Goal: Task Accomplishment & Management: Complete application form

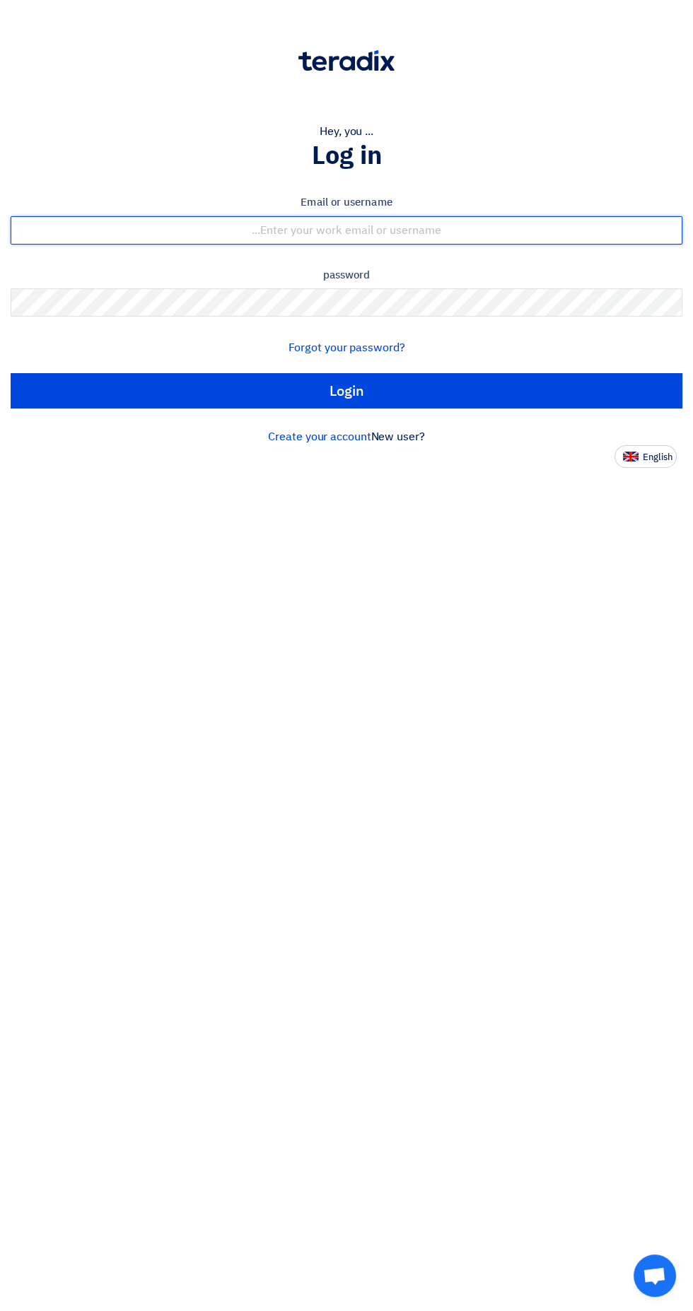
click at [547, 237] on input "text" at bounding box center [346, 230] width 671 height 28
type input "[EMAIL_ADDRESS][DOMAIN_NAME]"
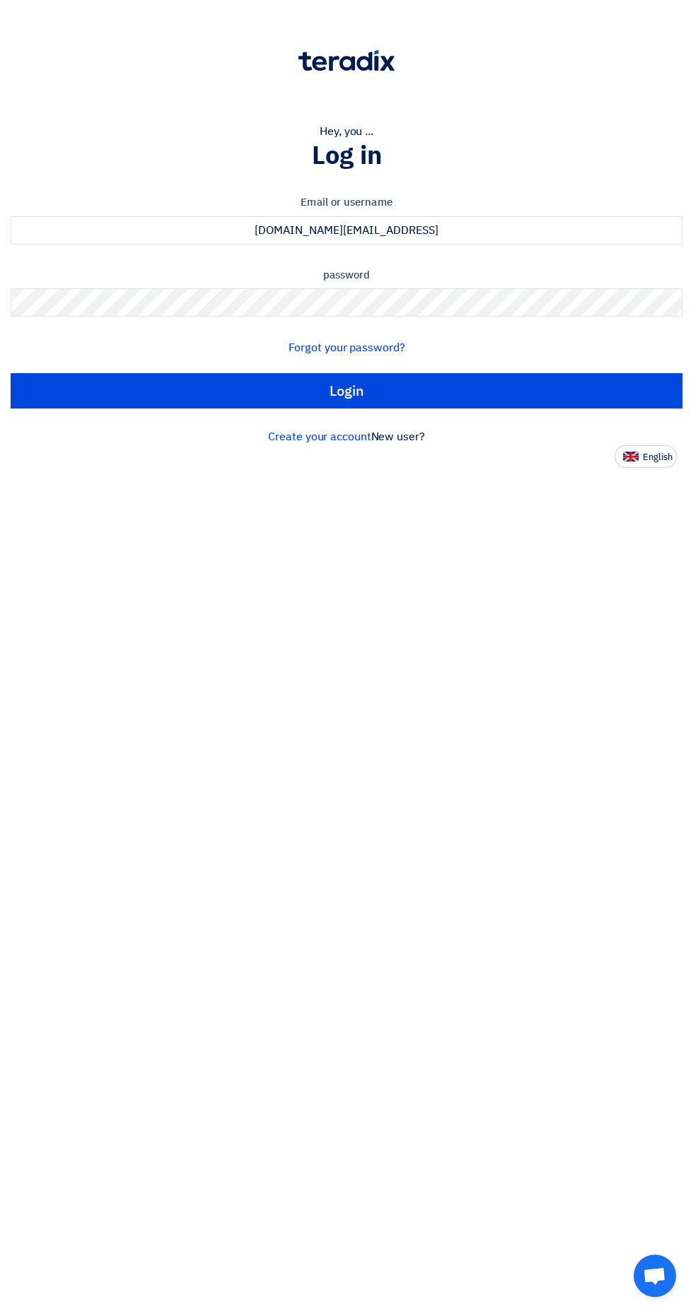
click at [11, 373] on input "Login" at bounding box center [346, 390] width 671 height 35
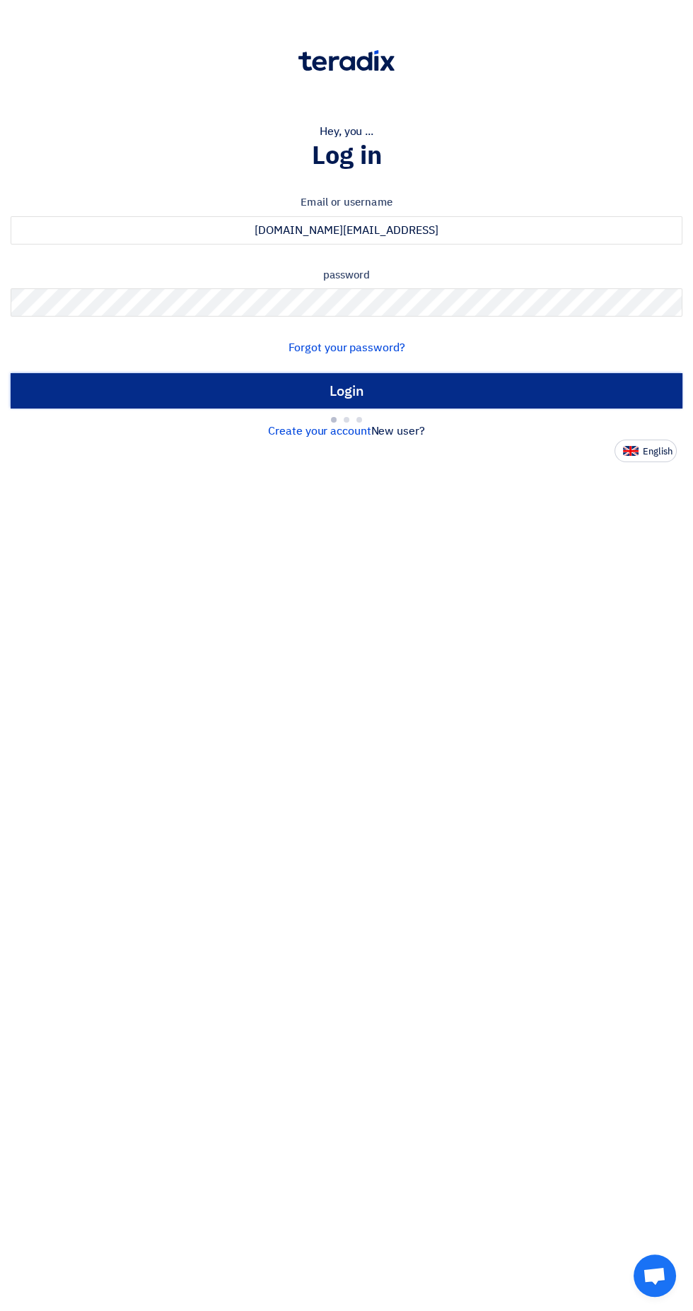
click at [328, 379] on input "Login" at bounding box center [346, 390] width 671 height 35
type input "Sign in"
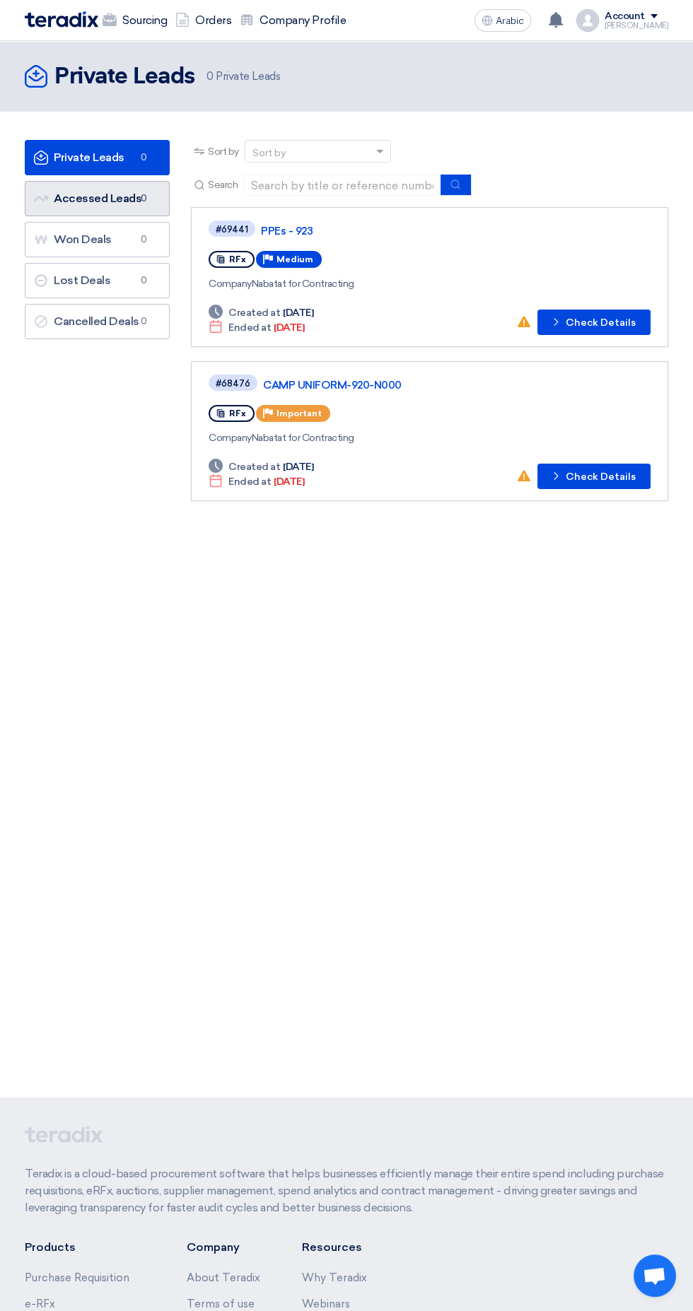
click at [97, 198] on font "Accessed Leads" at bounding box center [98, 198] width 88 height 13
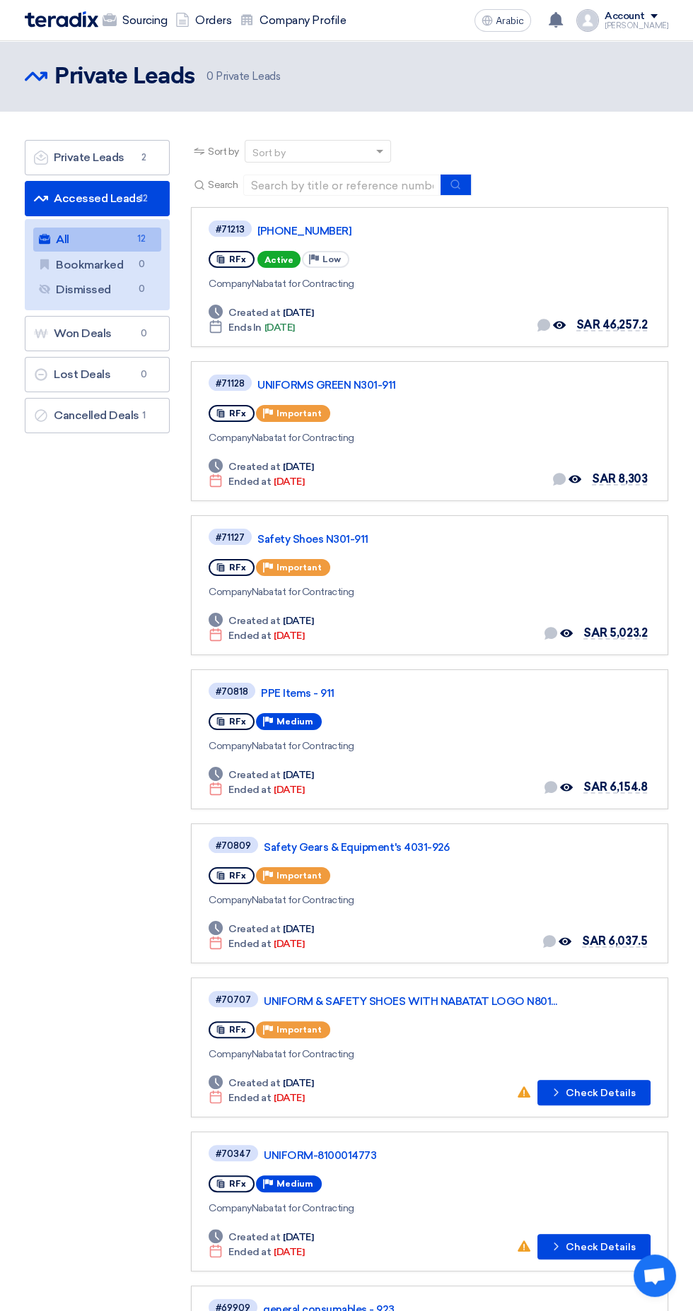
click at [296, 230] on font "[PHONE_NUMBER]" at bounding box center [304, 231] width 94 height 13
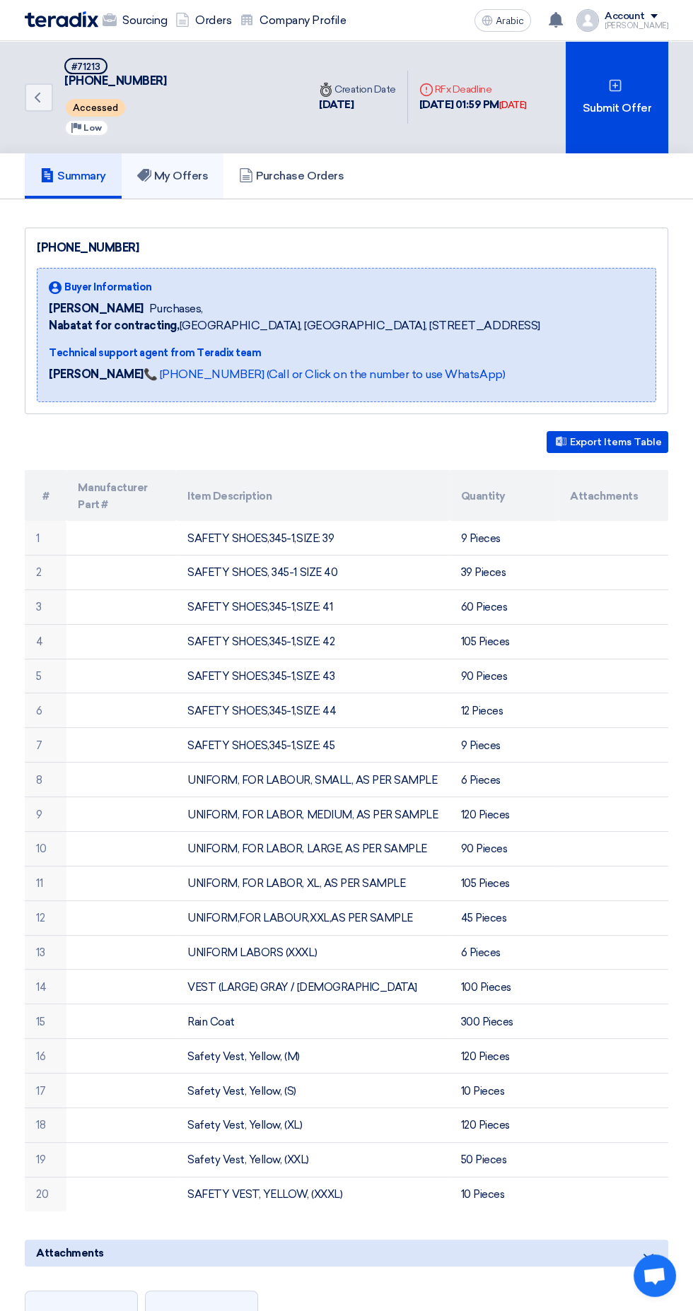
click at [163, 174] on font "My Offers" at bounding box center [181, 175] width 54 height 13
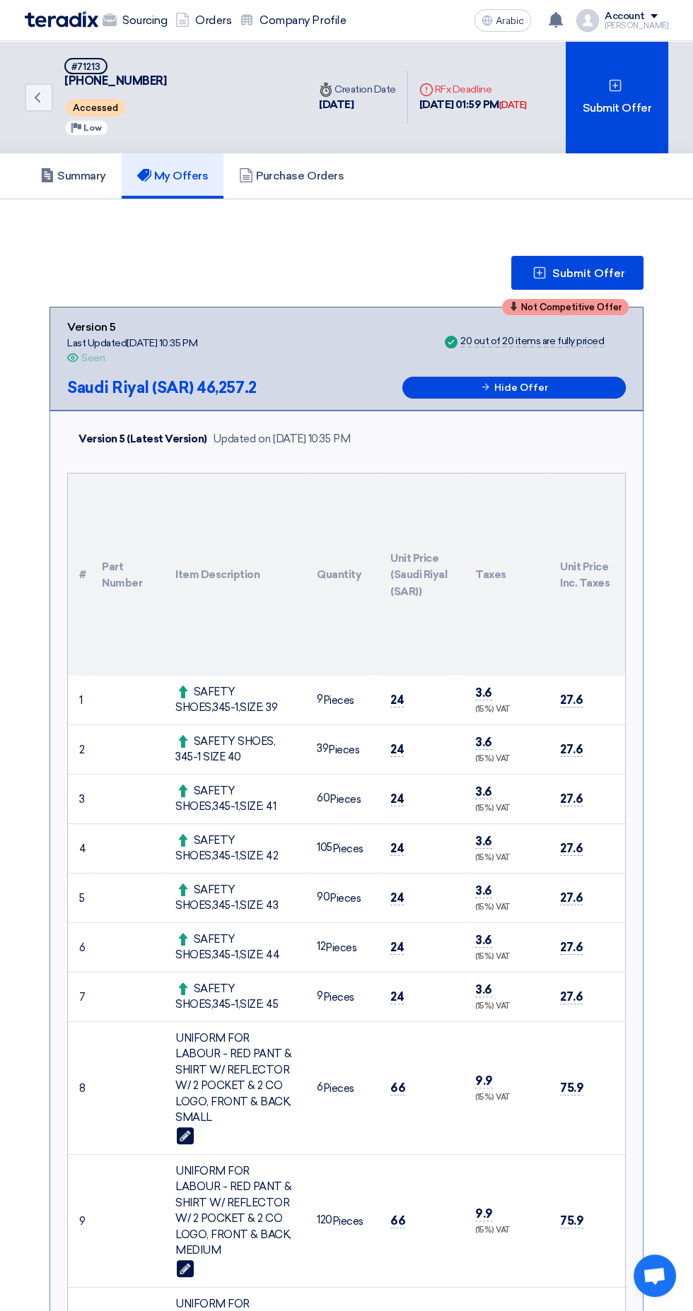
click at [563, 19] on use at bounding box center [555, 20] width 14 height 16
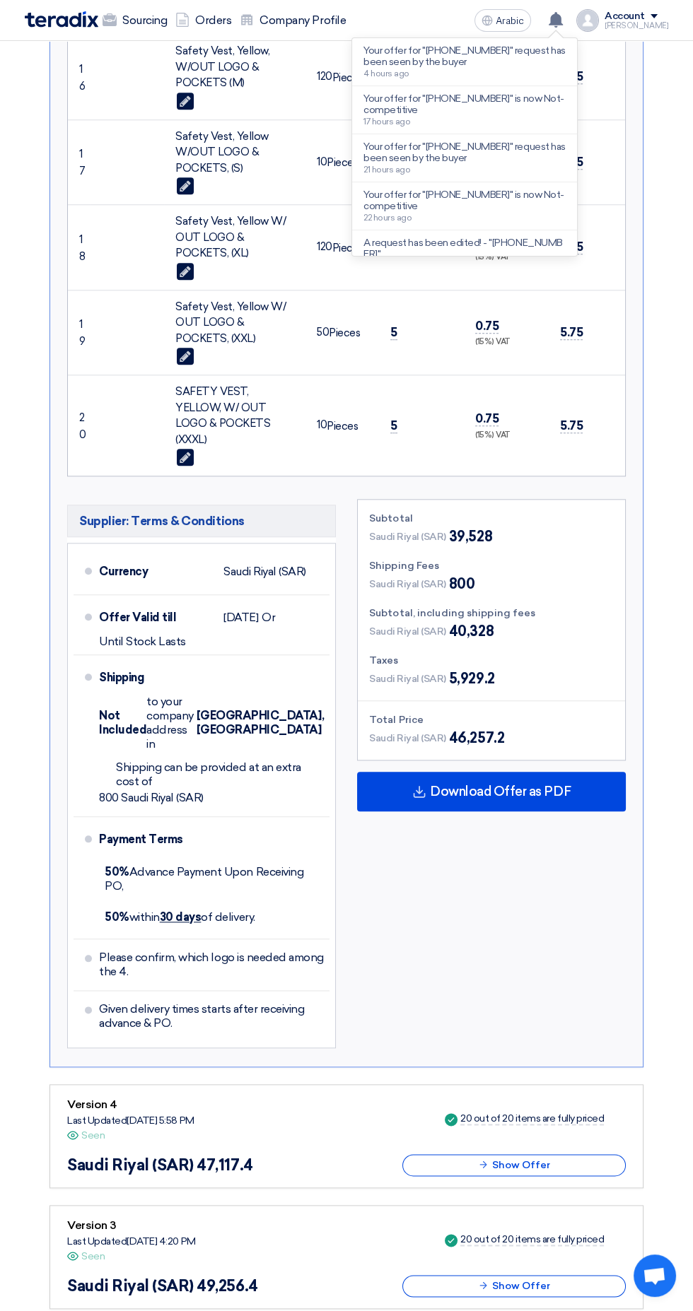
scroll to position [1999, 0]
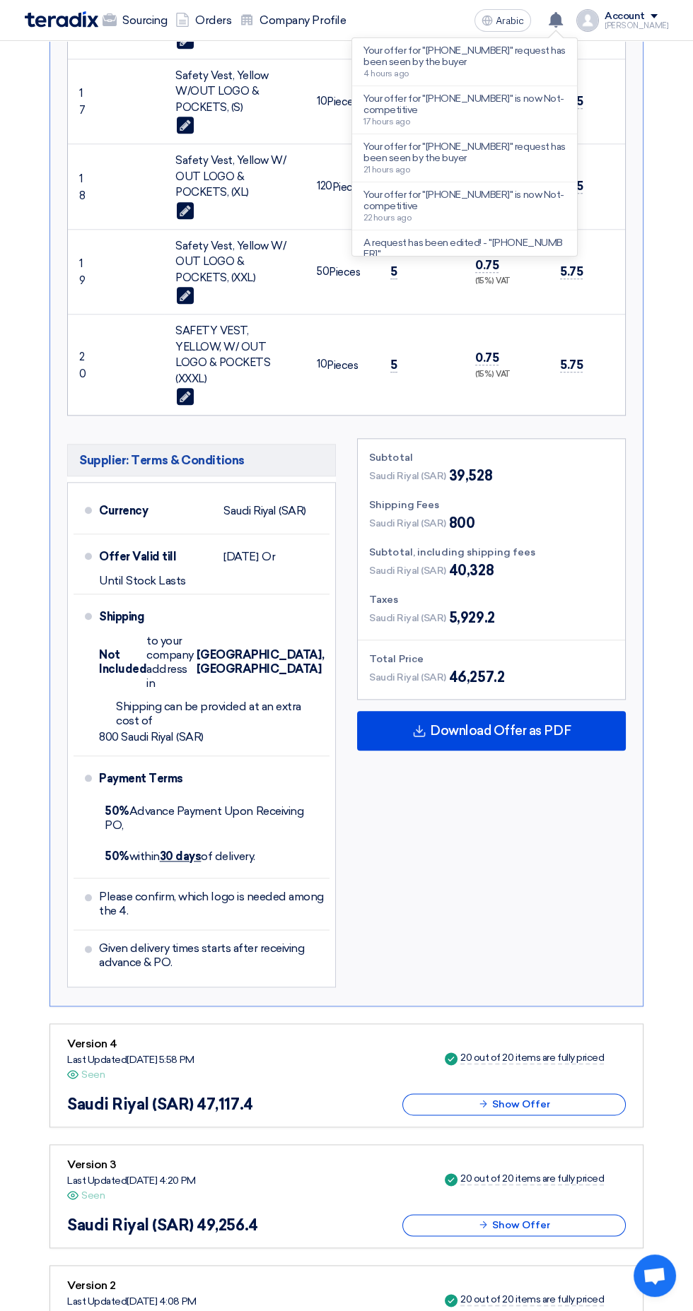
click at [328, 1035] on div "Version 4 Last Updated [DATE] 5:58 PM Offer is Seen Seen Success 20 out of 20 i…" at bounding box center [346, 1075] width 558 height 80
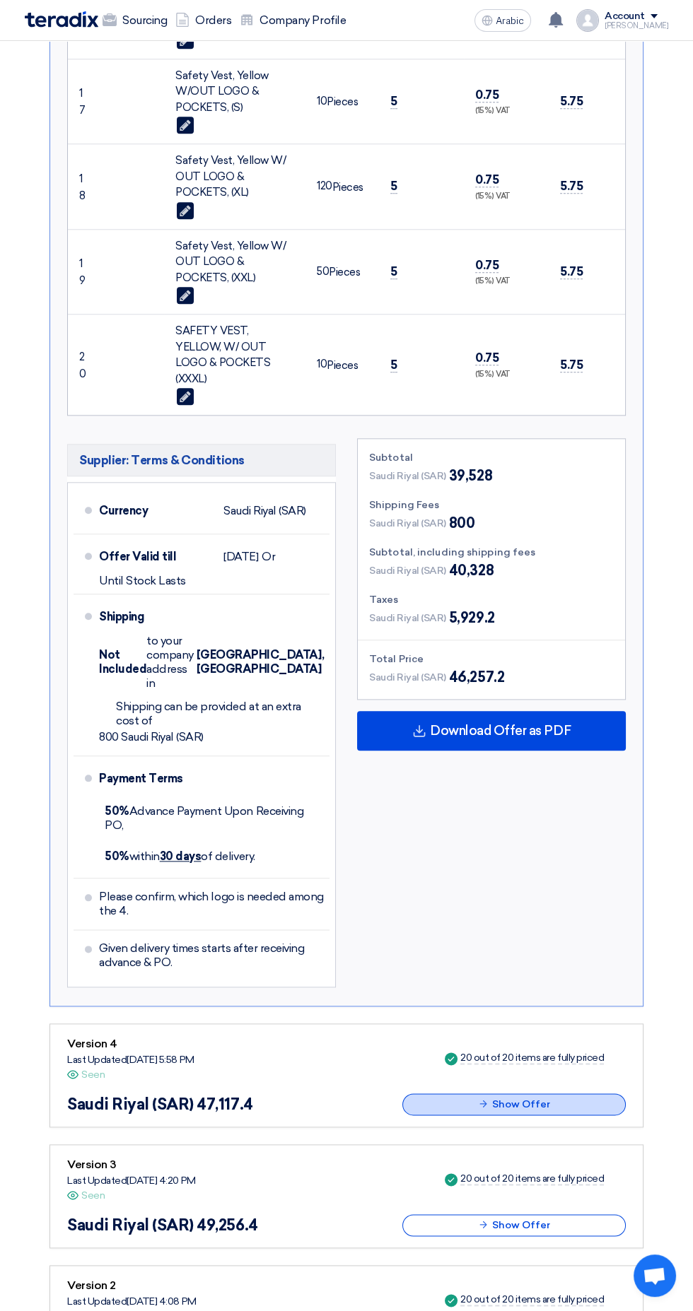
click at [427, 1093] on button "Show Offer" at bounding box center [513, 1104] width 223 height 22
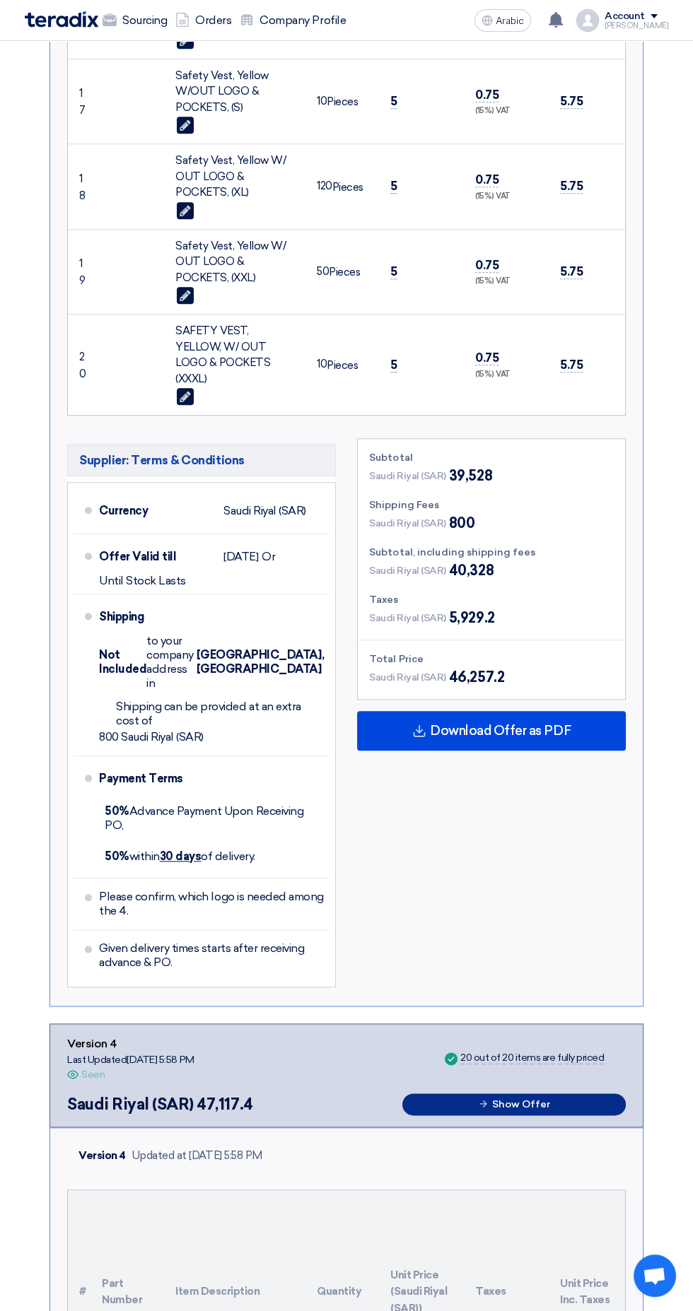
click at [476, 1093] on button "Show Offer" at bounding box center [513, 1104] width 223 height 22
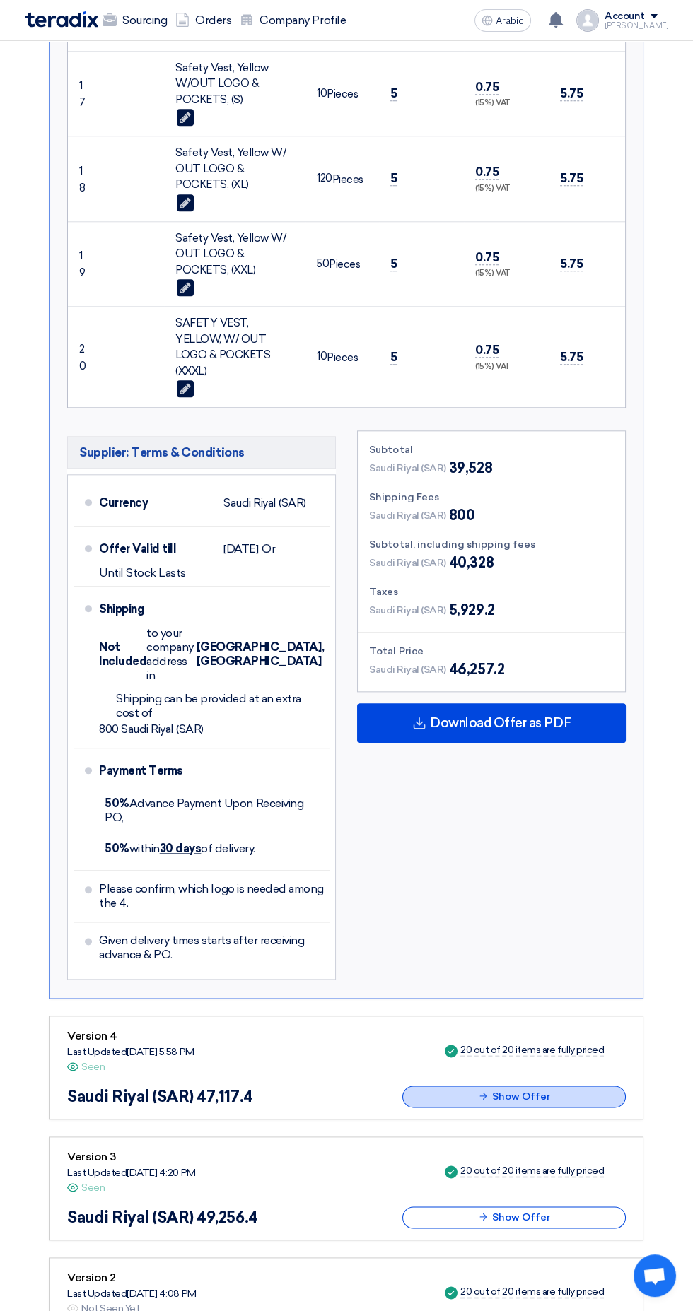
scroll to position [2121, 0]
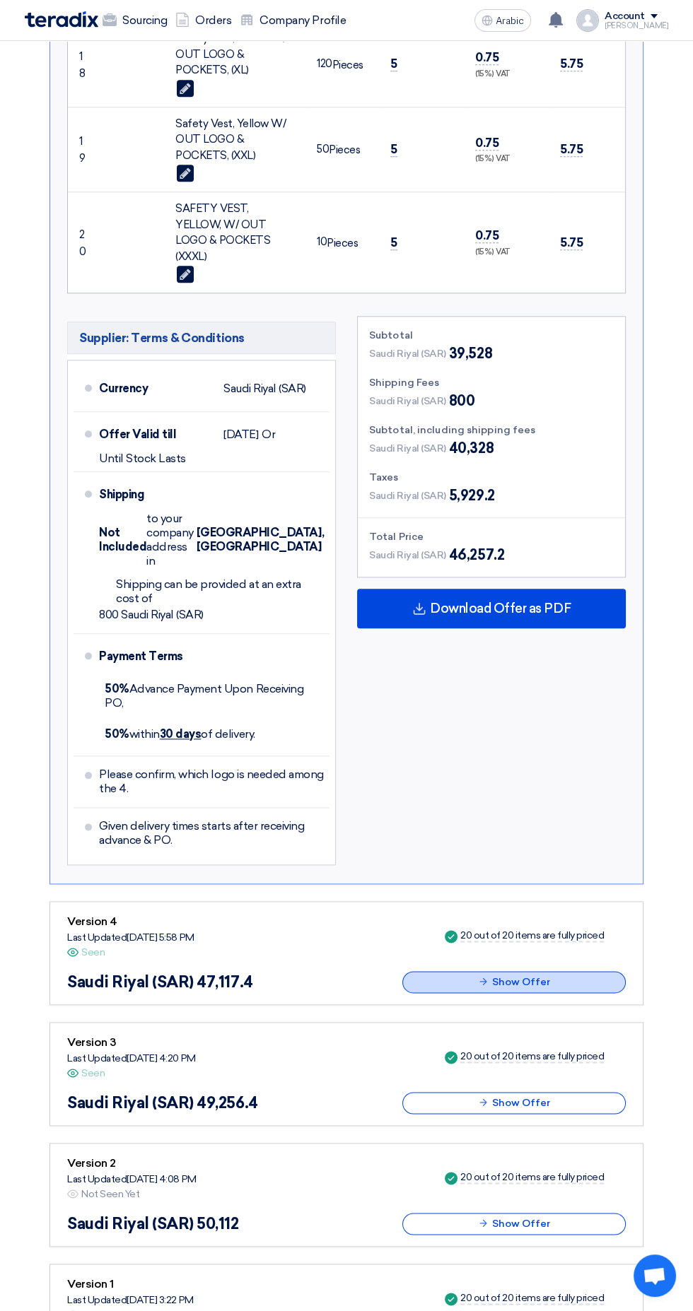
click at [487, 976] on icon at bounding box center [483, 981] width 11 height 11
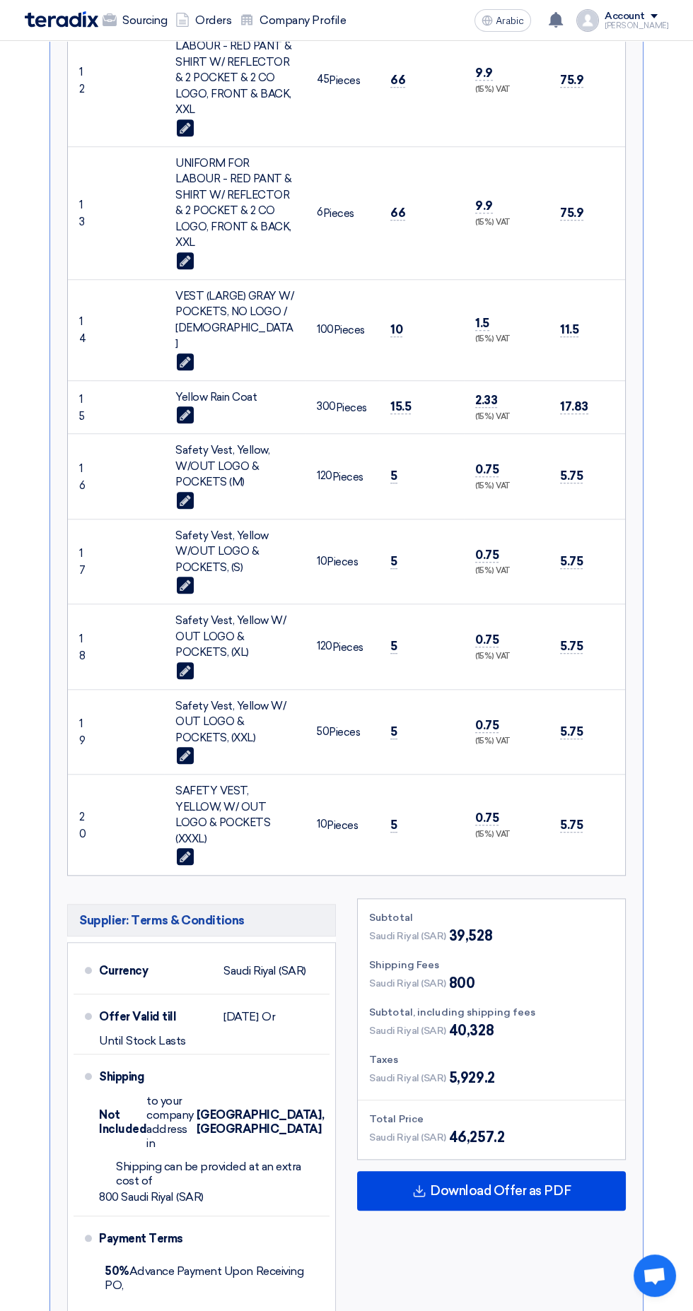
scroll to position [0, 0]
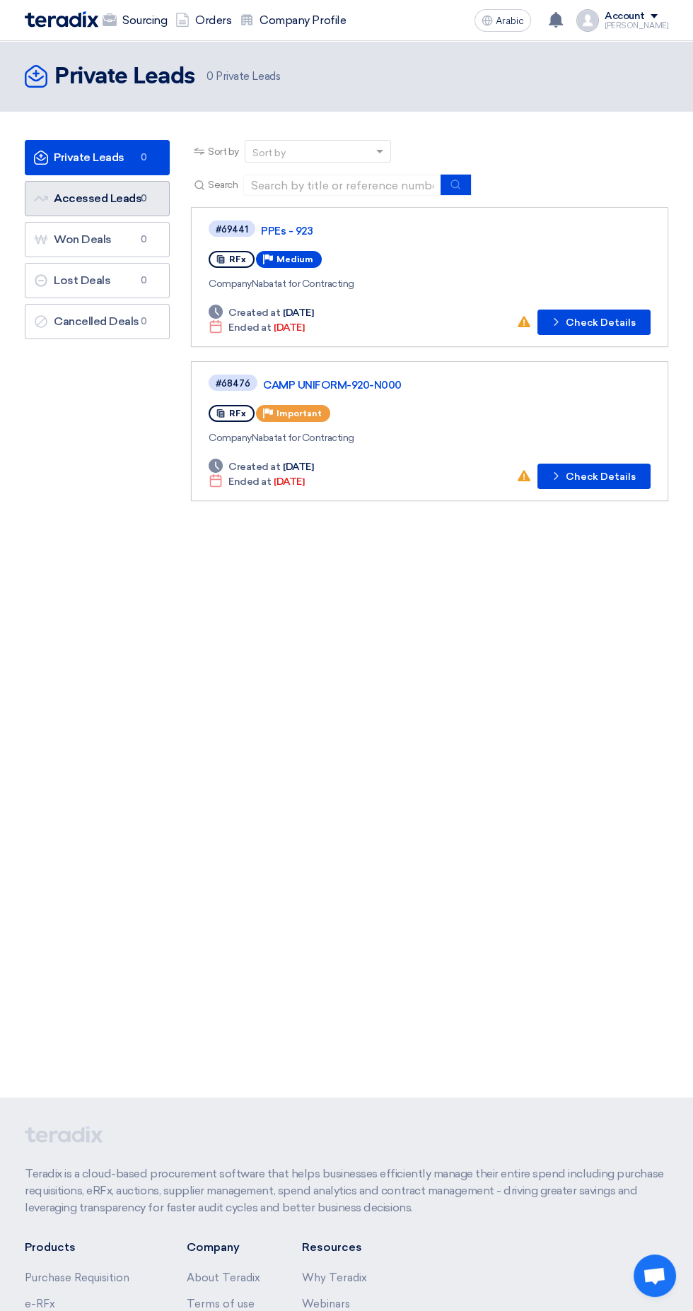
click at [87, 196] on font "Accessed Leads" at bounding box center [98, 198] width 88 height 13
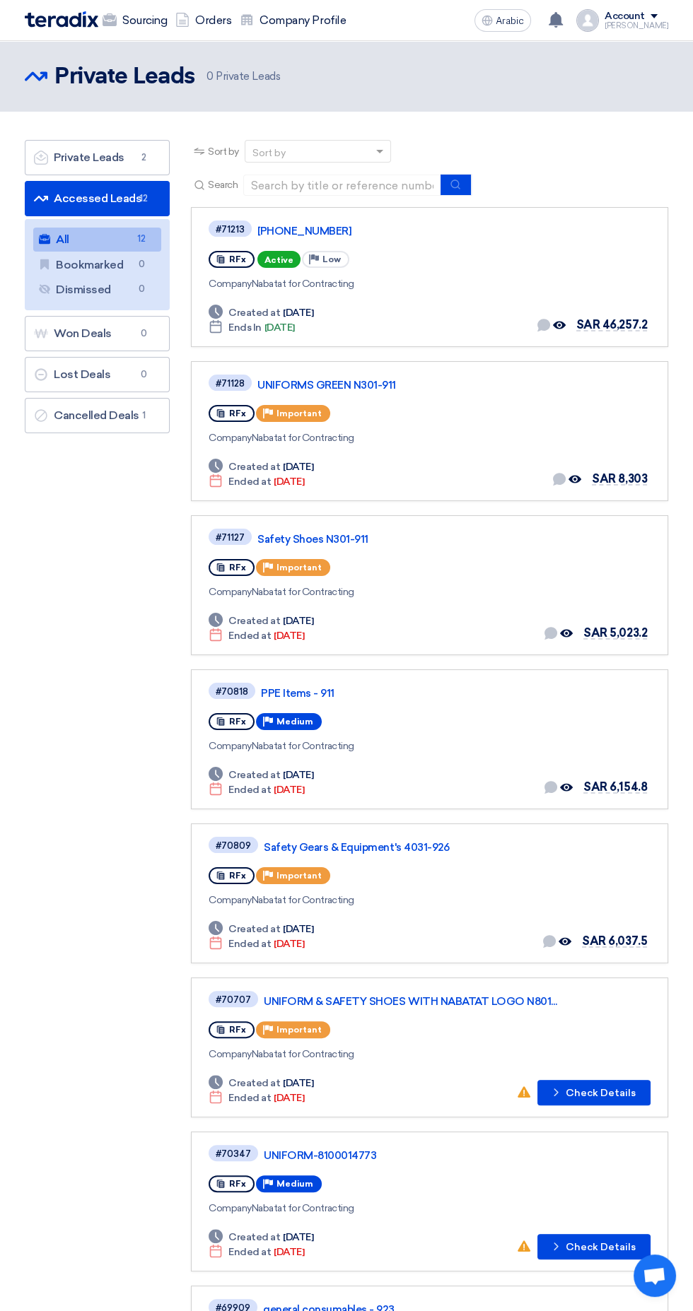
click at [307, 226] on font "[PHONE_NUMBER]" at bounding box center [304, 231] width 94 height 13
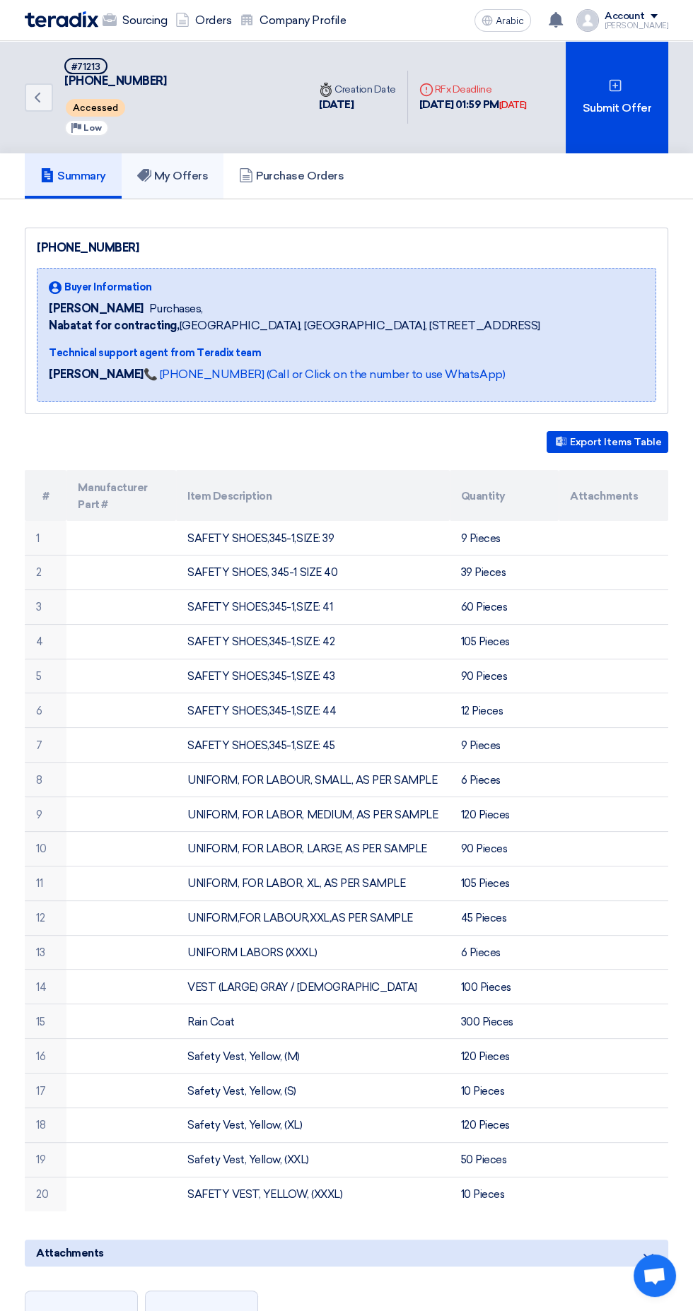
click at [187, 169] on font "My Offers" at bounding box center [181, 175] width 54 height 13
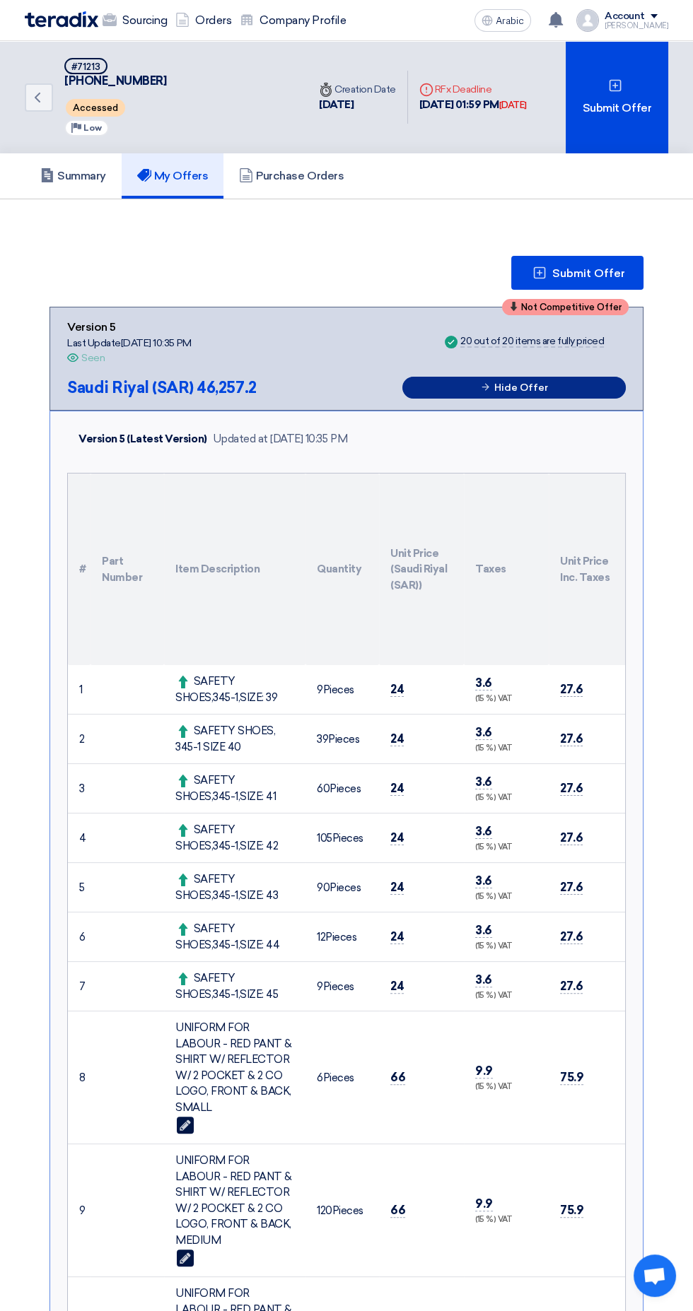
click at [582, 387] on button "Hide Offer" at bounding box center [513, 388] width 223 height 22
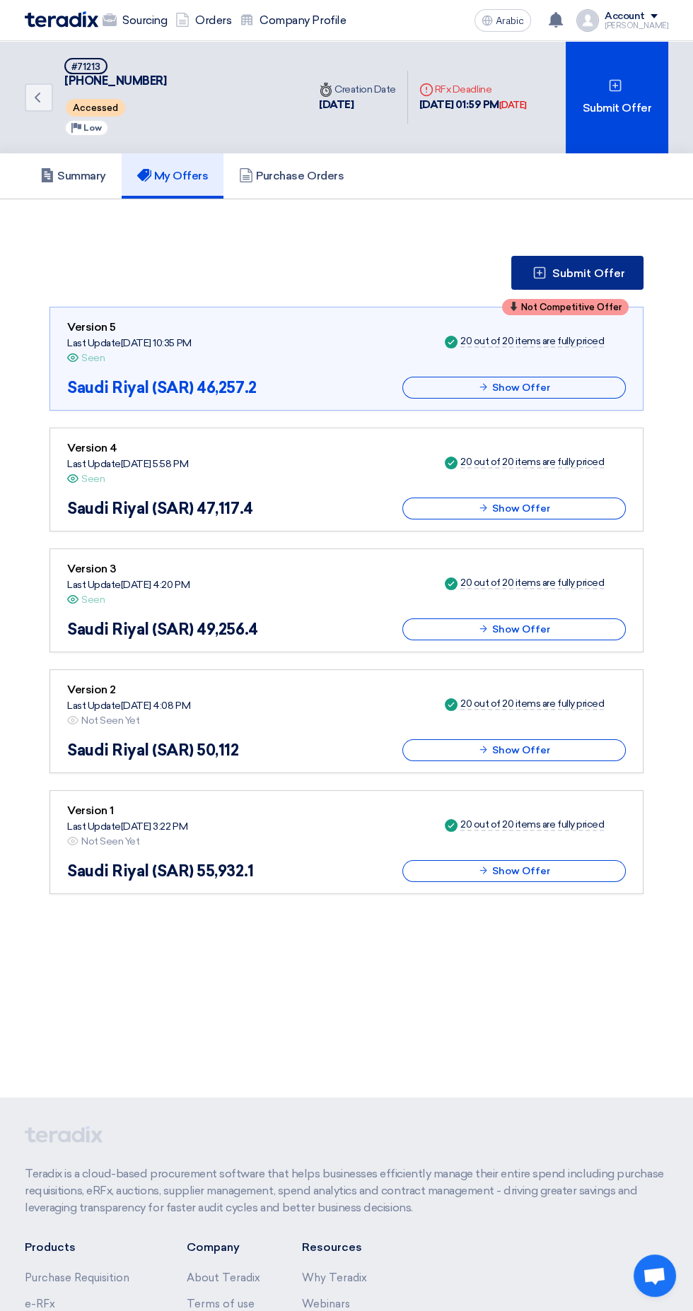
click at [541, 271] on use at bounding box center [540, 273] width 12 height 12
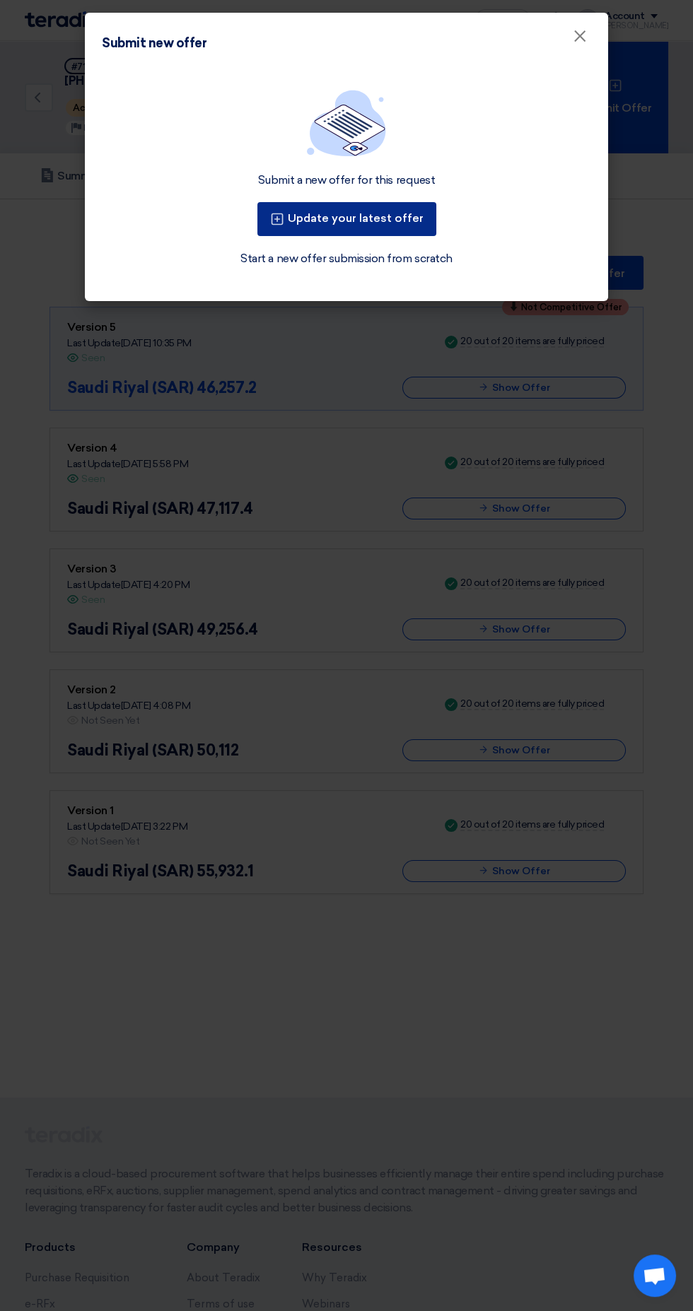
click at [311, 213] on button "Update your latest offer" at bounding box center [346, 219] width 179 height 34
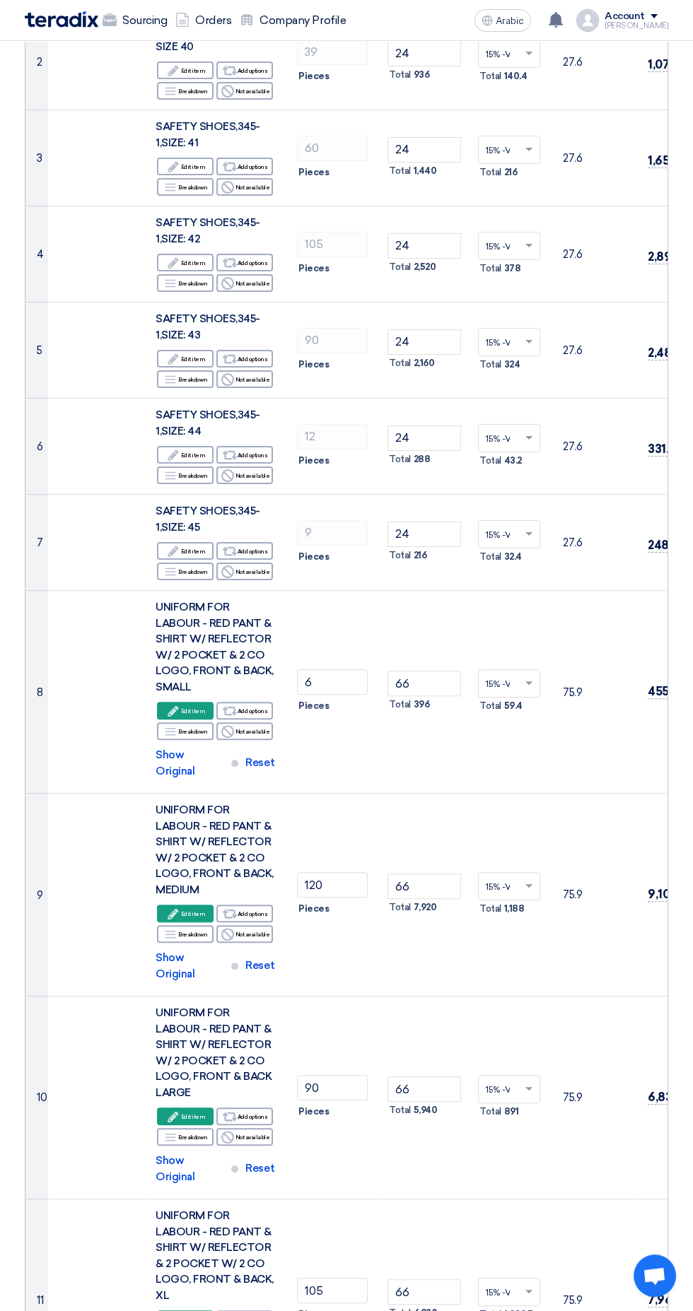
scroll to position [510, 0]
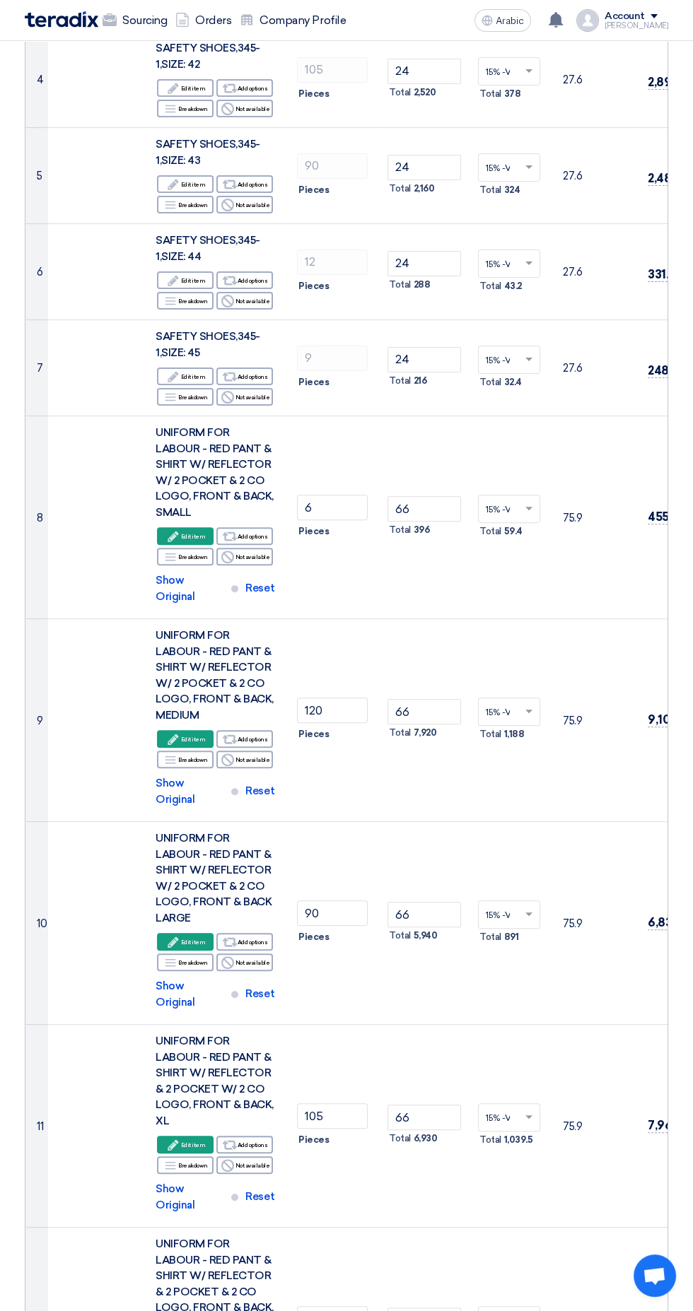
click at [174, 532] on use at bounding box center [172, 536] width 11 height 11
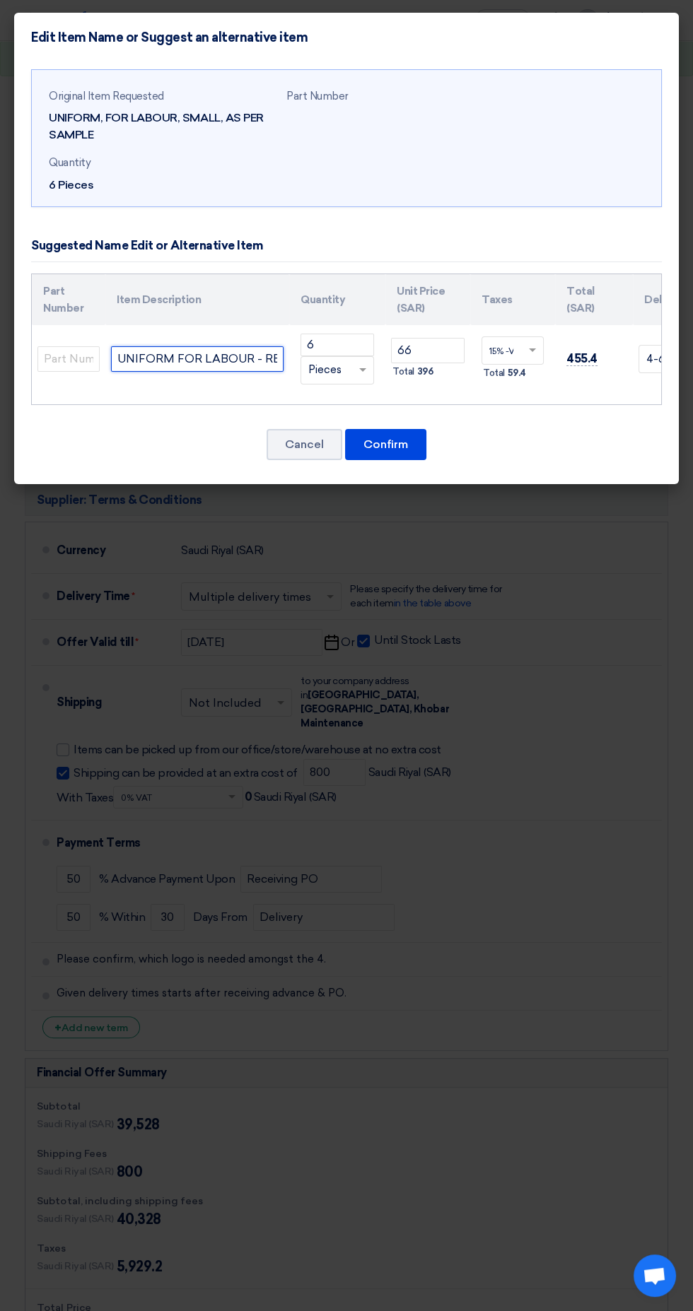
click at [210, 358] on input "UNIFORM FOR LABOUR - RED PANT & SHIRT W/ REFLECTOR W/ 2 POCKET & 2 CO LOGO, FRO…" at bounding box center [197, 358] width 172 height 25
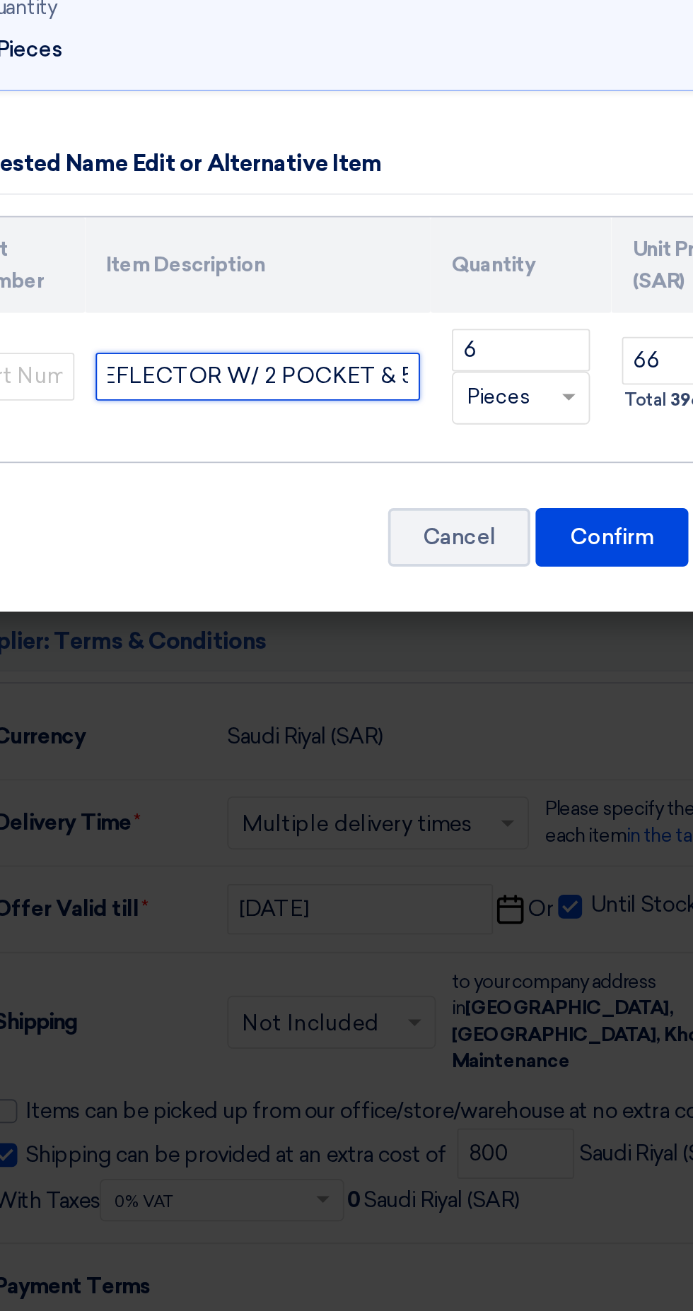
scroll to position [0, 301]
click at [241, 351] on input "UNIFORM FOR LABOUR - RED PANT & SHIRT W/ REFLECTOR W/ 2 POCKET & 5 BIG CO LOGO,…" at bounding box center [197, 358] width 172 height 25
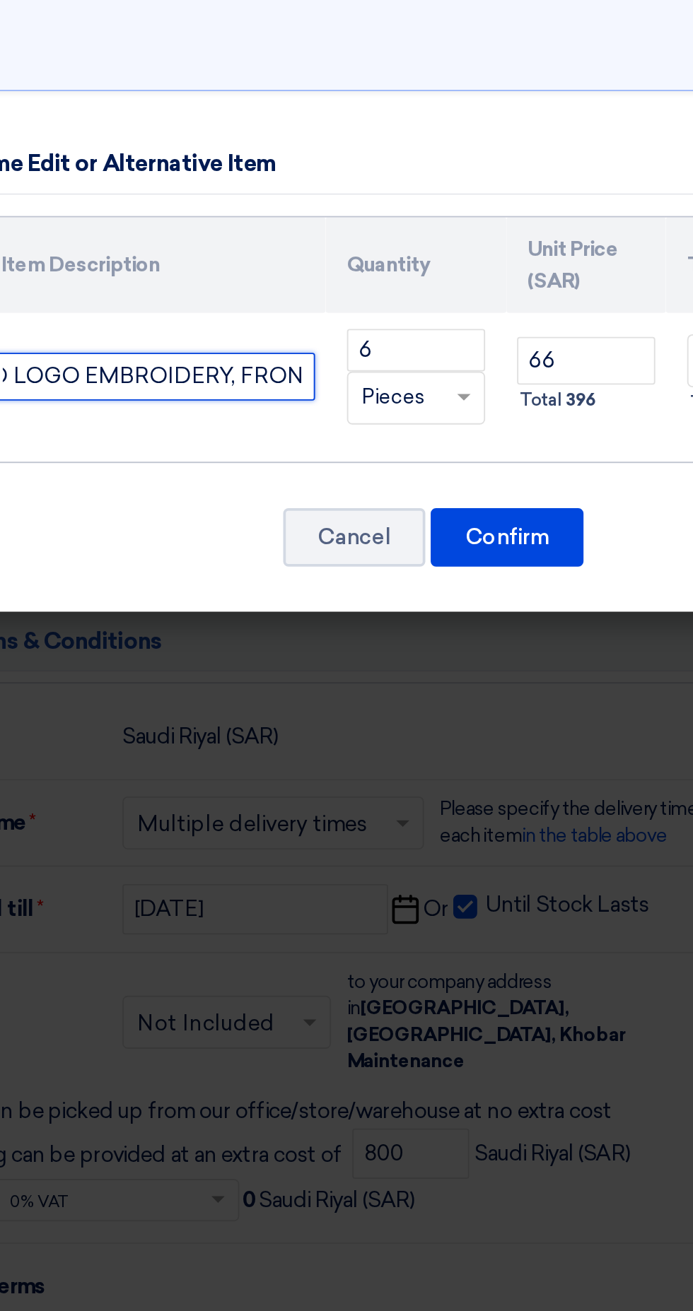
click at [249, 357] on input "UNIFORM FOR LABOUR - RED PANT & SHIRT W/ REFLECTOR W/ 2 POCKET & 5 BIG CO LOGO …" at bounding box center [197, 358] width 172 height 25
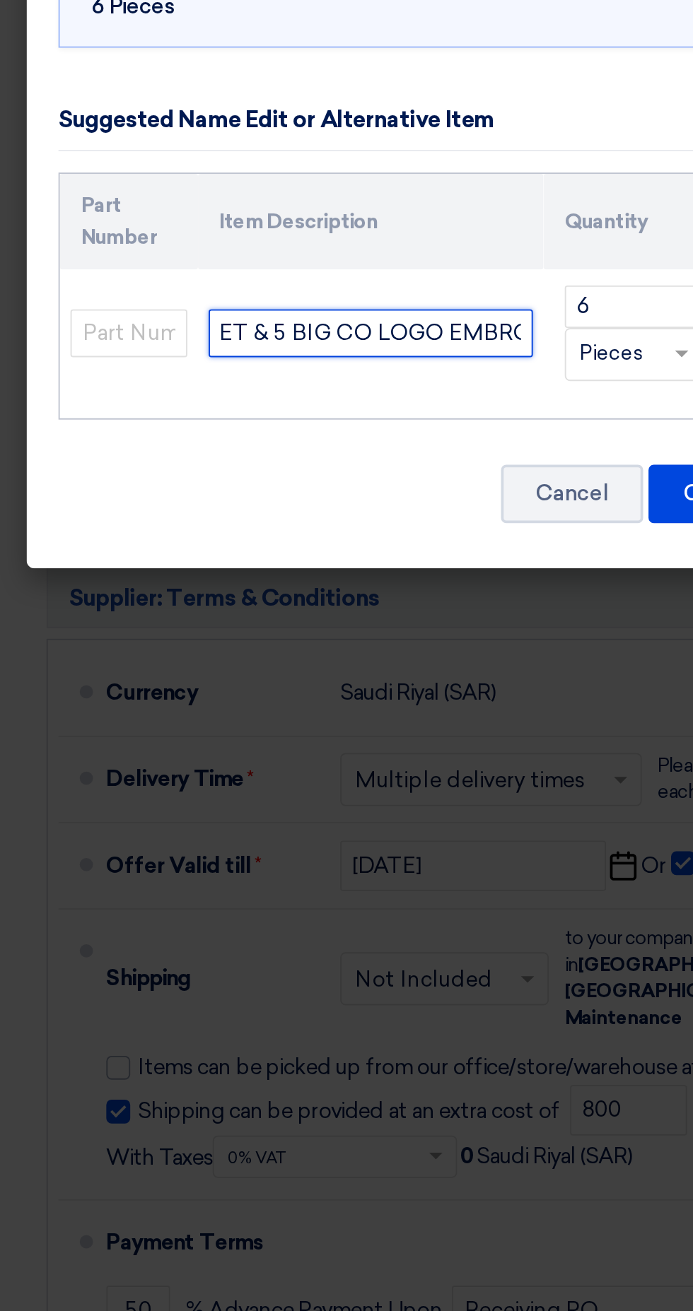
scroll to position [0, 338]
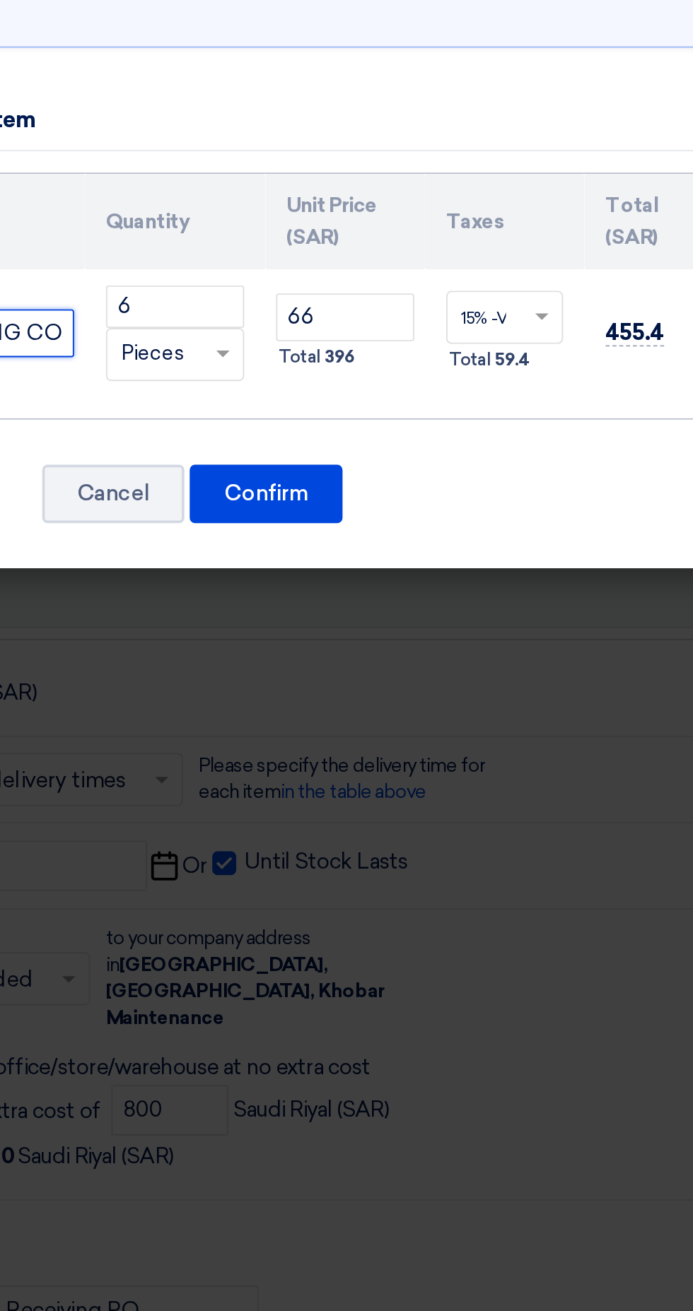
type input "UNIFORM FOR LABOUR - RED PANT & SHIRT W/ REFLECTOR W/ 2 POCKET & 5 BIG CO LOGO …"
click at [416, 345] on input "66" at bounding box center [427, 350] width 73 height 25
type input "6"
type input "74.00"
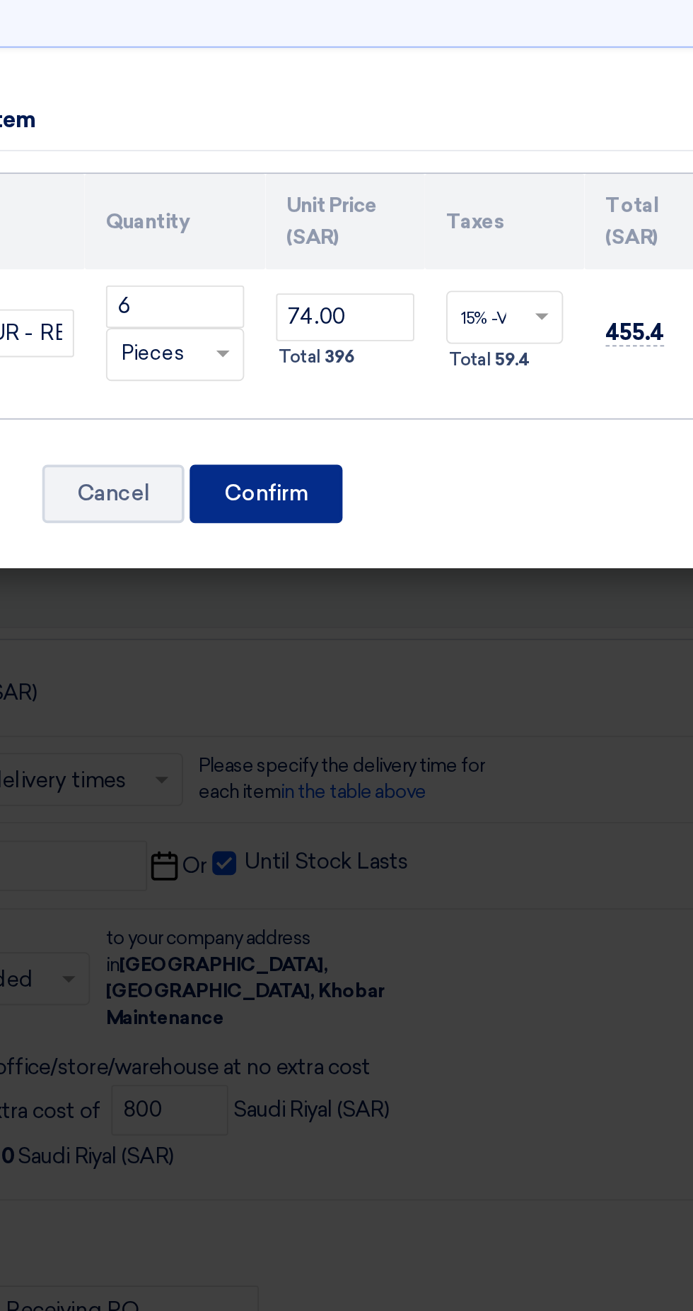
click at [389, 444] on font "Confirm" at bounding box center [385, 443] width 45 height 13
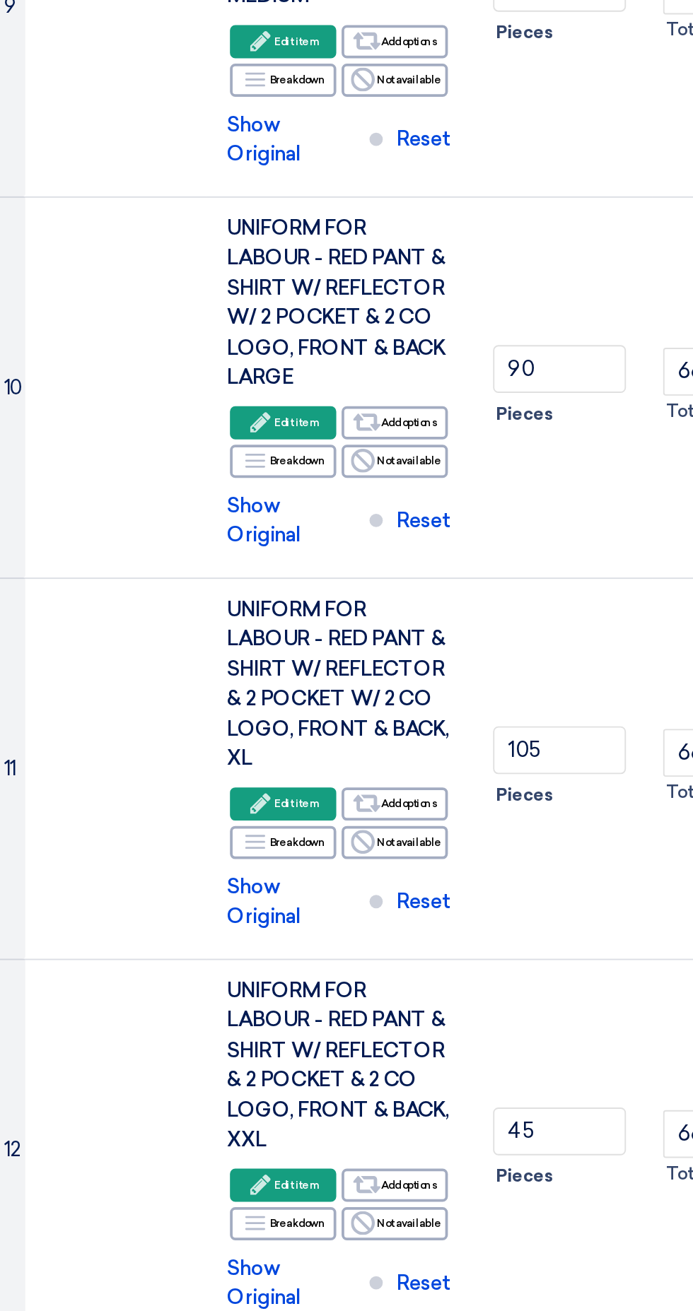
scroll to position [873, 0]
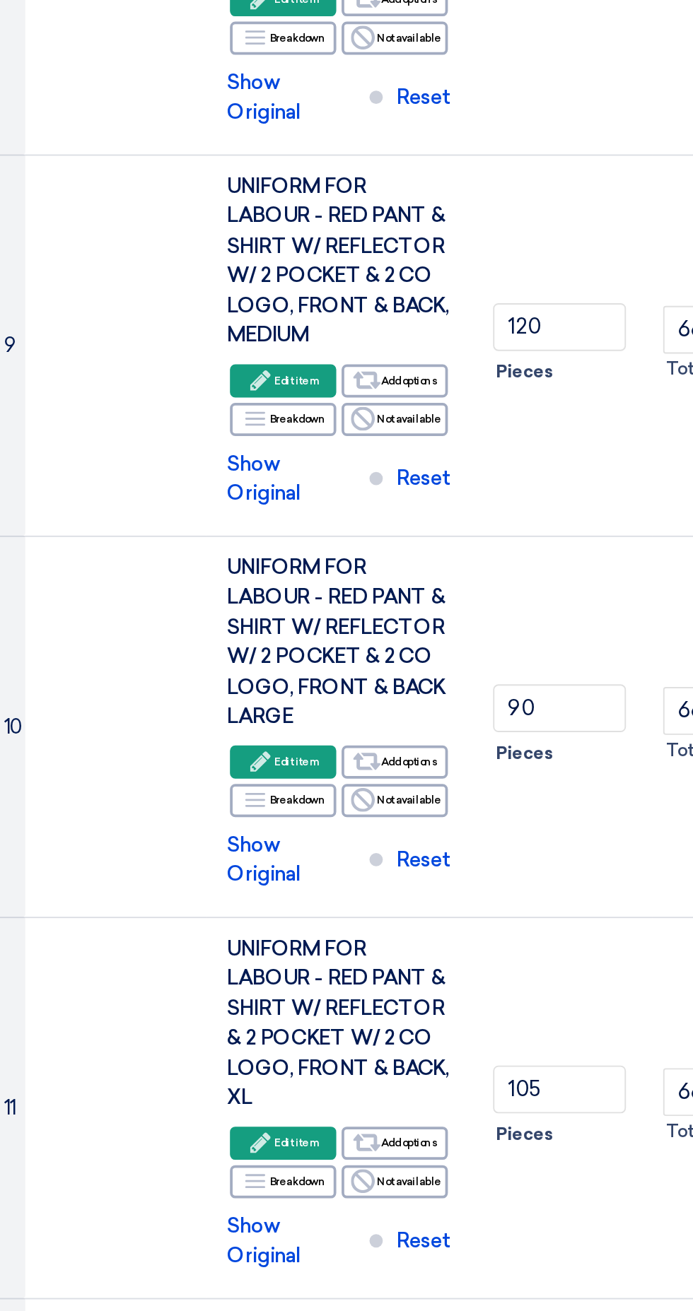
click at [168, 588] on icon "Edit" at bounding box center [173, 594] width 13 height 13
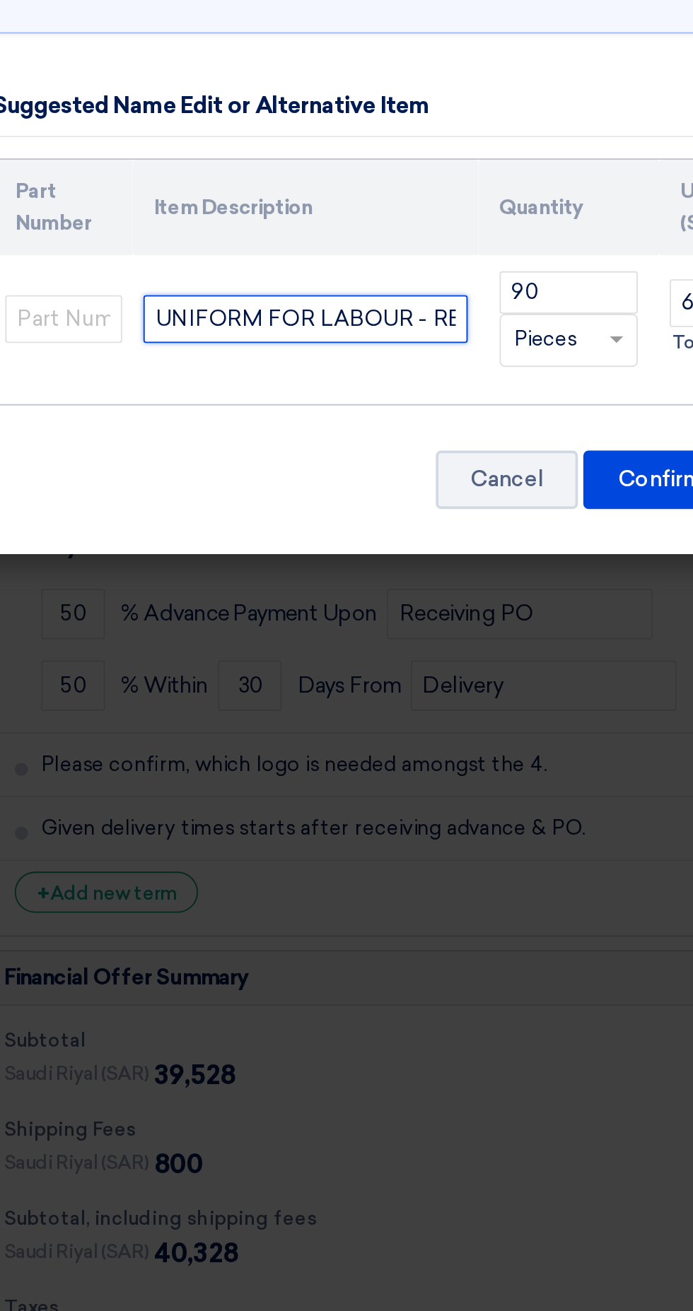
click at [210, 355] on input "UNIFORM FOR LABOUR - RED PANT & SHIRT W/ REFLECTOR W/ 2 POCKET & 2 CO LOGO, FRO…" at bounding box center [197, 358] width 172 height 25
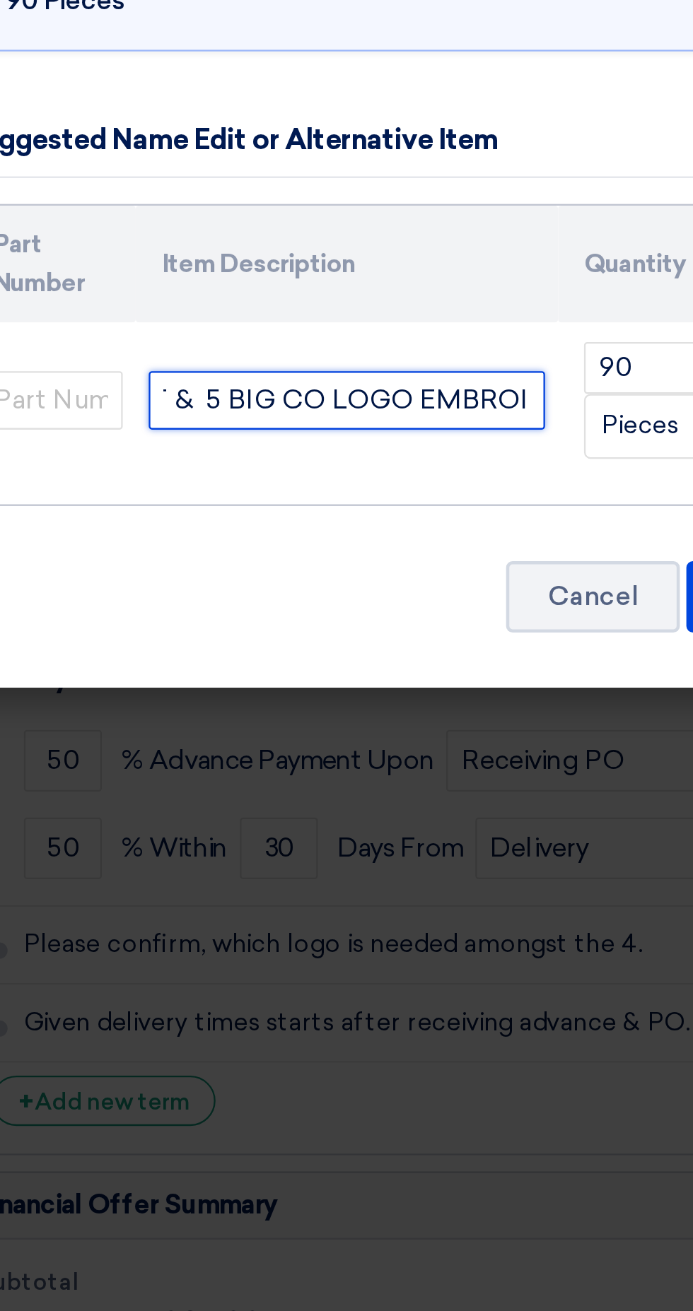
scroll to position [0, 533]
click at [223, 355] on input "UNIFORM FOR LABOUR - RED PANT & SHIRT W/ REFLECTOR W/ 2 POCKET & 5 BIG CO LOGO …" at bounding box center [197, 358] width 172 height 25
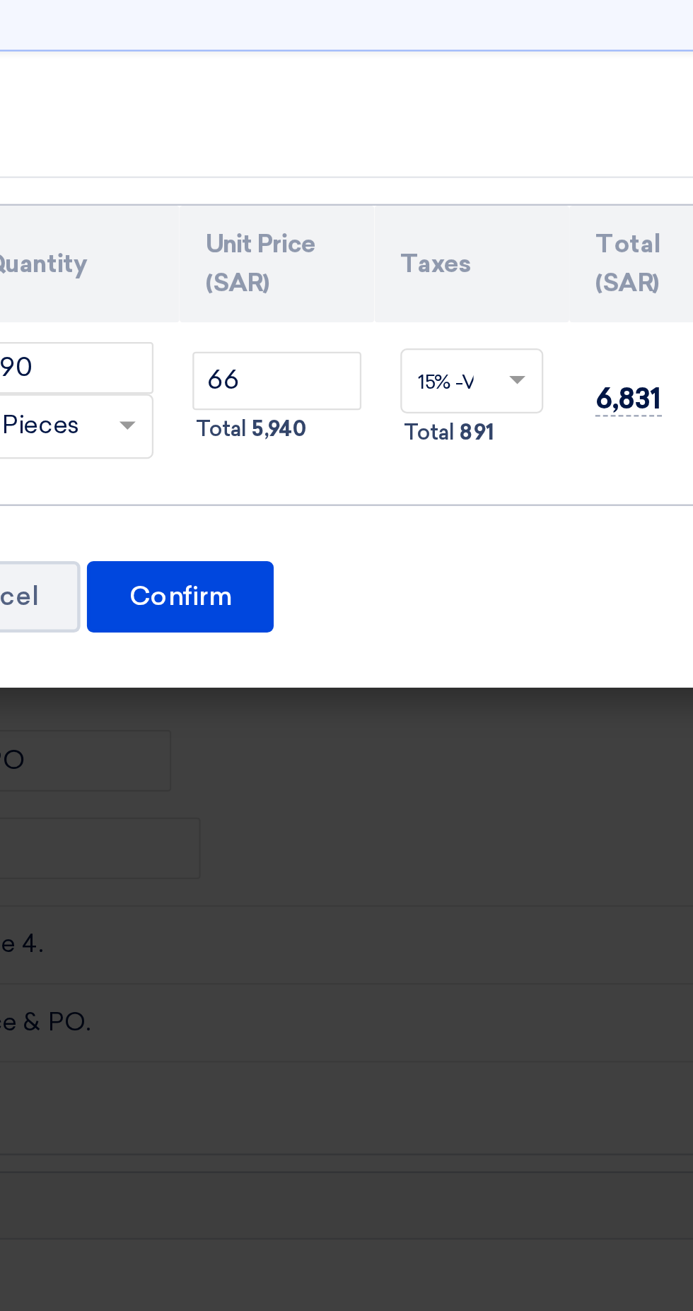
scroll to position [873, 0]
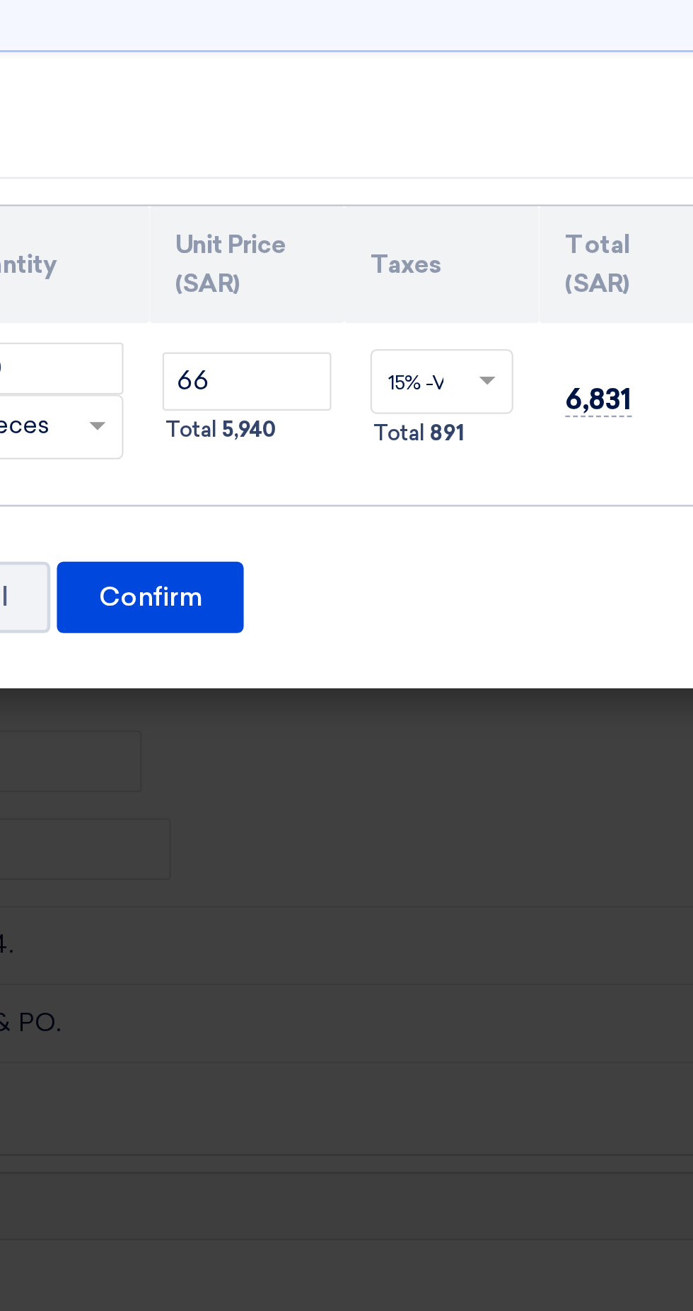
type input "UNIFORM FOR LABOUR - RED PANT & SHIRT W/ REFLECTOR W/ 2 POCKET & 5 BIG CO LOGO …"
click at [429, 349] on input "66" at bounding box center [427, 350] width 73 height 25
type input "6"
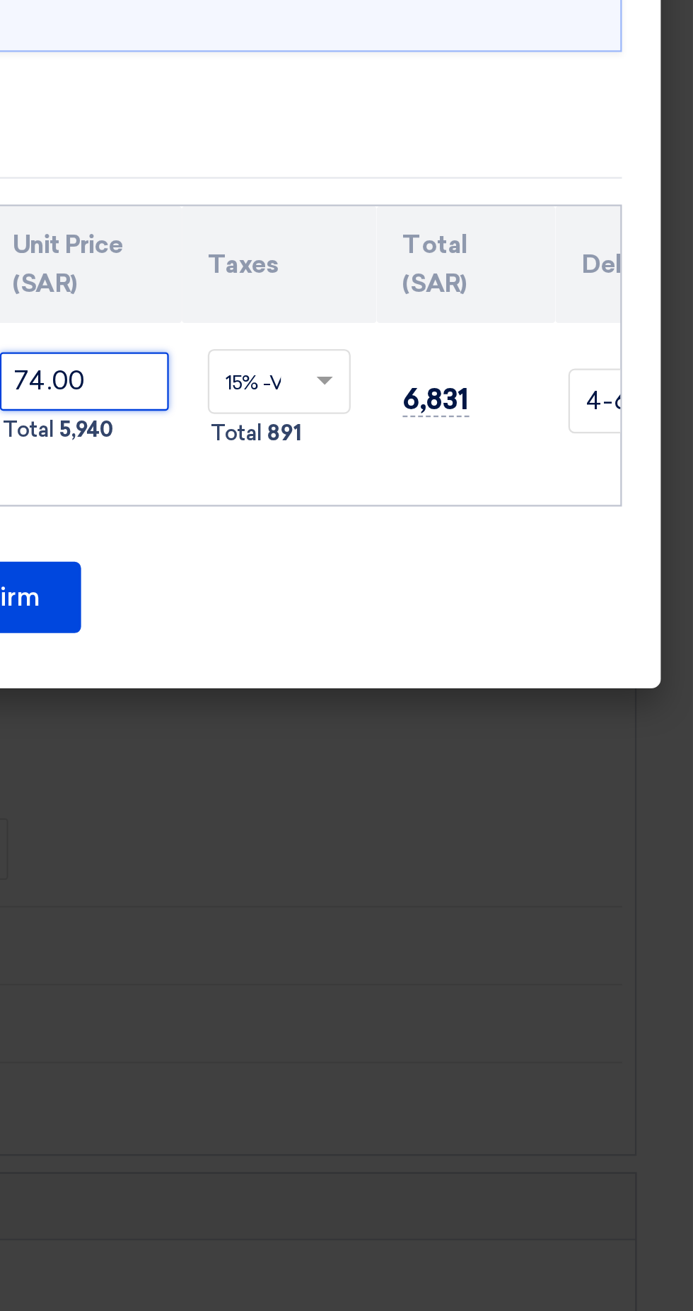
scroll to position [873, 0]
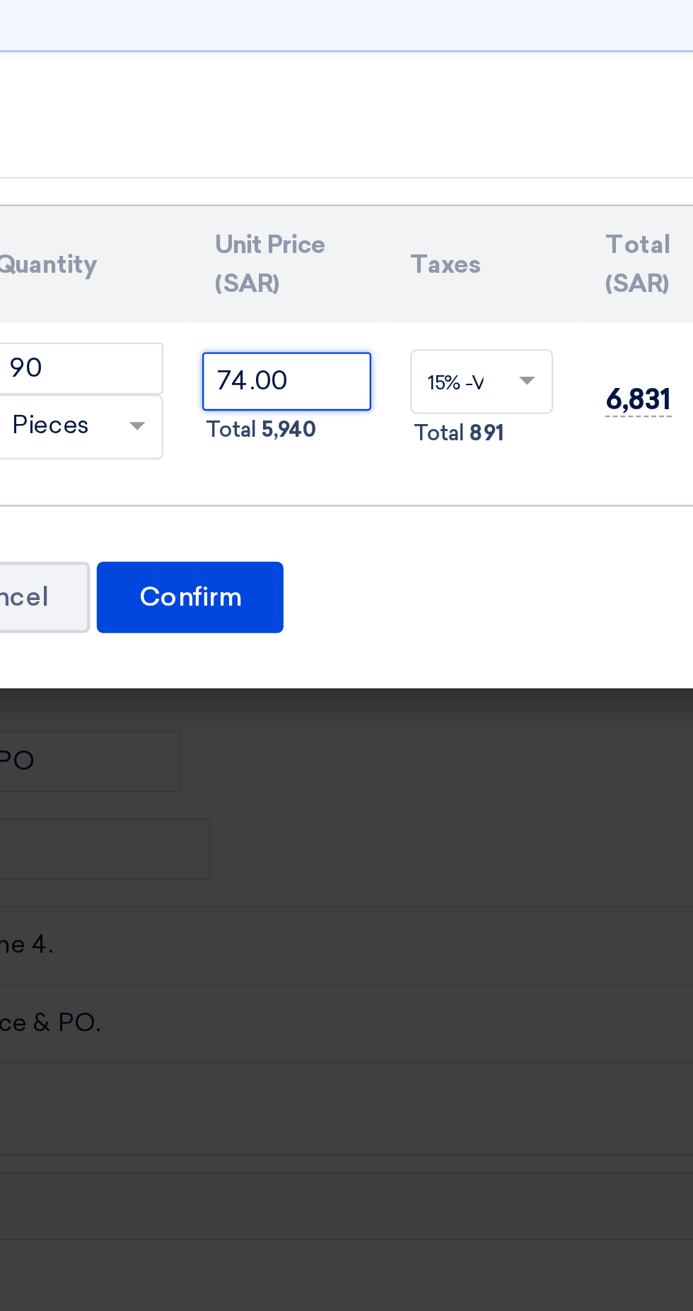
type input "74.00"
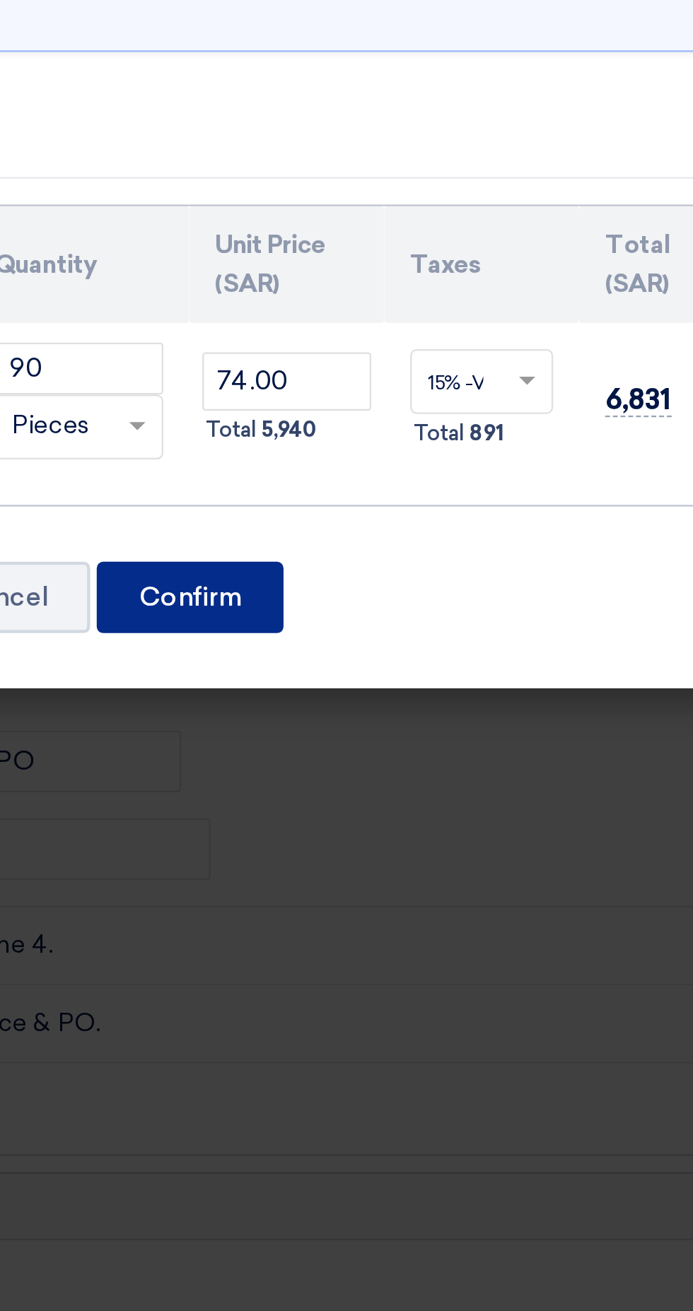
click at [394, 437] on font "Confirm" at bounding box center [385, 443] width 45 height 13
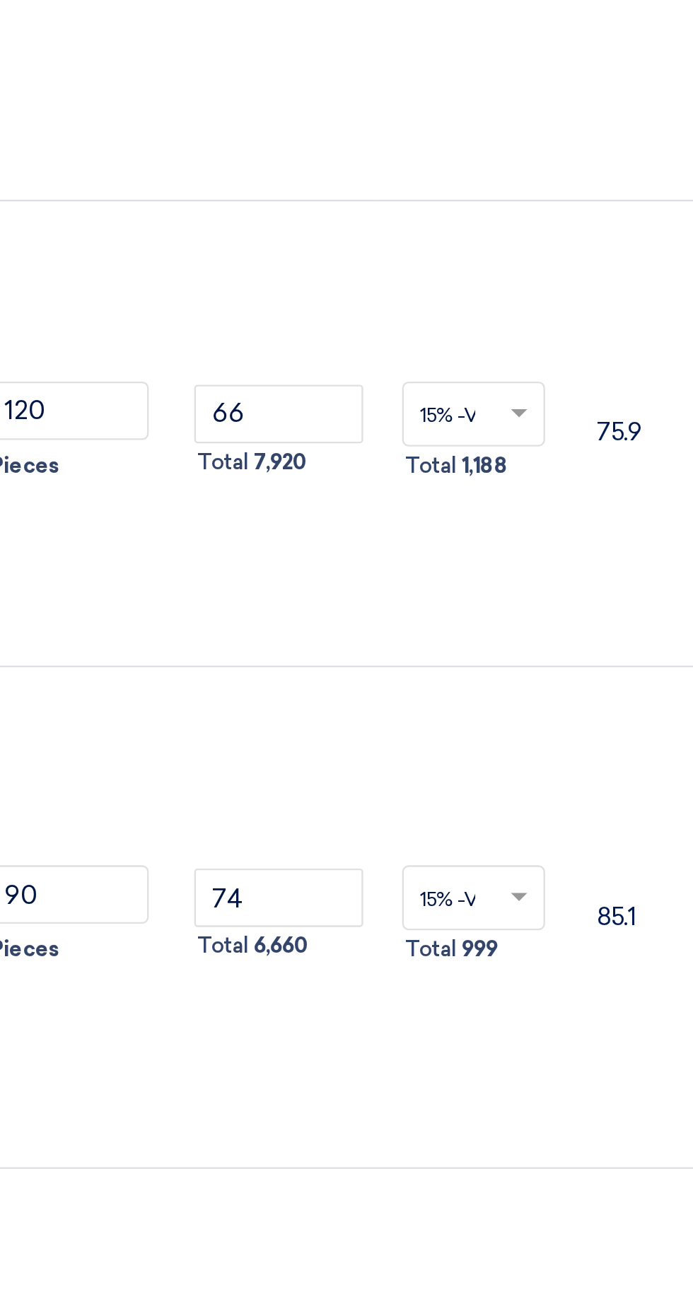
scroll to position [2965, 0]
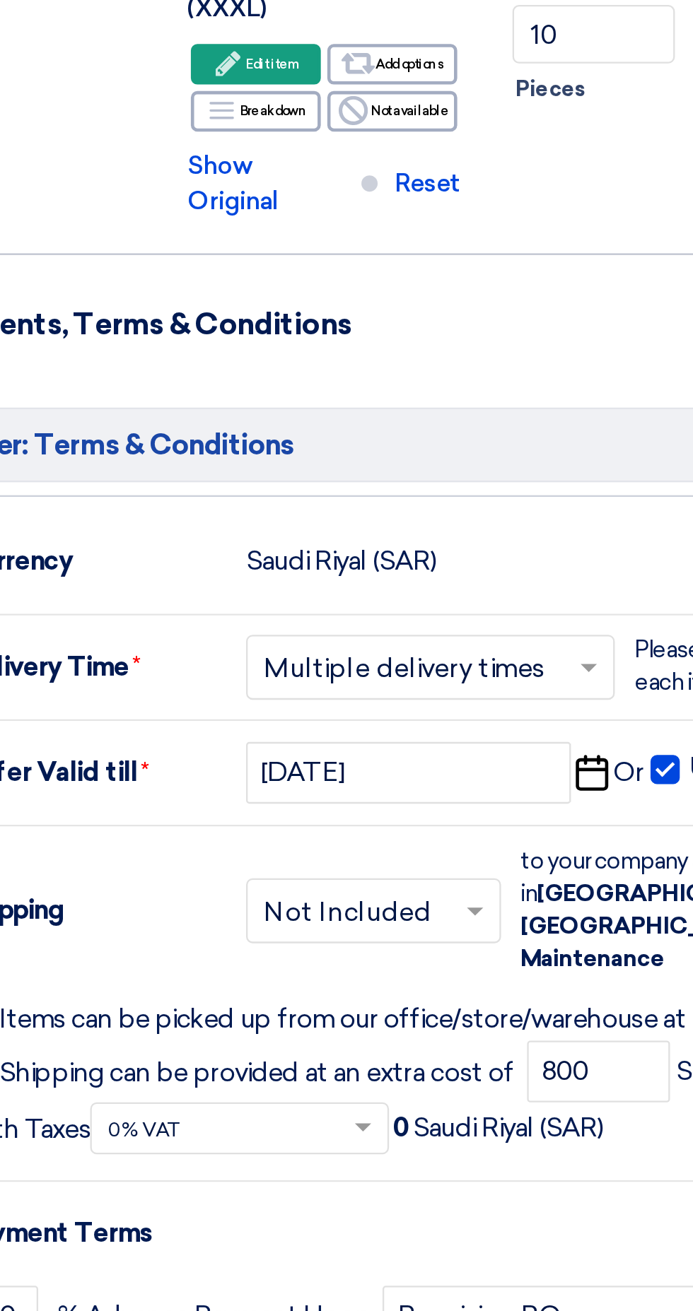
click at [266, 858] on input "Given delivery times starts after receiving advance & PO." at bounding box center [356, 871] width 599 height 27
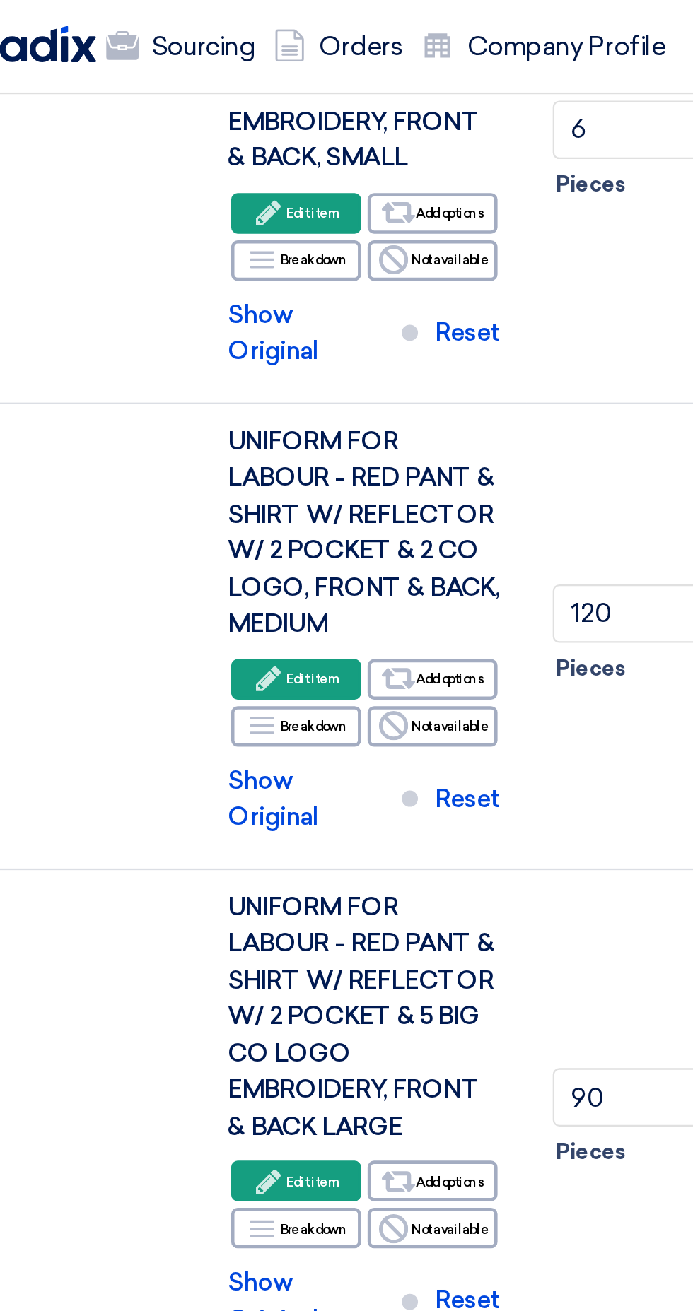
scroll to position [967, 0]
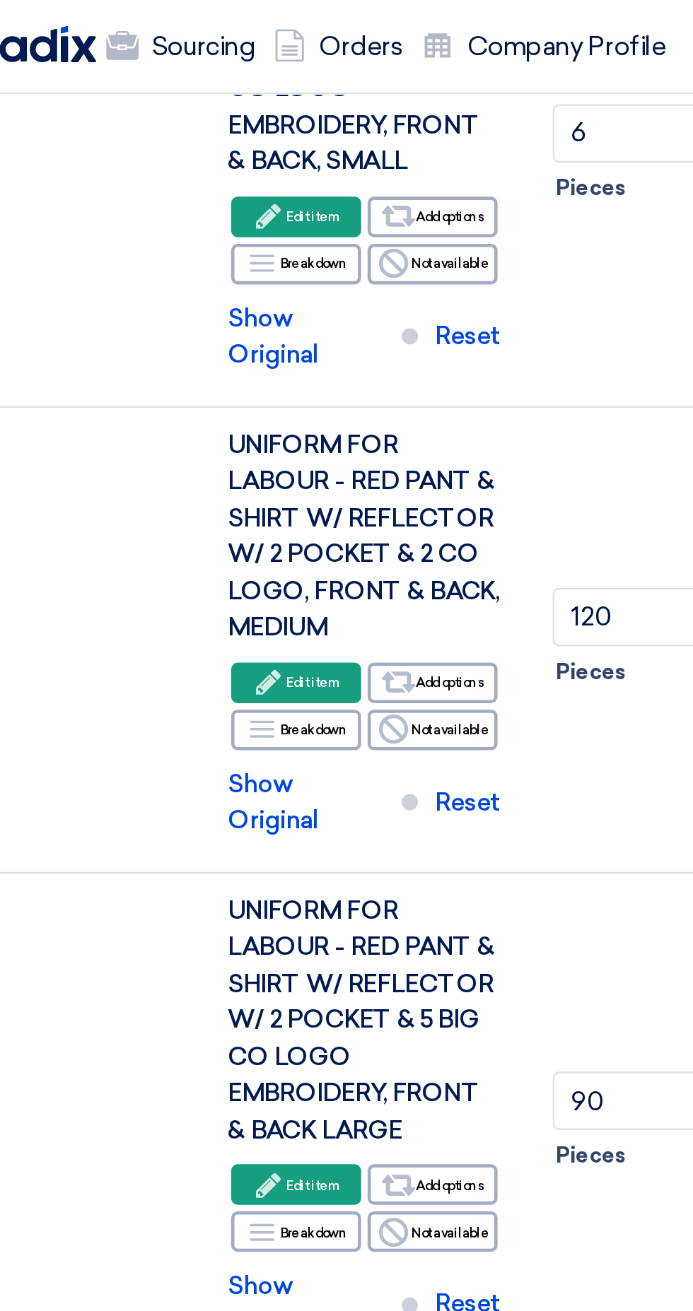
click at [185, 293] on font "Edit item" at bounding box center [193, 296] width 25 height 7
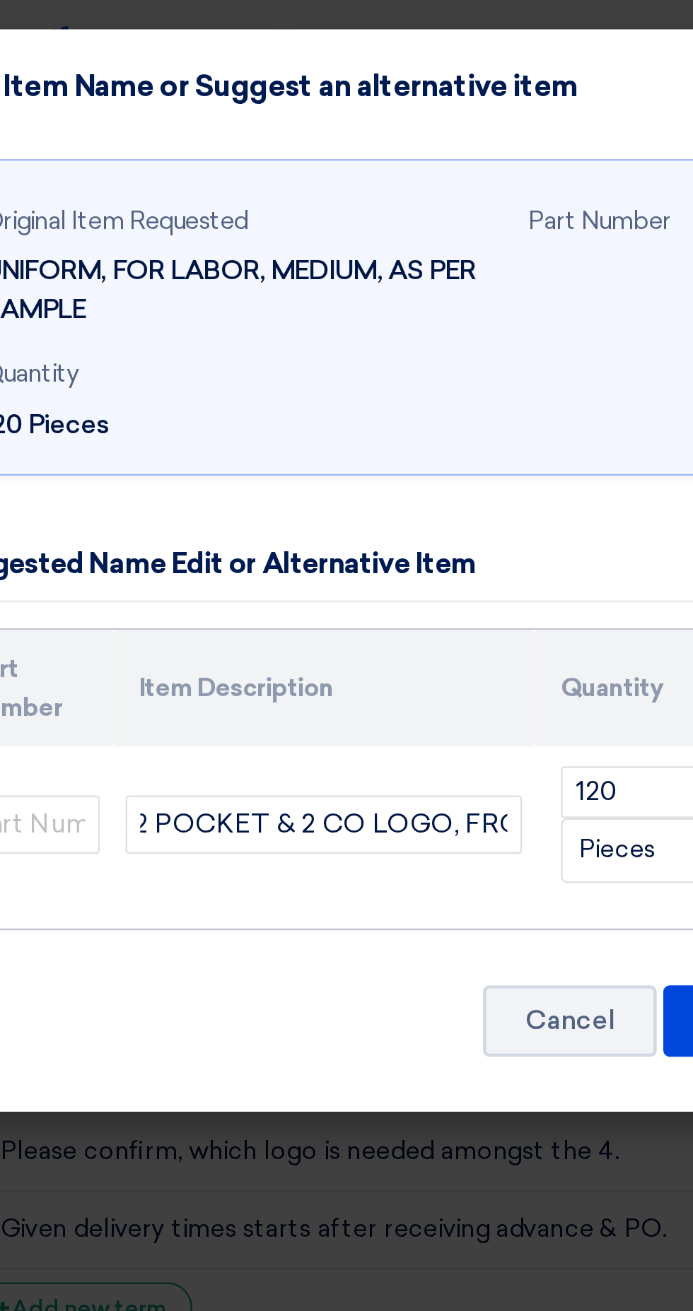
scroll to position [0, 377]
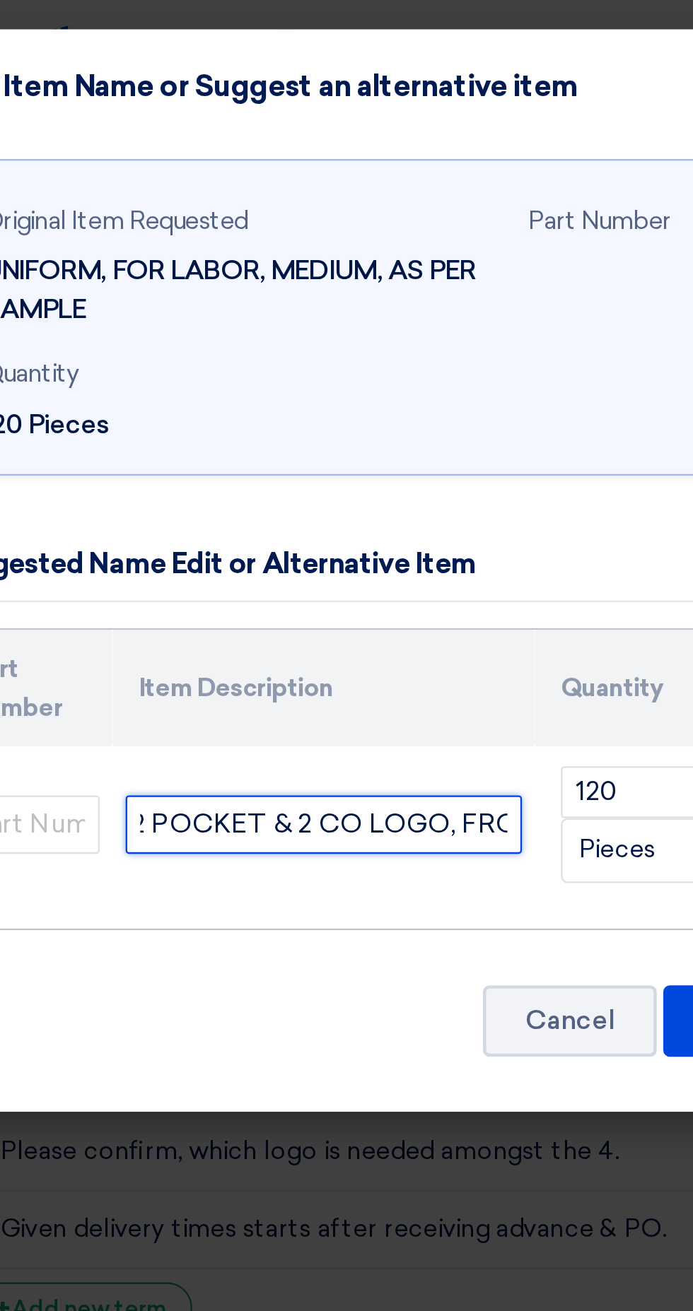
click at [170, 353] on input "UNIFORM FOR LABOUR - RED PANT & SHIRT W/ REFLECTOR W/ 2 POCKET & 2 CO LOGO, FRO…" at bounding box center [197, 358] width 172 height 25
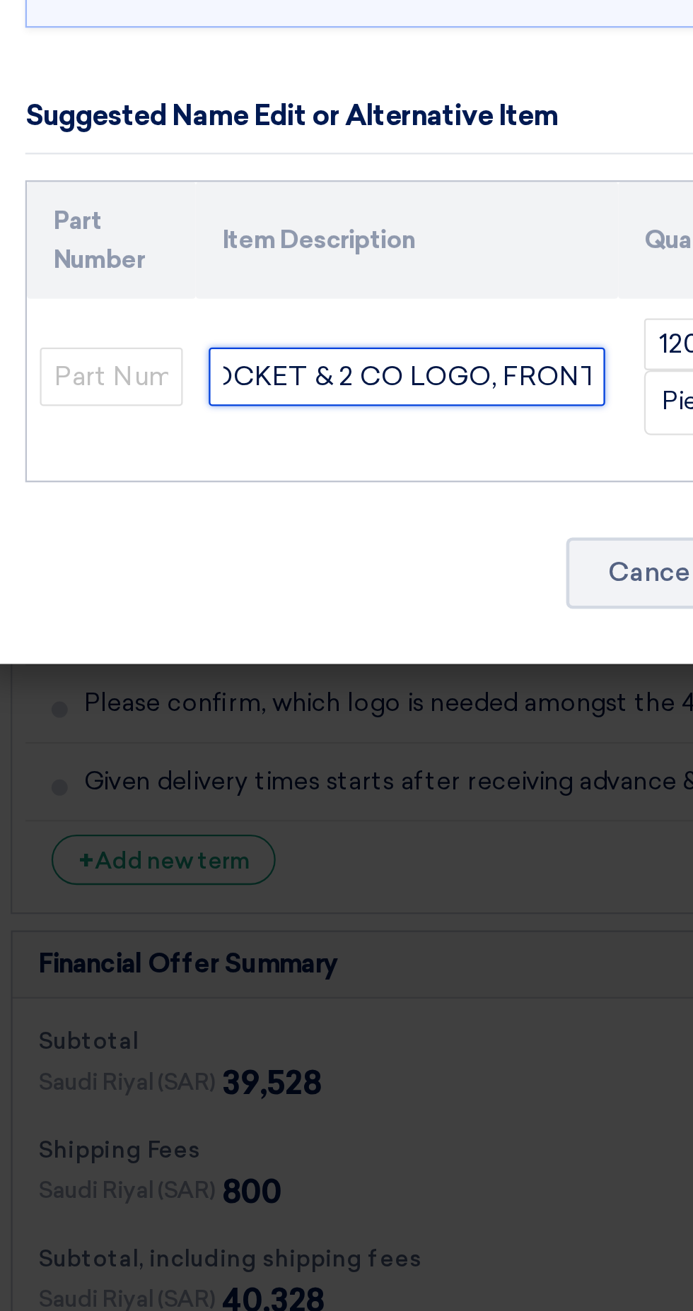
scroll to position [0, 432]
paste input "5 BIG CO LOGO EMBROIDERY, FRONT & BACK"
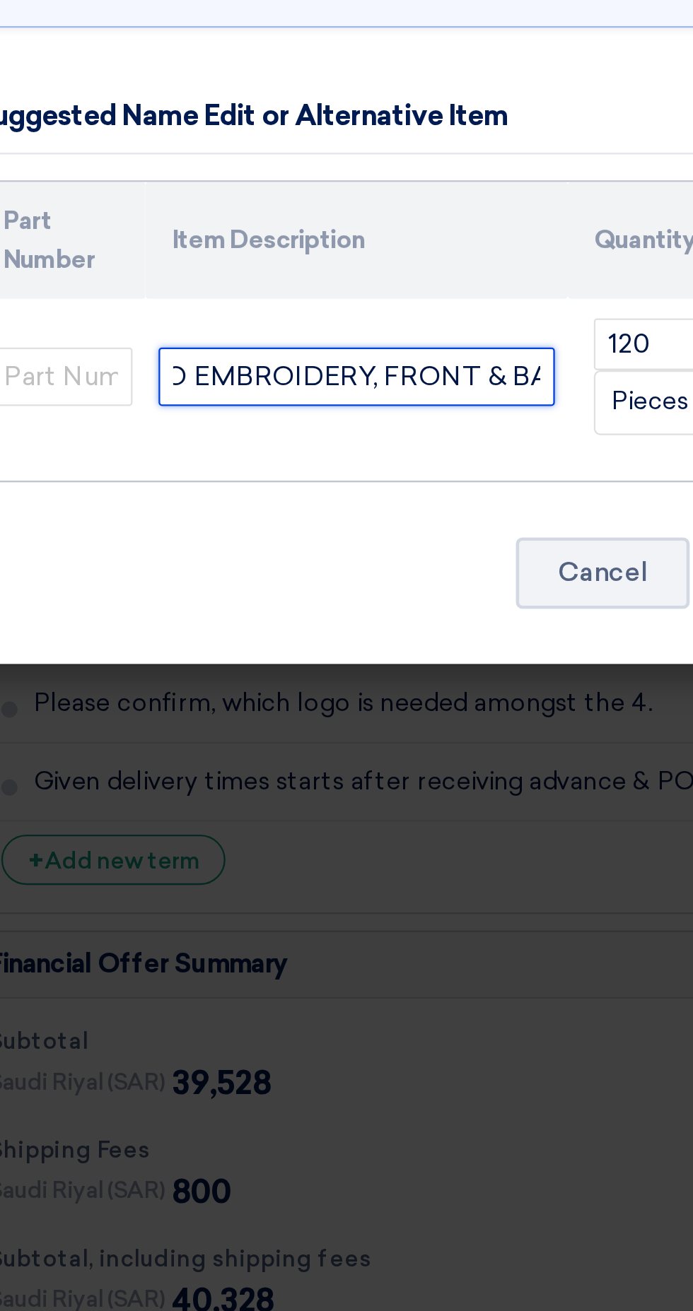
click at [119, 355] on input "UNIFORM FOR LABOUR - RED PANT & SHIRT W/ REFLECTOR W/ 2 POCKET & 5 BIG CO LOGO …" at bounding box center [197, 358] width 172 height 25
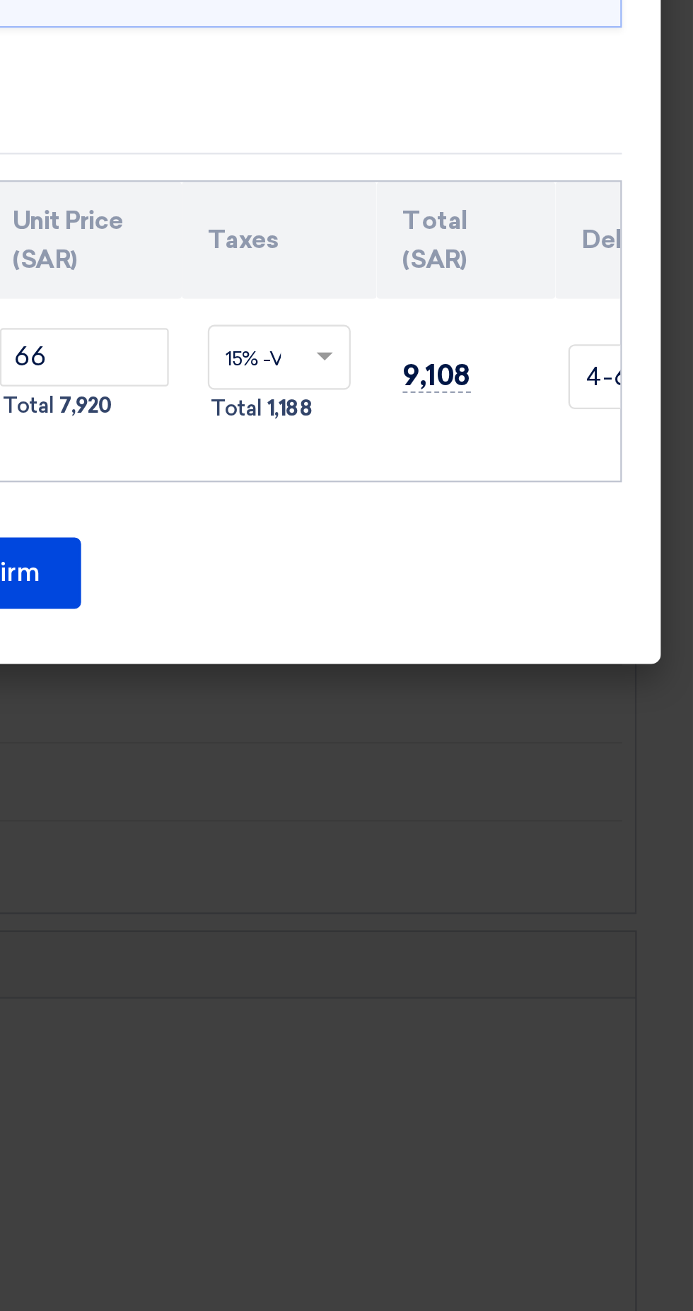
scroll to position [967, 0]
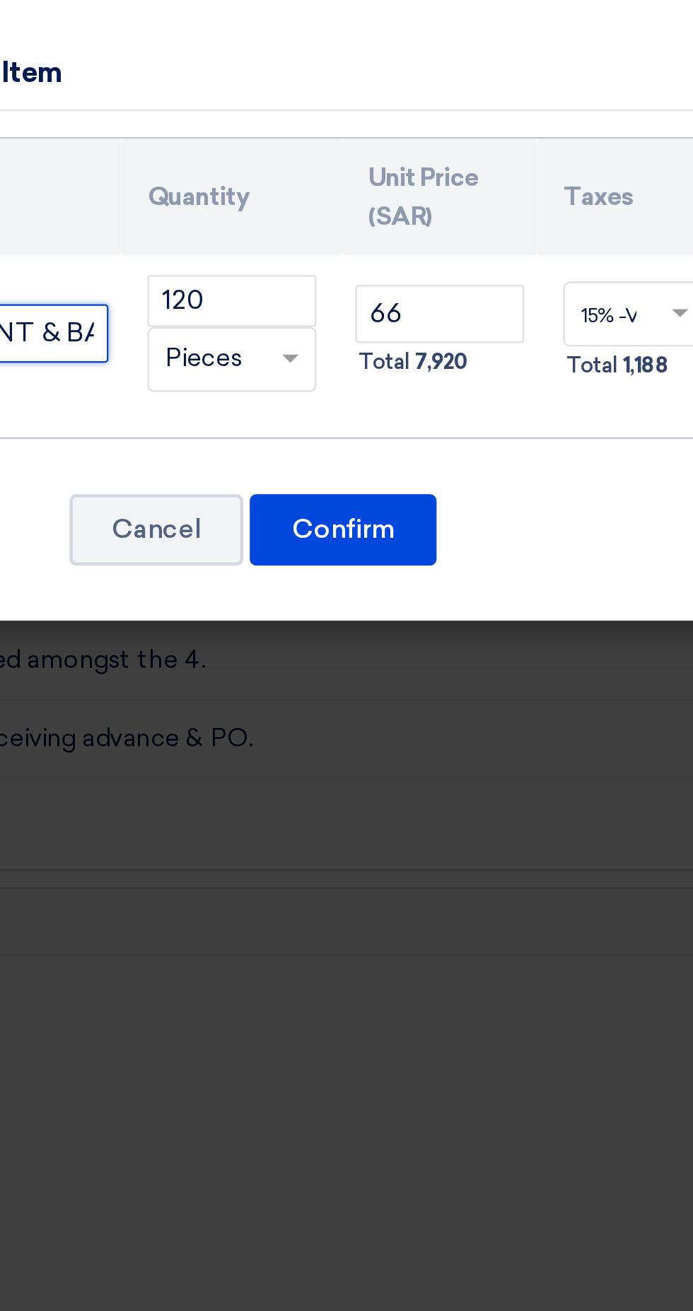
type input "UNIFORM FOR LABOUR - RED PANT & SHIRT W/ REFLECTOR W/ 2 POCKET & 5 BIG CO LOGO …"
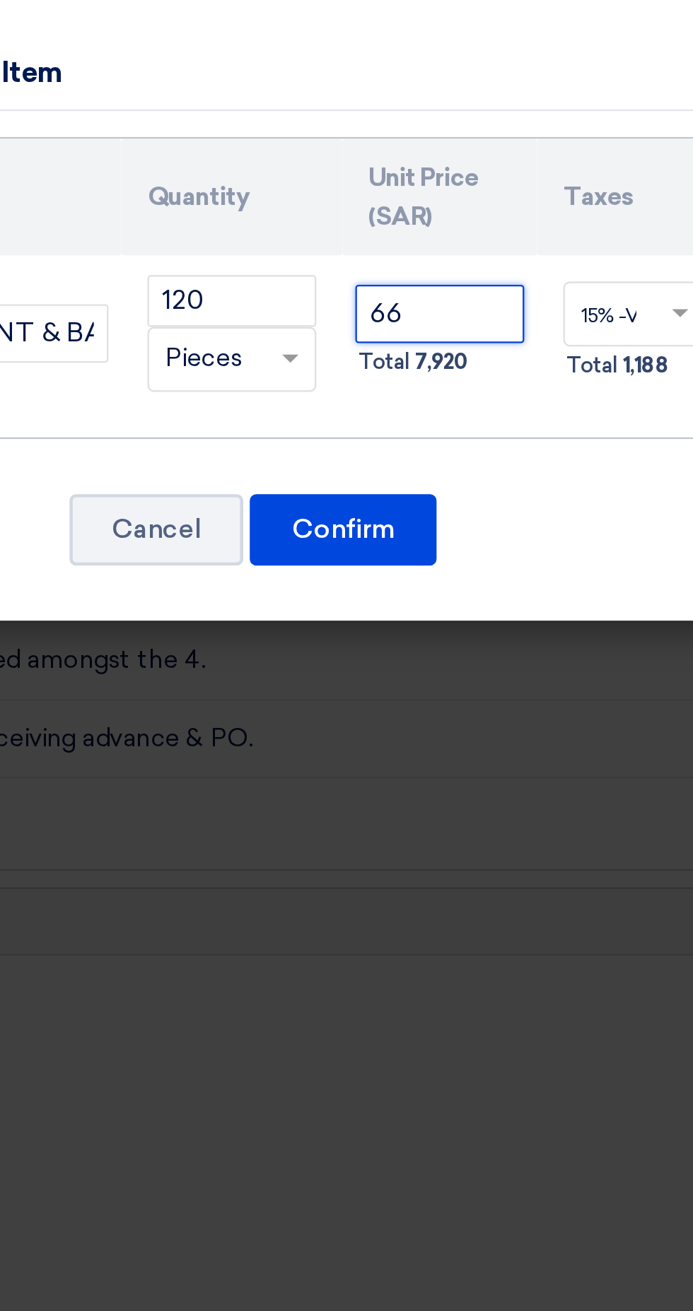
click at [411, 346] on input "66" at bounding box center [427, 350] width 73 height 25
type input "6"
type input "74.00"
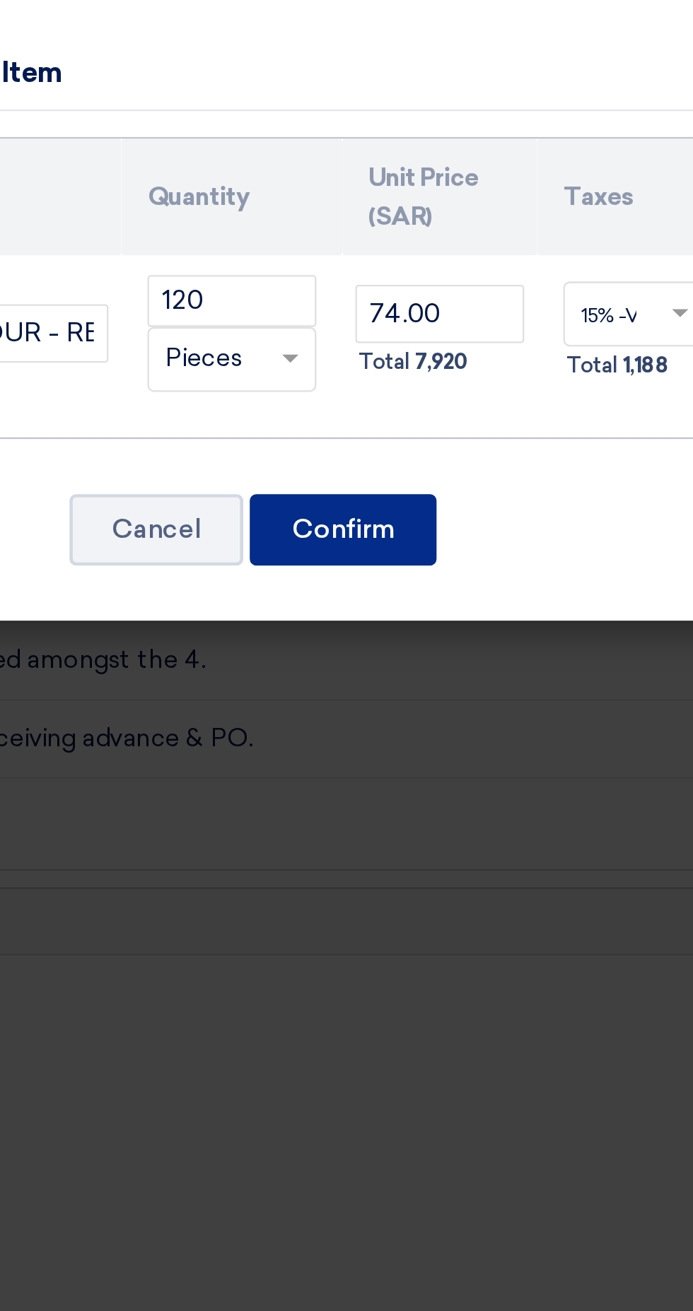
click at [367, 437] on font "Confirm" at bounding box center [385, 443] width 45 height 13
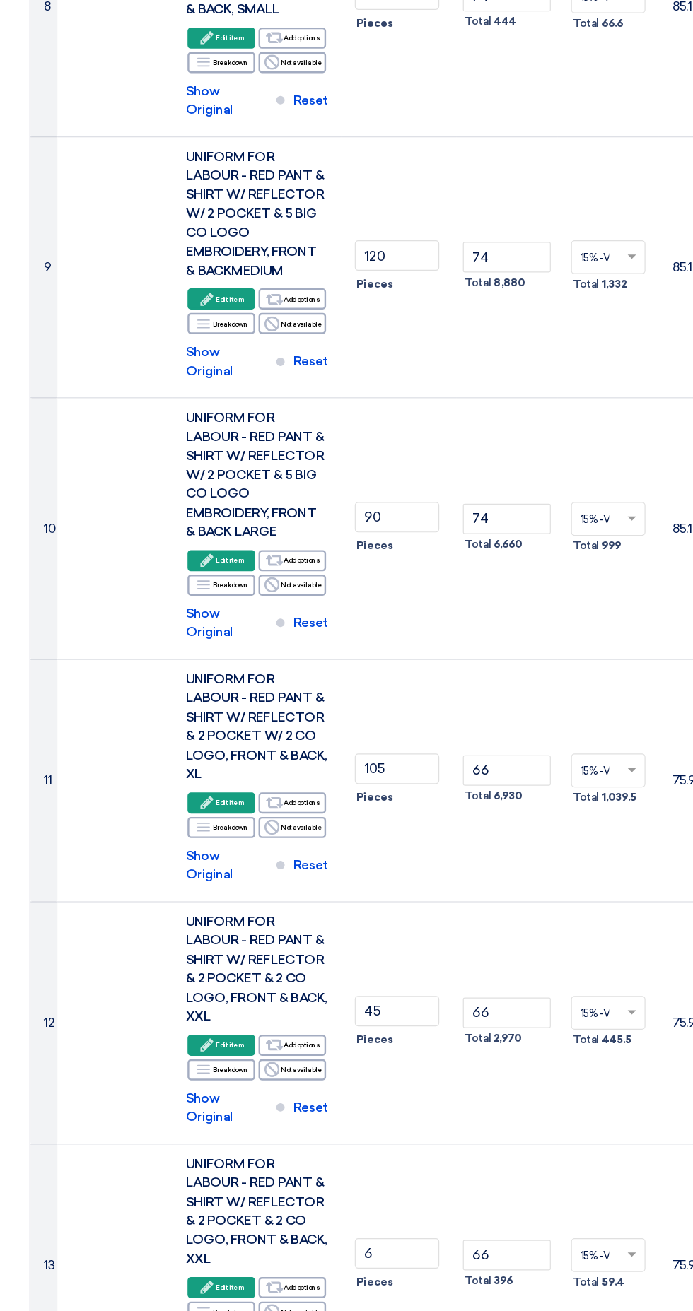
scroll to position [856, 0]
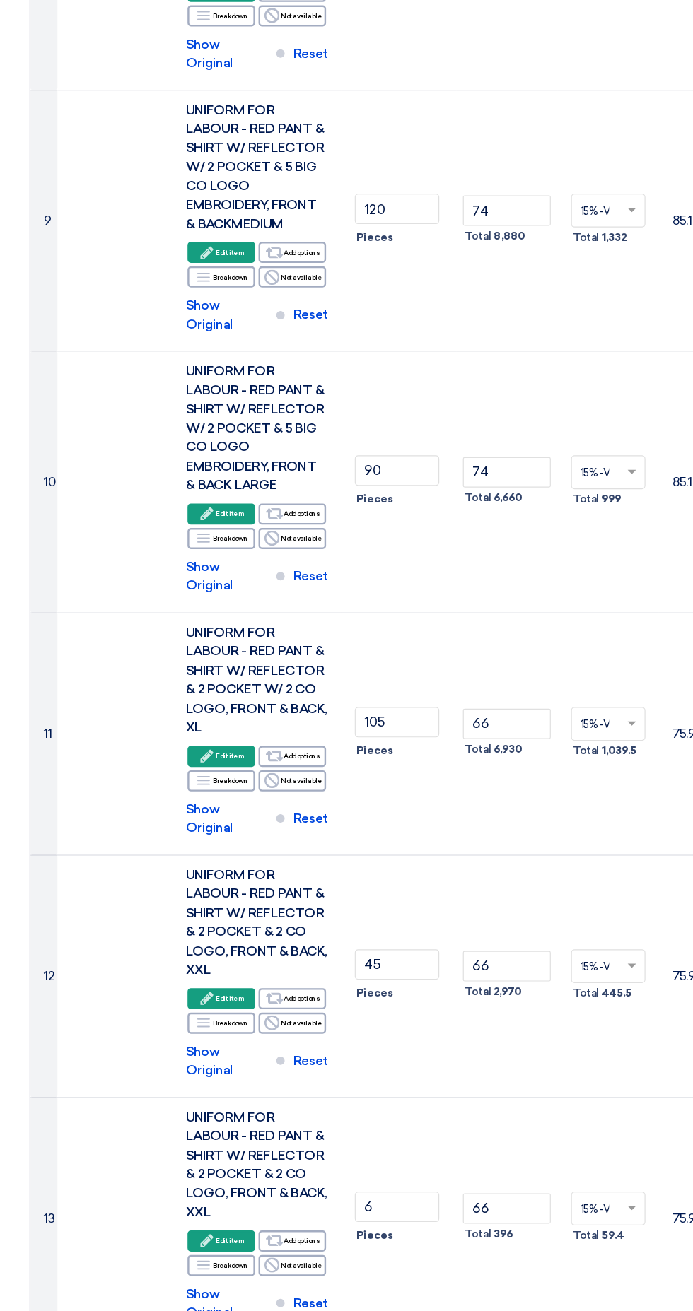
click at [170, 840] on icon "Edit" at bounding box center [173, 846] width 13 height 13
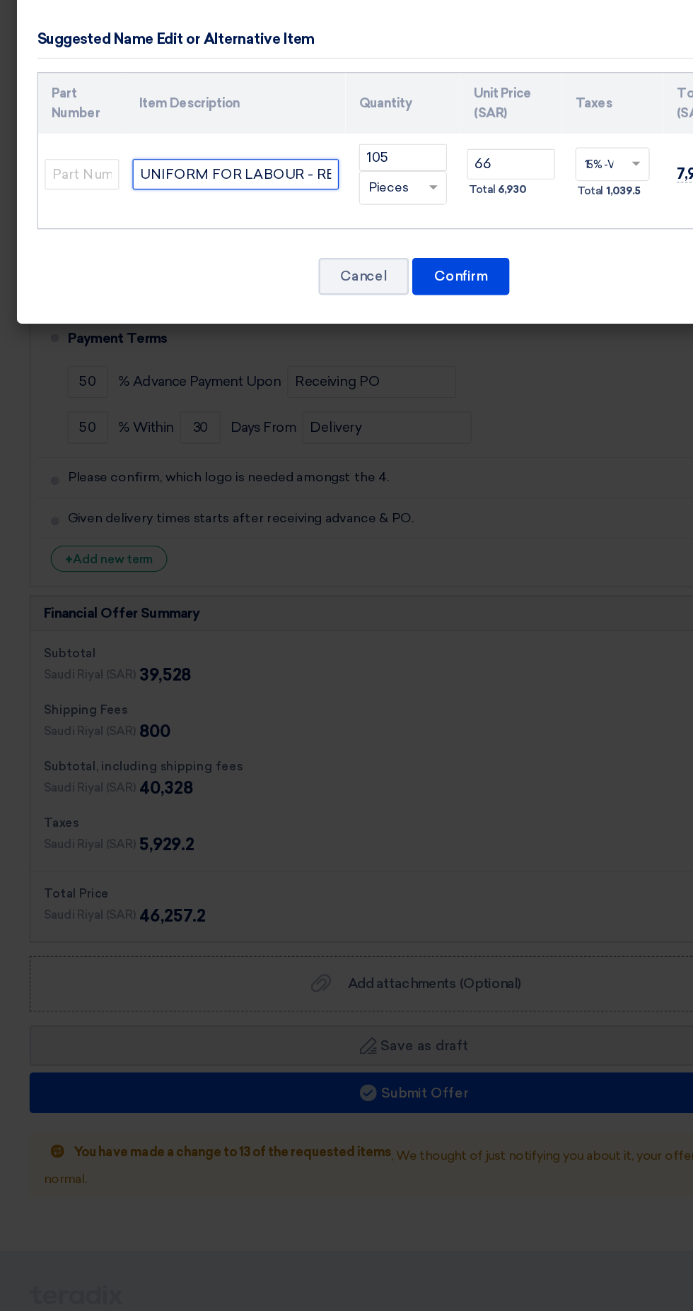
click at [223, 353] on input "UNIFORM FOR LABOUR - RED PANT & SHIRT W/ REFLECTOR & 2 POCKET W/ 2 CO LOGO, FRO…" at bounding box center [197, 358] width 172 height 25
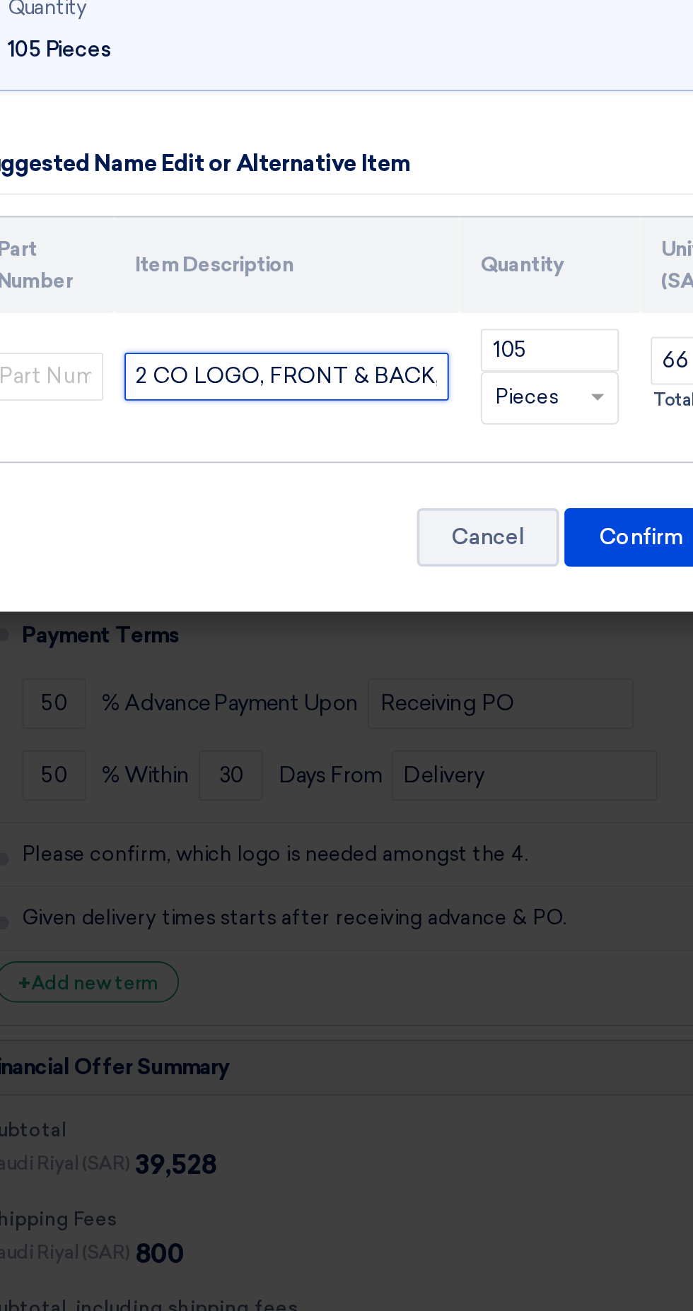
scroll to position [0, 409]
paste input "5 BIG CO LOGO EMBROIDERY"
click at [249, 353] on input "UNIFORM FOR LABOUR - RED PANT & SHIRT W/ REFLECTOR & 2 POCKET W/ 5 BIG CO LOGO …" at bounding box center [197, 358] width 172 height 25
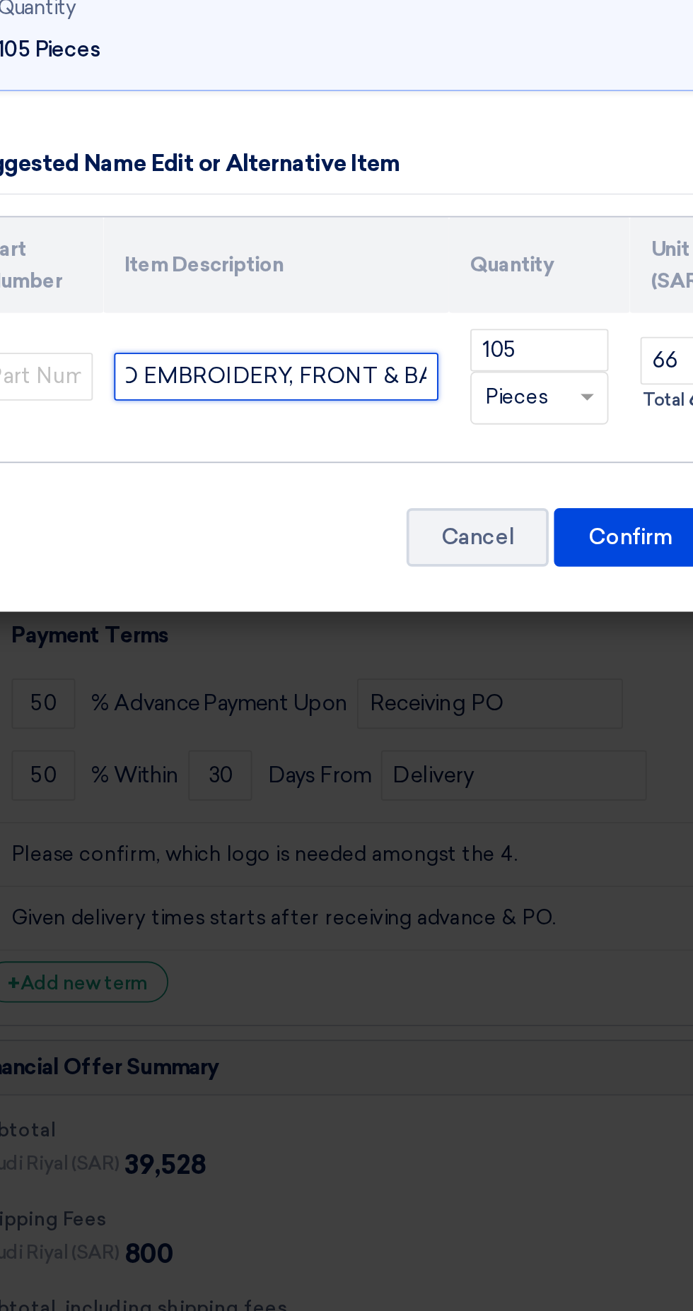
scroll to position [0, 549]
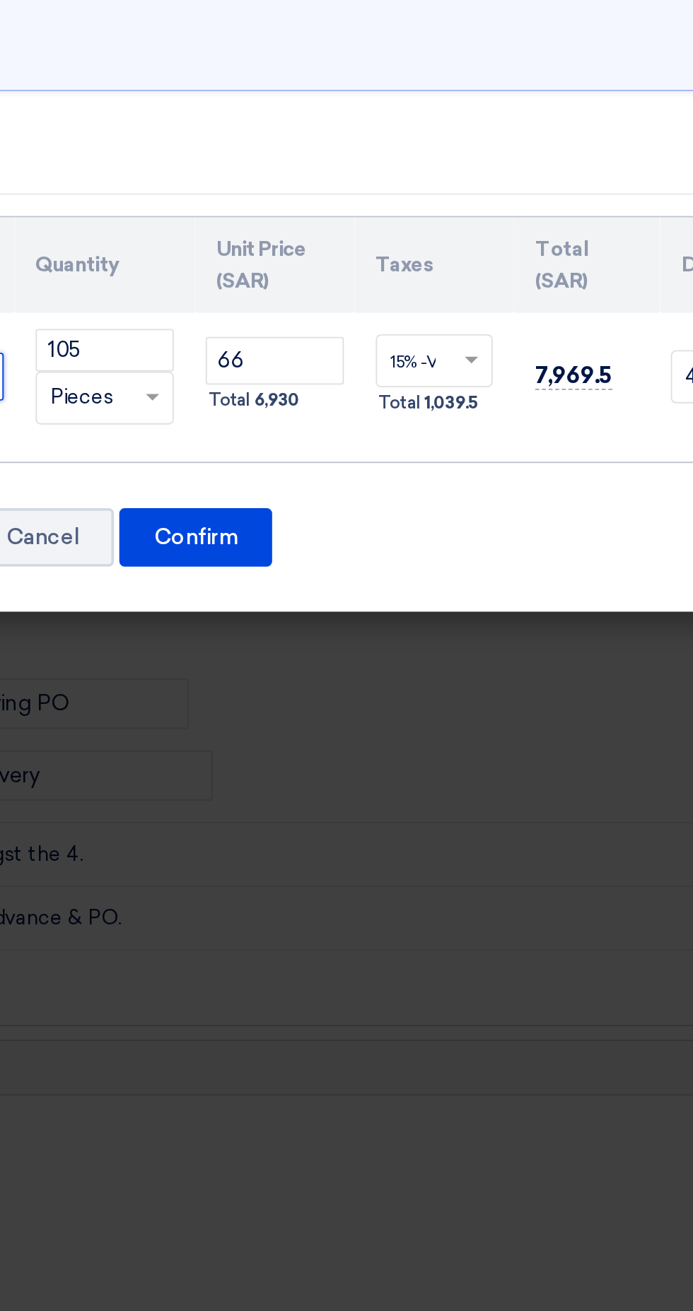
type input "UNIFORM FOR LABOUR - RED PANT & SHIRT W/ REFLECTOR & 2 POCKET W/ 5 BIG CO LOGO …"
click at [424, 346] on input "66" at bounding box center [427, 350] width 73 height 25
type input "6"
type input "74.00"
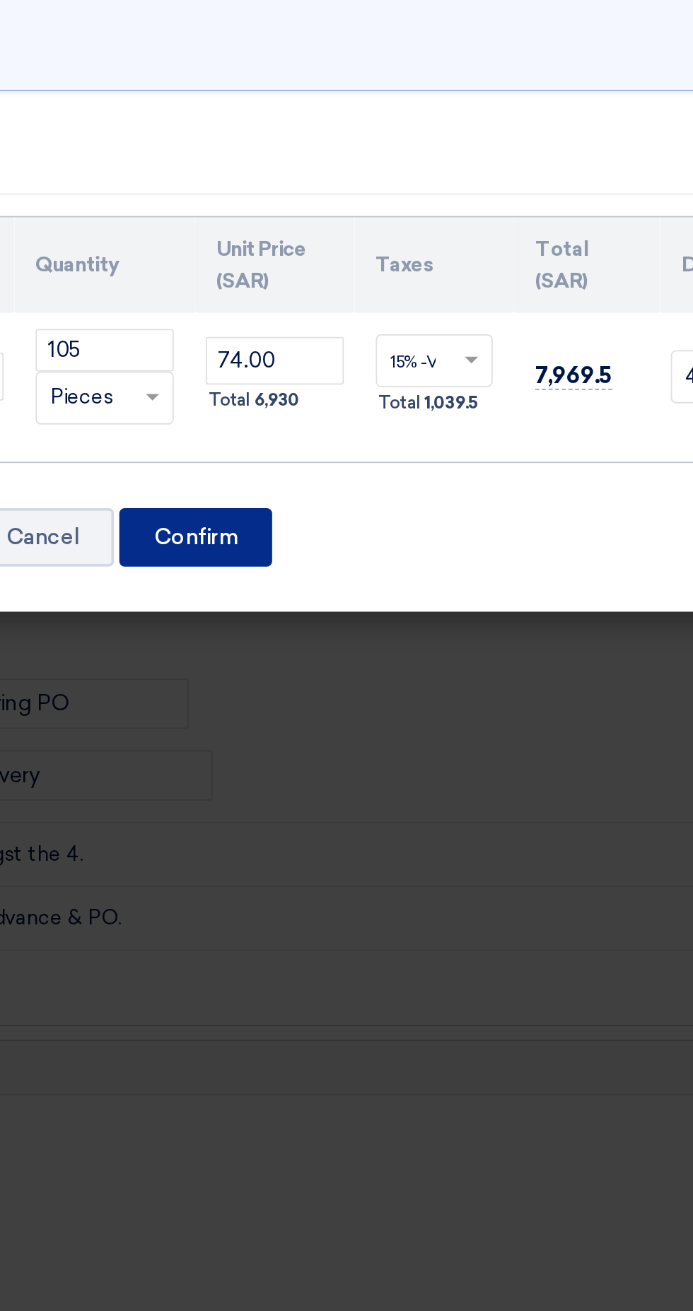
click at [396, 447] on font "Confirm" at bounding box center [385, 443] width 45 height 13
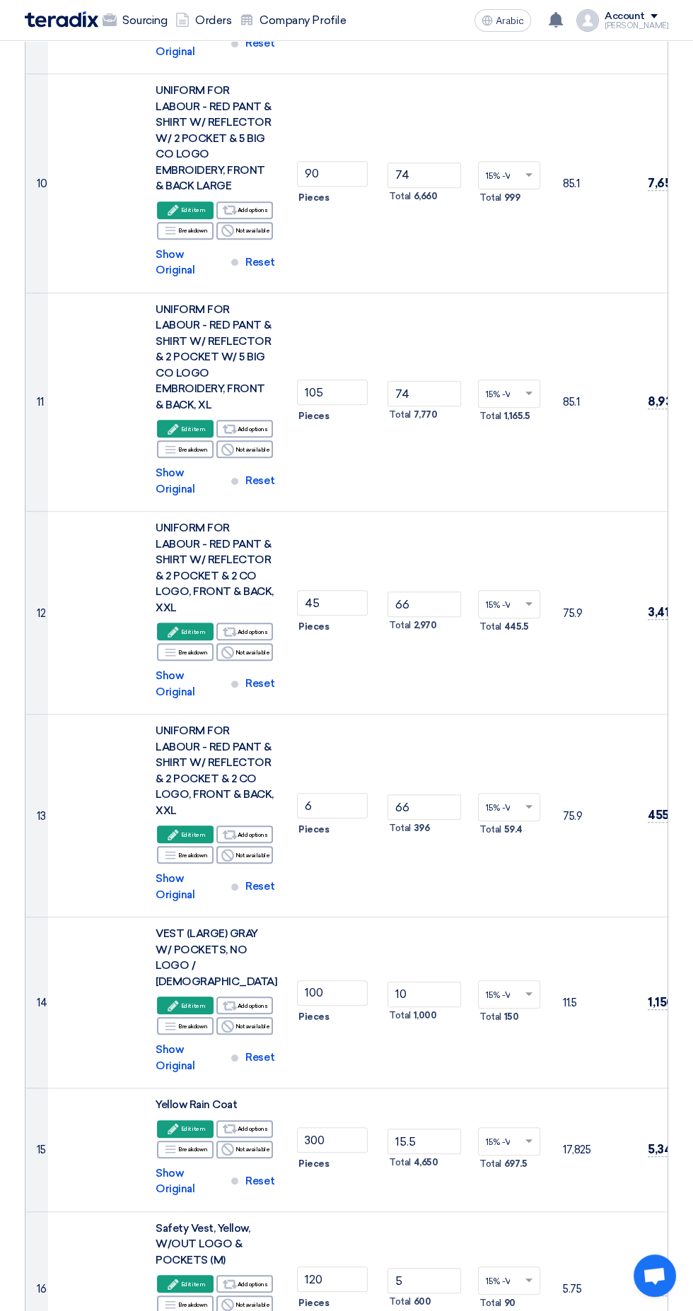
scroll to position [1263, 0]
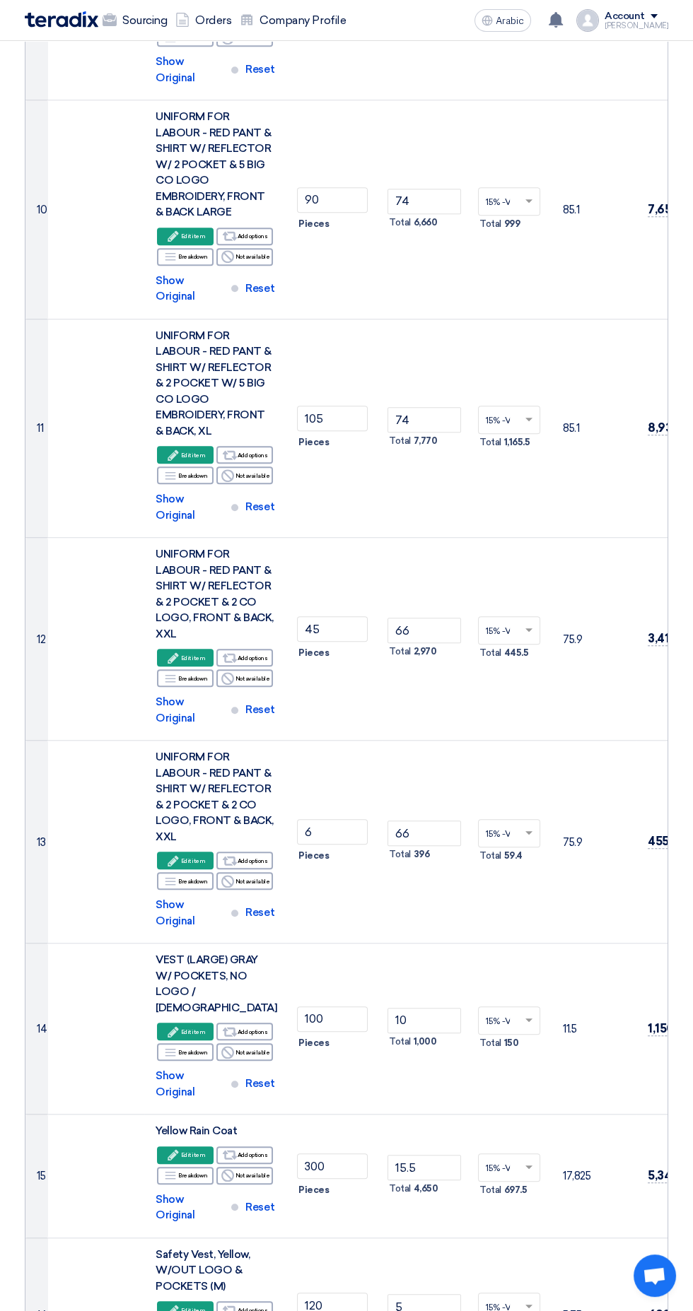
click at [198, 652] on font "Edit item" at bounding box center [193, 657] width 25 height 11
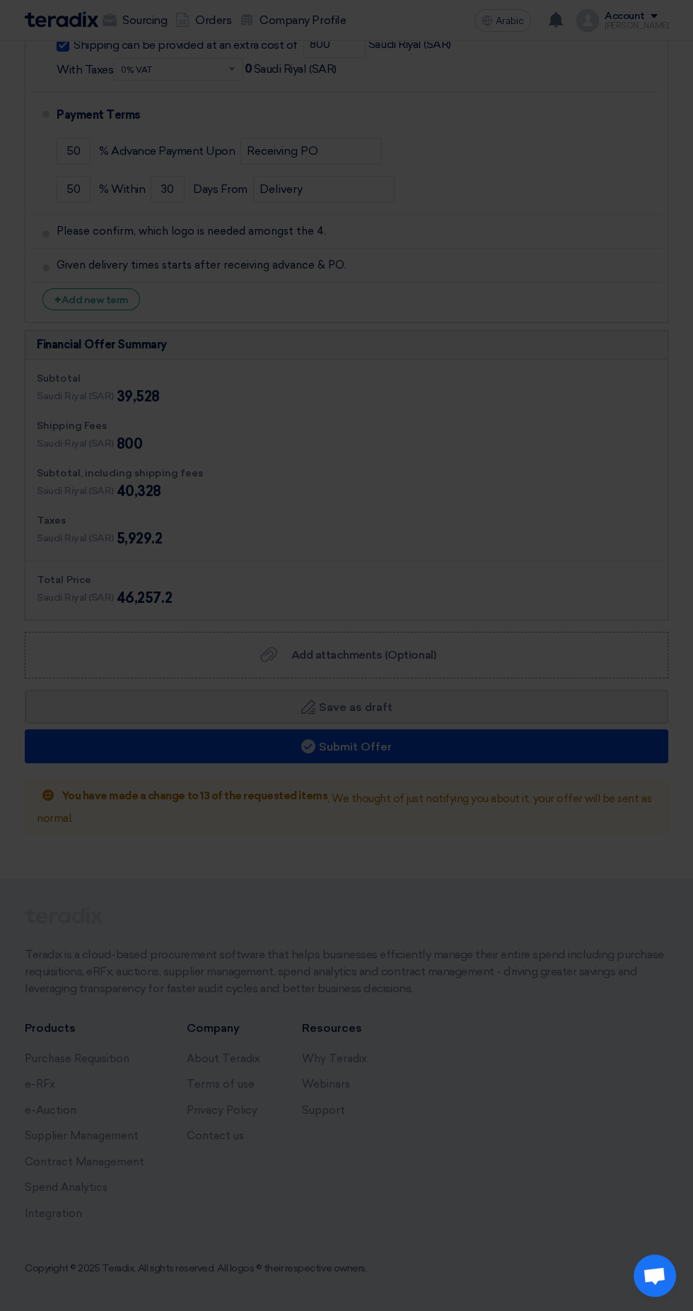
scroll to position [1061, 0]
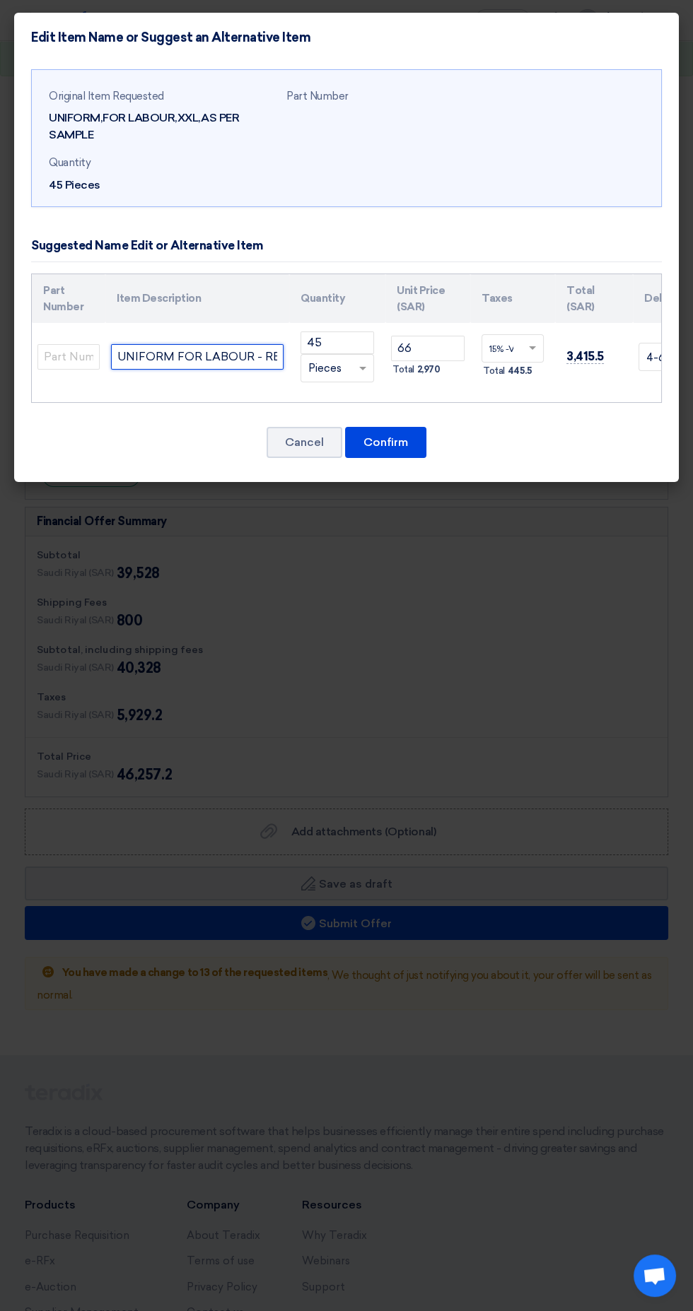
click at [205, 355] on input "UNIFORM FOR LABOUR - RED PANT & SHIRT W/ REFLECTOR & 2 POCKET & 2 CO LOGO, FRON…" at bounding box center [197, 356] width 172 height 25
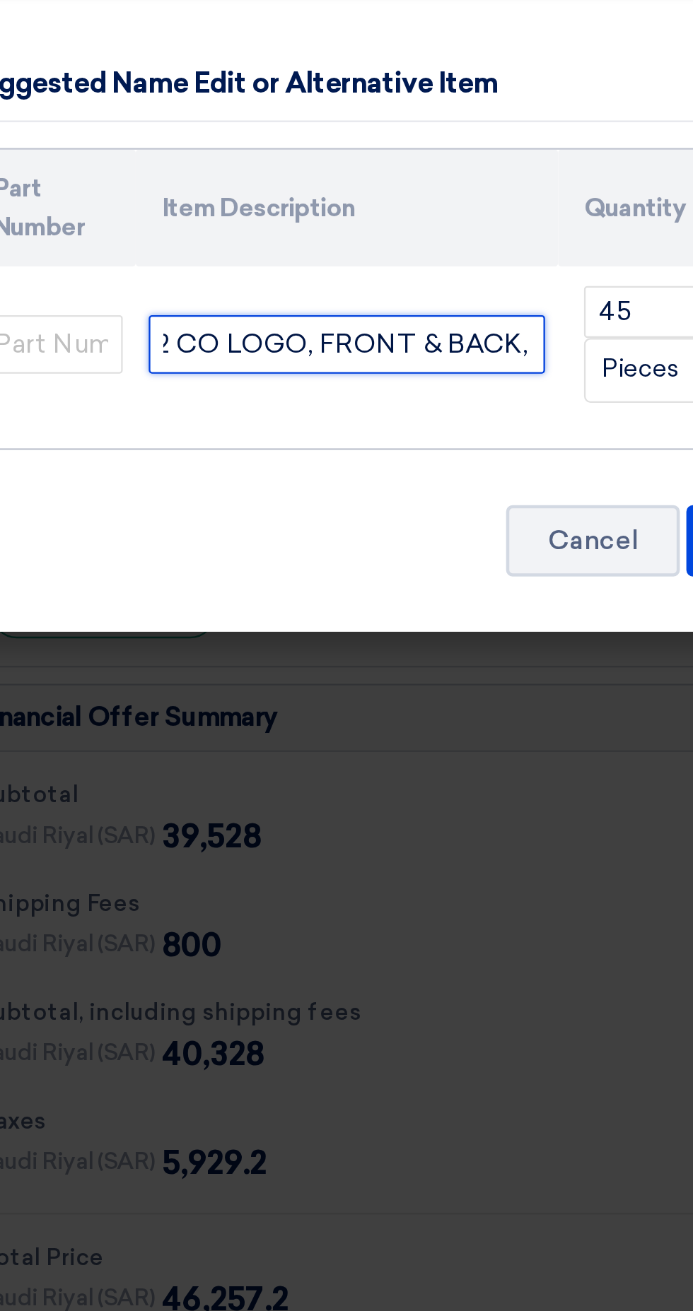
scroll to position [0, 409]
paste input "5 BIG CO LOGO EMBROIDERY"
click at [155, 365] on input "UNIFORM FOR LABOUR - RED PANT & SHIRT W/ REFLECTOR & 2 POCKET & 5 BIG CO LOGO E…" at bounding box center [197, 358] width 172 height 25
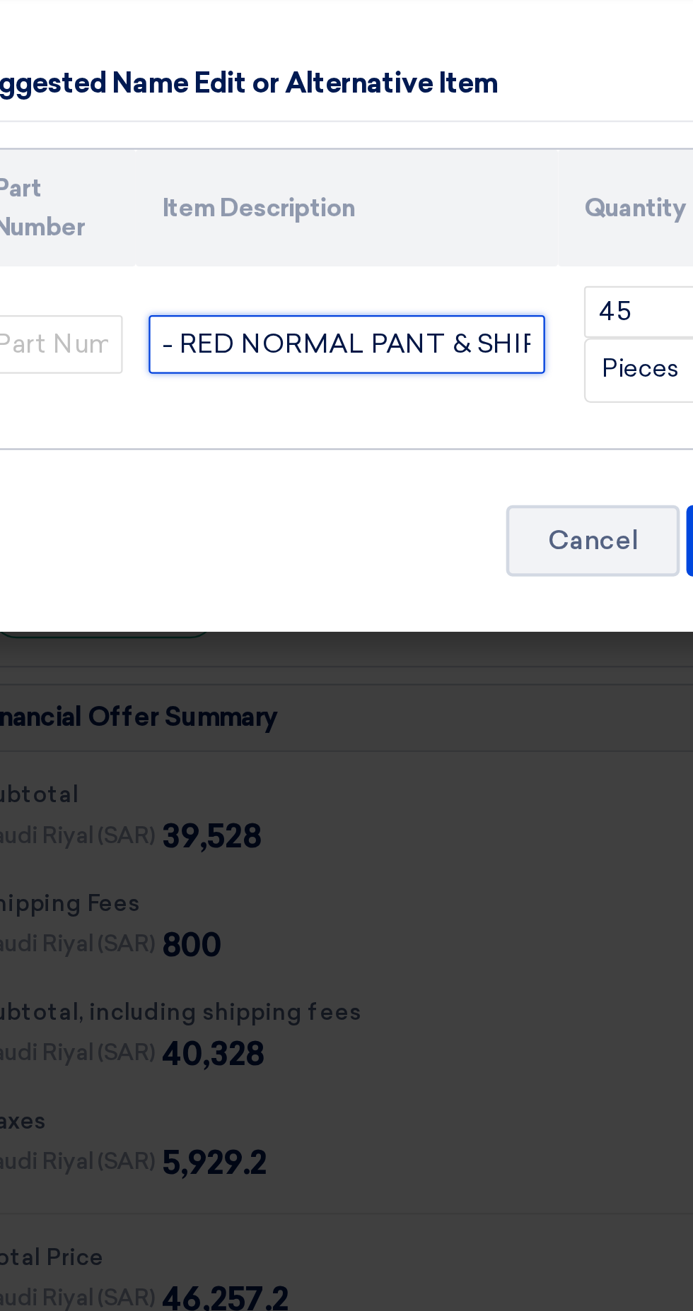
click at [217, 354] on input "UNIFORM FOR LABOUR - RED NORMAL PANT & SHIRT W/ REFLECTOR & 2 POCKET & 5 BIG CO…" at bounding box center [197, 358] width 172 height 25
click at [203, 359] on input "UNIFORM FOR LABOUR - RED NORMAL PANT 3 POCKETS& SHIRT W/ REFLECTOR & 2 POCKET &…" at bounding box center [197, 358] width 172 height 25
click at [165, 353] on input "UNIFORM FOR LABOUR - RED NORMAL PANT 3 POCKETS & SHIRT W/ REFLECTOR & 2 POCKET …" at bounding box center [197, 358] width 172 height 25
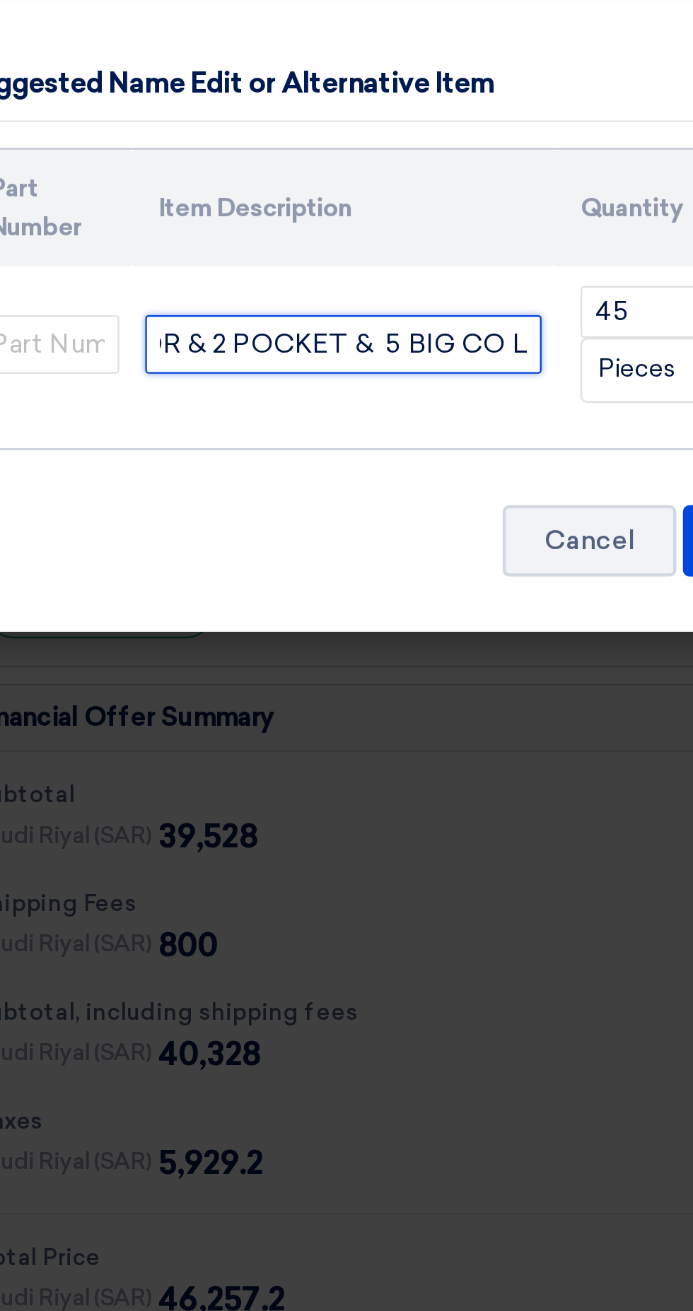
scroll to position [0, 512]
click at [150, 352] on input "UNIFORM FOR LABOUR - RED NORMAL PANT 3 POCKETS & SHIRT W/ REFLECTOR & 2 POCKET …" at bounding box center [197, 358] width 172 height 25
click at [211, 360] on input "UNIFORM FOR LABOUR - RED NORMAL PANT 3 POCKETS & SHIRT W/ REFLECTOR & 2 POCKET …" at bounding box center [197, 358] width 172 height 25
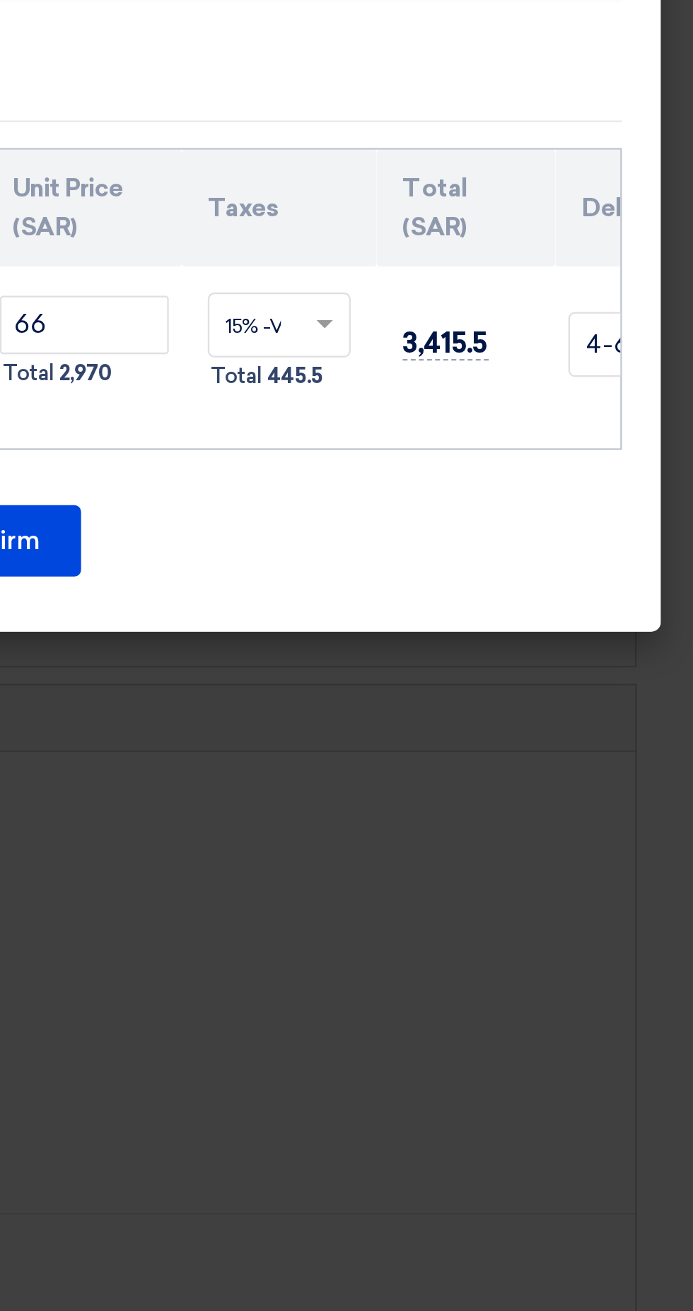
scroll to position [1061, 0]
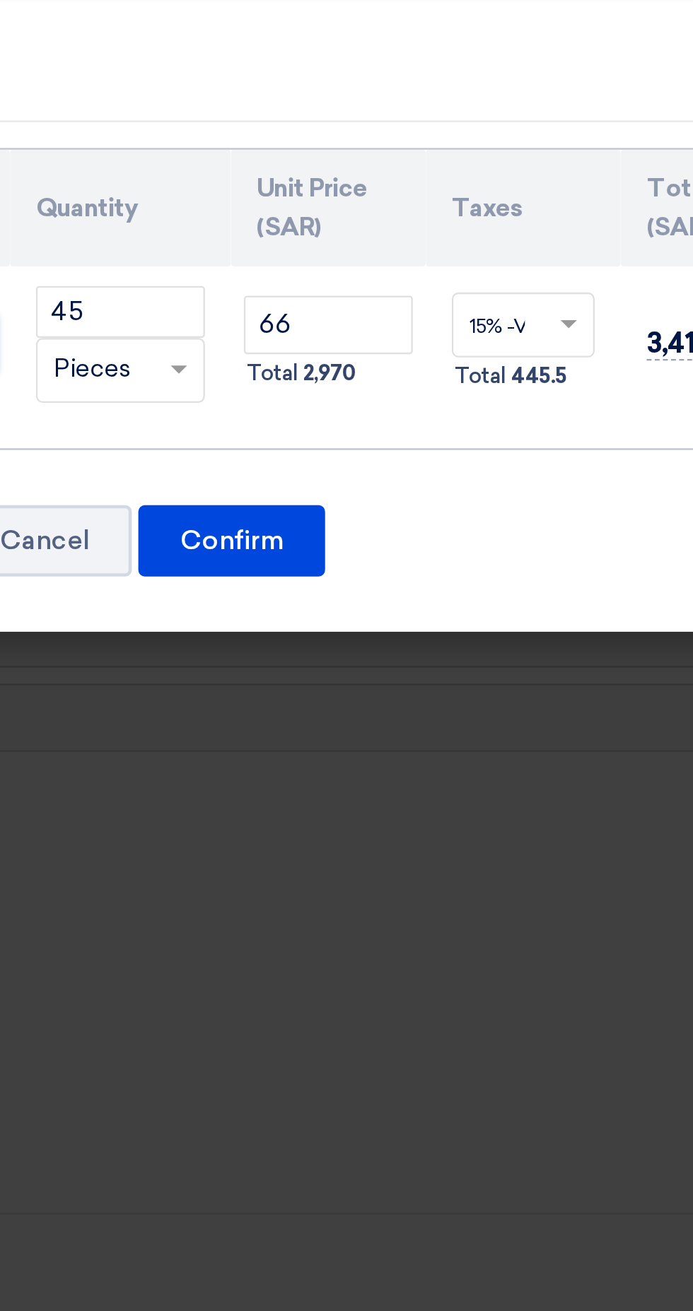
type input "UNIFORM FOR LABOUR - RED NORMAL PANT 3 POCKETS & SHIRT W/ REFLECTOR & 2 POCKET …"
click at [419, 349] on input "66" at bounding box center [427, 350] width 73 height 25
type input "6"
type input "74.00"
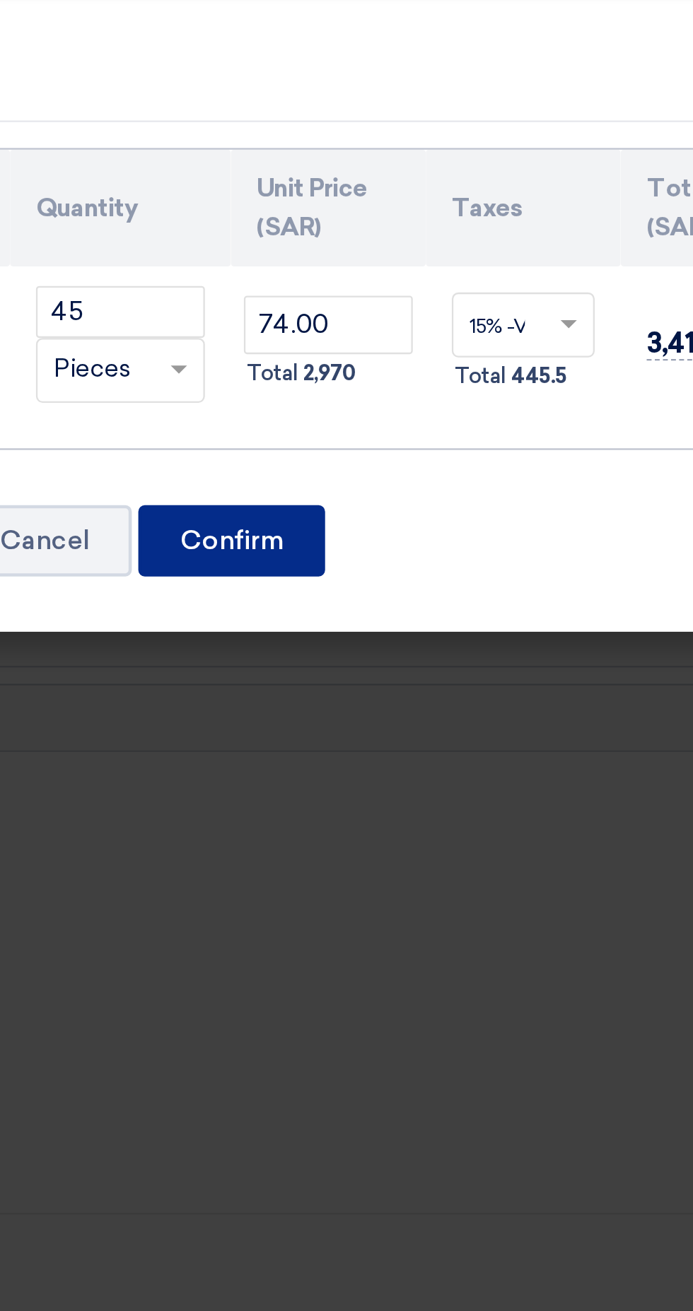
click at [373, 444] on font "Confirm" at bounding box center [385, 443] width 45 height 13
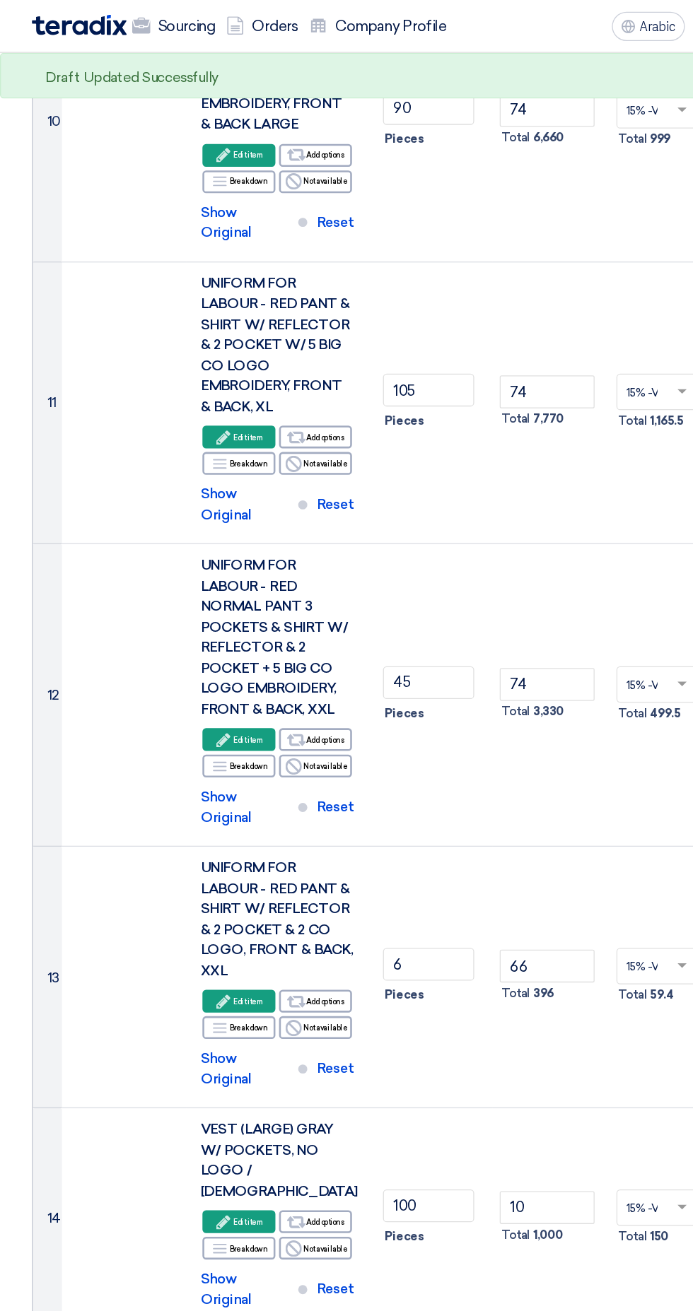
scroll to position [1378, 0]
click at [423, 657] on td "66 Total 396" at bounding box center [424, 758] width 85 height 203
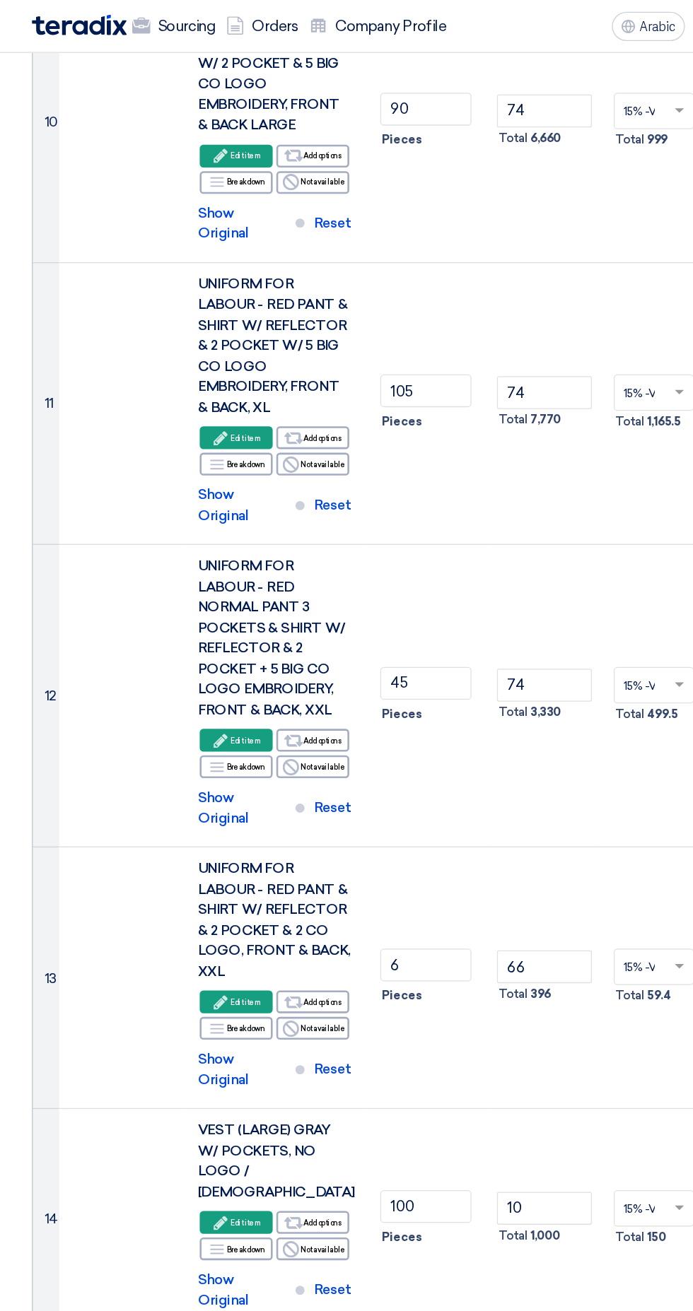
scroll to position [0, 0]
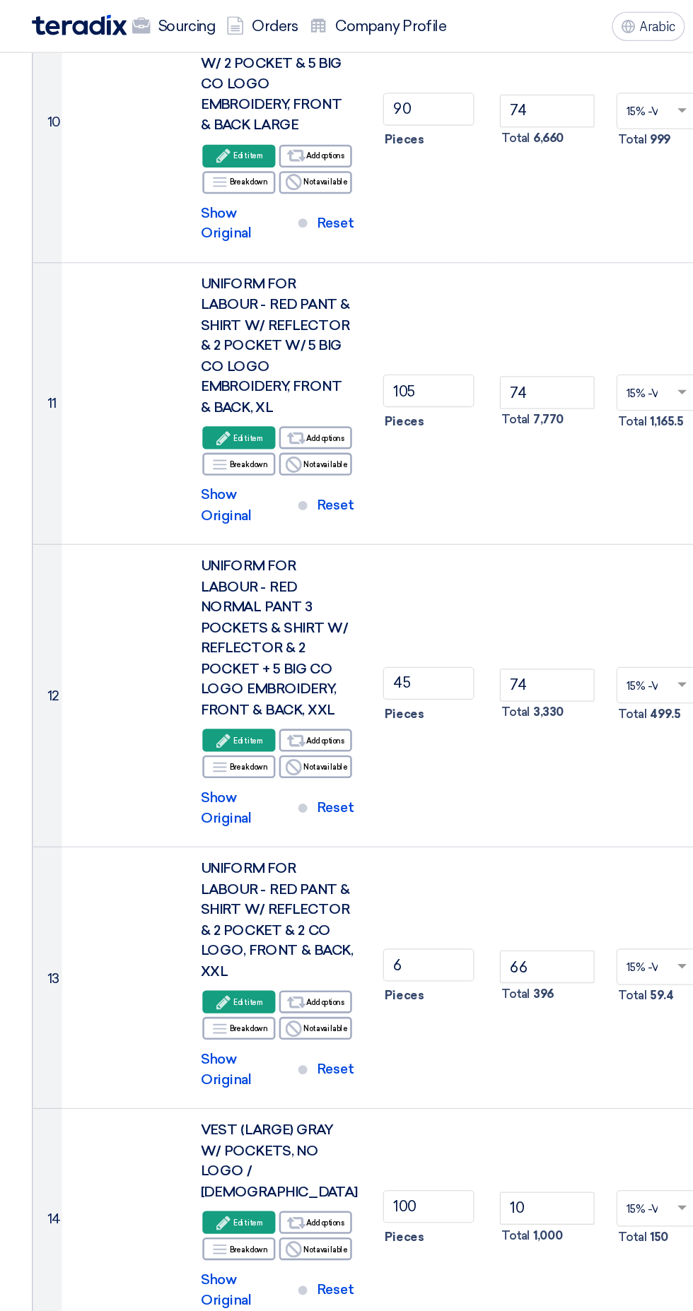
click at [167, 771] on icon "Edit" at bounding box center [173, 777] width 13 height 13
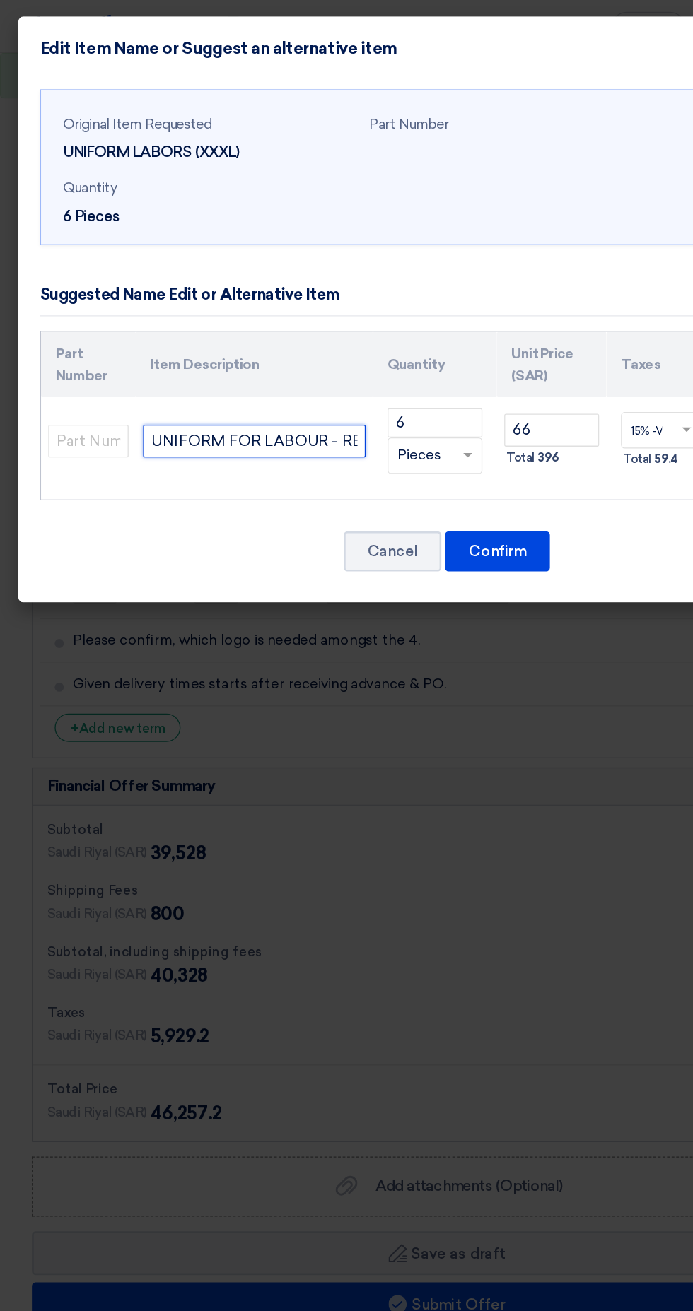
click at [220, 348] on input "UNIFORM FOR LABOUR - RED PANT & SHIRT W/ REFLECTOR & 2 POCKET & 2 CO LOGO, FRON…" at bounding box center [197, 341] width 172 height 25
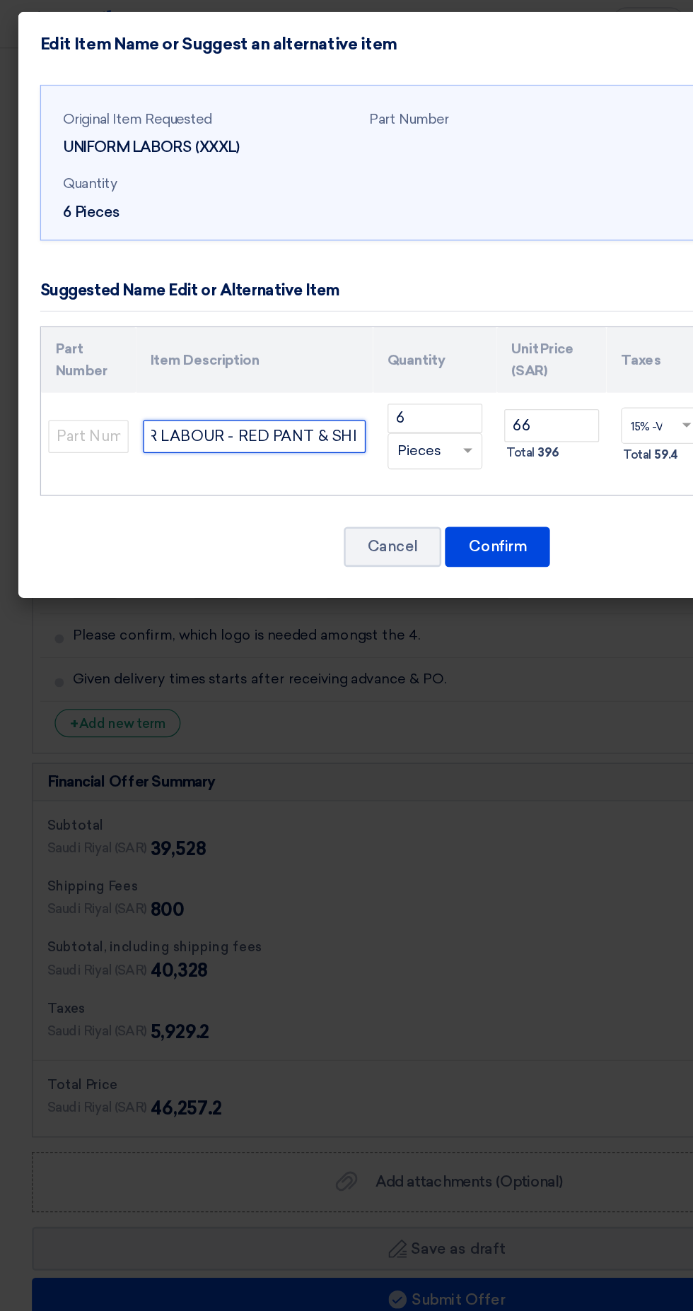
scroll to position [0, 119]
click at [238, 341] on input "UNIFORM FOR LABOUR - RED NORMAL PANT & SHIRT W/ REFLECTOR & 2 POCKET & 2 CO LOG…" at bounding box center [197, 341] width 172 height 25
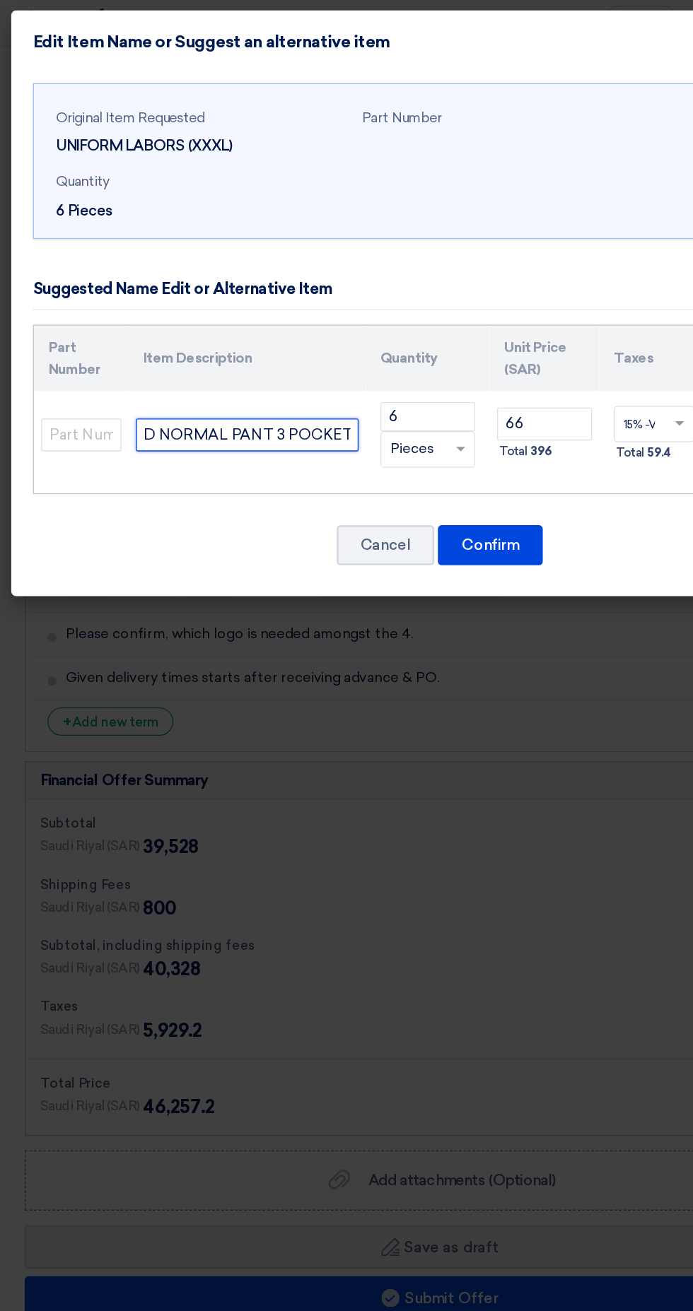
scroll to position [972, 0]
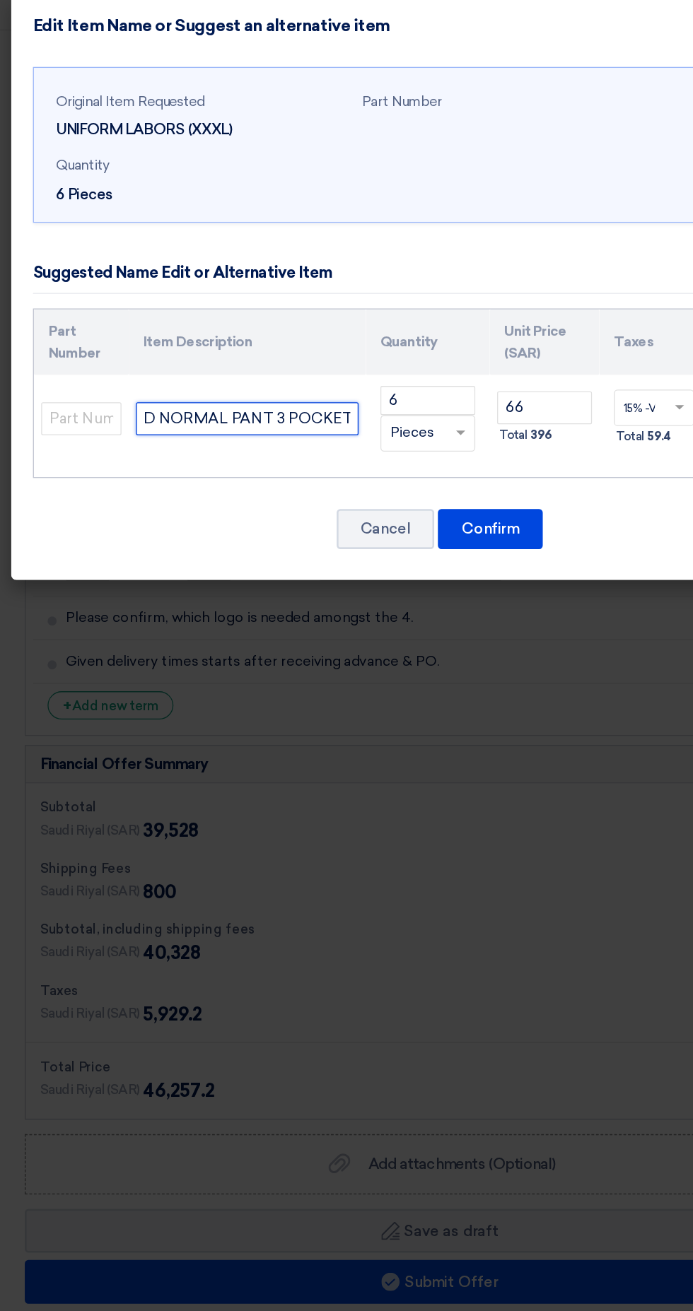
click at [180, 343] on input "UNIFORM FOR LABOUR - RED NORMAL PANT 3 POCKETS & SHIRT W/ REFLECTOR & 2 POCKET …" at bounding box center [197, 341] width 172 height 25
type input "UNIFORM FOR LABOUR - RED NORMAL PANT 3 POCKETS & SHIRT W/ REFLECTOR + 2 POCKET …"
click at [432, 331] on input "66" at bounding box center [427, 333] width 73 height 25
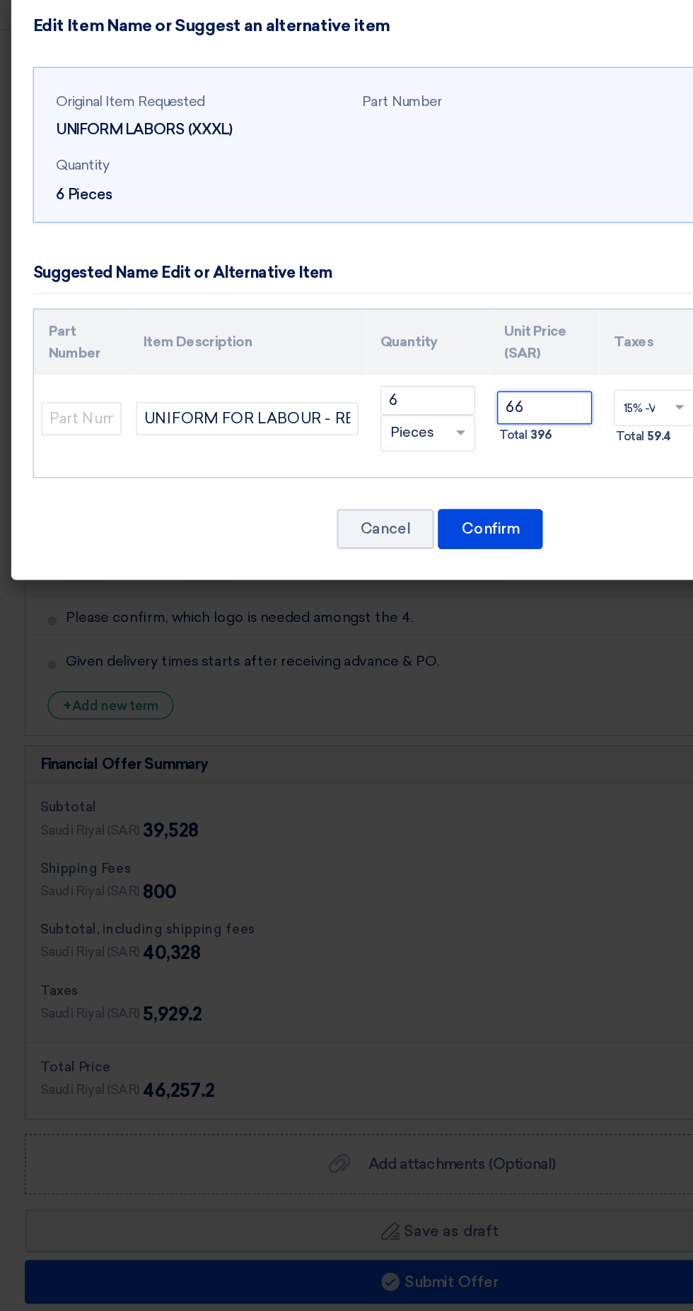
type input "6"
type input "74.00"
click at [230, 334] on input "UNIFORM FOR LABOUR - RED NORMAL PANT 3 POCKETS & SHIRT W/ REFLECTOR + 2 POCKET …" at bounding box center [197, 341] width 172 height 25
type input "UNIFORM FOR LABOUR - RED NORMAL PANT 3 POCKETS & SHIRT W/ REFLECTOR + 2 POCKET …"
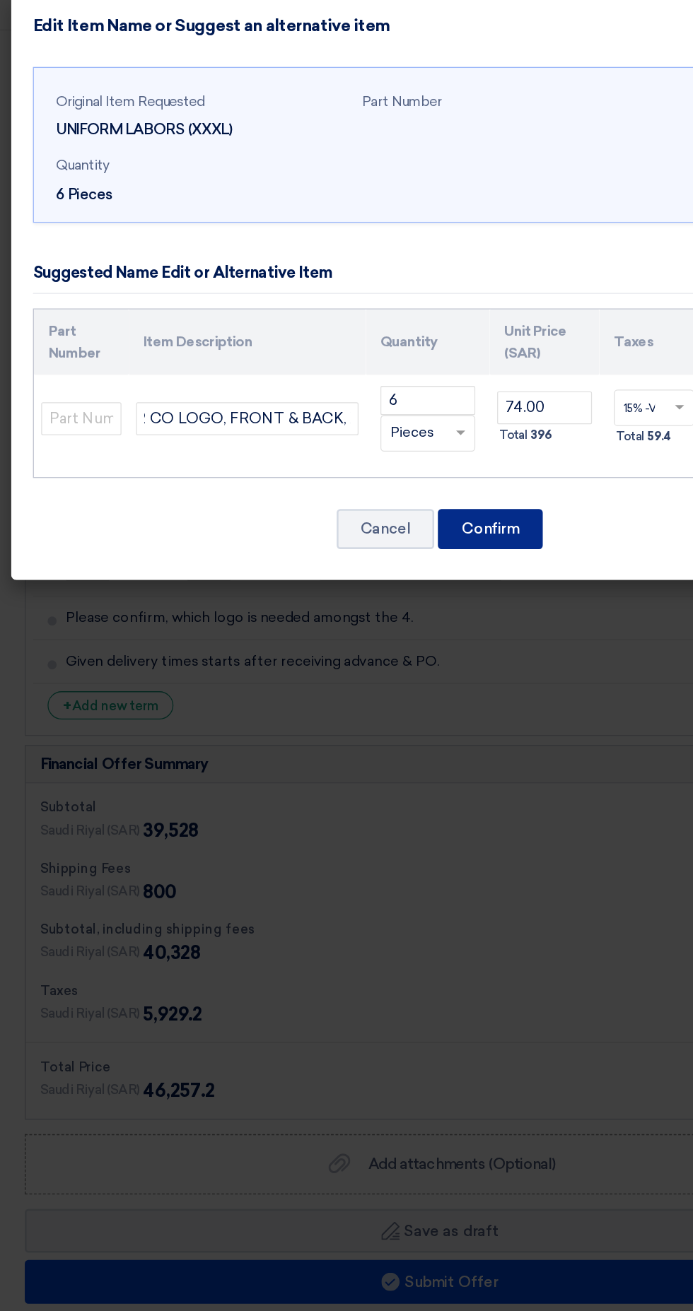
click at [422, 420] on button "Confirm" at bounding box center [385, 427] width 81 height 31
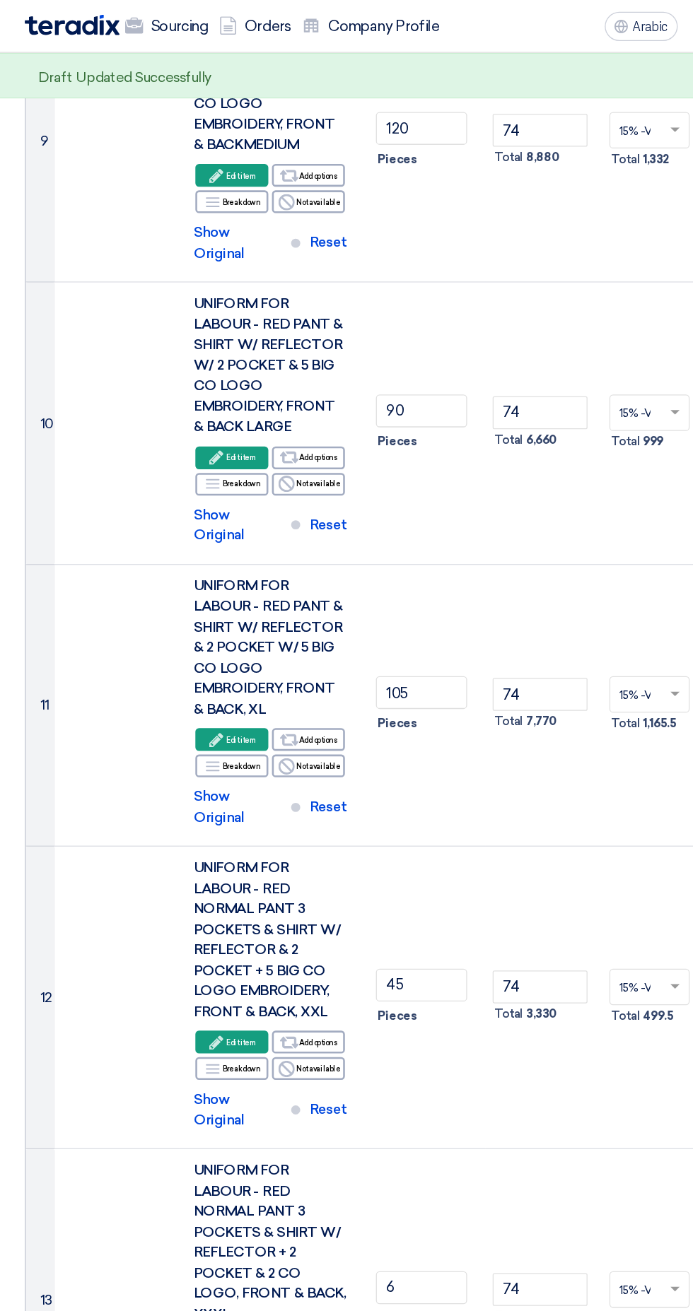
scroll to position [1102, 0]
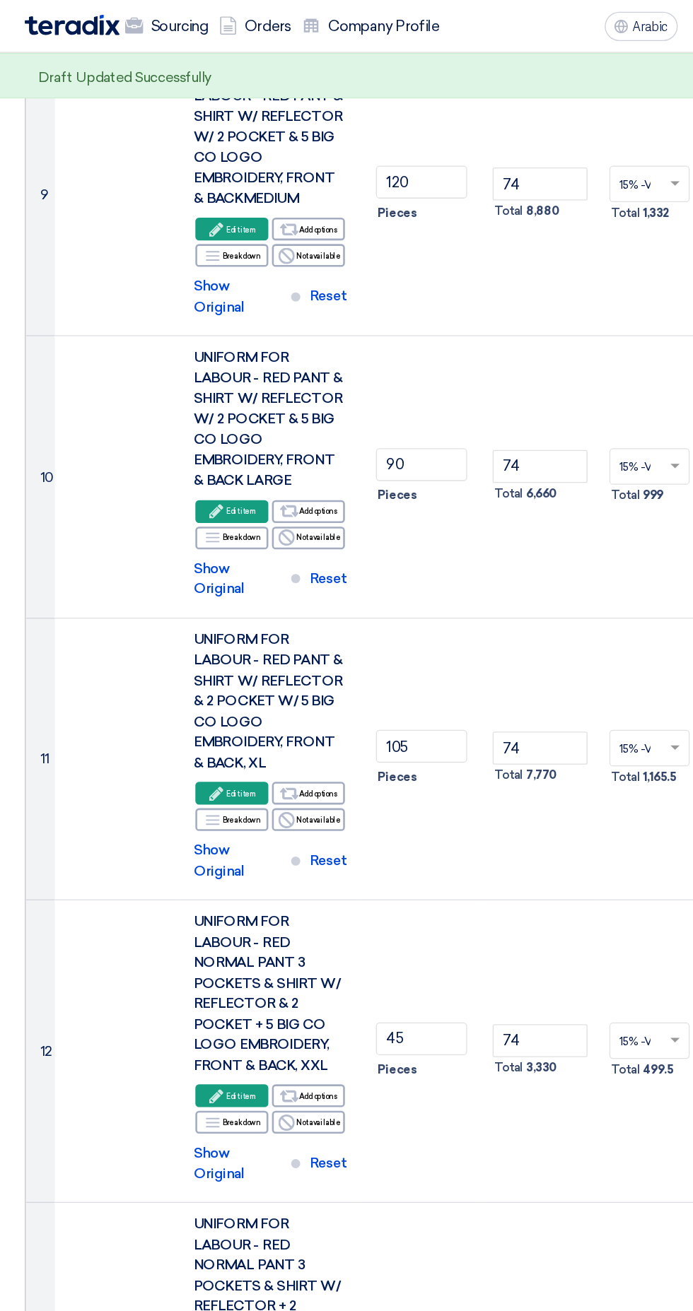
click at [174, 610] on use at bounding box center [172, 615] width 11 height 11
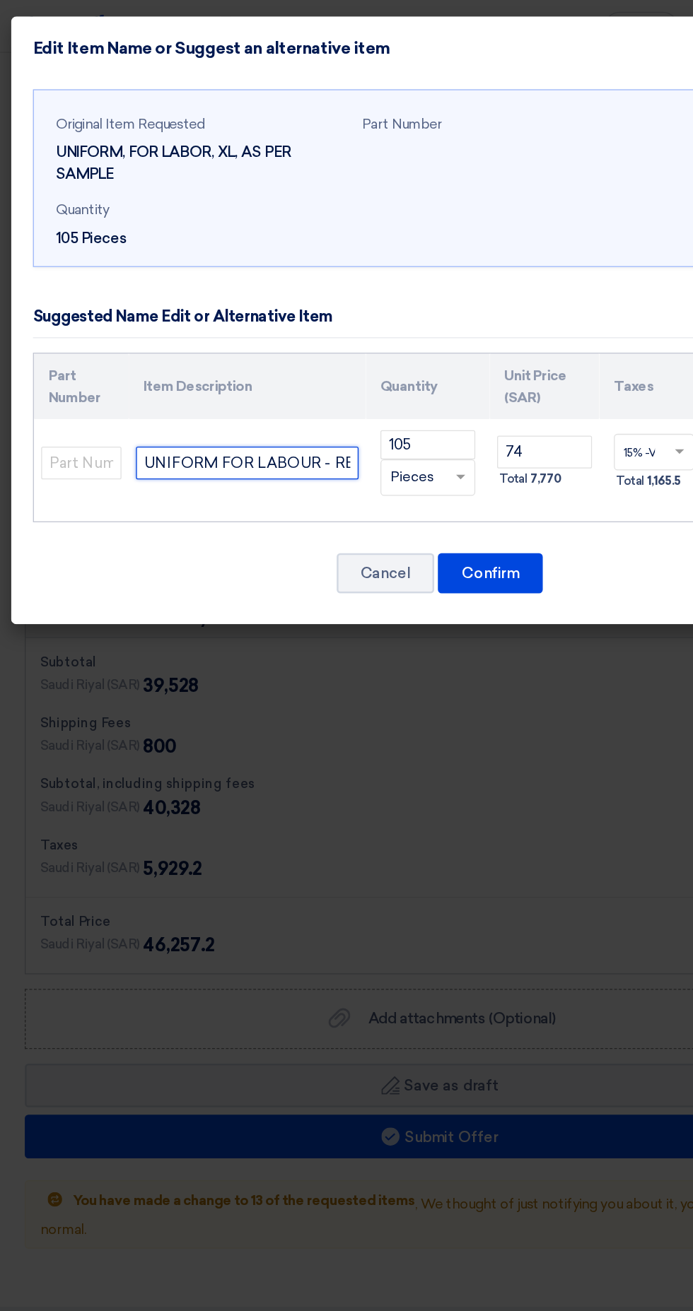
click at [156, 353] on input "UNIFORM FOR LABOUR - RED PANT & SHIRT W/ REFLECTOR & 2 POCKET W/ 5 BIG CO LOGO …" at bounding box center [197, 358] width 172 height 25
click at [147, 365] on input "UNIFORM FOR LABOUR - RED PANT & SHIRT W/ REFLECTOR + 2 POCKET W/ 5 BIG CO LOGO …" at bounding box center [197, 358] width 172 height 25
click at [213, 358] on input "UNIFORM FOR LABOUR - RED NORMAL PANT & SHIRT W/ REFLECTOR + 2 POCKET W/ 5 BIG C…" at bounding box center [197, 358] width 172 height 25
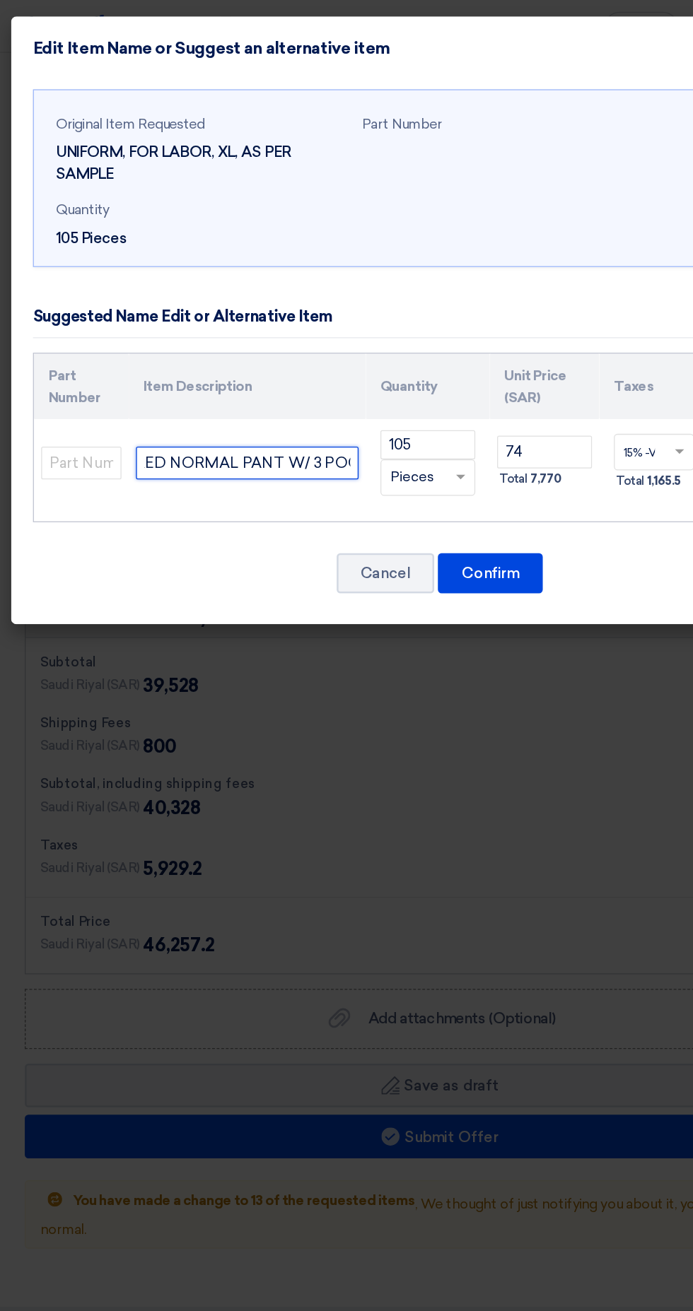
scroll to position [0, 183]
type input "UNIFORM FOR LABOUR - RED NORMAL PANT W/ 3 POCKETS & SHIRT W/ REFLECTOR + 2 POCK…"
click at [147, 355] on input "UNIFORM FOR LABOUR - RED NORMAL PANT W/ 3 POCKETS & SHIRT W/ REFLECTOR + 2 POCK…" at bounding box center [197, 358] width 172 height 25
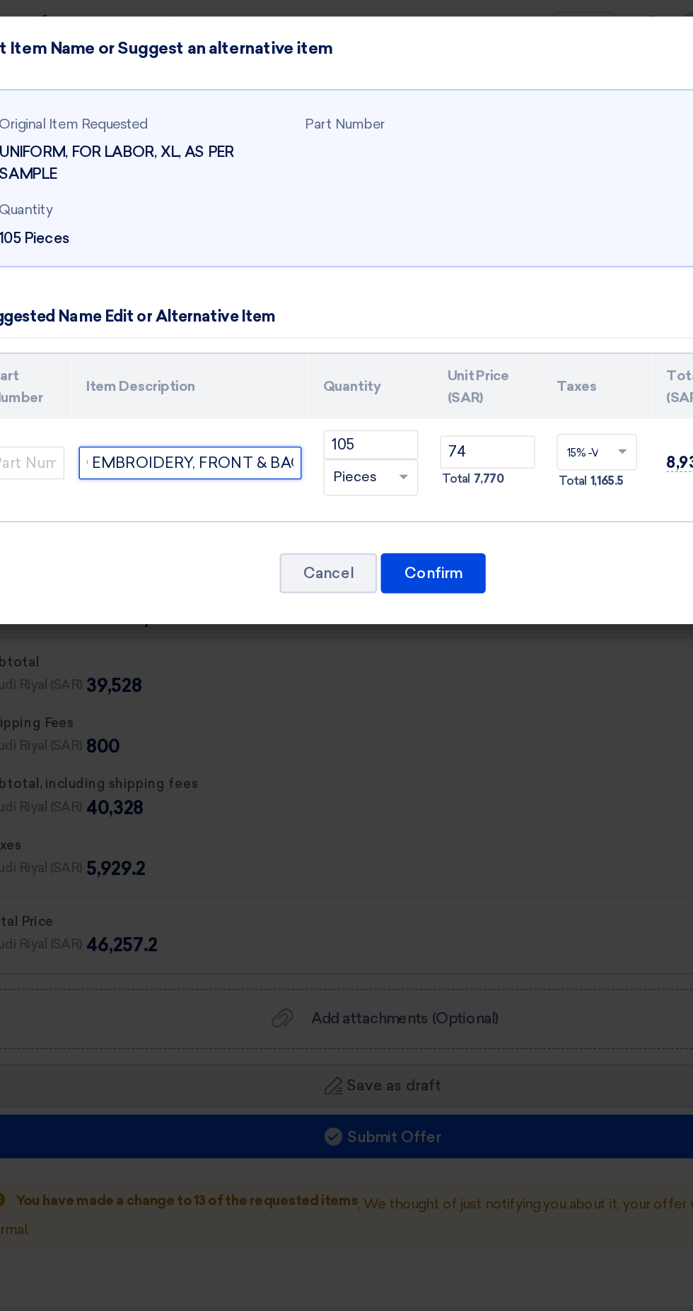
scroll to position [0, 689]
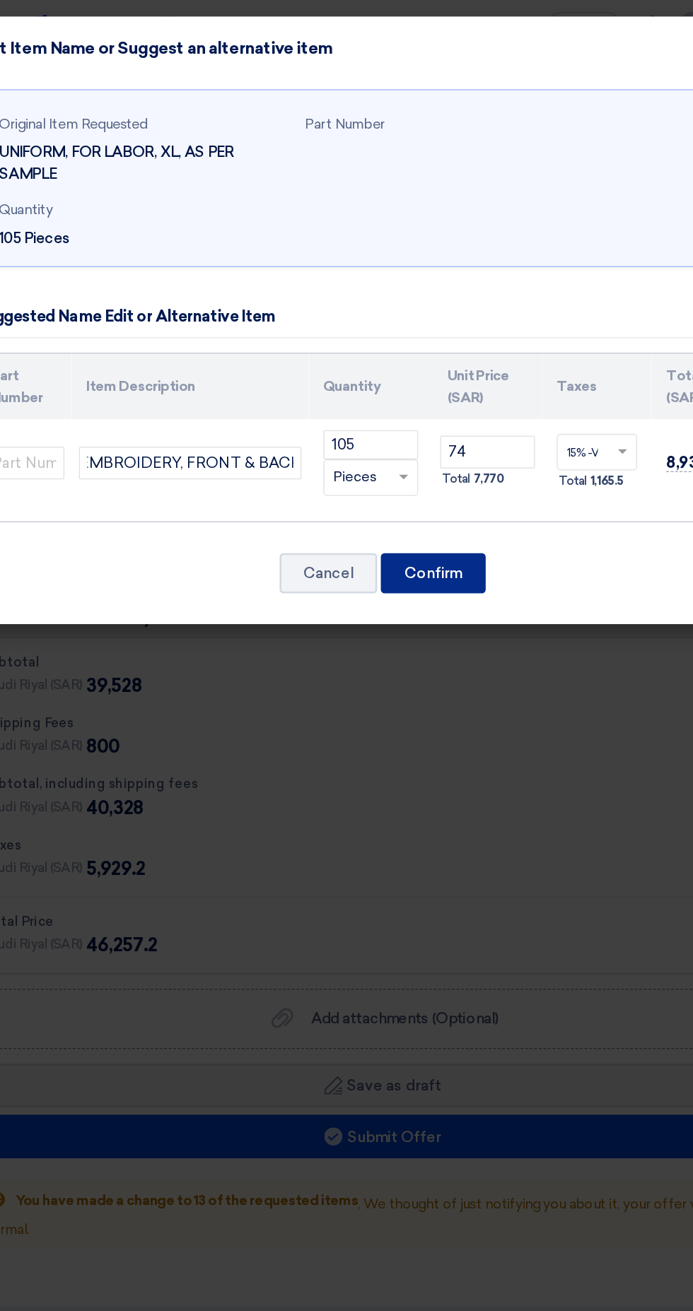
click at [371, 451] on button "Confirm" at bounding box center [385, 444] width 81 height 31
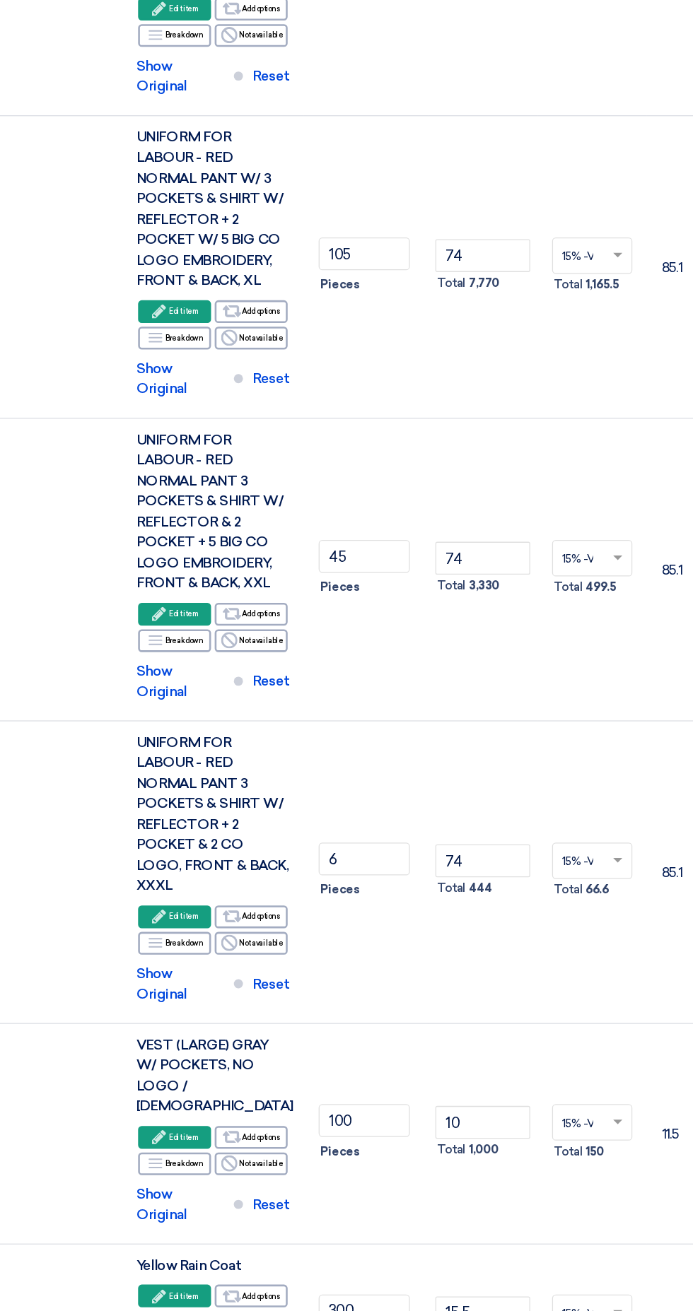
scroll to position [1227, 0]
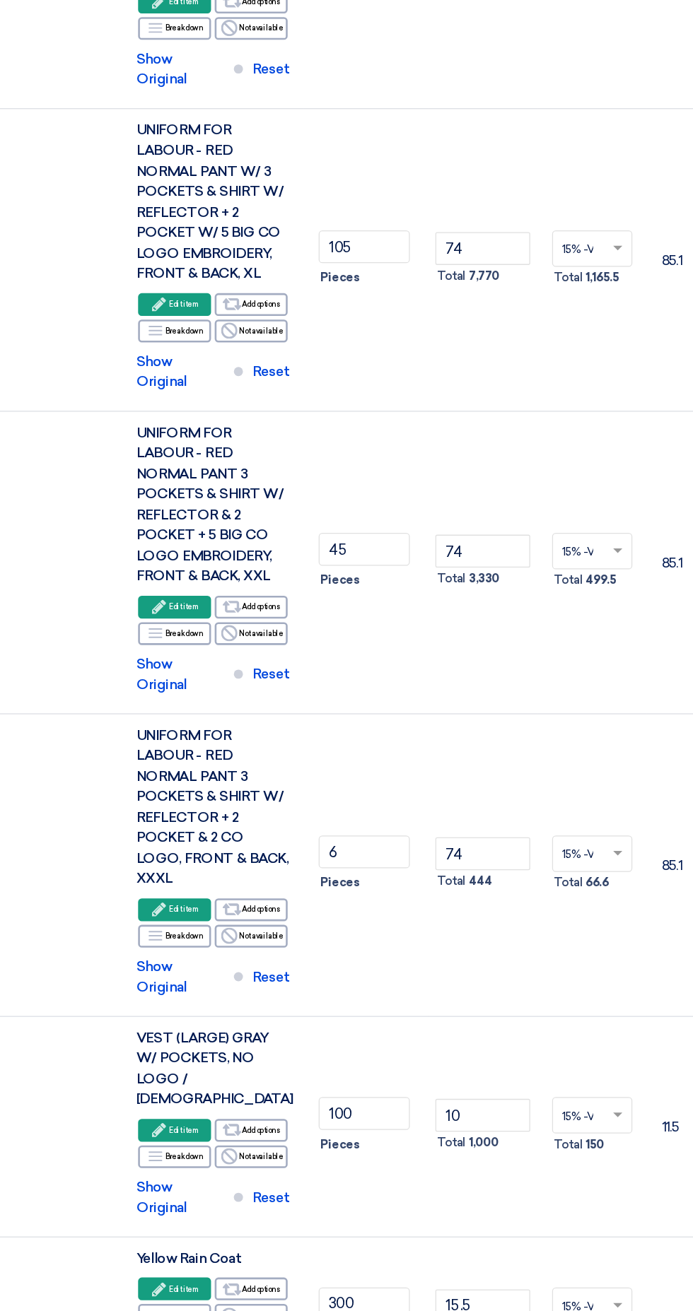
click at [174, 970] on use at bounding box center [172, 975] width 11 height 11
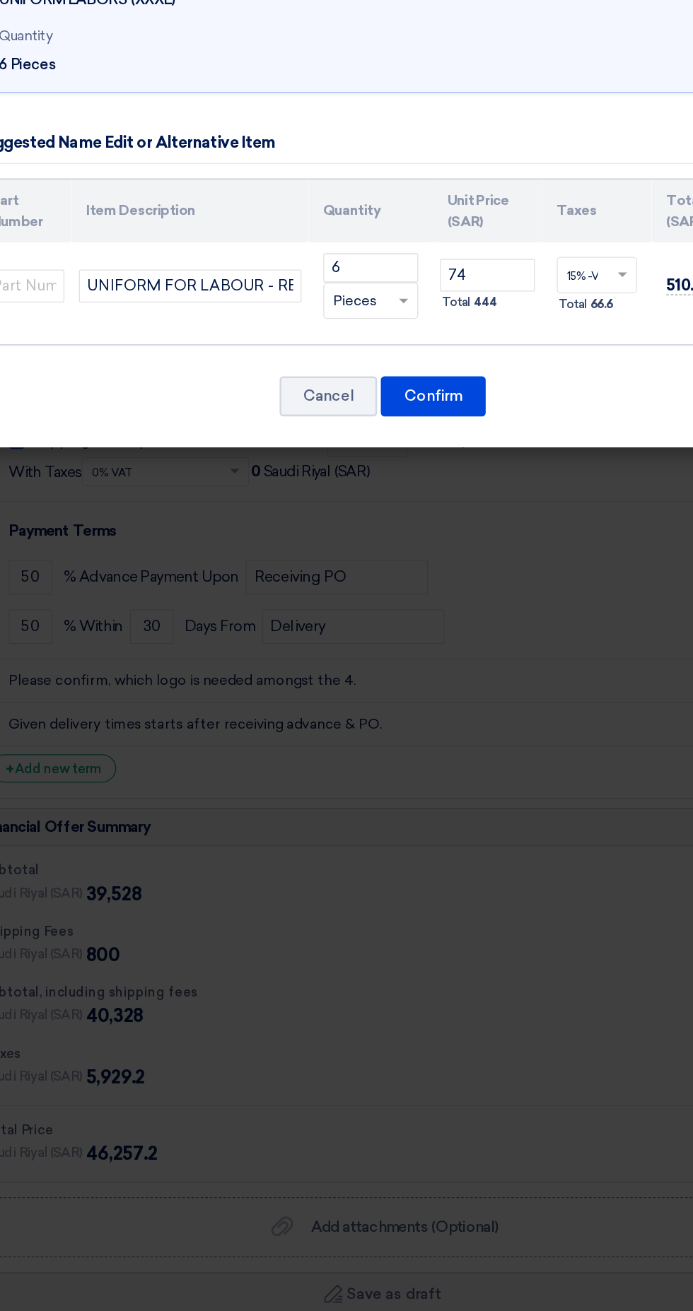
scroll to position [823, 0]
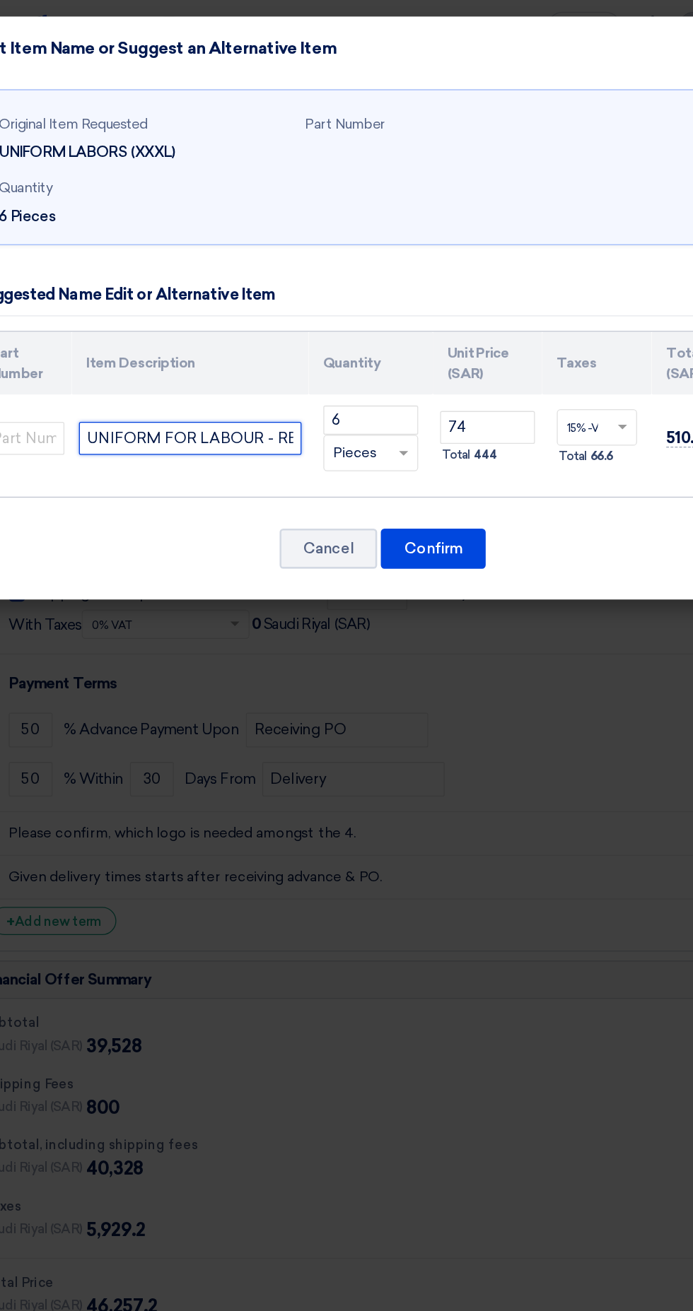
click at [229, 331] on input "UNIFORM FOR LABOUR - RED NORMAL PANT 3 POCKETS & SHIRT W/ REFLECTOR + 2 POCKET …" at bounding box center [197, 339] width 172 height 25
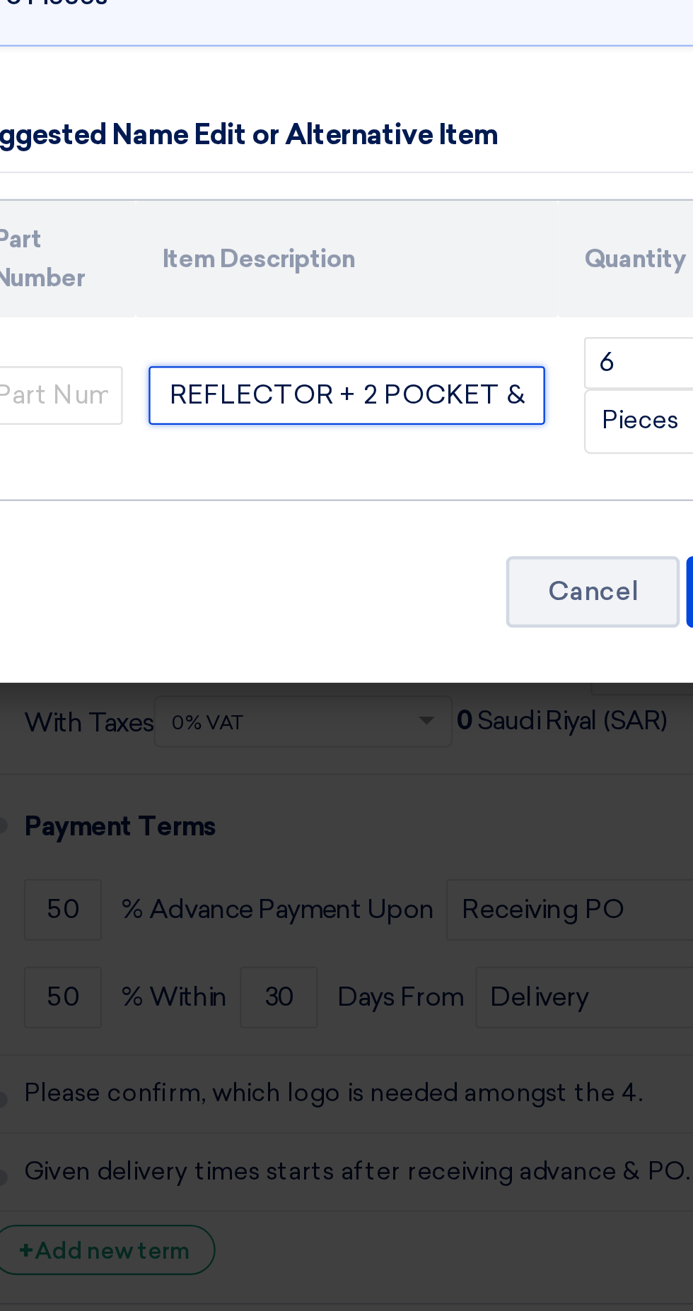
scroll to position [0, 532]
paste input "5 BIG CO LOGO EMBROIDERY"
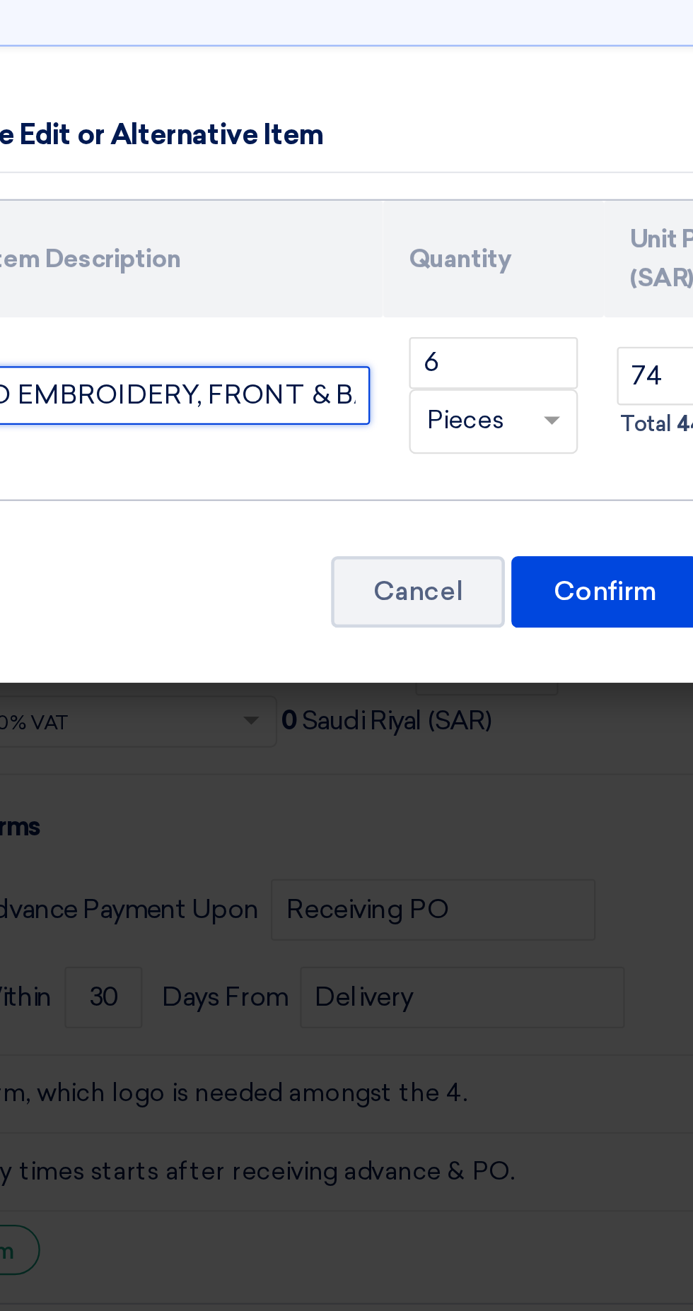
click at [227, 346] on input "UNIFORM FOR LABOUR - RED NORMAL PANT 3 POCKETS & SHIRT W/ REFLECTOR + 2 POCKET …" at bounding box center [197, 341] width 172 height 25
type input "UNIFORM FOR LABOUR - RED NORMAL PANT 3 POCKETS & SHIRT W/ REFLECTOR + 2 POCKET …"
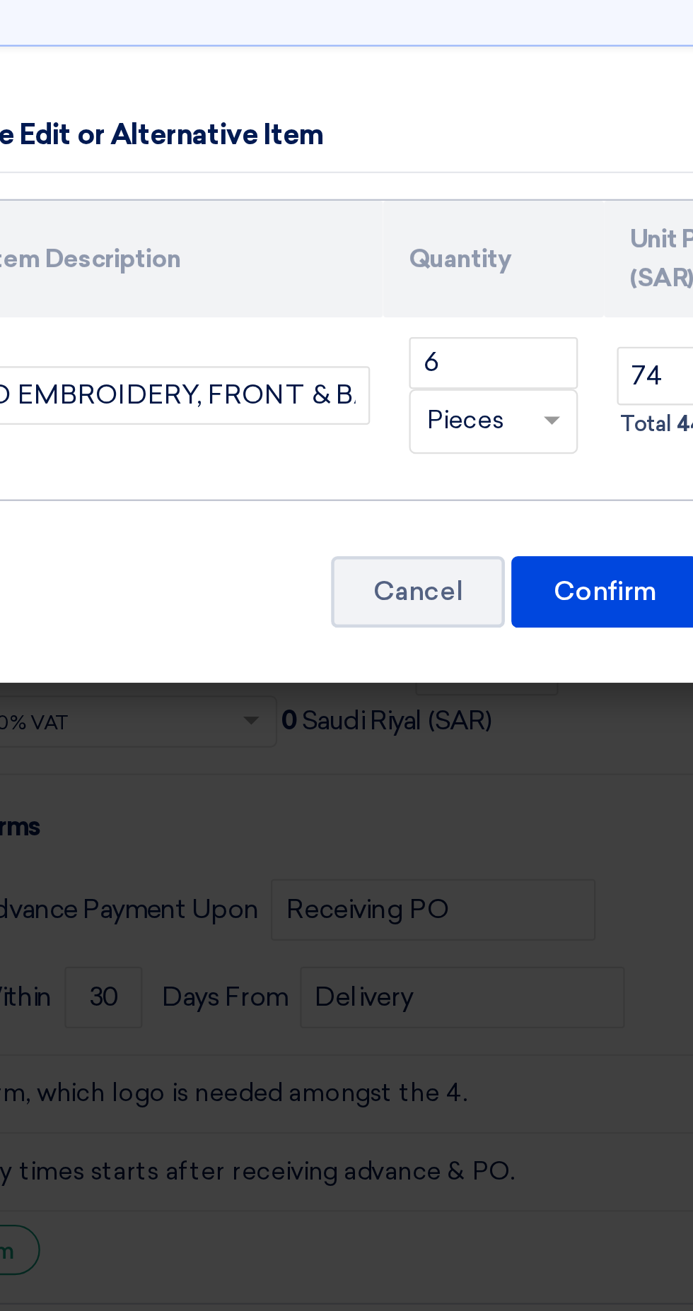
click at [133, 432] on div "Cancel Confirm" at bounding box center [346, 428] width 630 height 34
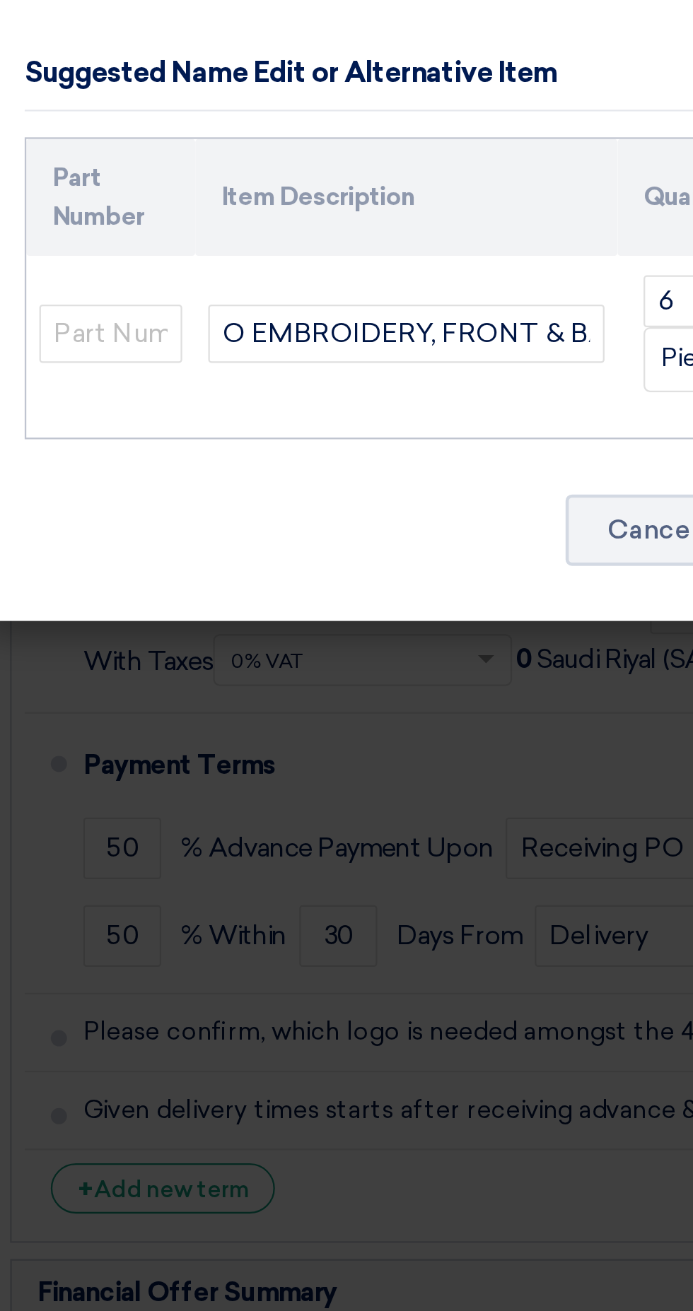
scroll to position [0, 0]
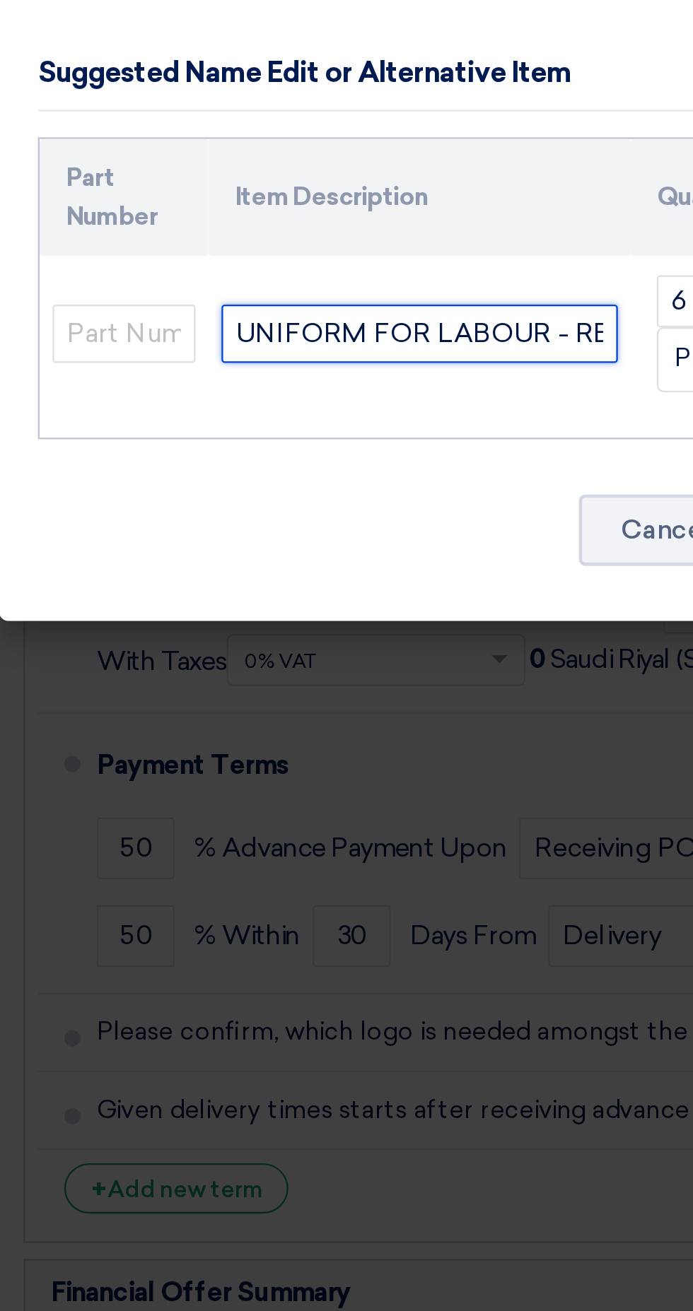
click at [247, 341] on input "UNIFORM FOR LABOUR - RED NORMAL PANT 3 POCKETS & SHIRT W/ REFLECTOR + 2 POCKET …" at bounding box center [197, 341] width 172 height 25
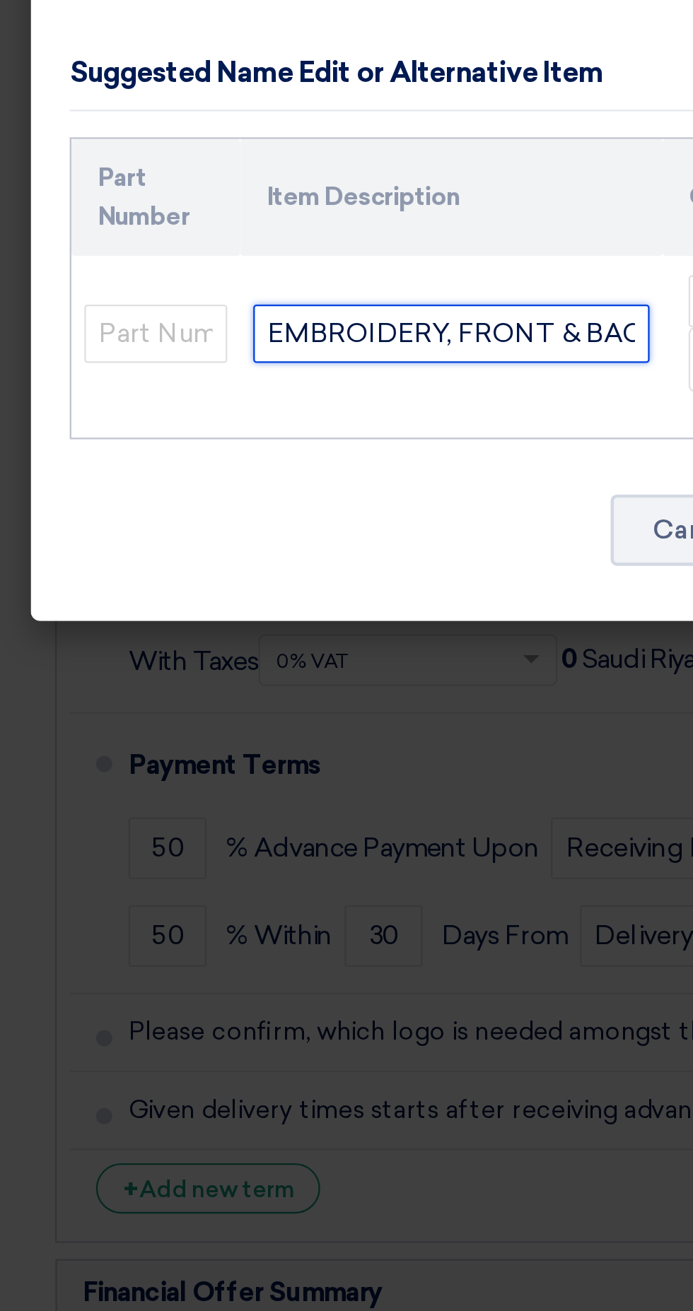
scroll to position [0, 676]
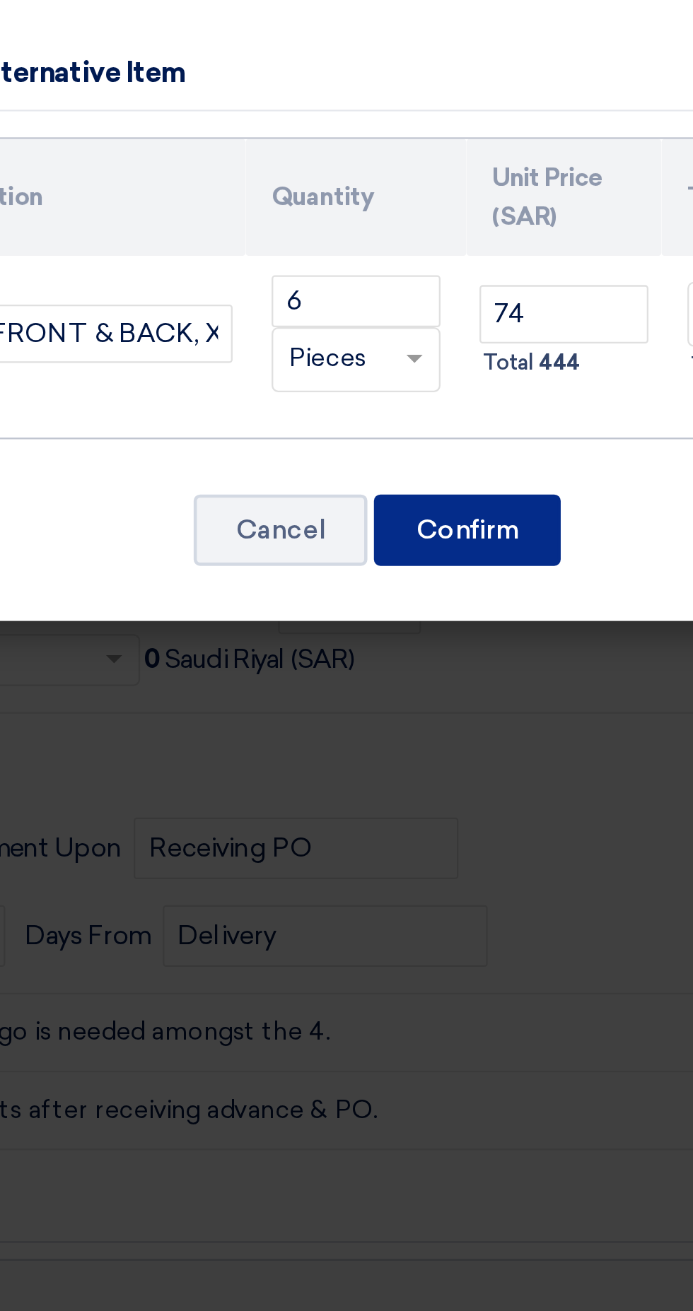
click at [399, 432] on font "Confirm" at bounding box center [385, 426] width 45 height 13
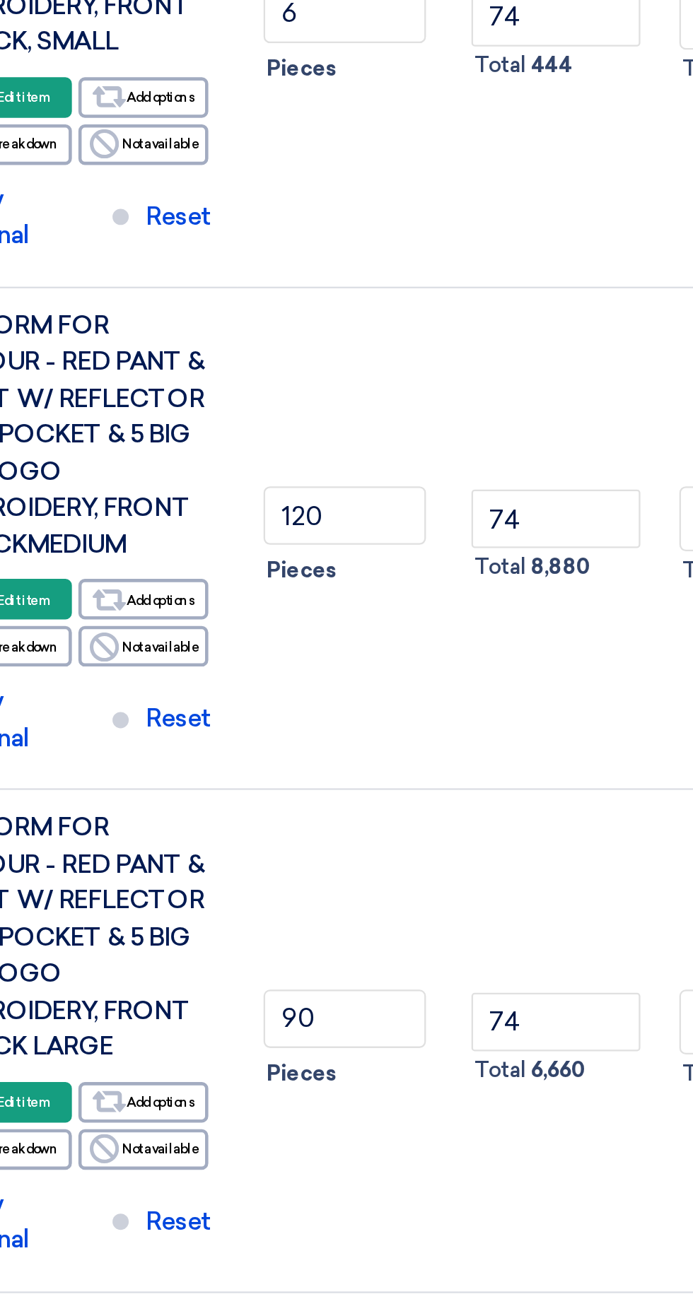
scroll to position [0, 0]
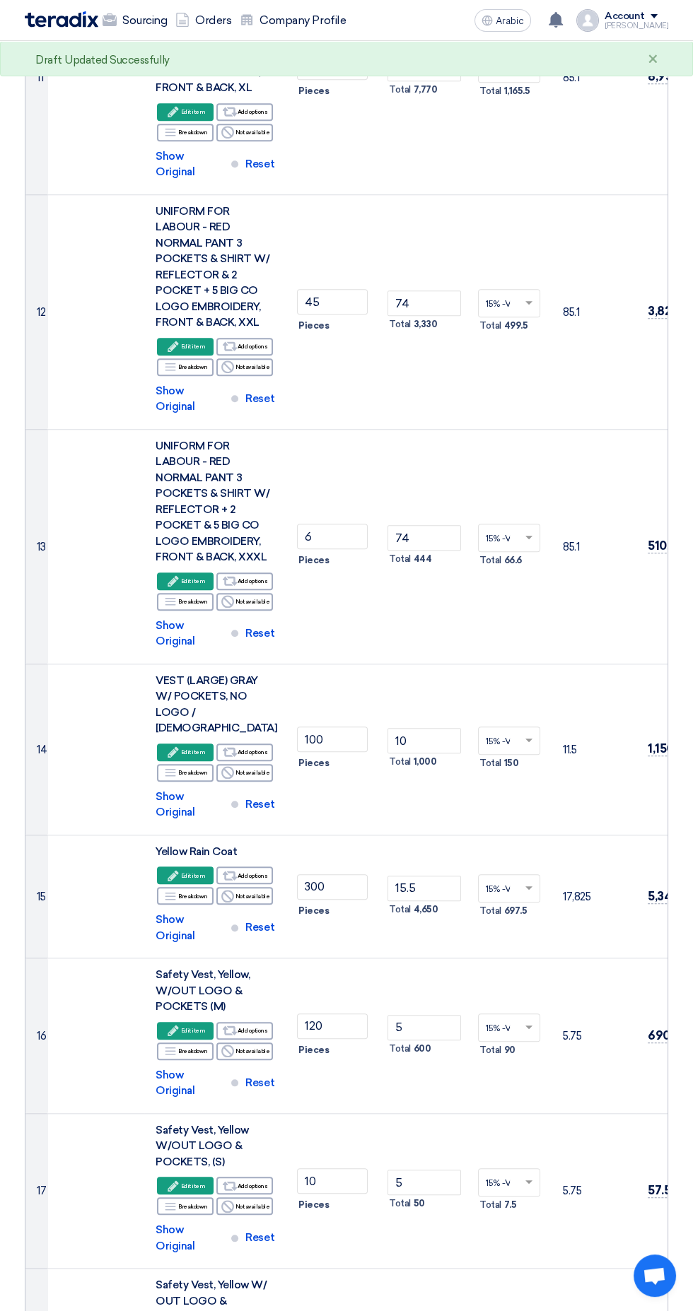
click at [188, 835] on td "Yellow Rain Coat Edit Edit item Alternative Add options Breakdown Reject" at bounding box center [214, 897] width 141 height 124
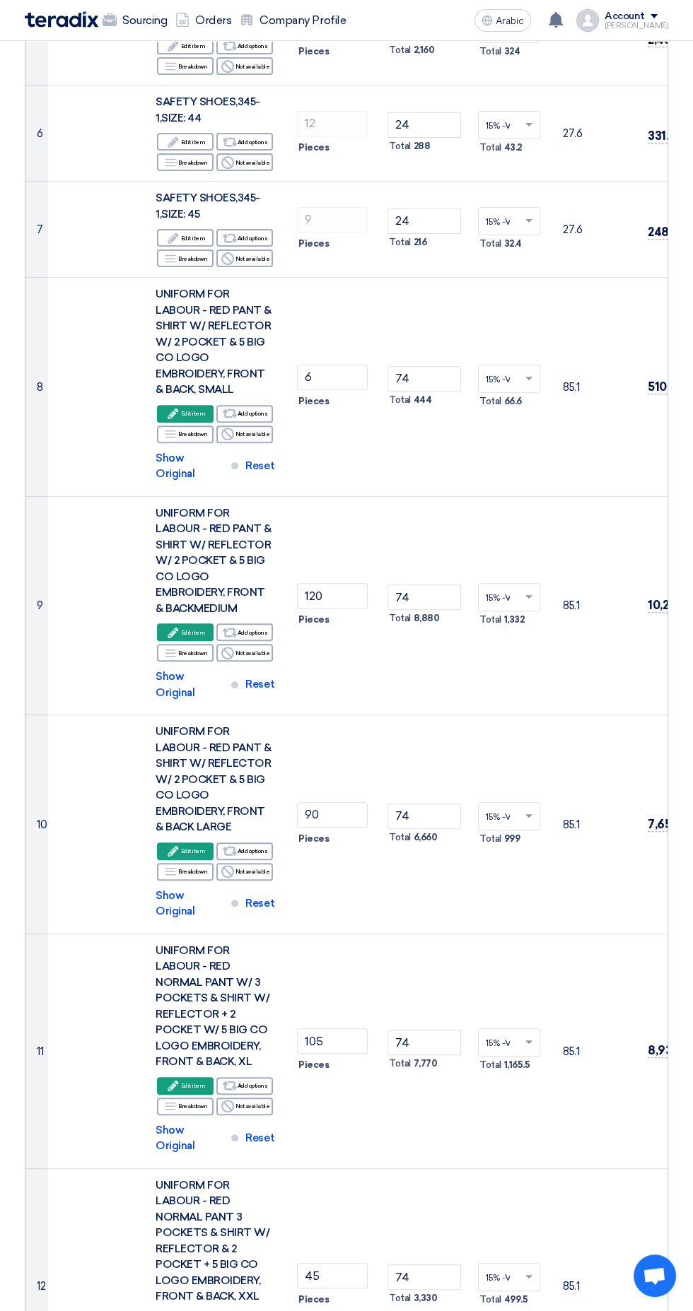
scroll to position [649, 0]
click at [167, 841] on div "Edit Edit item" at bounding box center [185, 850] width 57 height 18
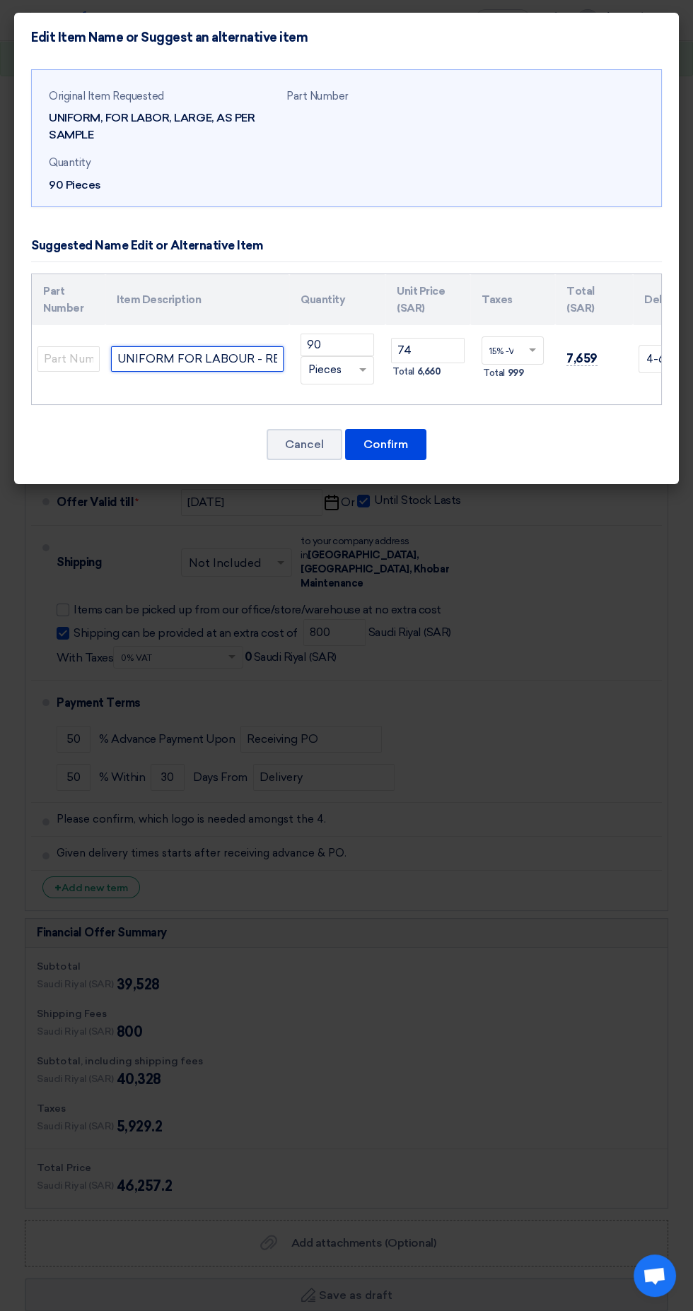
click at [167, 365] on input "UNIFORM FOR LABOUR - RED PANT & SHIRT W/ REFLECTOR W/ 2 POCKET & 5 BIG CO LOGO …" at bounding box center [197, 358] width 172 height 25
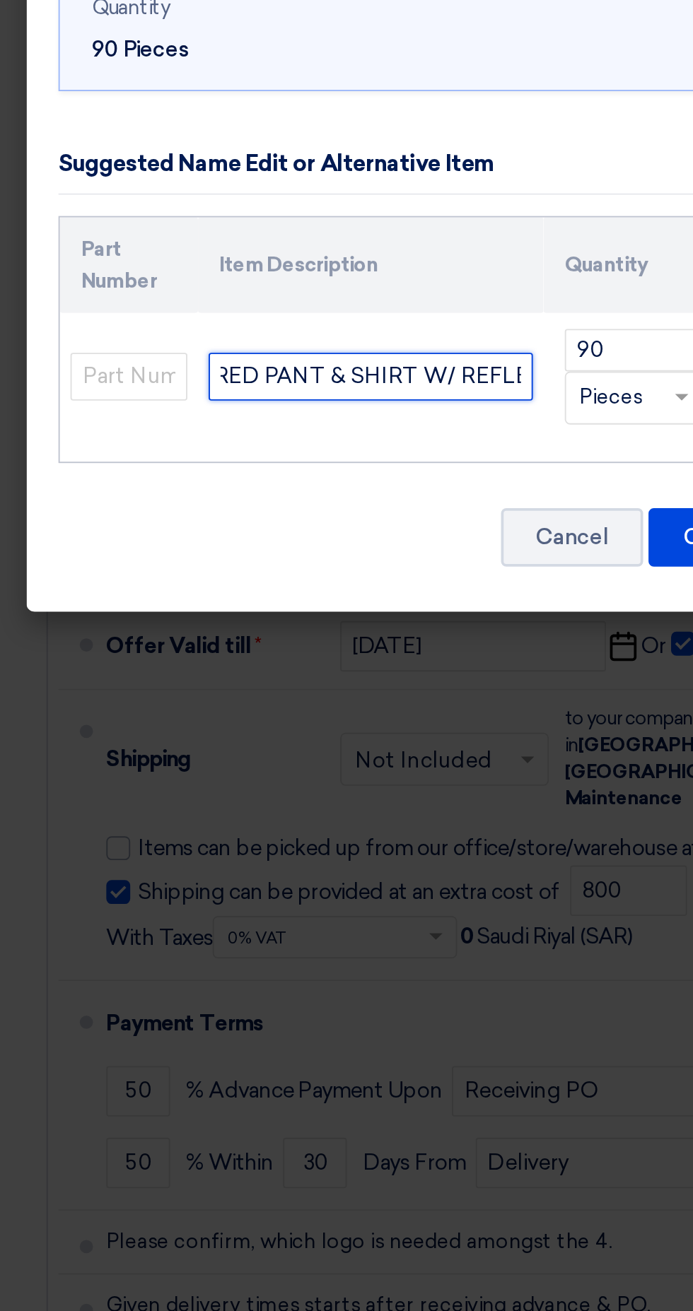
scroll to position [0, 126]
click at [249, 365] on input "UNIFORM FOR LABOUR - RED NORMAL PANT & SHIRT W/ REFLECTOR W/ 2 POCKET & 5 BIG C…" at bounding box center [197, 358] width 172 height 25
click at [230, 363] on input "UNIFORM FOR LABOUR - RED NORMAL PANT 3 POCKETS & SHIRT W/ REFLECTOR W/ 2 POCKET…" at bounding box center [197, 358] width 172 height 25
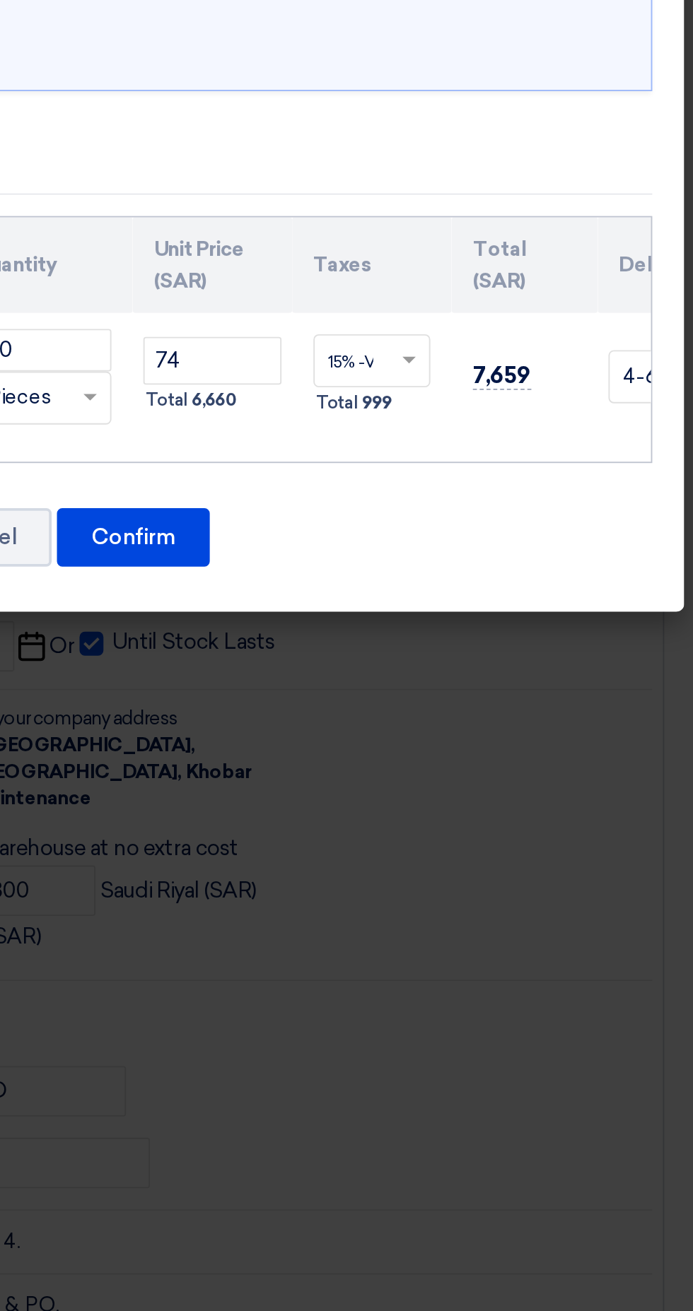
scroll to position [649, 0]
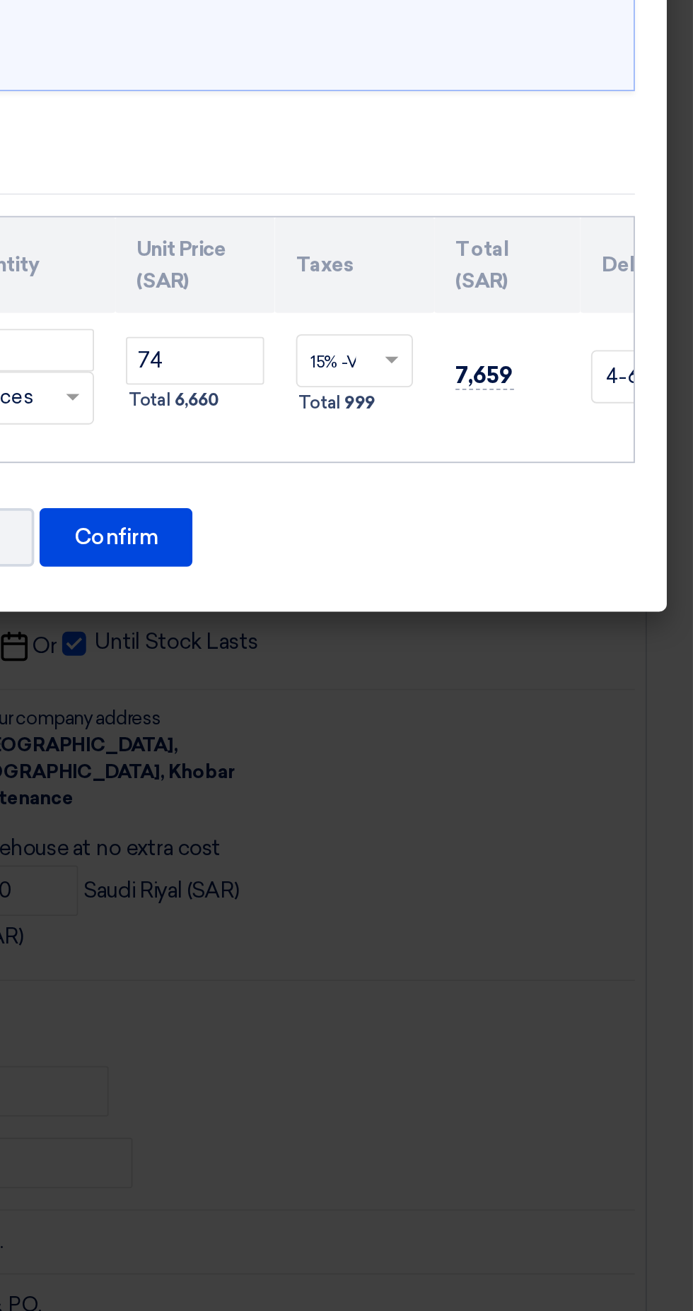
type input "UNIFORM FOR LABOUR - RED NORMAL PANT 3 POCKETS & SHIRT W/ REFLECTOR W/ 2 POCKET…"
click at [398, 443] on font "Confirm" at bounding box center [385, 443] width 45 height 13
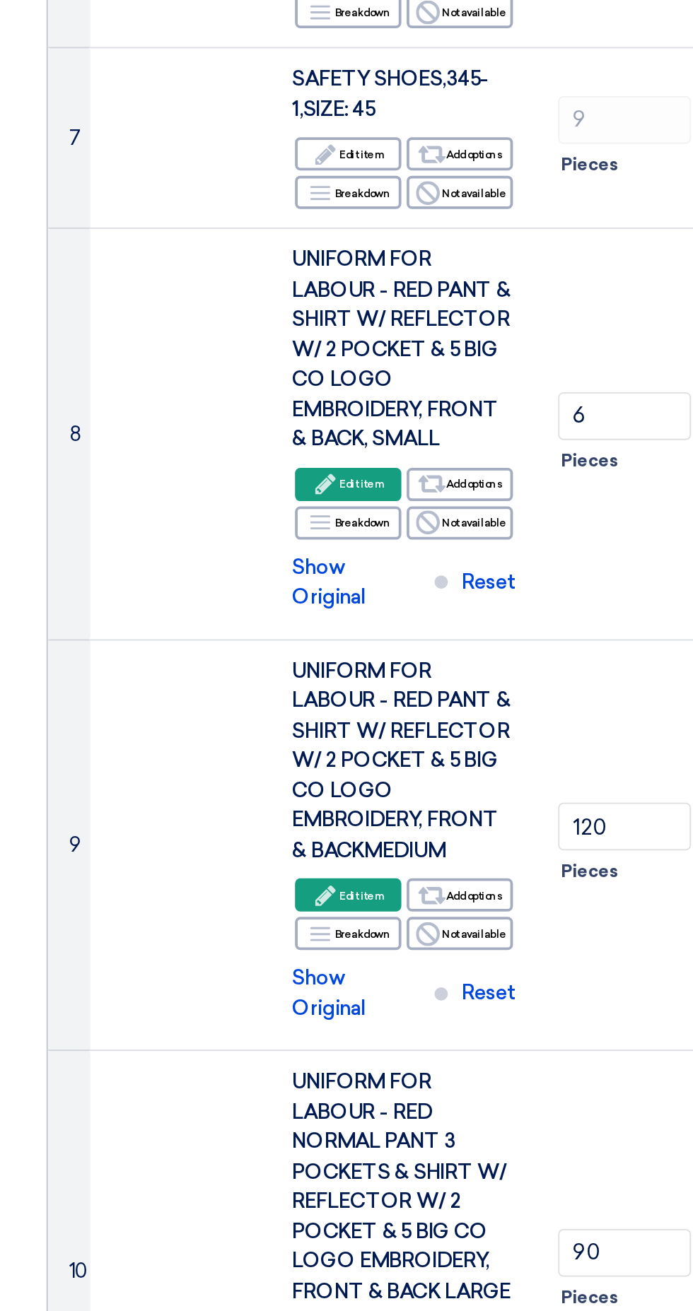
click at [170, 593] on font "UNIFORM FOR LABOUR - RED PANT & SHIRT W/ REFLECTOR W/ 2 POCKET & 5 BIG CO LOGO …" at bounding box center [213, 559] width 116 height 108
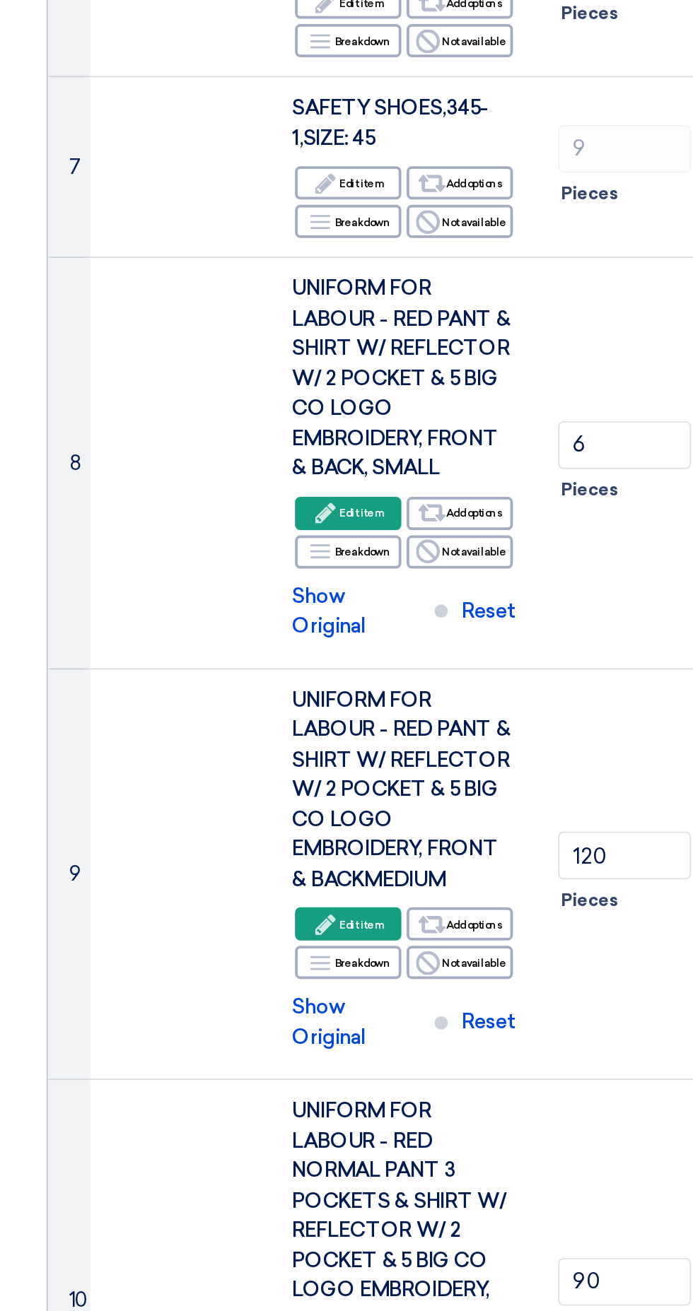
click at [175, 625] on icon "Edit" at bounding box center [173, 631] width 13 height 13
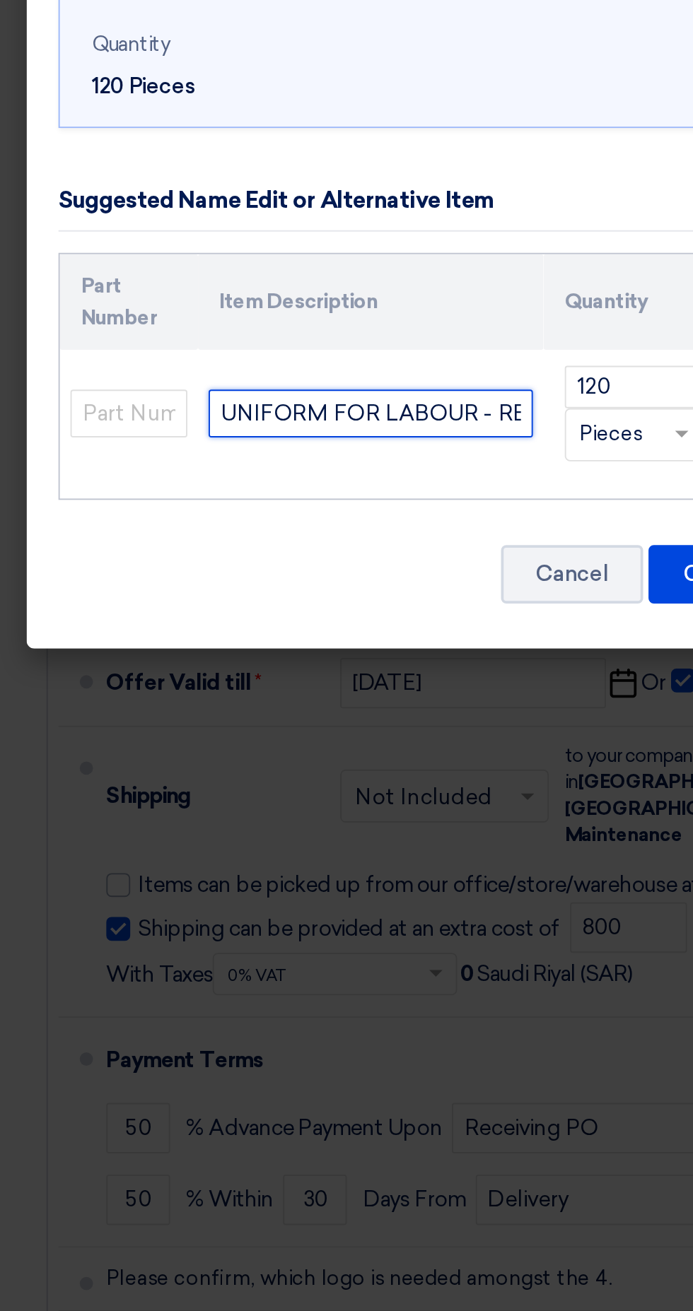
click at [178, 363] on input "UNIFORM FOR LABOUR - RED PANT & SHIRT W/ REFLECTOR W/ 2 POCKET & 5 BIG CO LOGO …" at bounding box center [197, 358] width 172 height 25
click at [233, 353] on input "UNIFORM FOR LABOUR - RED PANT & SHIRT W/ REFLECTOR W/ 2 POCKET & 5 BIG CO LOGO …" at bounding box center [197, 358] width 172 height 25
click at [239, 363] on input "UNIFORM FOR LABOUR - RED PANT & SHIRT W/ REFLECTOR W/ 2 POCKET & 5 BIG CO LOGO …" at bounding box center [197, 358] width 172 height 25
click at [238, 363] on input "UNIFORM FOR LABOUR - RED PANT & SHIRT W/ REFLECTOR W/ 2 POCKET & 5 BIG CO LOGO …" at bounding box center [197, 358] width 172 height 25
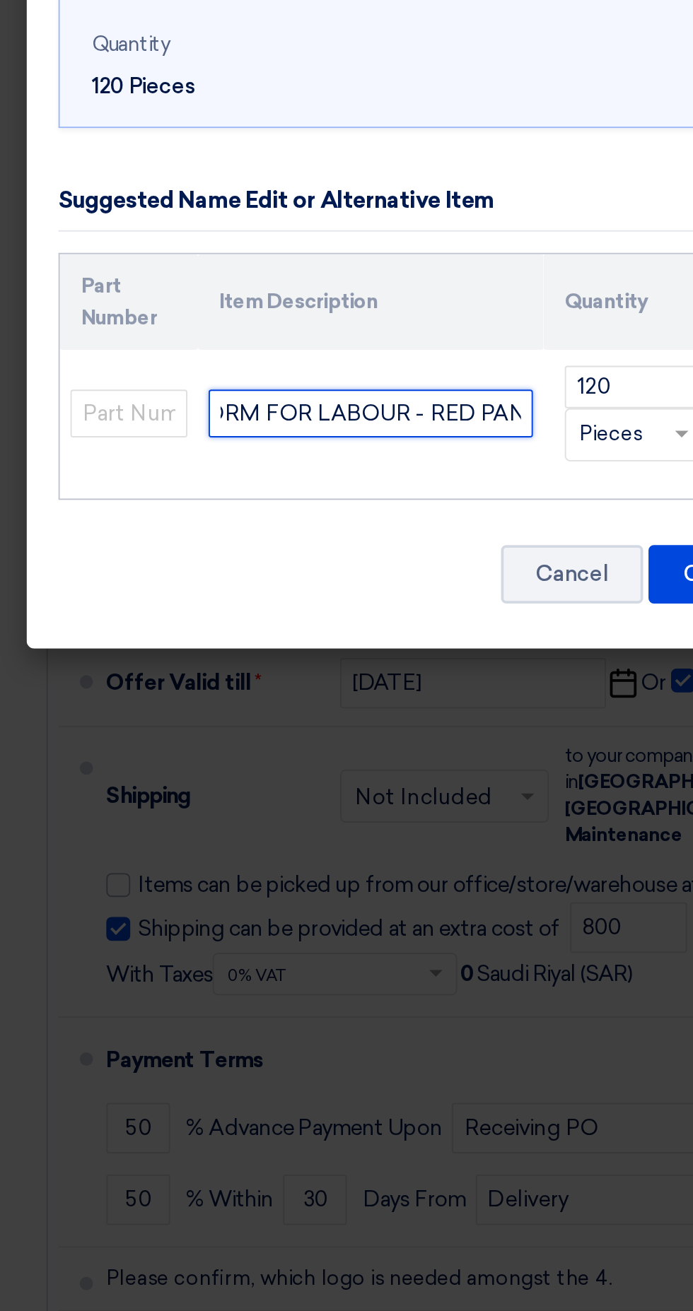
click at [239, 363] on input "UNIFORM FOR LABOUR - RED PANT & SHIRT W/ REFLECTOR W/ 2 POCKET & 5 BIG CO LOGO …" at bounding box center [197, 358] width 172 height 25
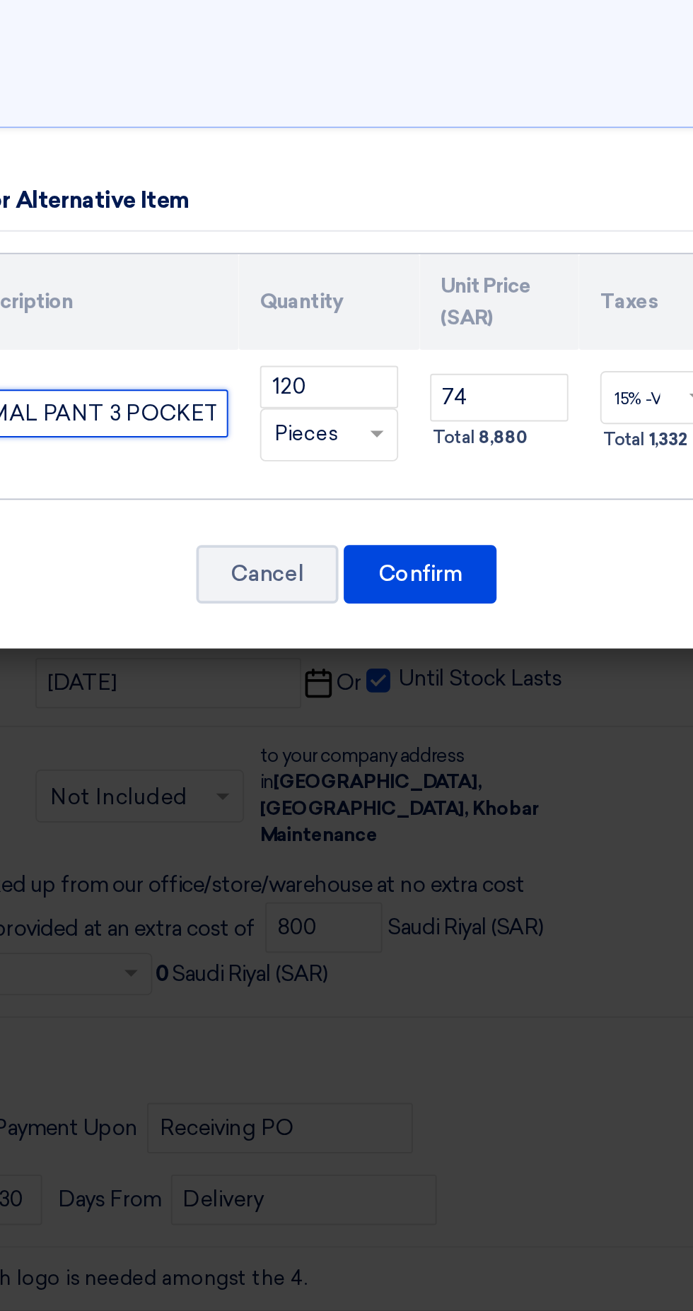
type input "UNIFORM FOR LABOUR - RED NORMAL PANT 3 POCKETS & SHIRT W/ REFLECTOR W/ 2 POCKET…"
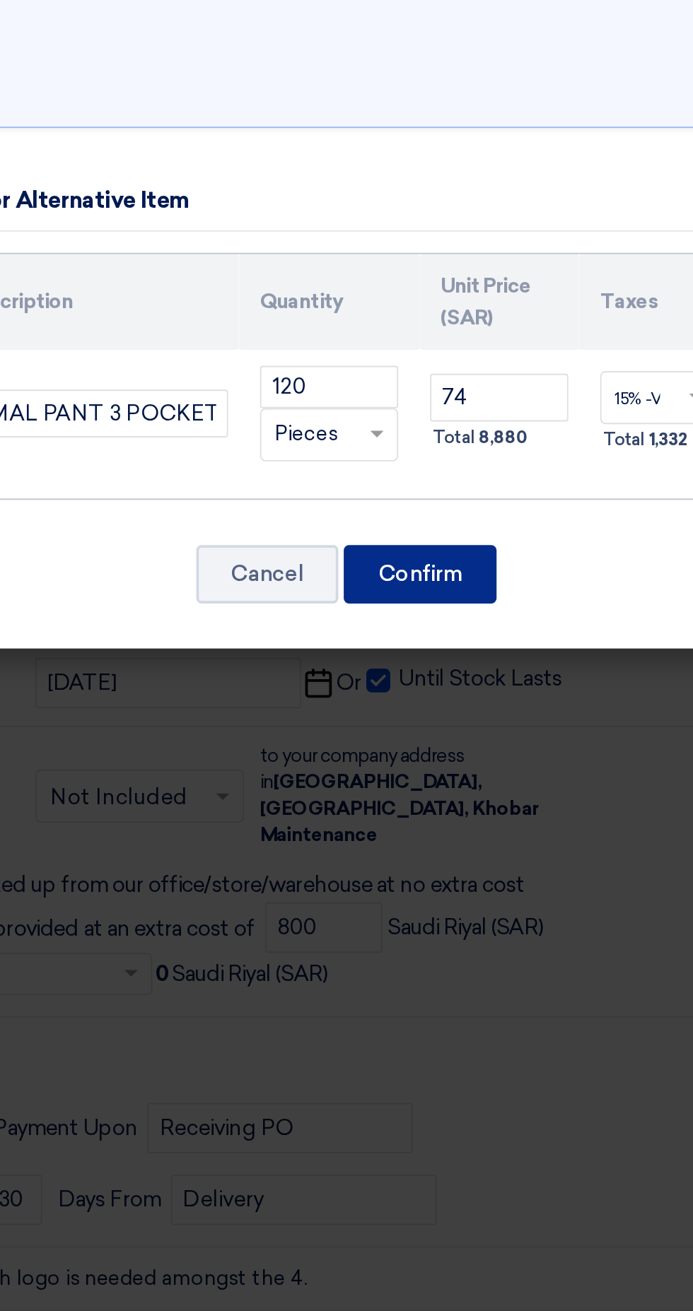
click at [384, 447] on font "Confirm" at bounding box center [385, 443] width 45 height 13
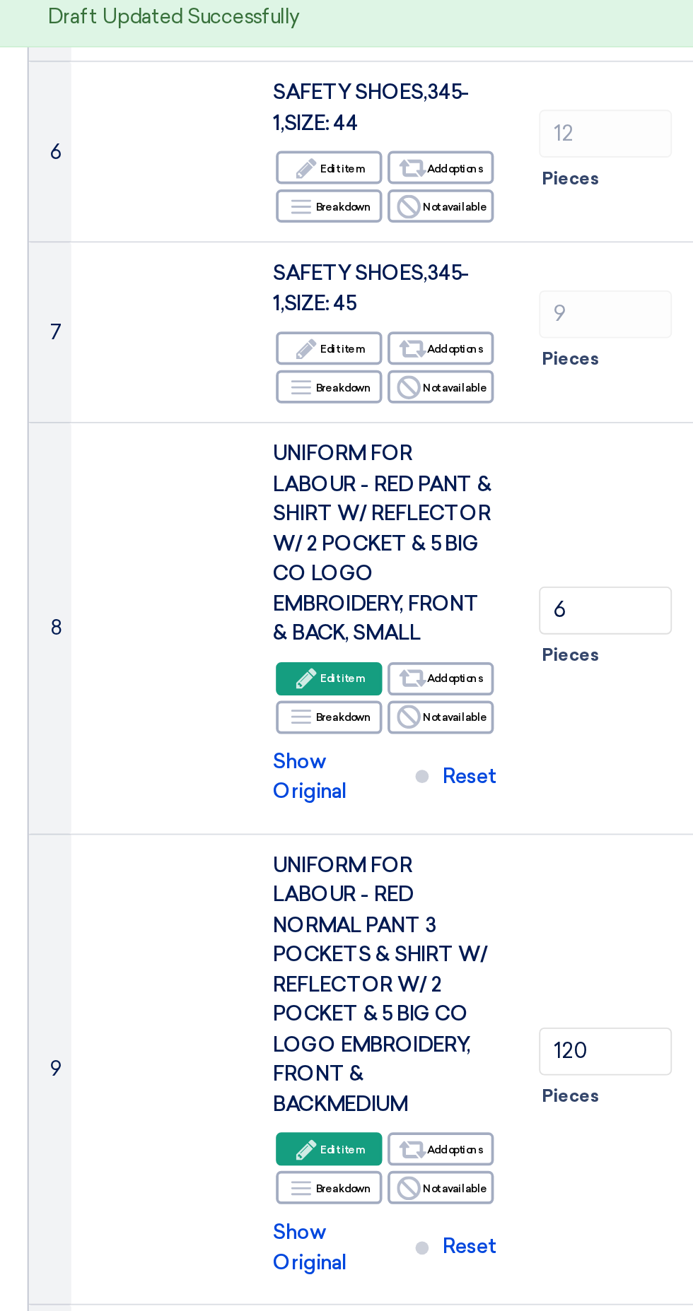
scroll to position [647, 0]
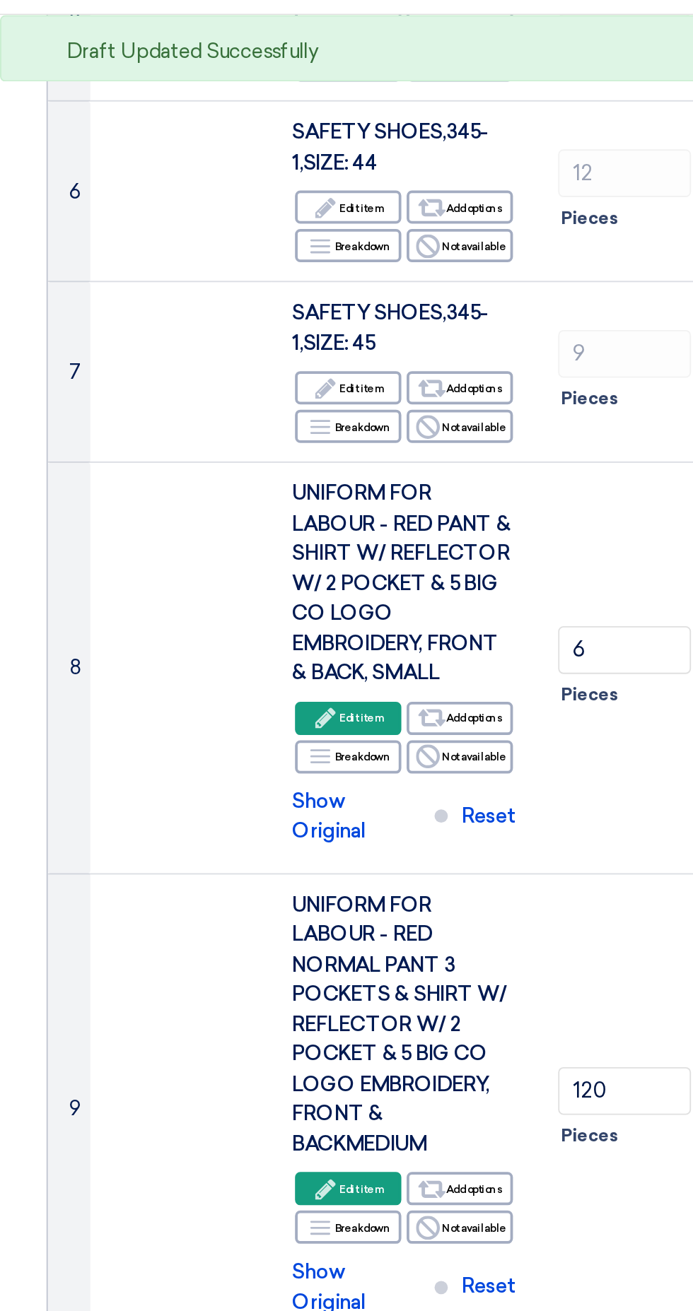
click at [174, 411] on use at bounding box center [172, 414] width 11 height 11
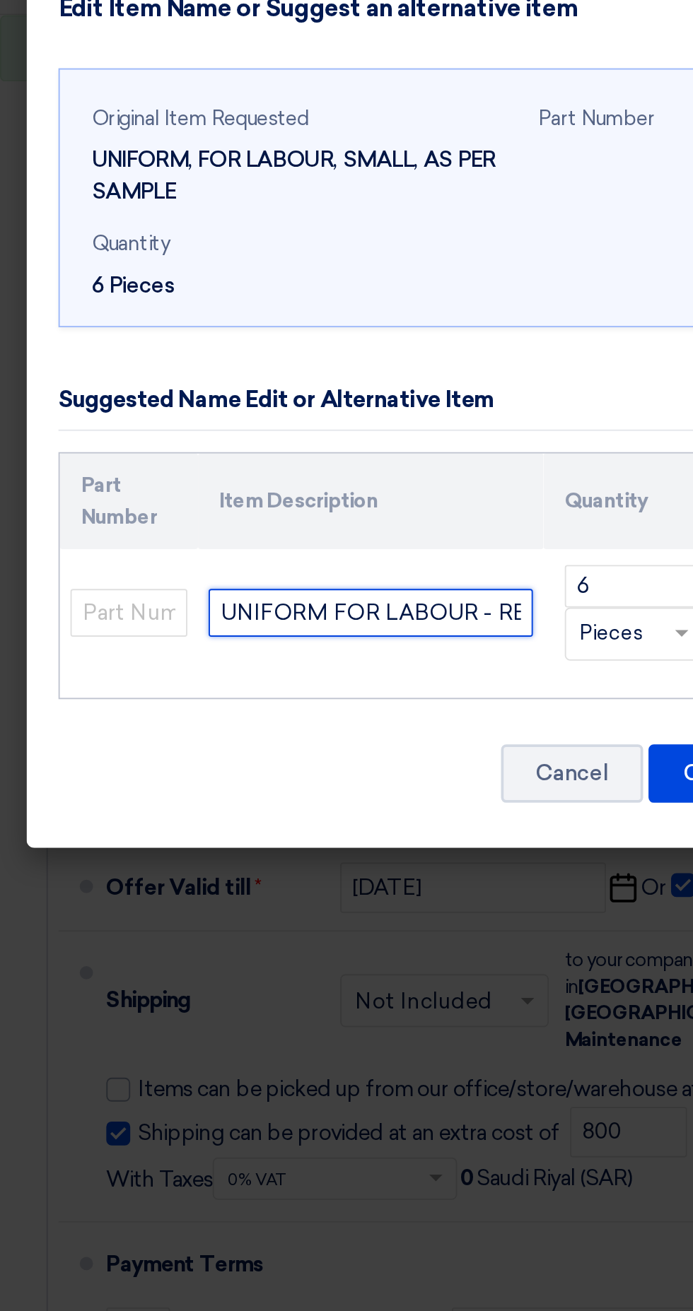
click at [245, 352] on input "UNIFORM FOR LABOUR - RED PANT & SHIRT W/ REFLECTOR W/ 2 POCKET & 5 BIG CO LOGO …" at bounding box center [197, 358] width 172 height 25
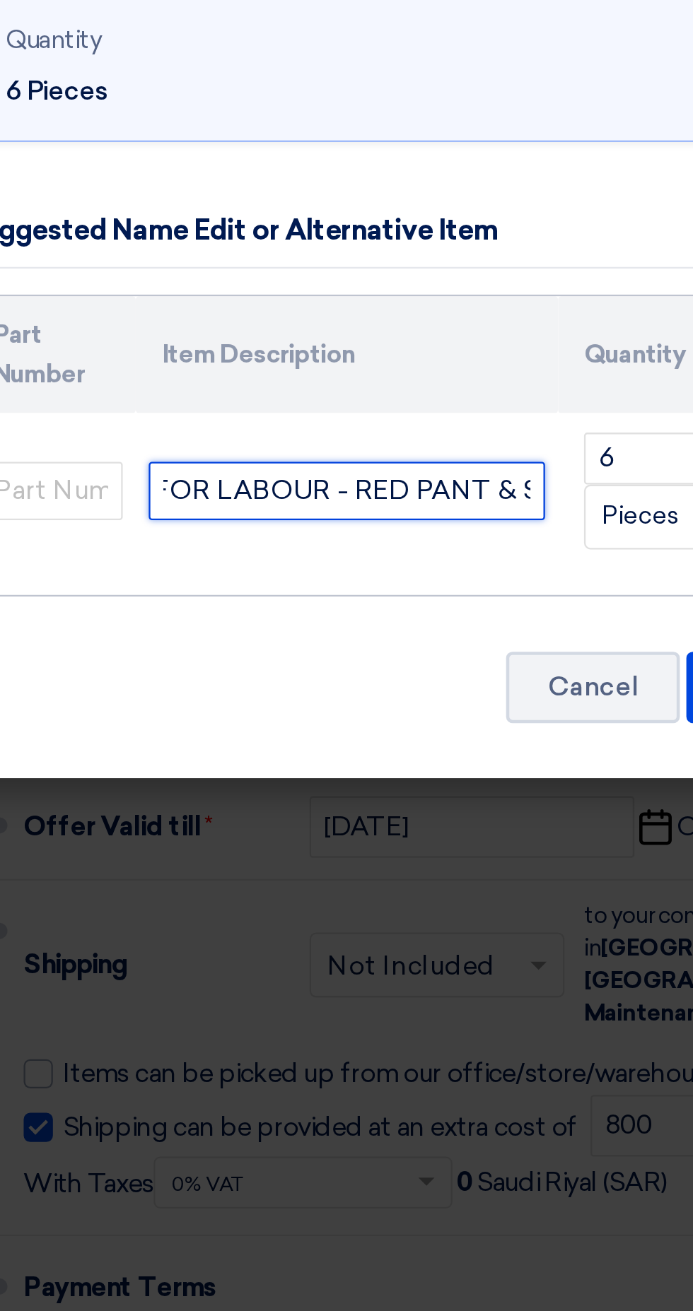
click at [228, 361] on input "UNIFORM FOR LABOUR - RED PANT & SHIRT W/ REFLECTOR W/ 2 POCKET & 5 BIG CO LOGO …" at bounding box center [197, 358] width 172 height 25
paste input "NORMAL PANT 3 POCKETS"
type input "UNIFORM FOR LABOUR - RED NORMAL PANT 3 POCKETS & SHIRT W/ REFLECTOR W/ 2 POCKET…"
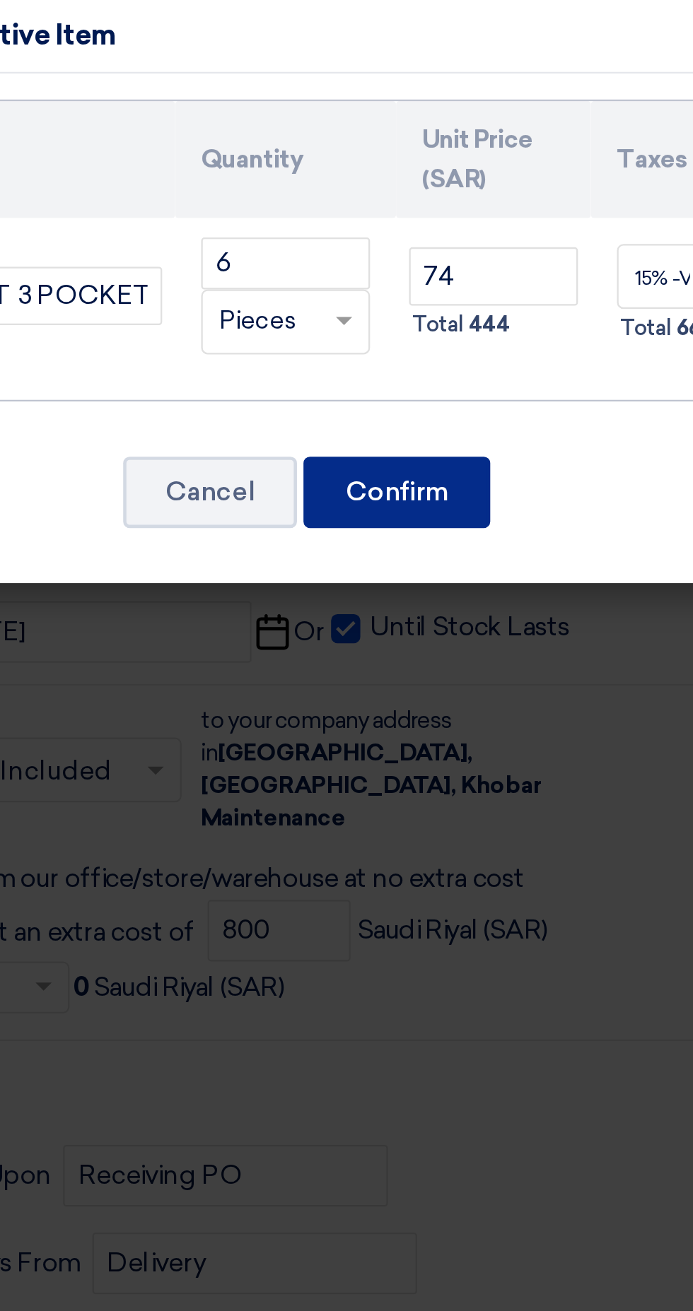
click at [385, 453] on button "Confirm" at bounding box center [385, 444] width 81 height 31
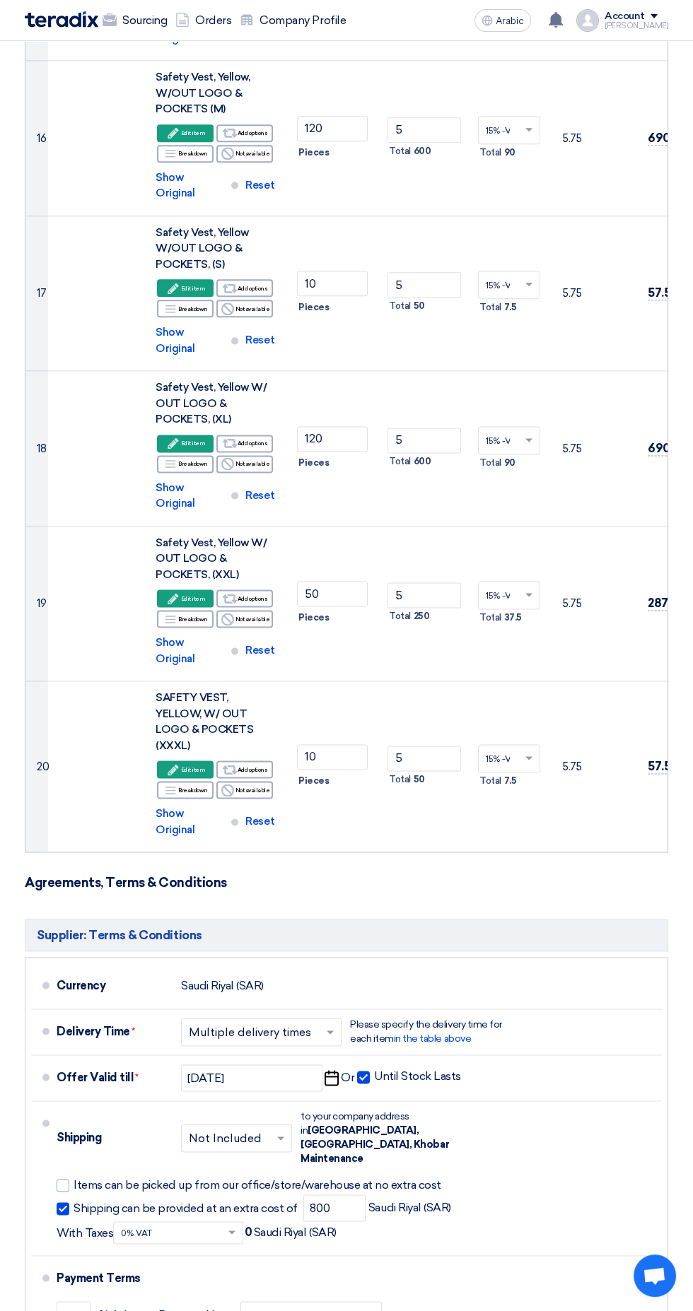
scroll to position [2769, 0]
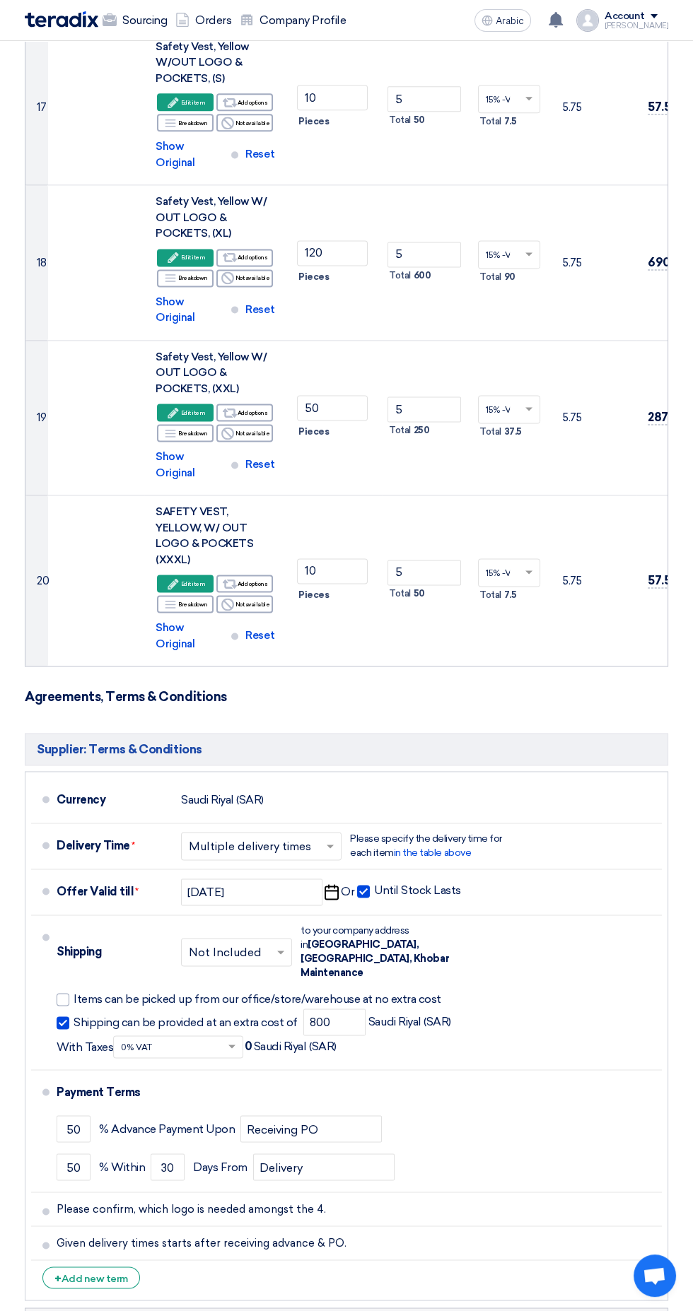
click at [69, 1272] on font "Add new term" at bounding box center [94, 1278] width 66 height 12
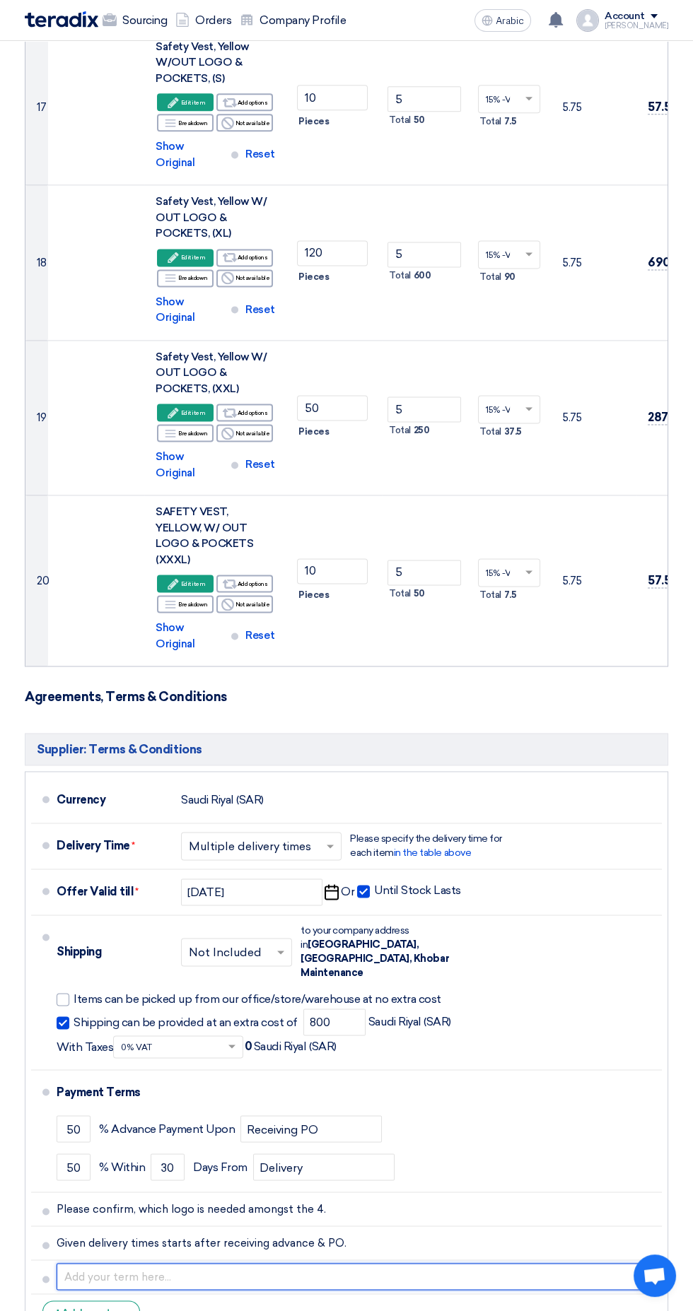
click at [98, 1263] on input "text" at bounding box center [356, 1276] width 599 height 27
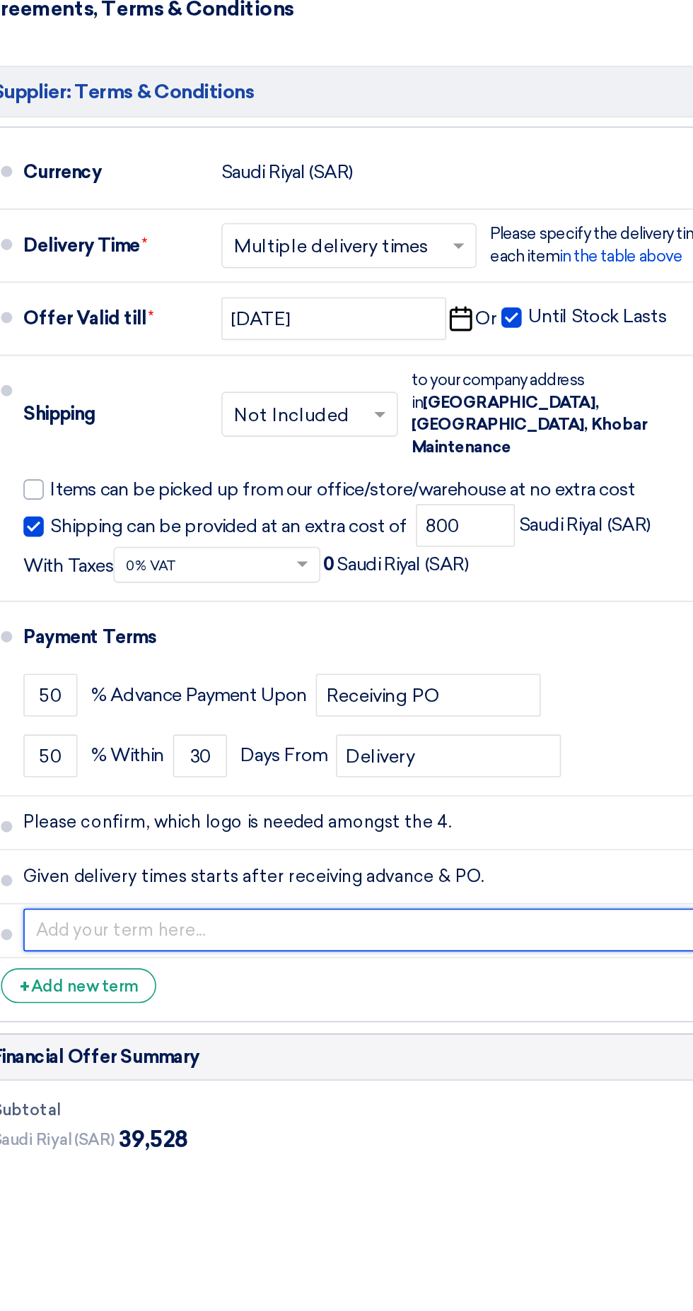
scroll to position [2887, 0]
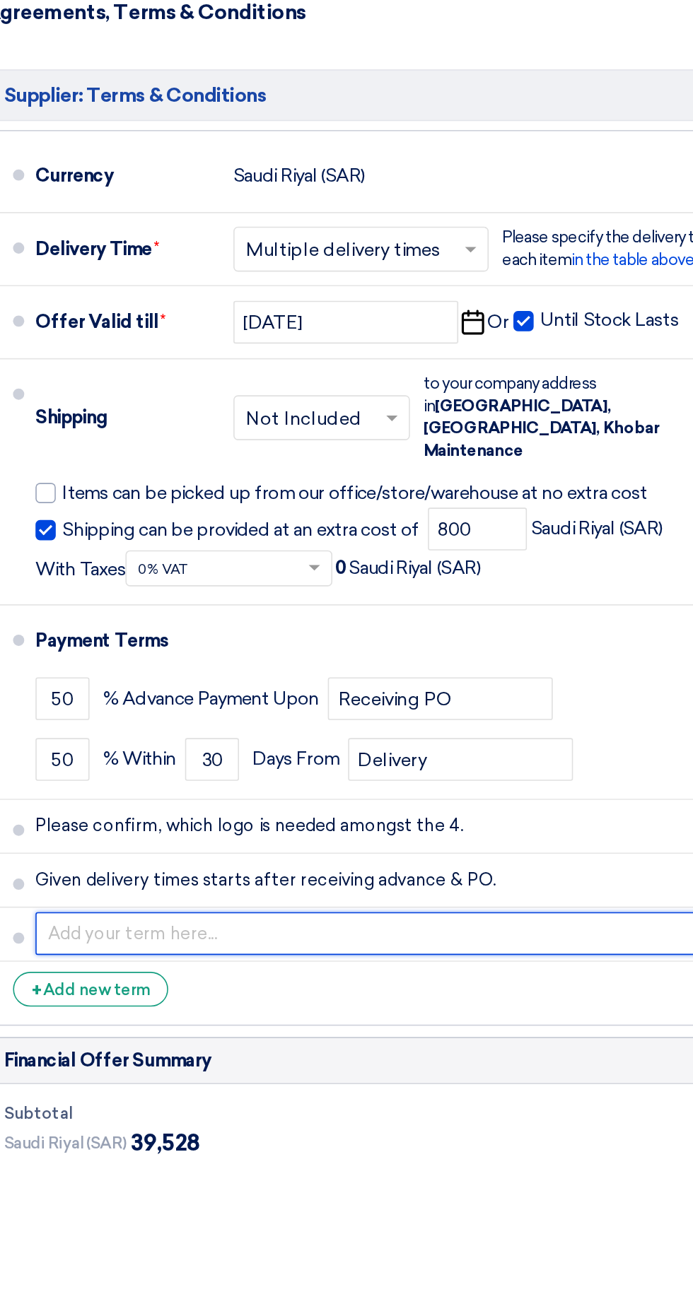
type input "No changes of any kind after approval of sample"
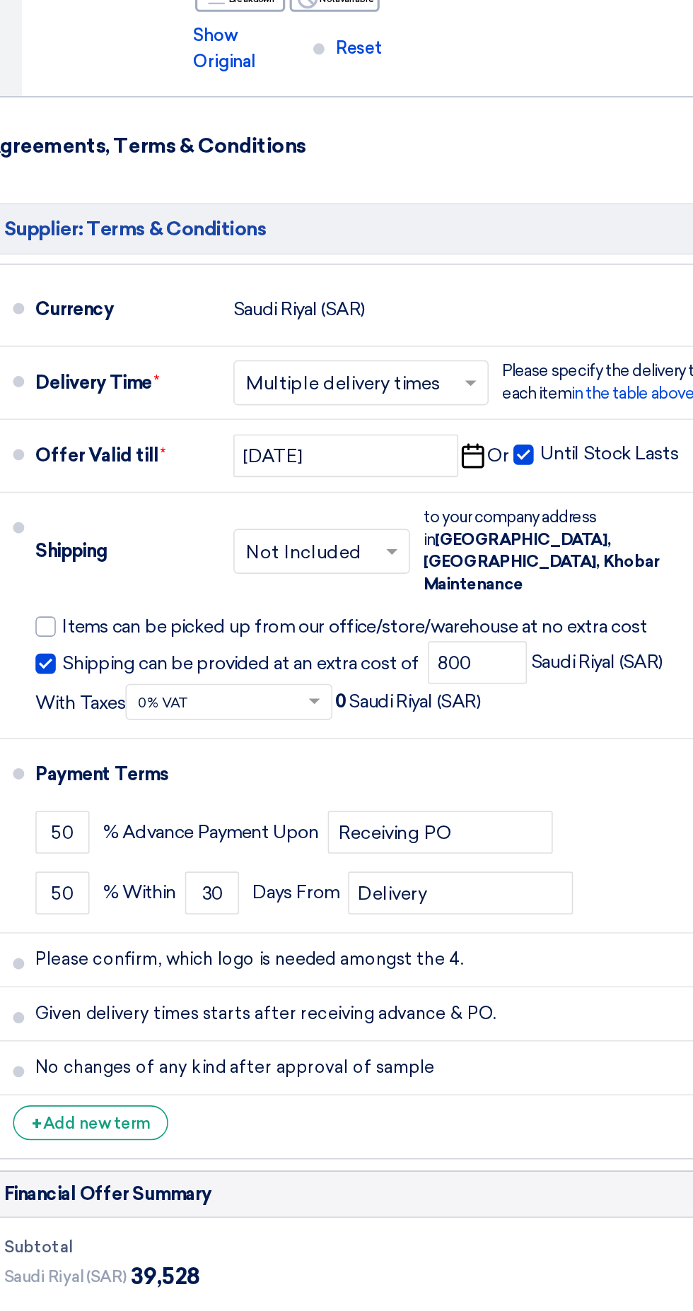
click at [76, 1187] on font "Add new term" at bounding box center [94, 1193] width 66 height 12
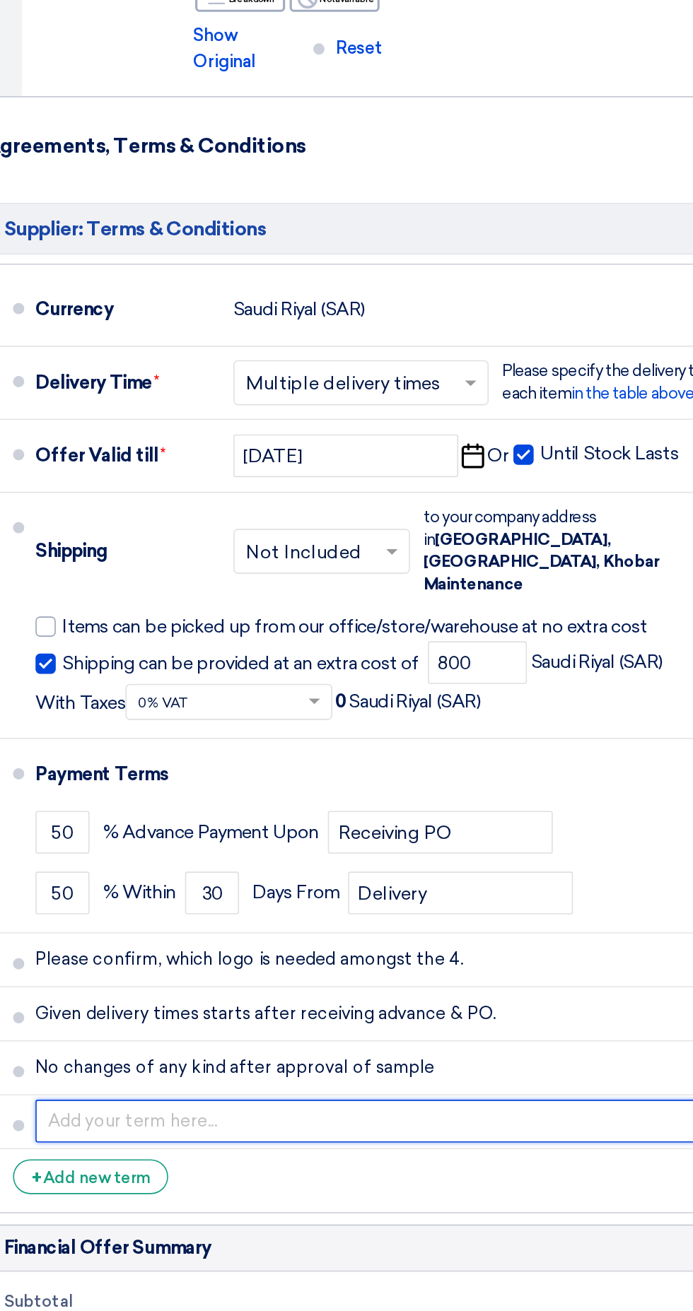
click at [341, 1178] on input "text" at bounding box center [356, 1191] width 599 height 27
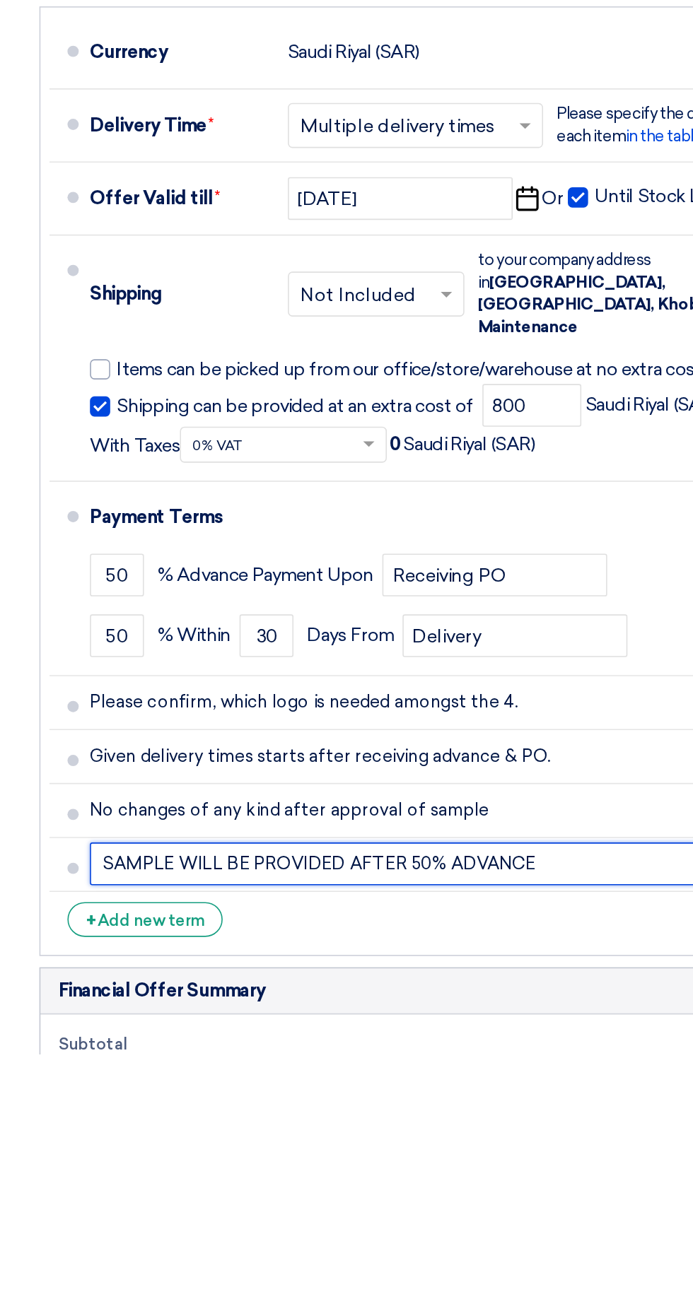
type input "SAMPLE WILL BE PROVIDED AFTER 50% ADVANCE"
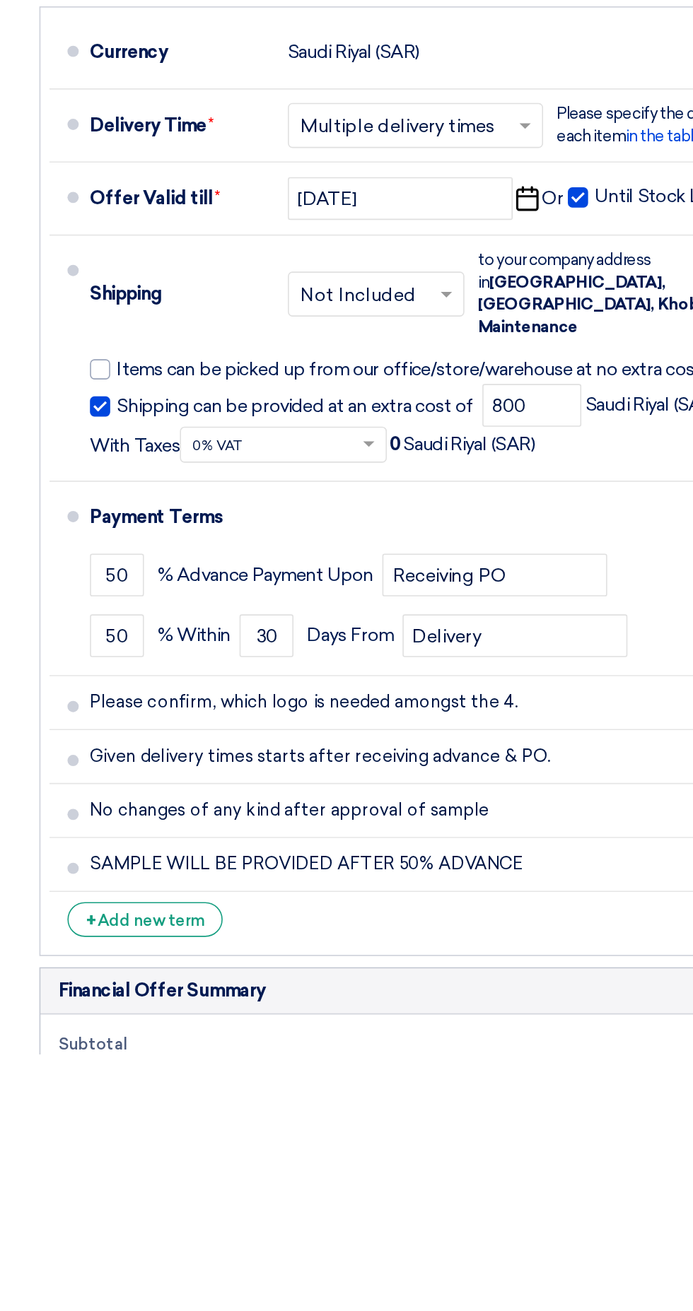
click at [201, 1209] on li "+ Add new term" at bounding box center [346, 1226] width 630 height 34
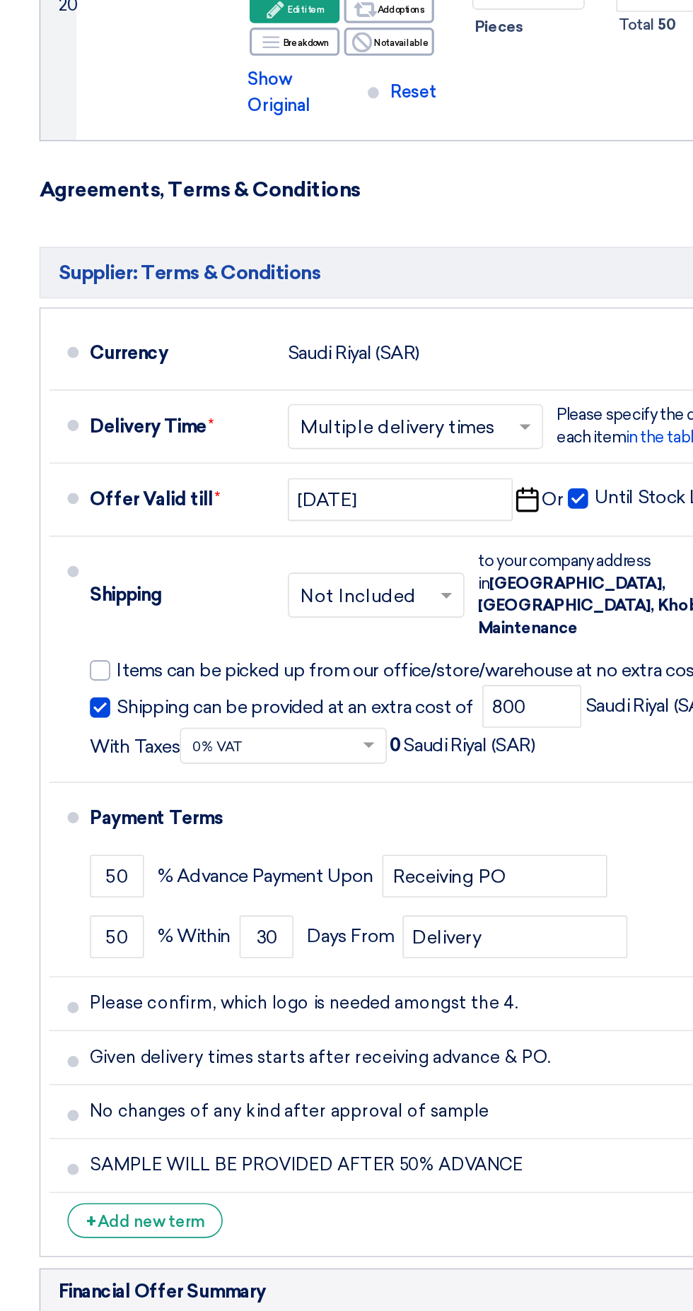
click at [44, 1157] on span at bounding box center [45, 1160] width 7 height 7
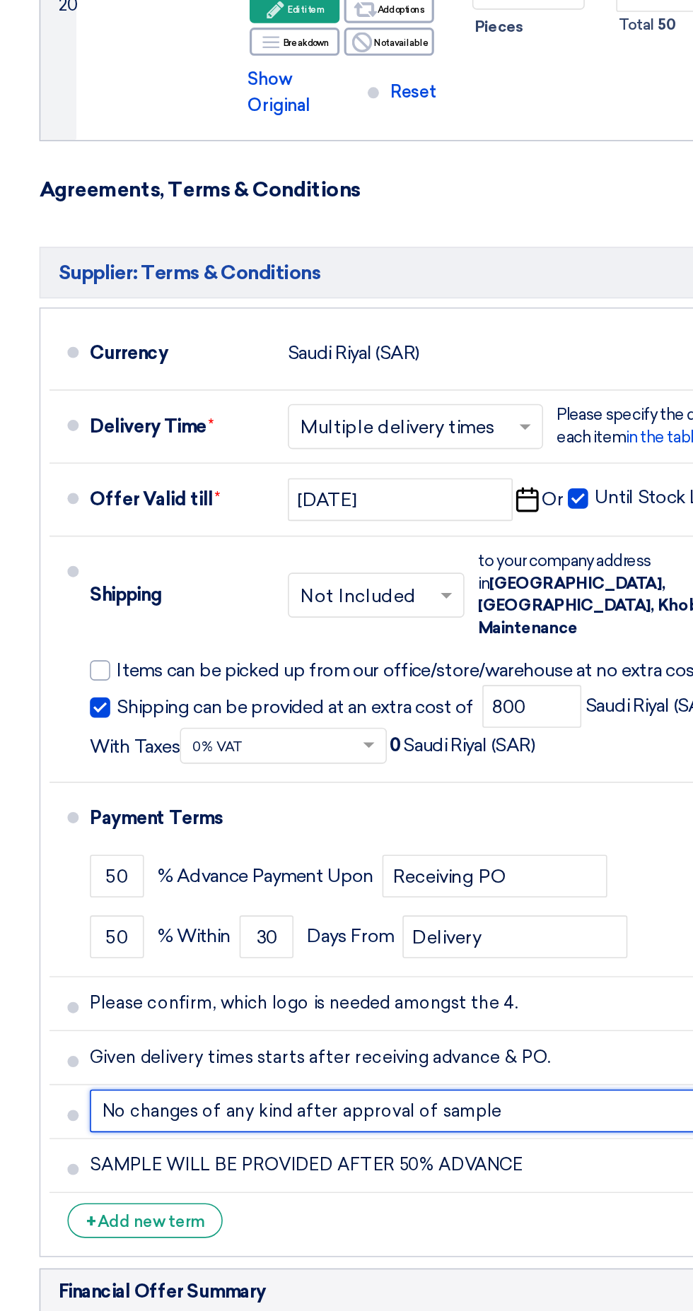
click at [333, 1144] on input "No changes of any kind after approval of sample" at bounding box center [356, 1157] width 599 height 27
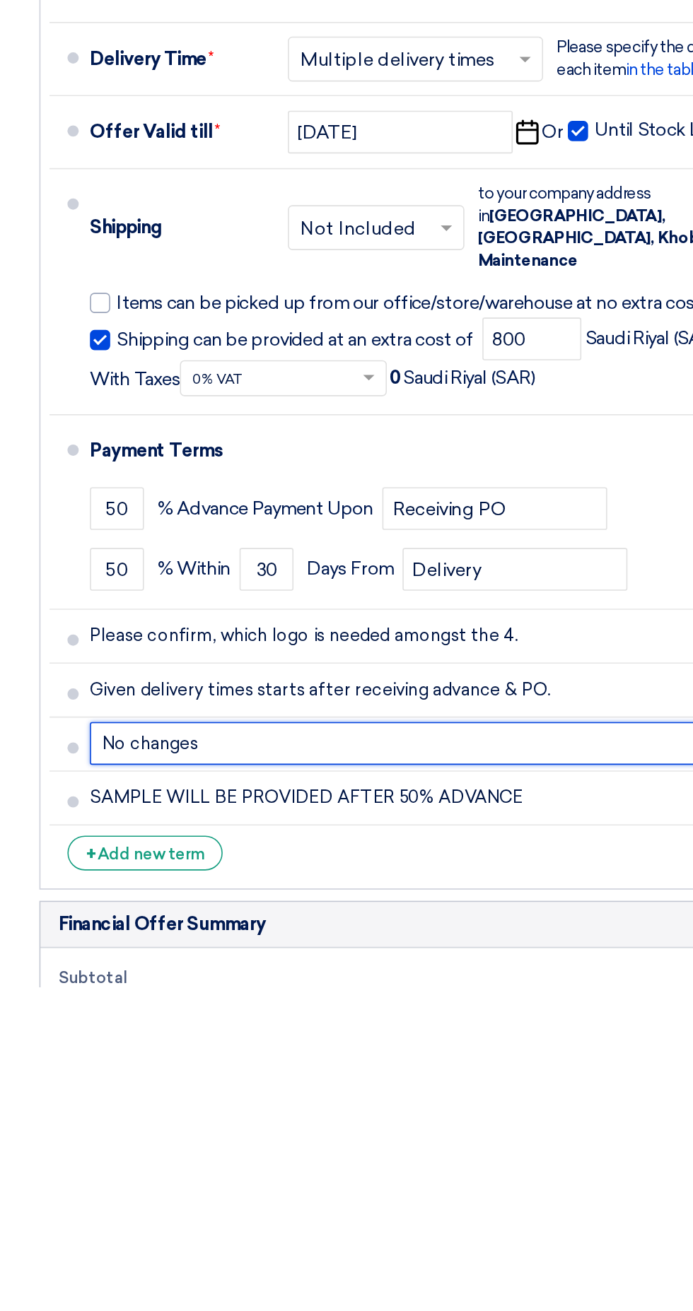
type input "No"
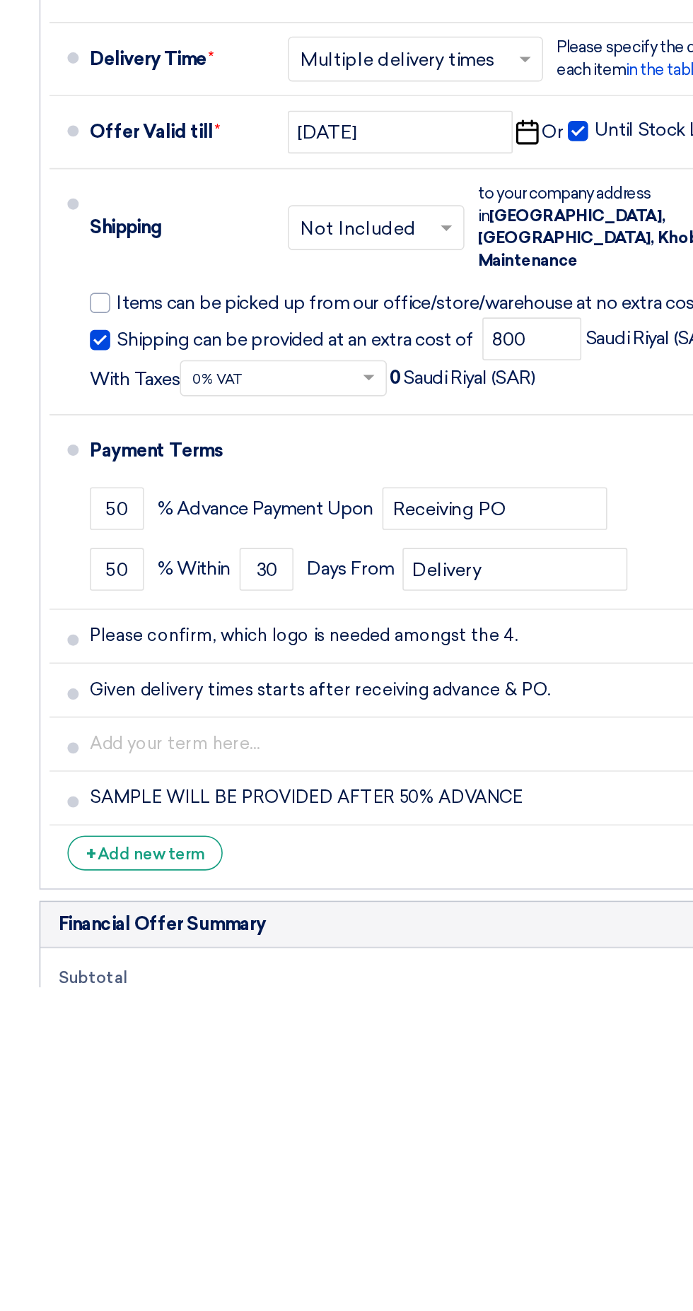
click at [181, 1209] on li "+ Add new term" at bounding box center [346, 1226] width 630 height 34
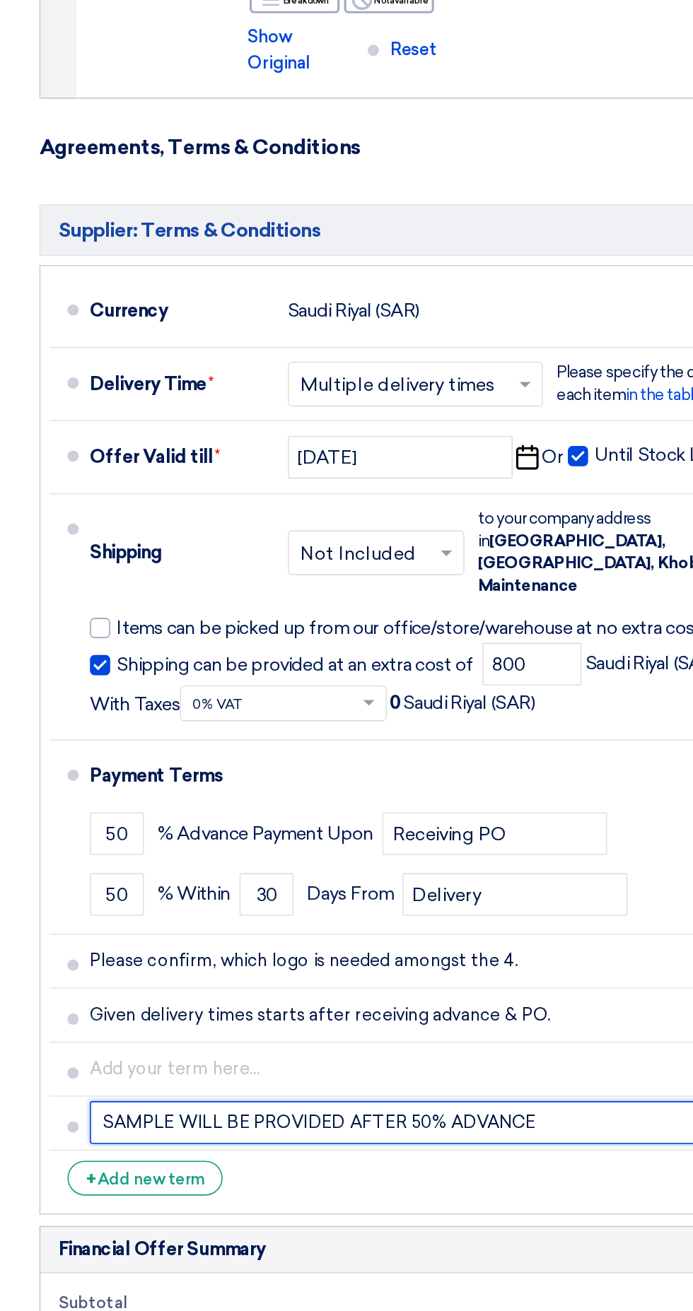
click at [76, 1179] on input "SAMPLE WILL BE PROVIDED AFTER 50% ADVANCE" at bounding box center [356, 1192] width 599 height 27
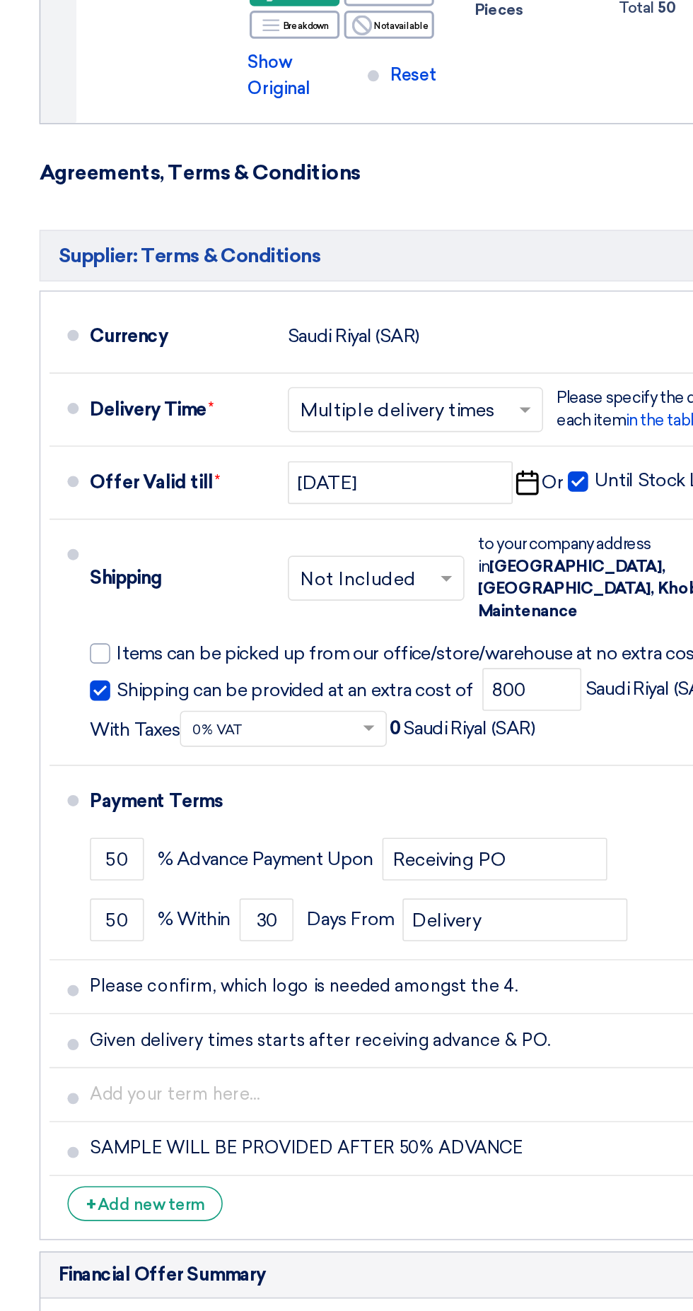
scroll to position [2923, 0]
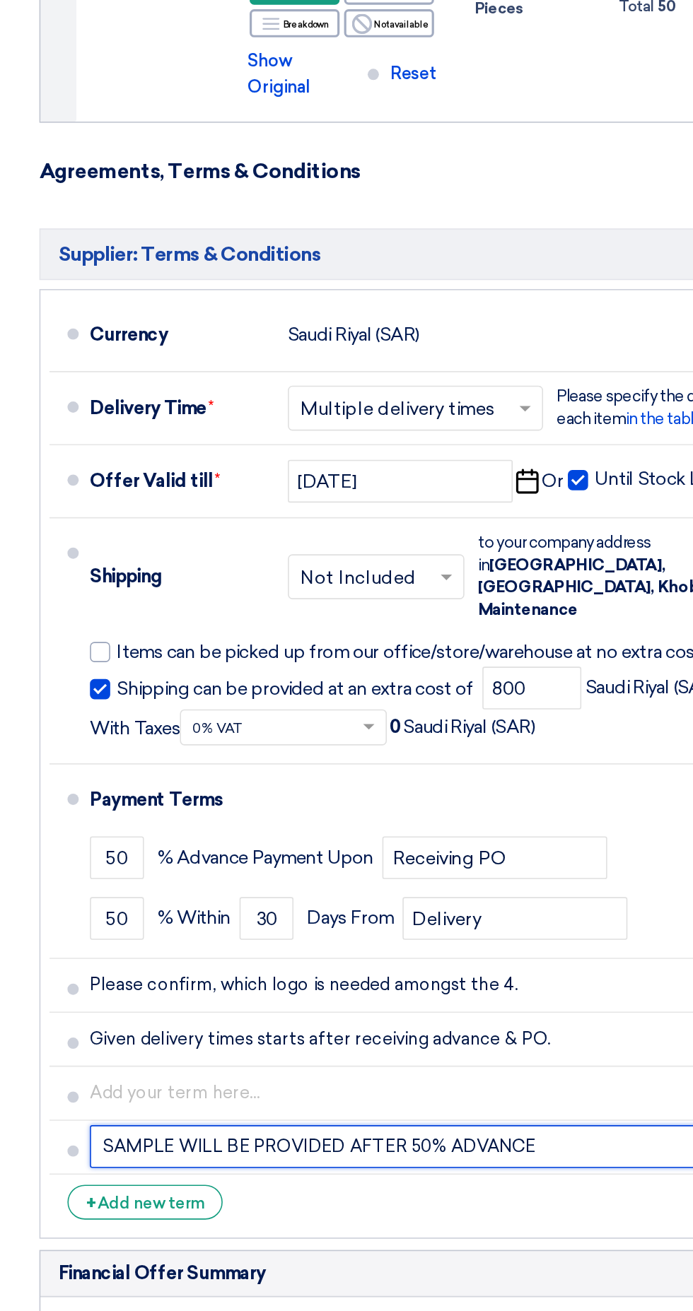
click at [314, 1143] on input "SAMPLE WILL BE PROVIDED AFTER 50% ADVANCE" at bounding box center [356, 1156] width 599 height 27
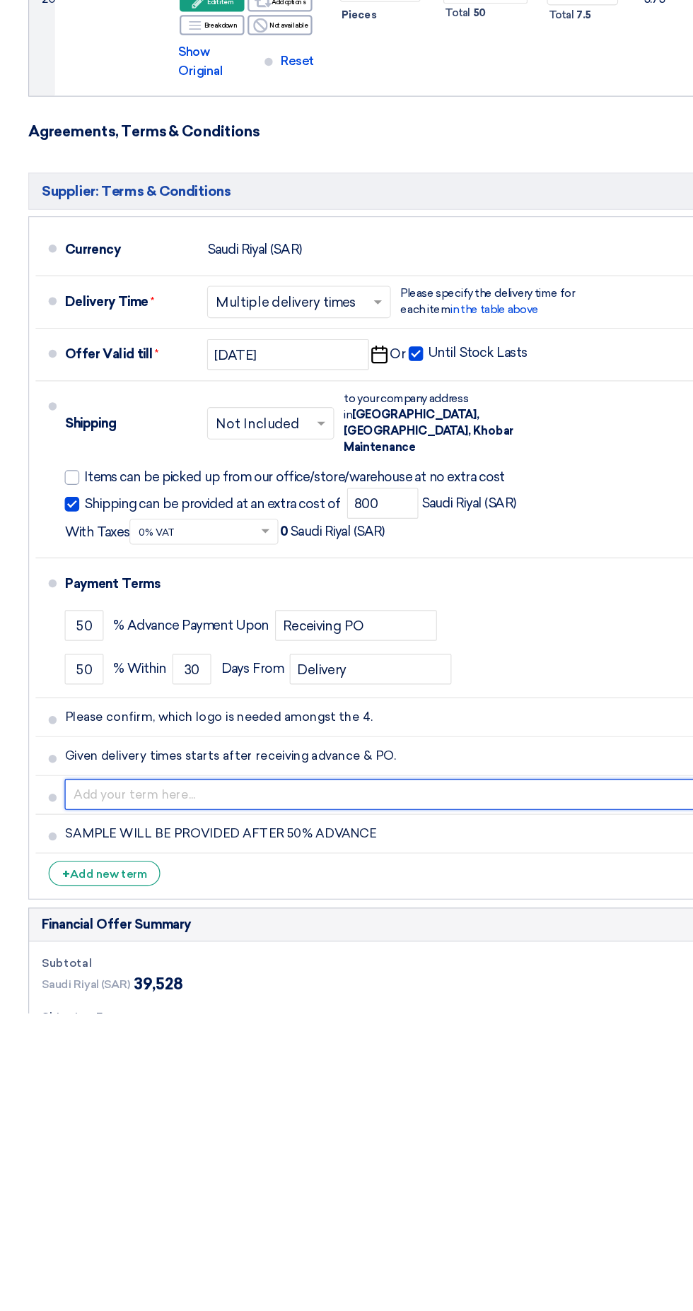
scroll to position [2925, 0]
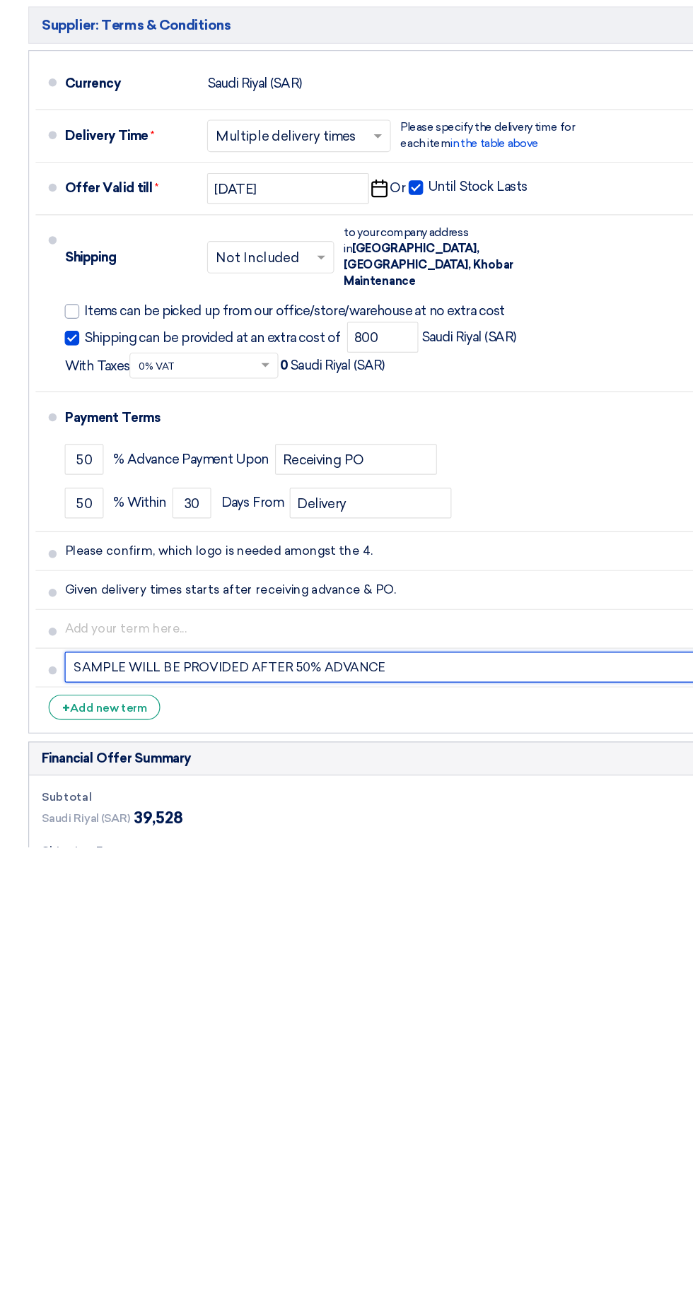
click at [205, 1141] on input "SAMPLE WILL BE PROVIDED AFTER 50% ADVANCE" at bounding box center [356, 1154] width 599 height 27
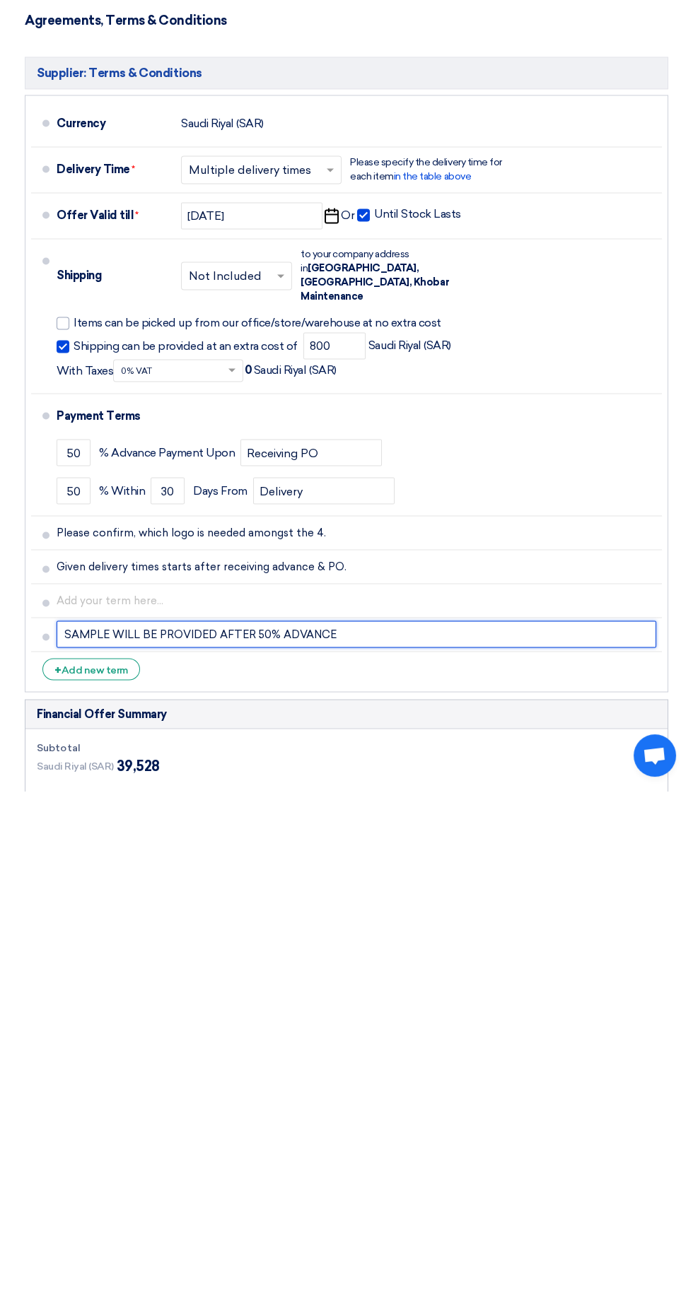
click at [290, 1141] on input "SAMPLE WILL BE PROVIDED AFTER 50% ADVANCE" at bounding box center [356, 1154] width 599 height 27
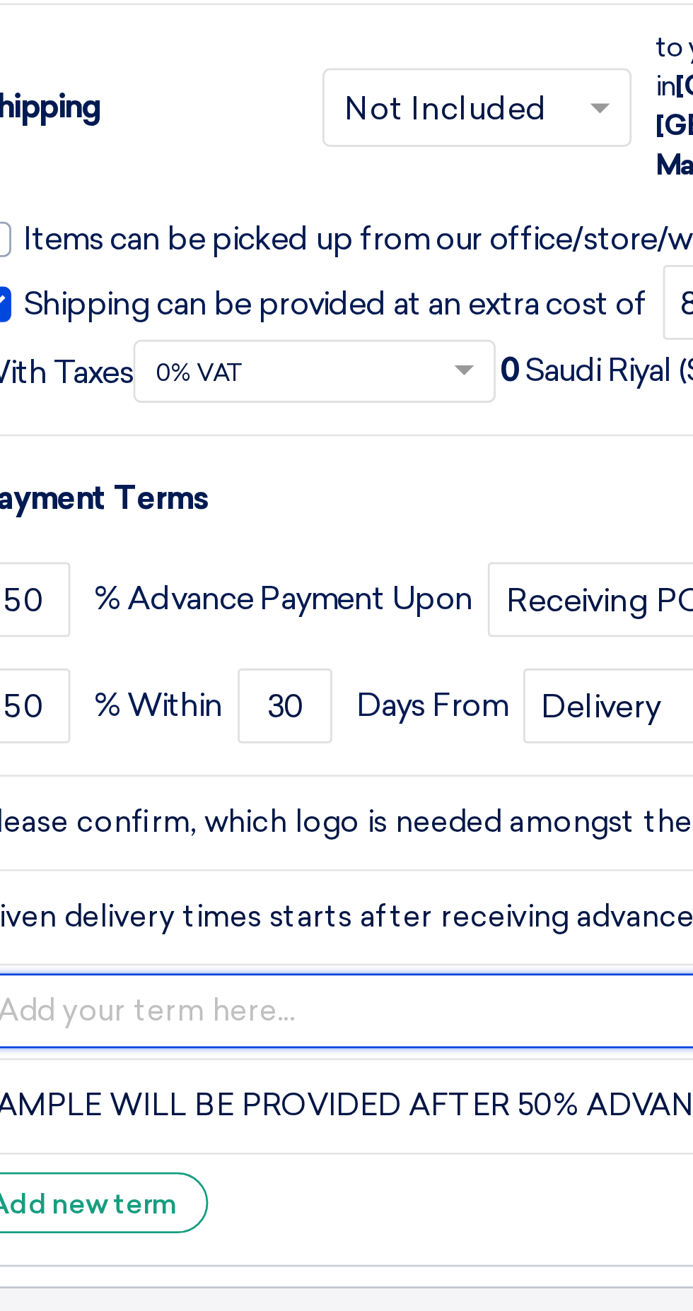
click at [200, 1107] on input "text" at bounding box center [356, 1120] width 599 height 27
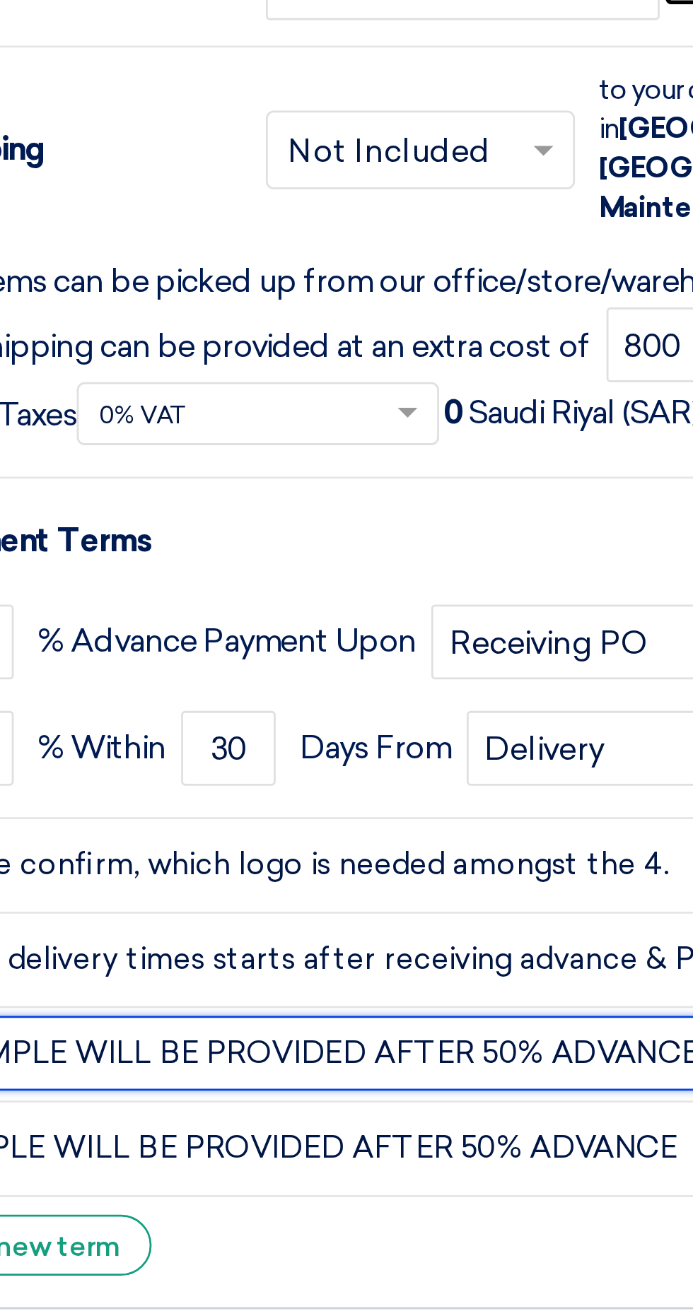
type input "SAMPLE WILL BE PROVIDED AFTER 50% ADVANCE"
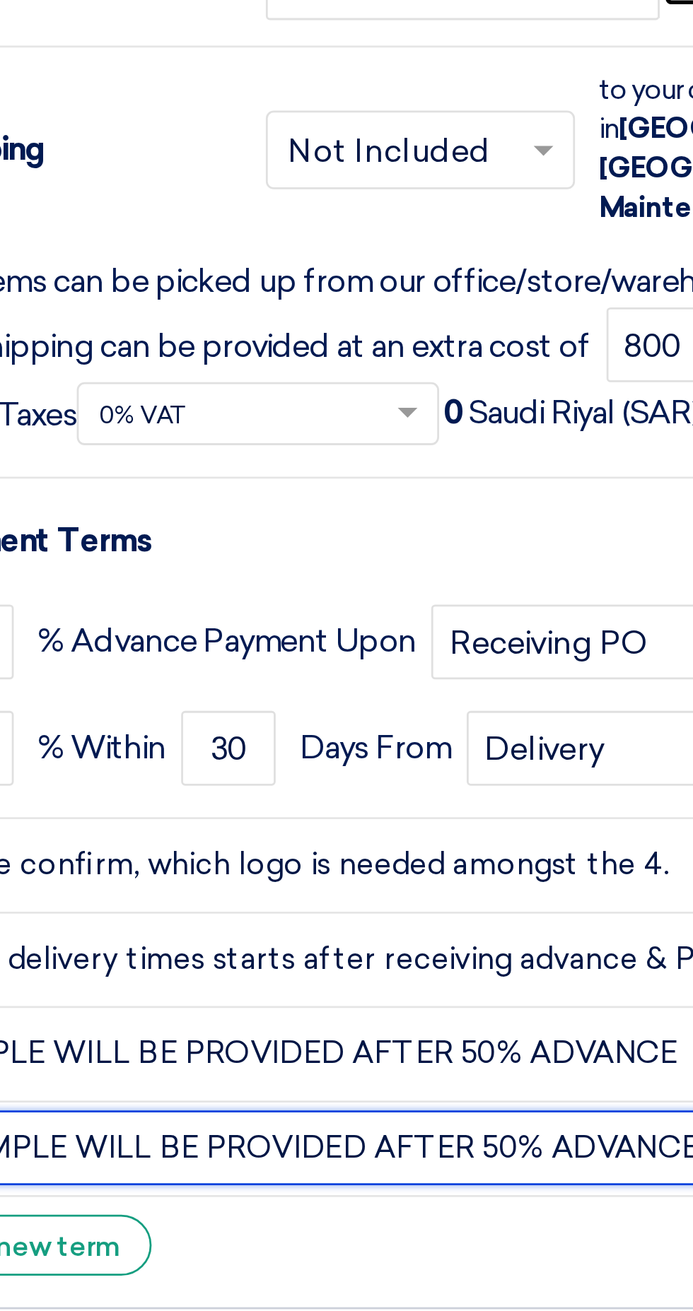
click at [242, 1141] on input "SAMPLE WILL BE PROVIDED AFTER 50% ADVANCE" at bounding box center [356, 1154] width 599 height 27
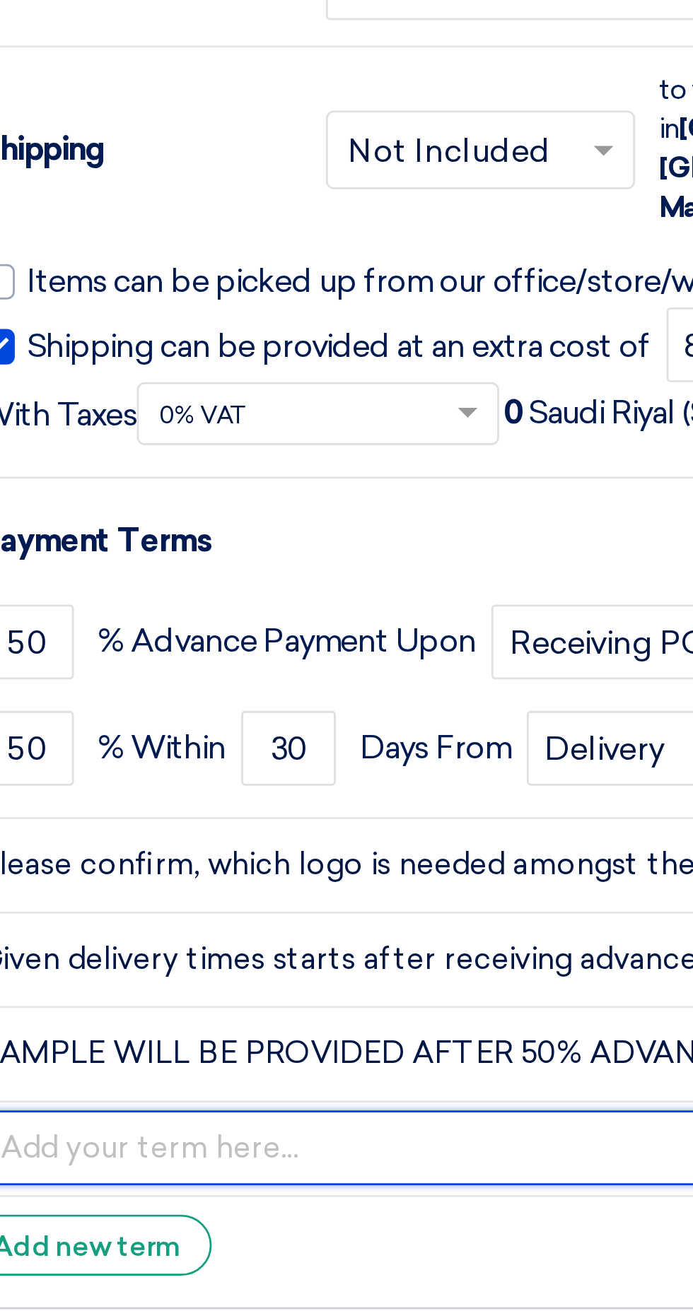
type input "No changes of any kind after approval of sample"
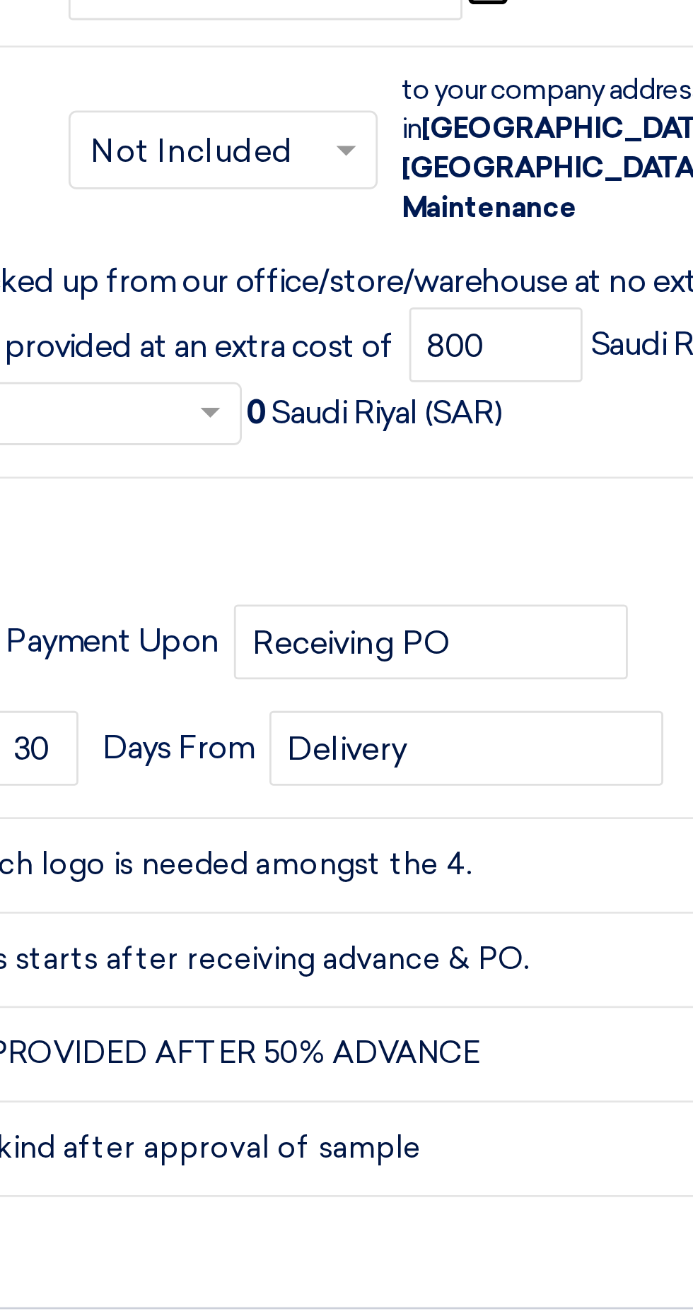
click at [334, 1172] on li "+ Add new term" at bounding box center [346, 1189] width 630 height 34
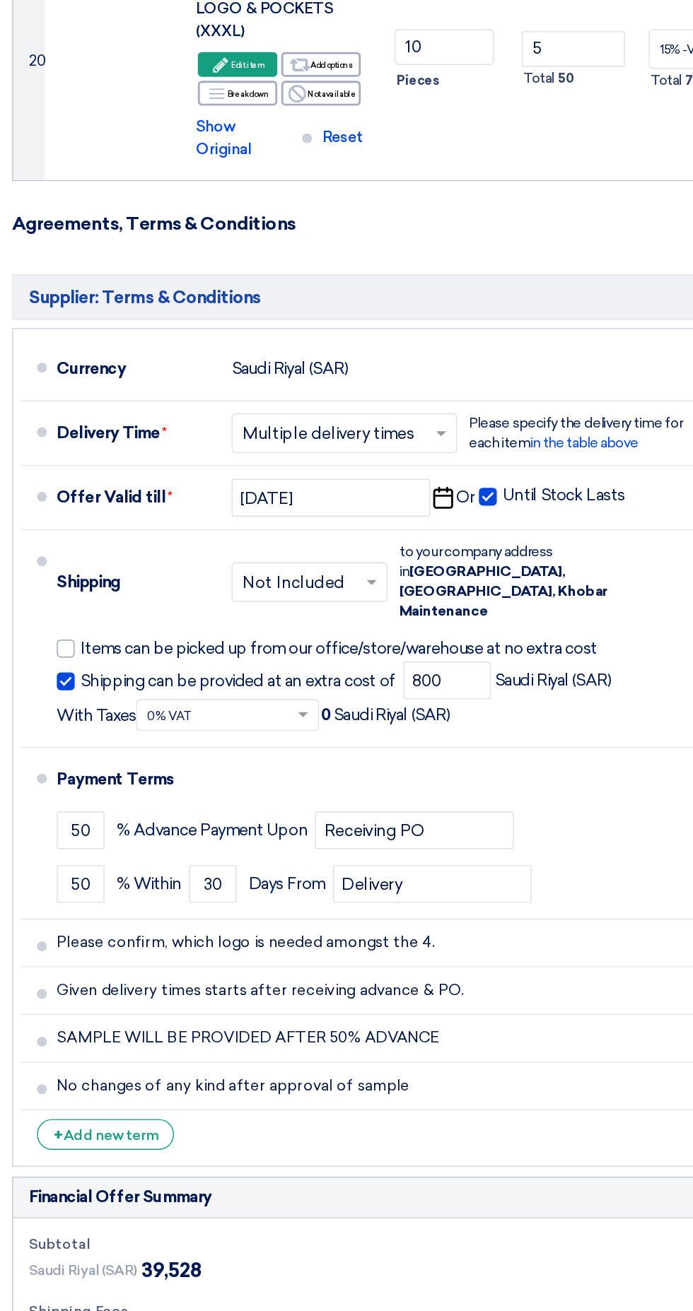
scroll to position [2928, 0]
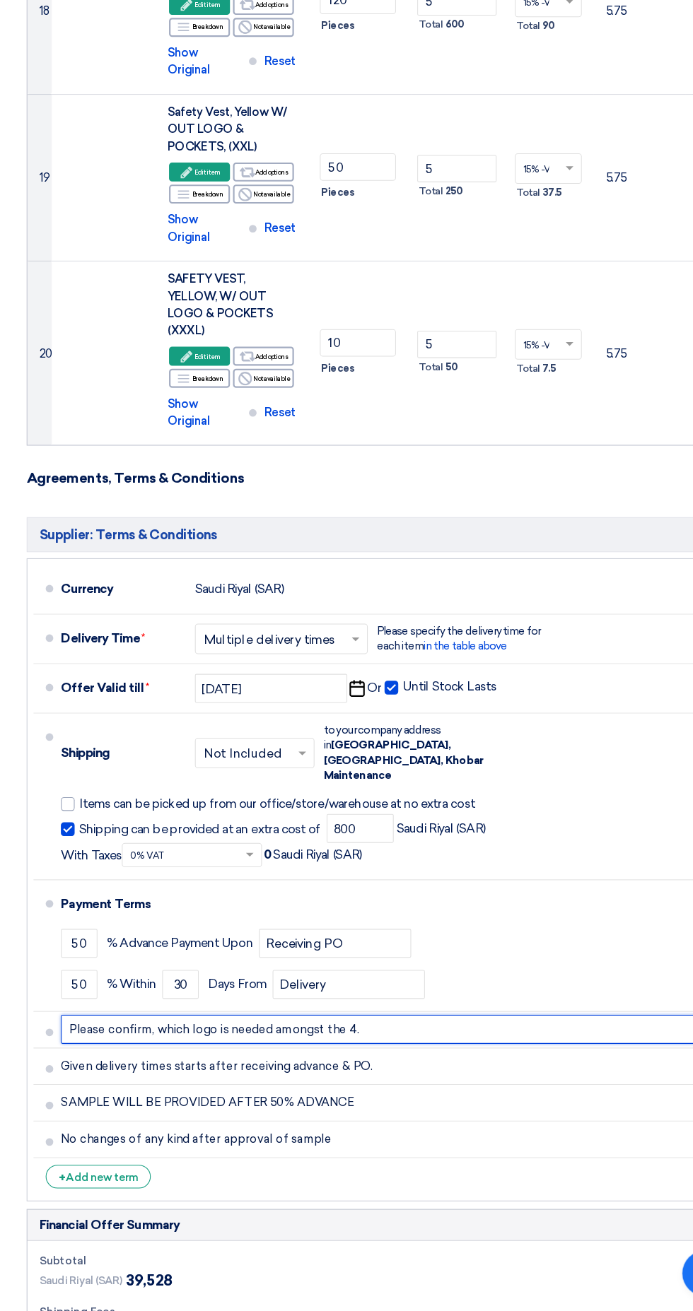
click at [539, 1035] on input "Please confirm, which logo is needed amongst the 4." at bounding box center [356, 1048] width 599 height 27
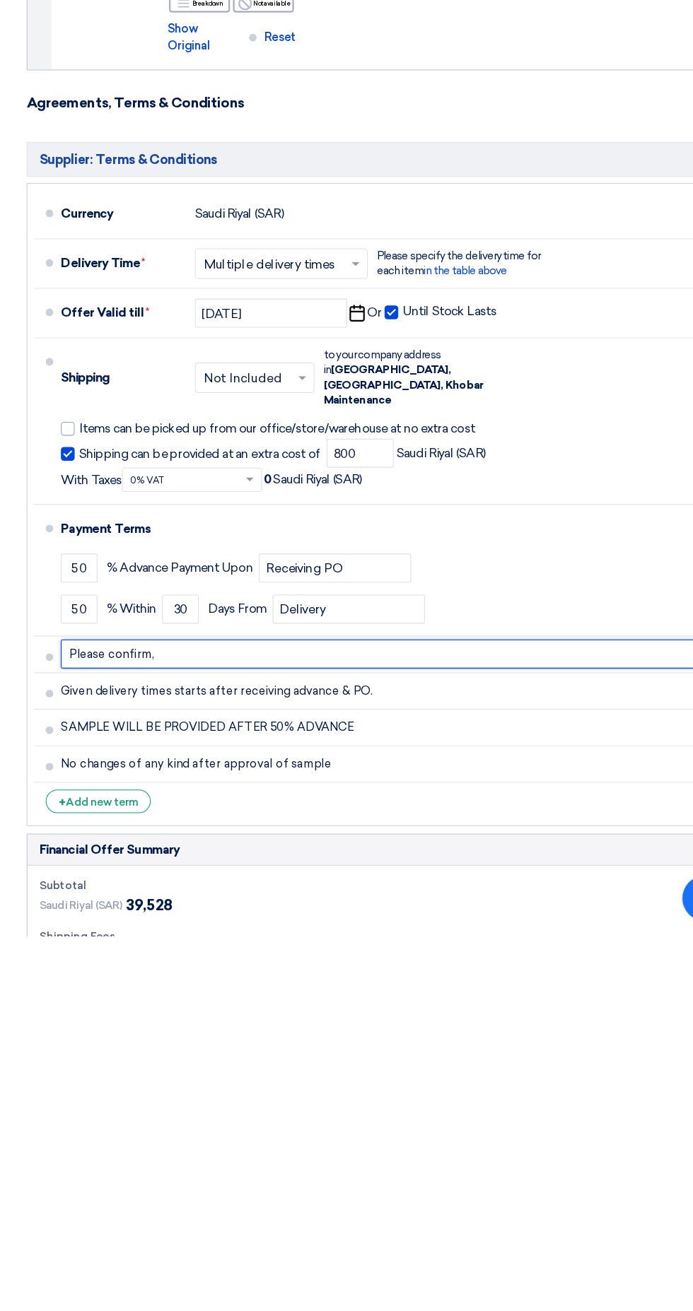
type input "Please"
click at [412, 1035] on input "text" at bounding box center [356, 1048] width 599 height 27
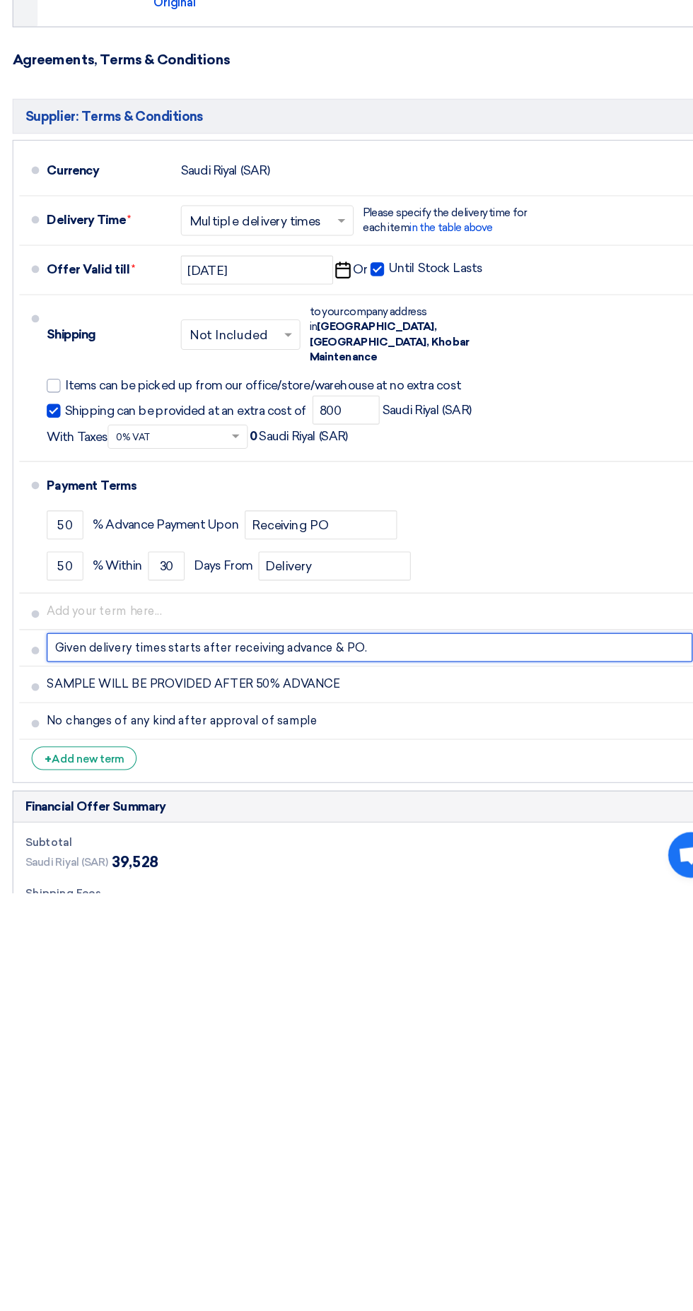
click at [362, 1069] on input "Given delivery times starts after receiving advance & PO." at bounding box center [356, 1082] width 599 height 27
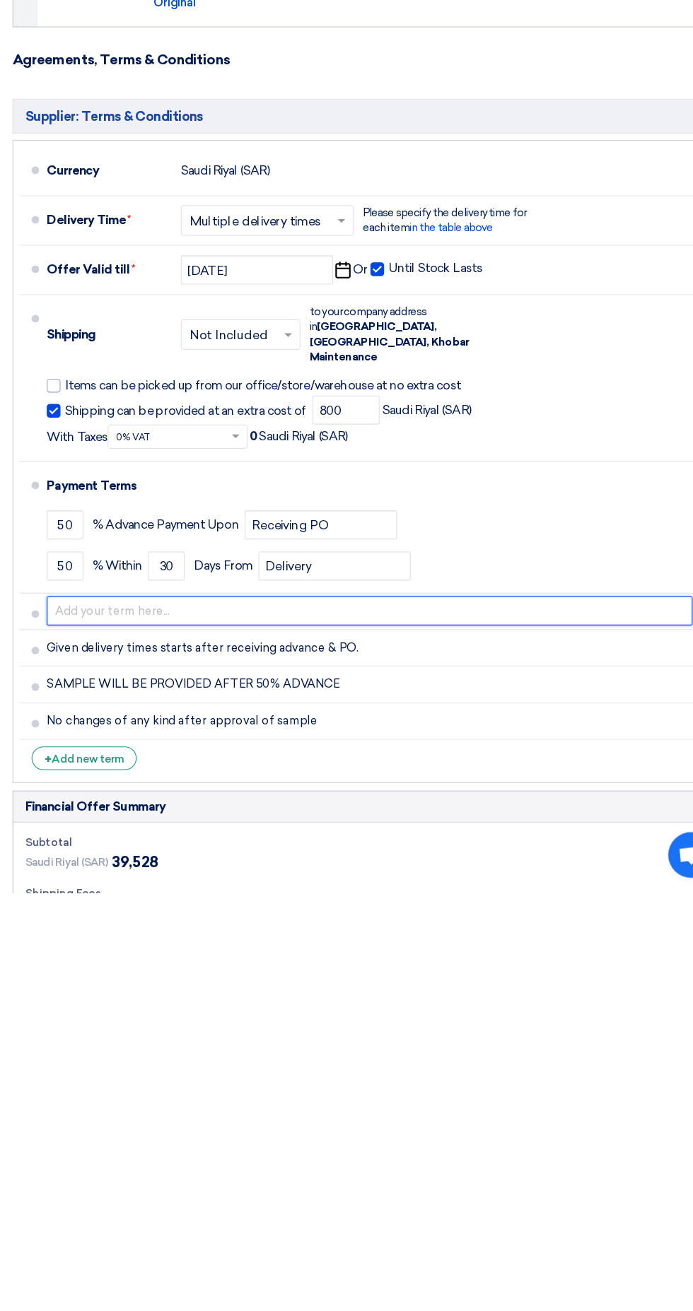
click at [352, 1035] on input "text" at bounding box center [356, 1048] width 599 height 27
type input "SAMPLE WILL BE PROVIDED AFTER 50% ADVANCE"
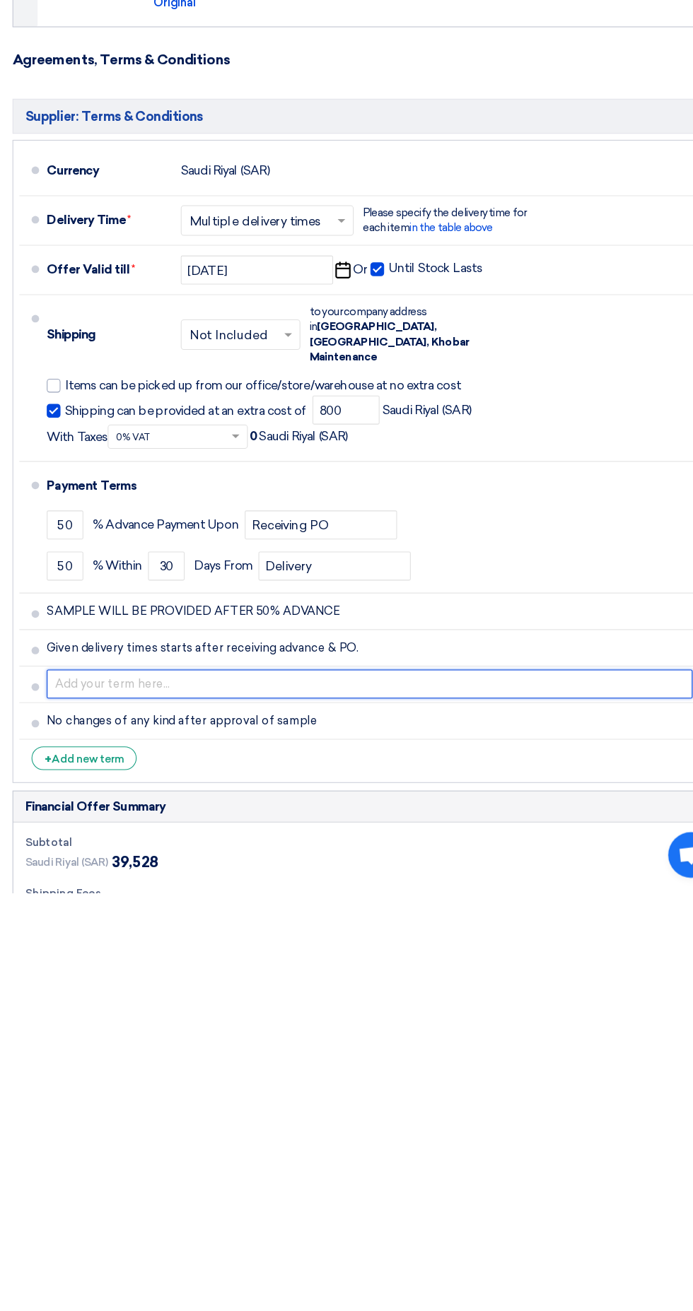
type input "No changes of any kind after approval of sample"
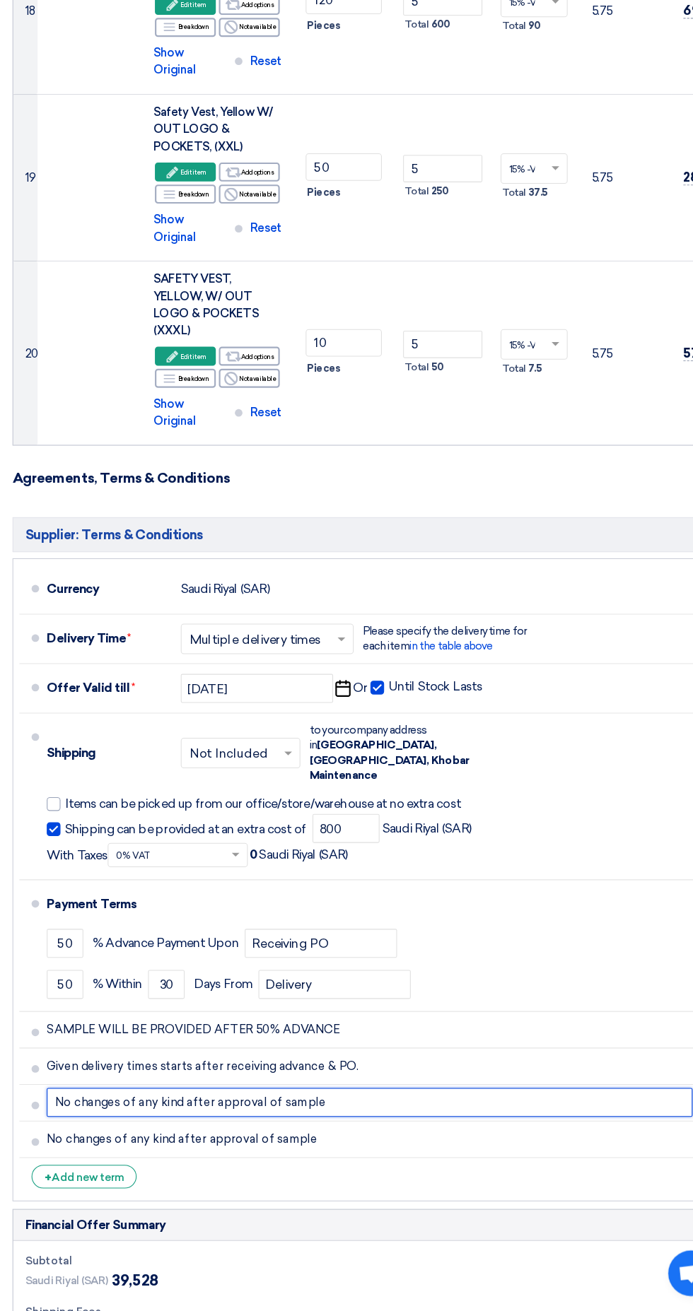
click at [272, 1103] on input "No changes of any kind after approval of sample" at bounding box center [356, 1116] width 599 height 27
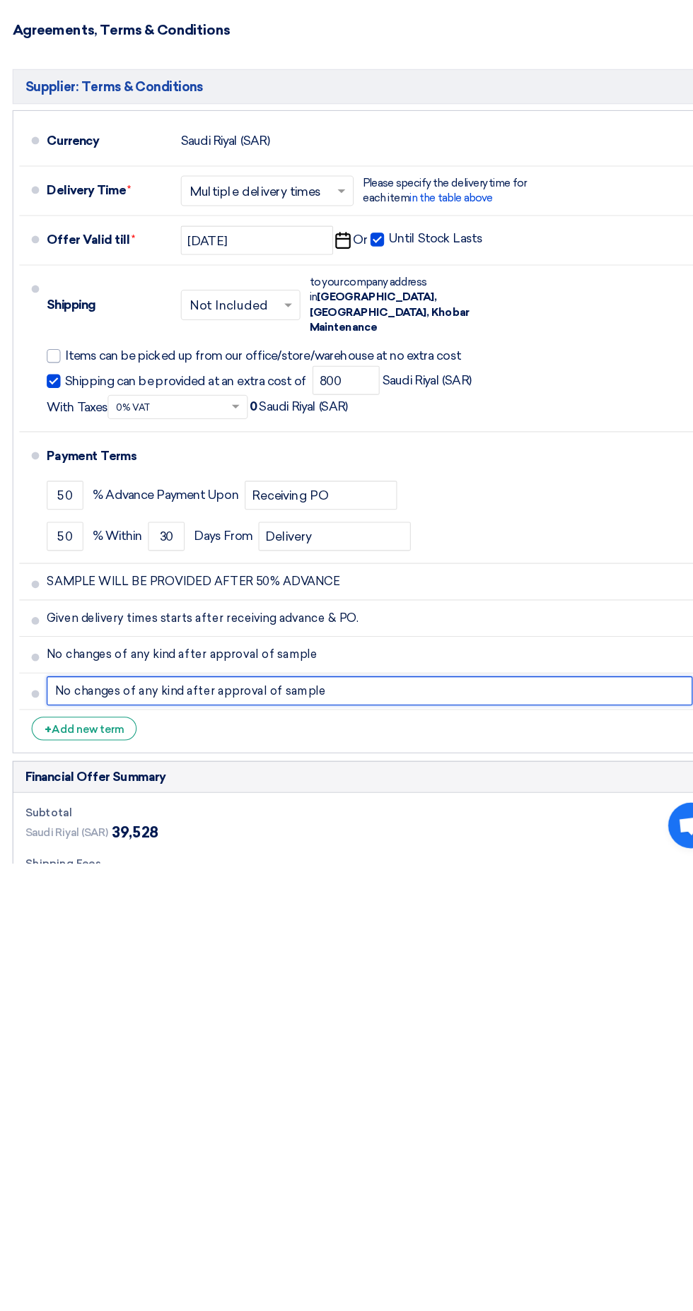
click at [419, 1137] on input "No changes of any kind after approval of sample" at bounding box center [356, 1150] width 599 height 27
type input "No"
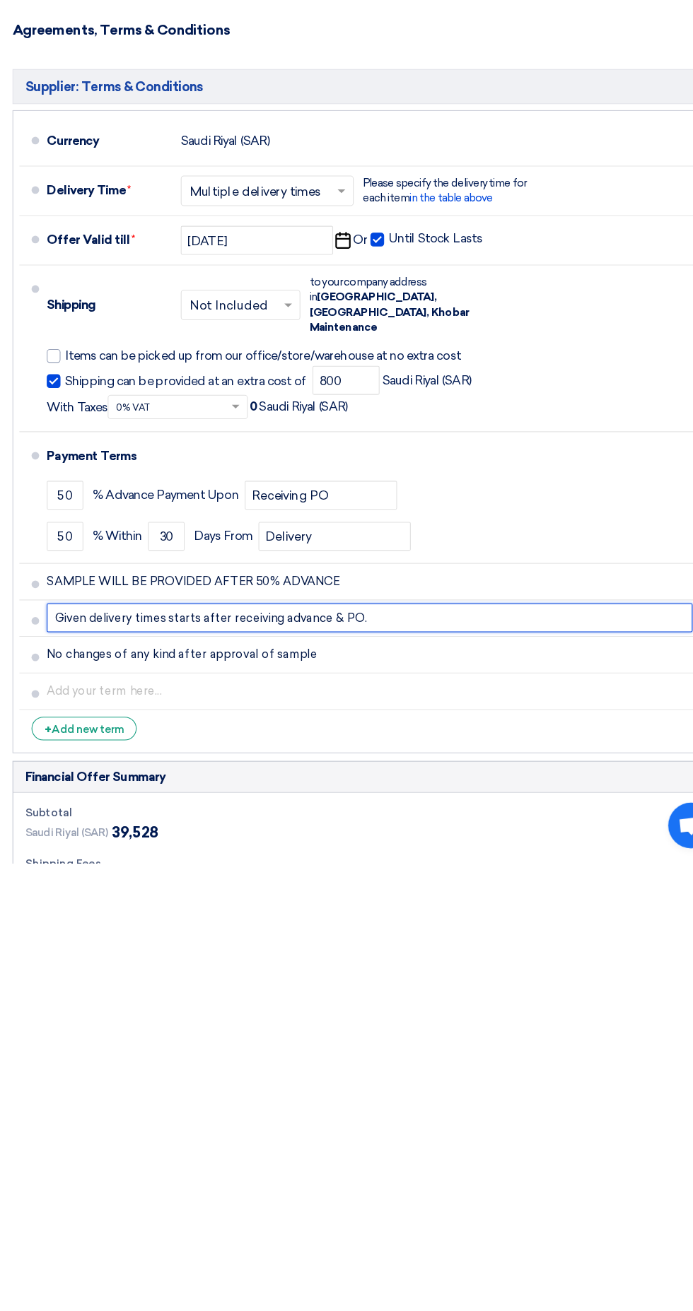
click at [384, 1069] on input "Given delivery times starts after receiving advance & PO." at bounding box center [356, 1082] width 599 height 27
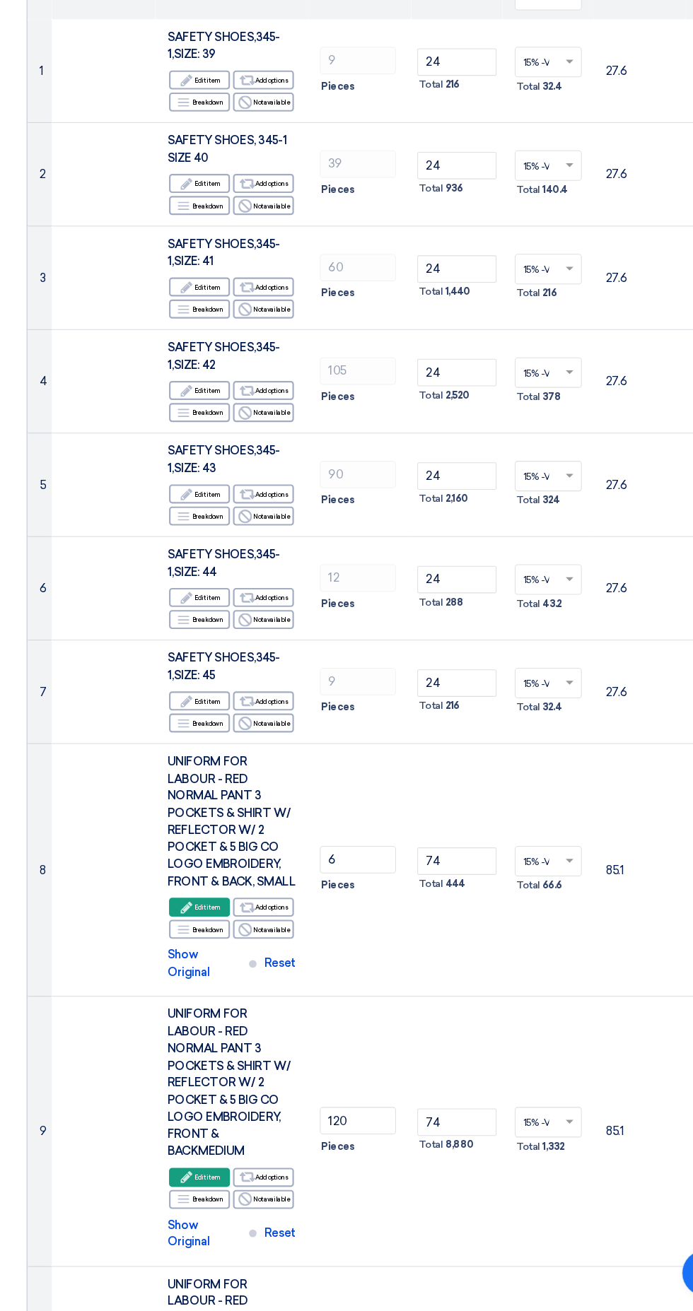
scroll to position [0, 0]
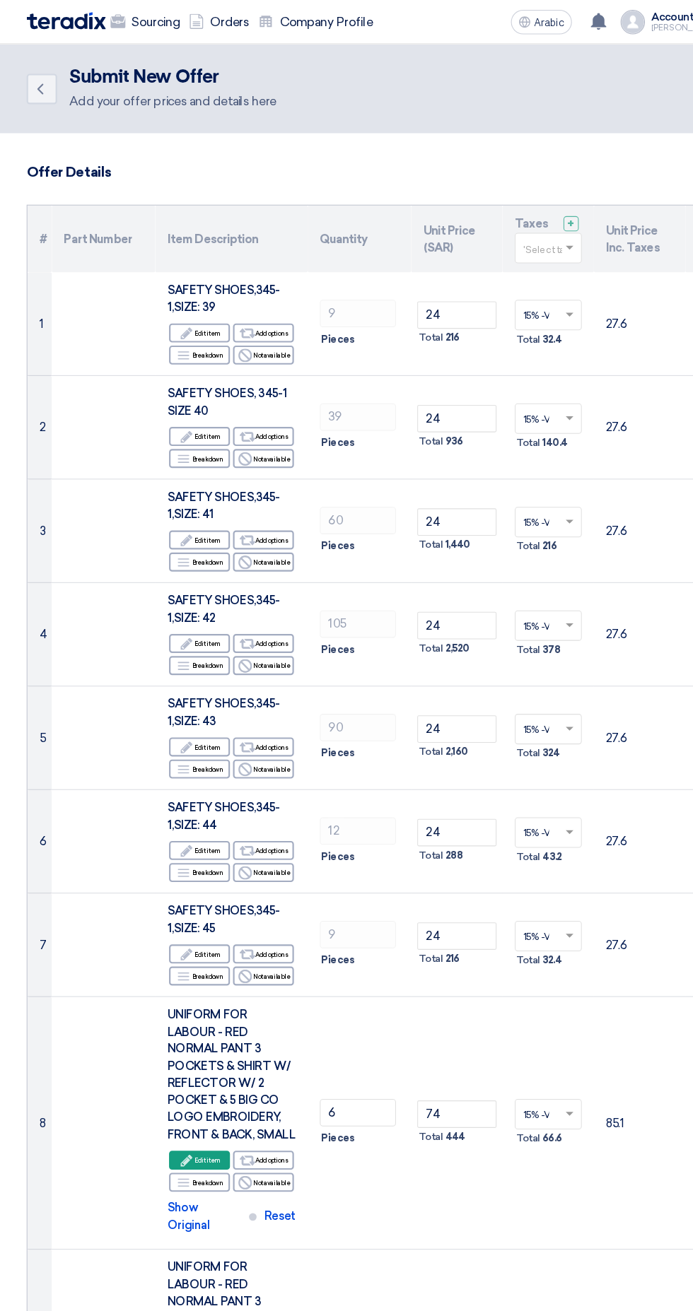
click at [528, 230] on span at bounding box center [528, 230] width 7 height 5
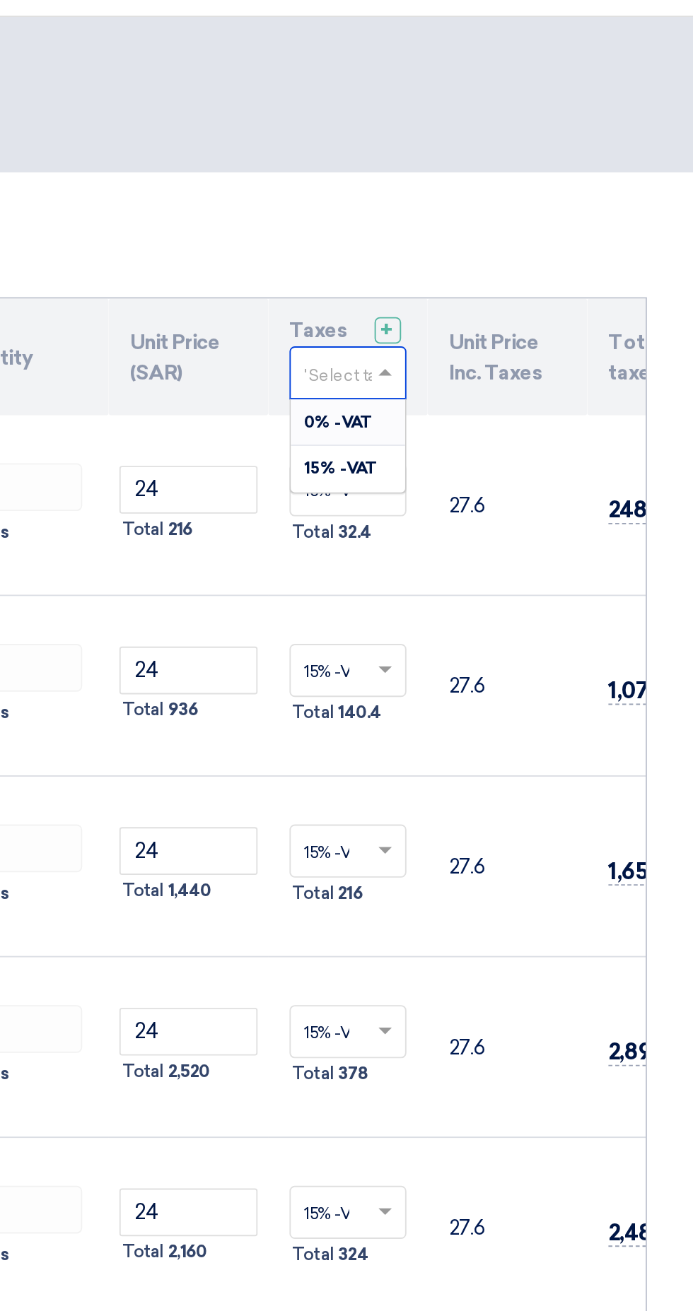
click at [519, 279] on span "15% -VAT" at bounding box center [505, 281] width 40 height 10
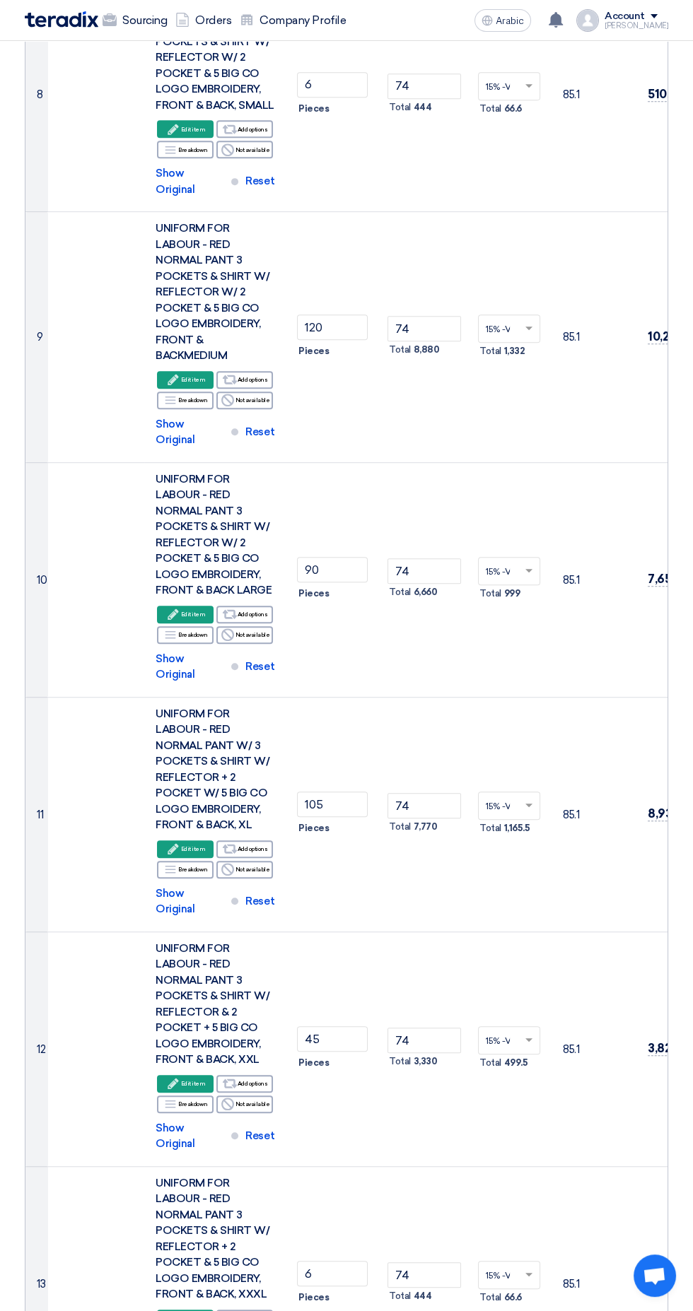
scroll to position [945, 0]
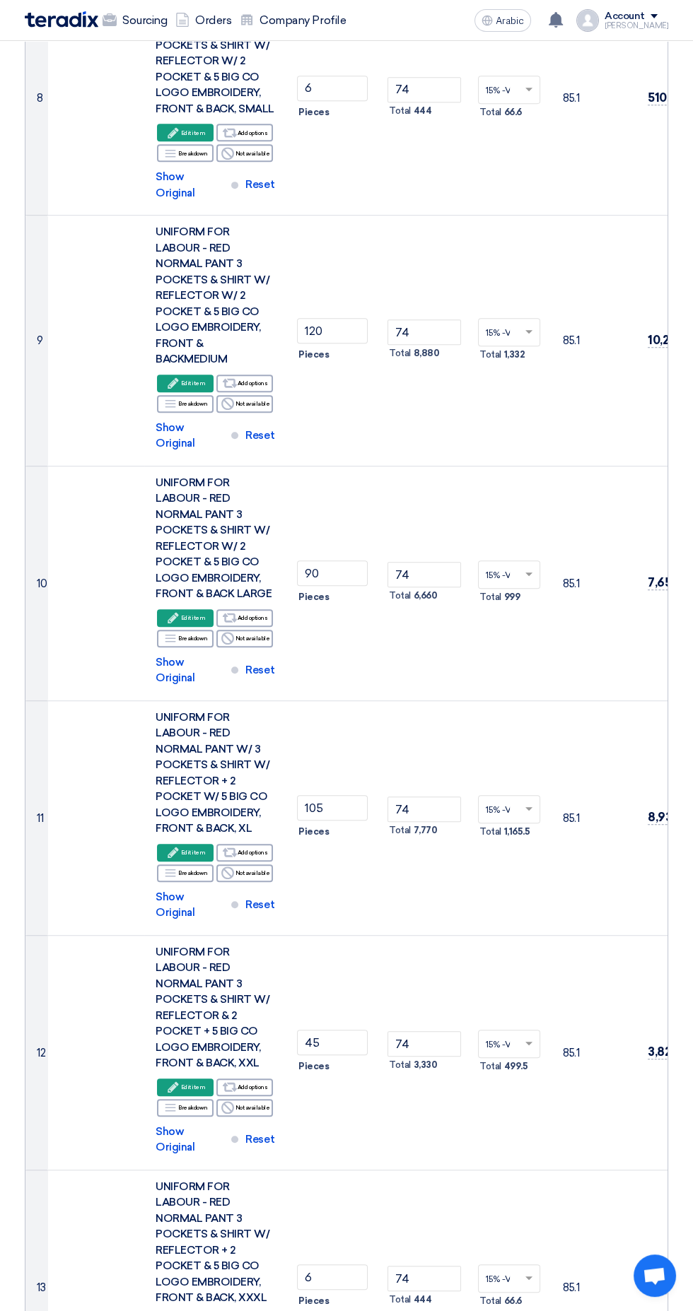
click at [430, 413] on td "74 Total 8,880" at bounding box center [424, 341] width 85 height 251
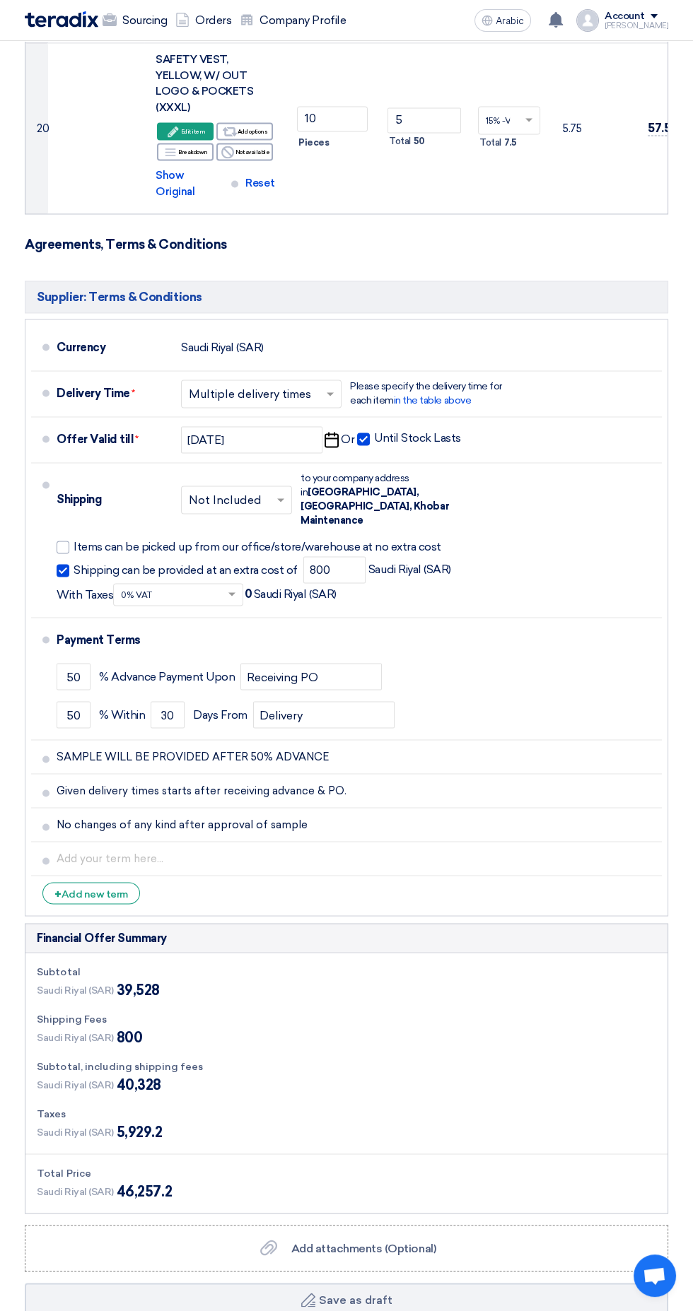
scroll to position [3217, 0]
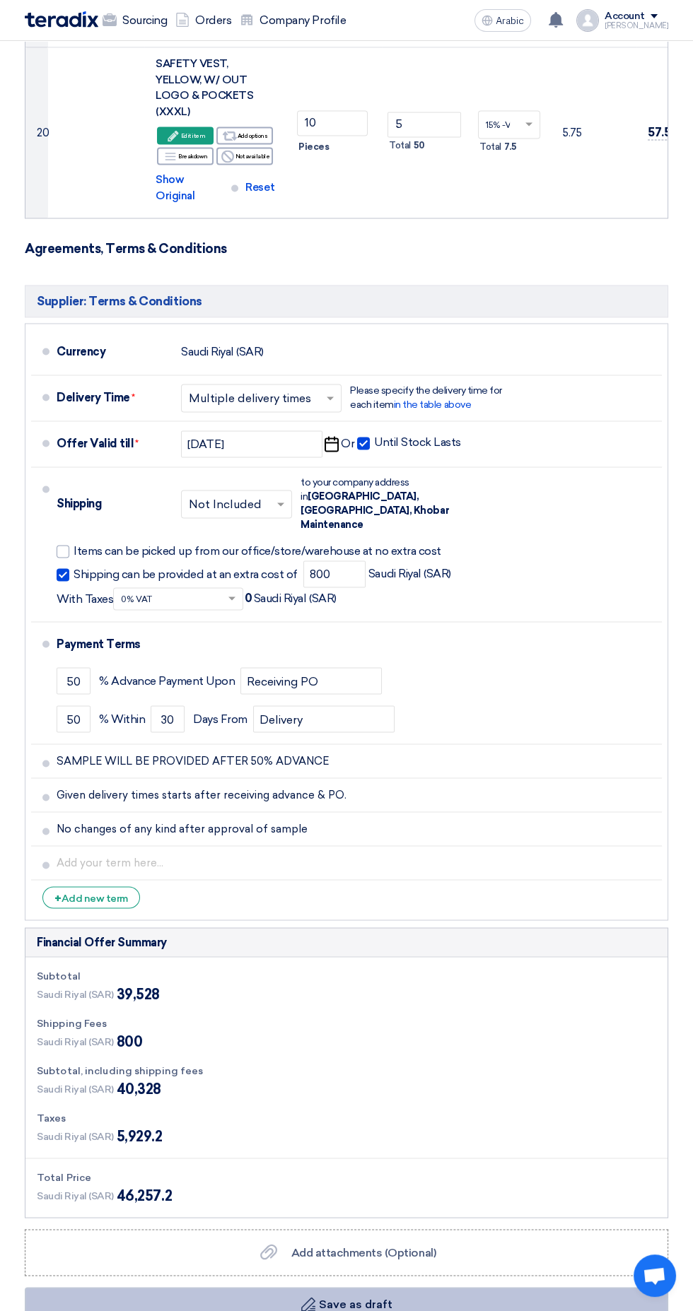
click at [511, 1287] on button "Draft Save as draft" at bounding box center [346, 1304] width 643 height 34
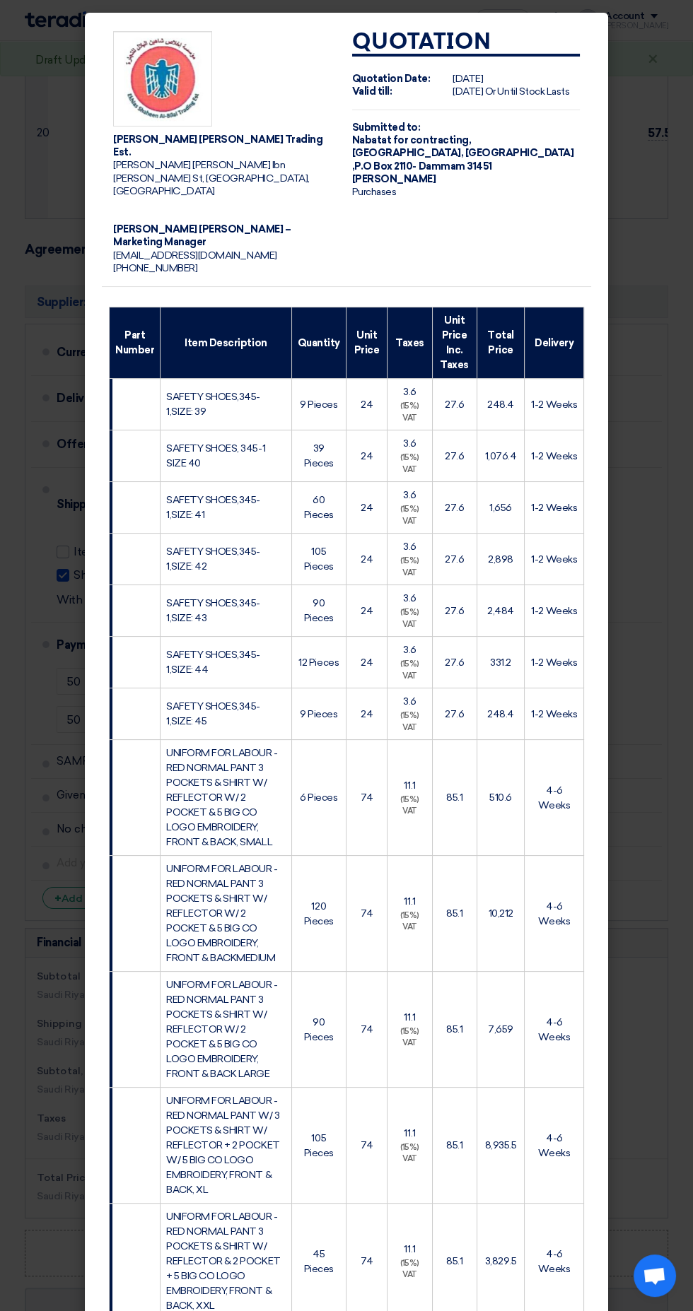
scroll to position [998, 0]
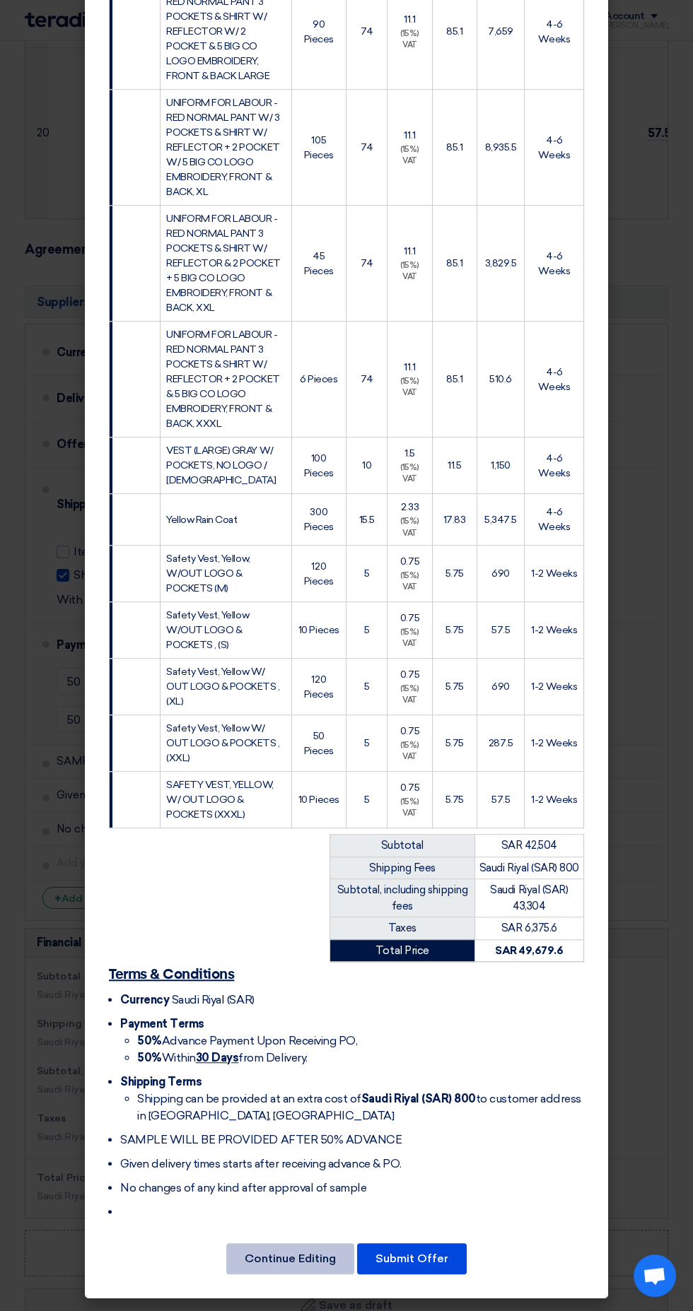
click at [322, 1261] on button "Continue Editing" at bounding box center [290, 1258] width 128 height 31
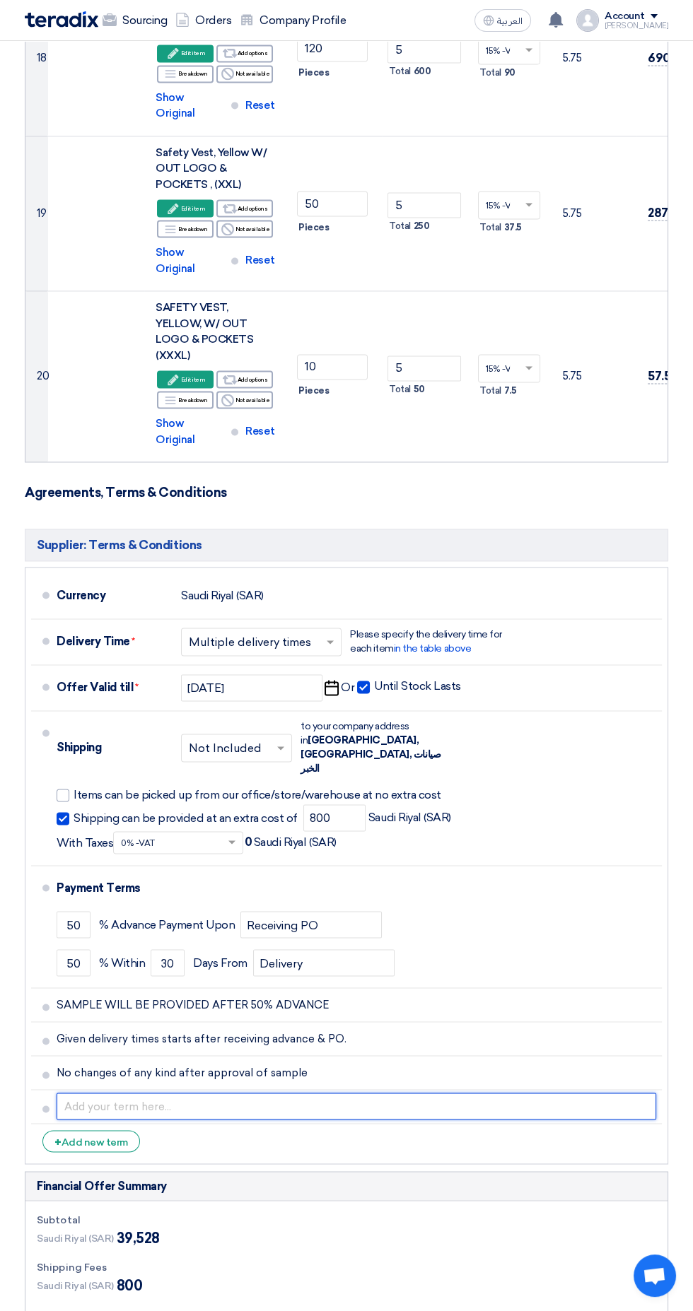
scroll to position [2973, 0]
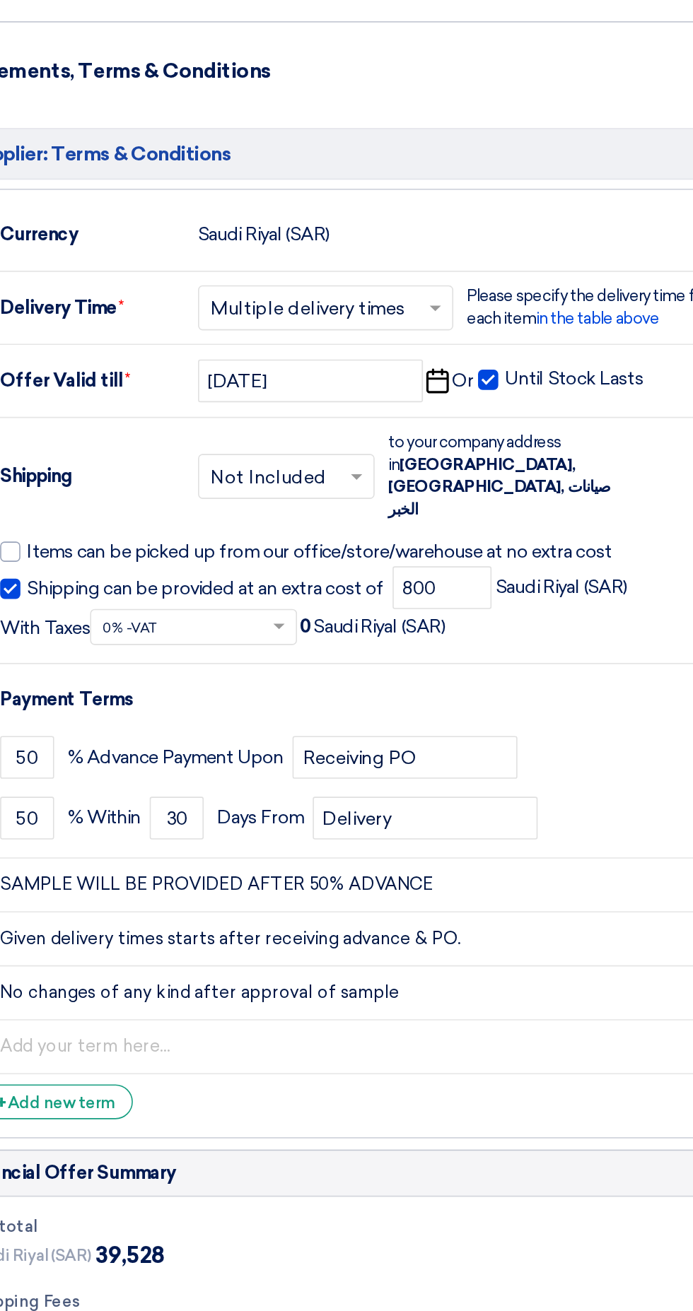
click at [457, 1201] on div "Subtotal [GEOGRAPHIC_DATA] (SAR) 39,528 Shipping Fees [GEOGRAPHIC_DATA] (SAR) 8…" at bounding box center [346, 1331] width 642 height 260
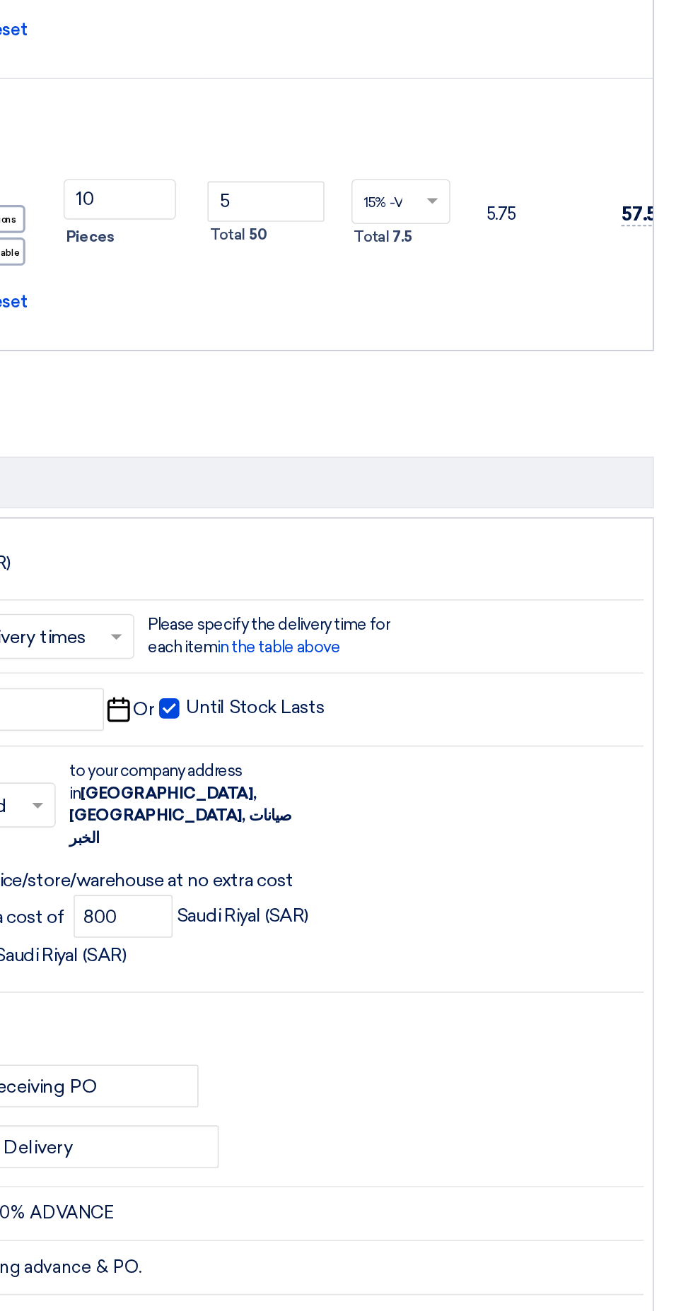
scroll to position [2965, 0]
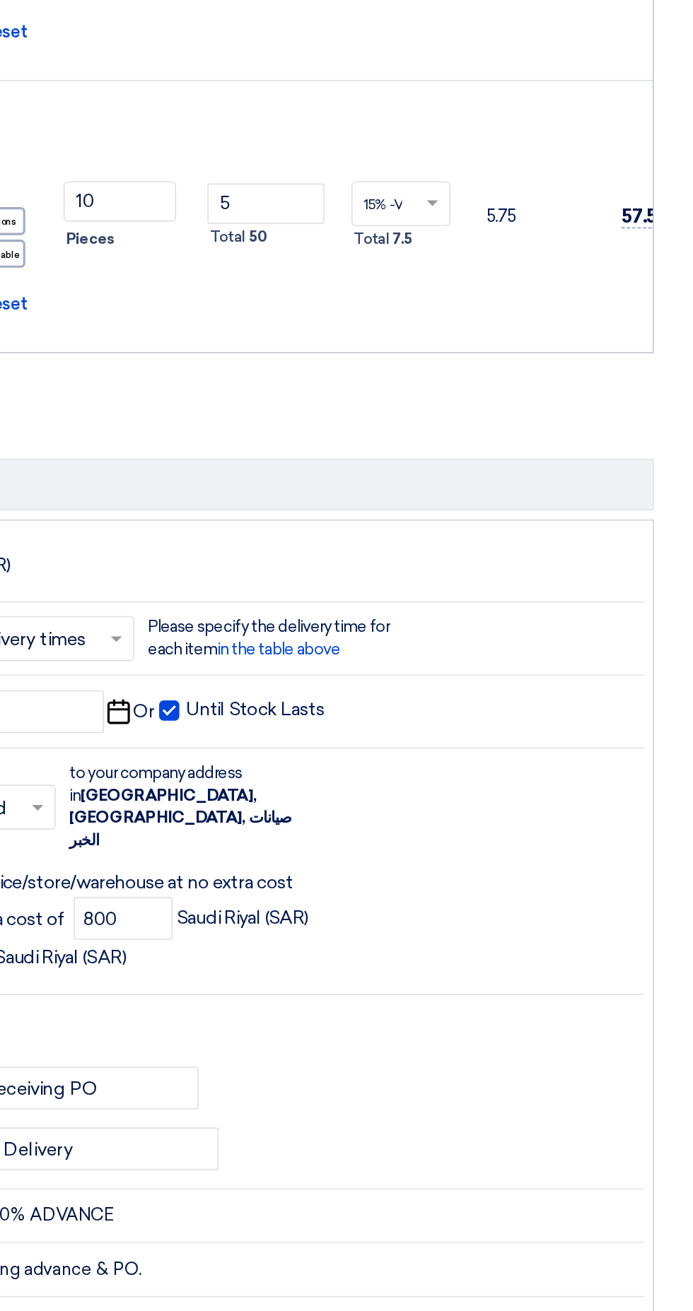
click at [587, 1100] on input "text" at bounding box center [356, 1113] width 599 height 27
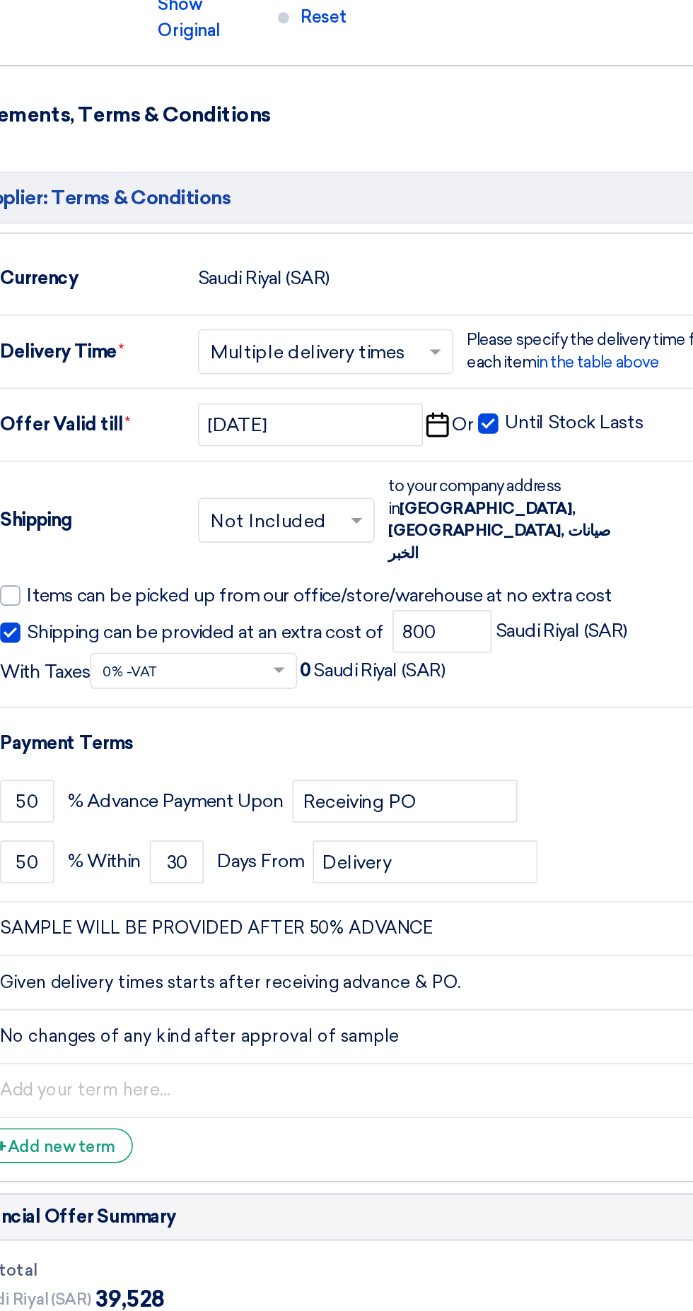
click at [442, 1282] on div "Saudi Riyal (SAR) 800" at bounding box center [346, 1292] width 619 height 21
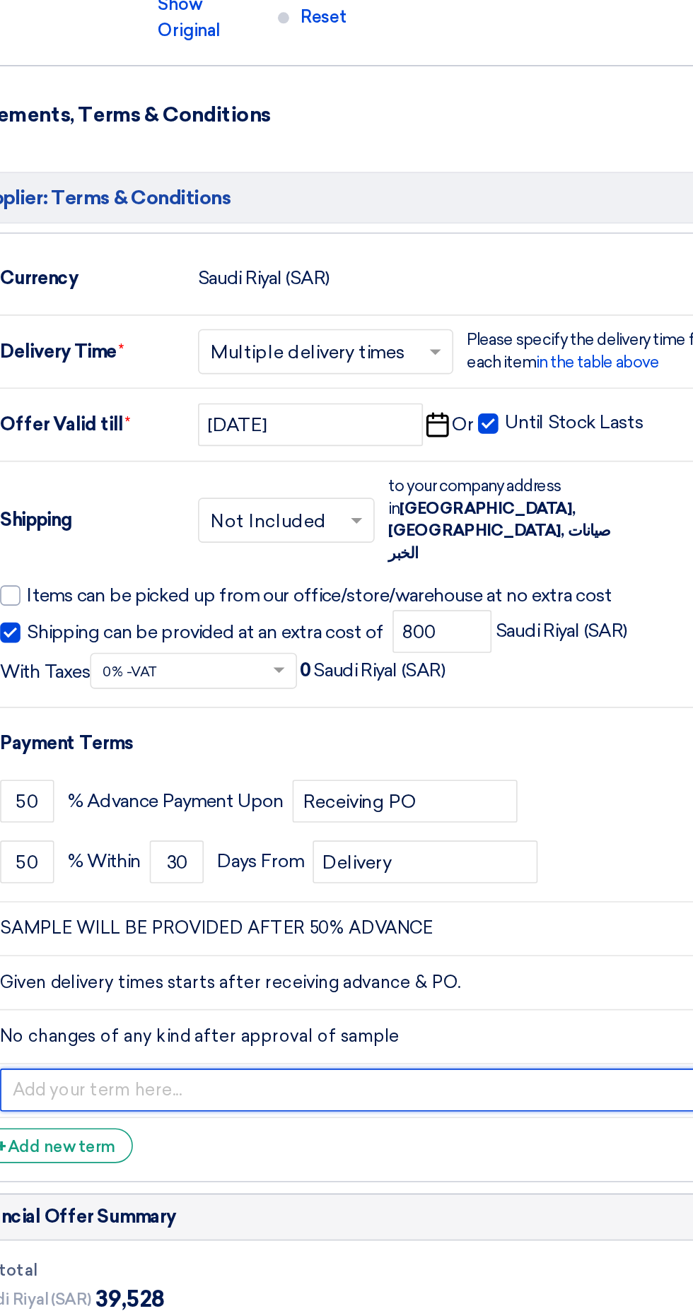
click at [420, 1100] on input "text" at bounding box center [356, 1113] width 599 height 27
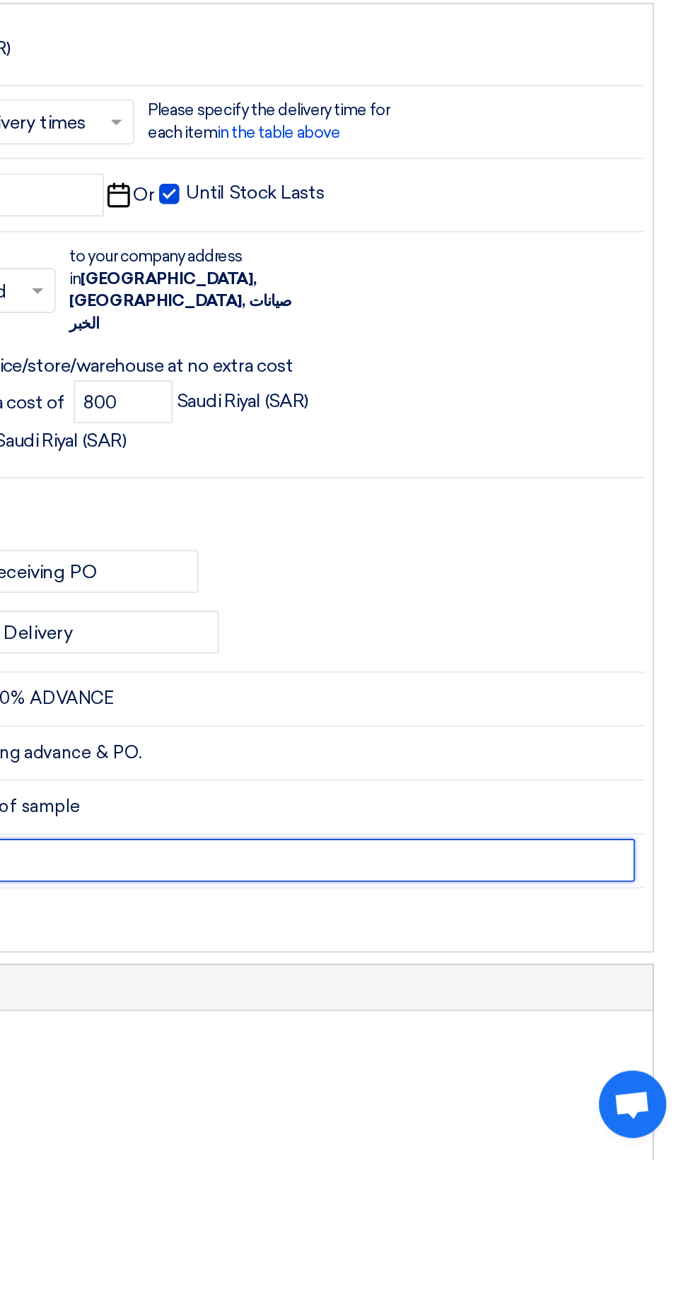
scroll to position [2955, 0]
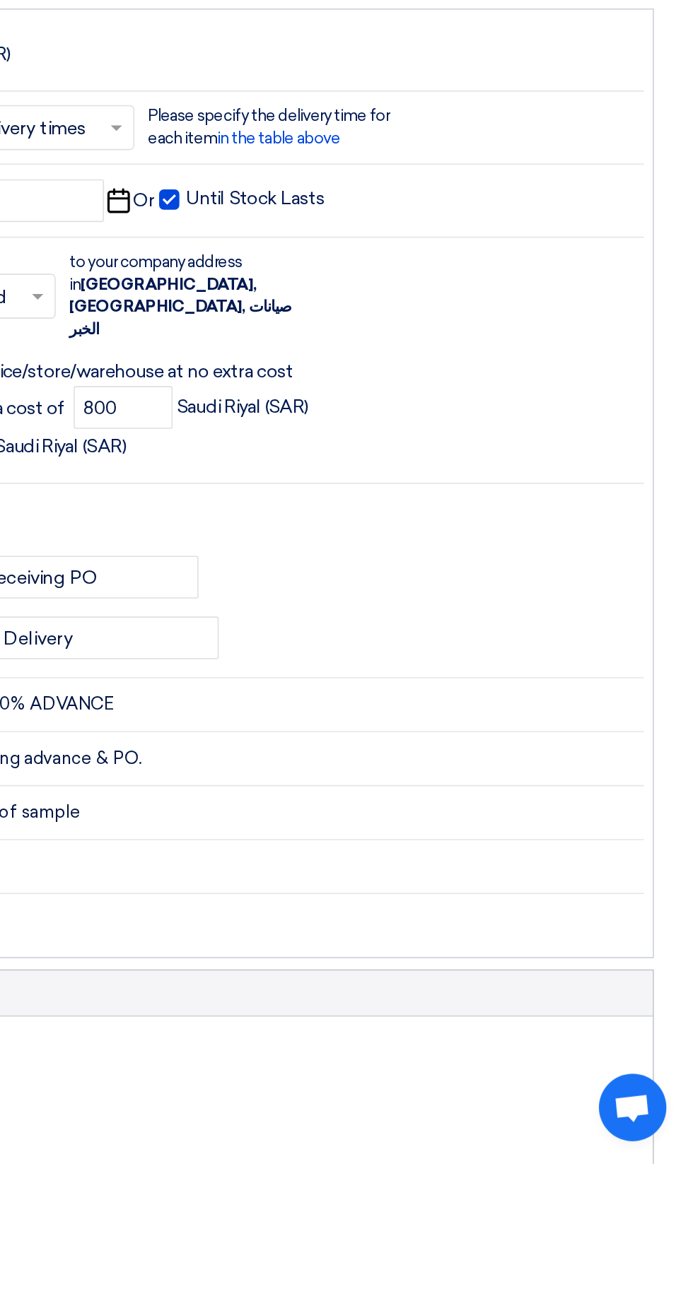
click at [0, 0] on icon "Delete" at bounding box center [0, 0] width 0 height 0
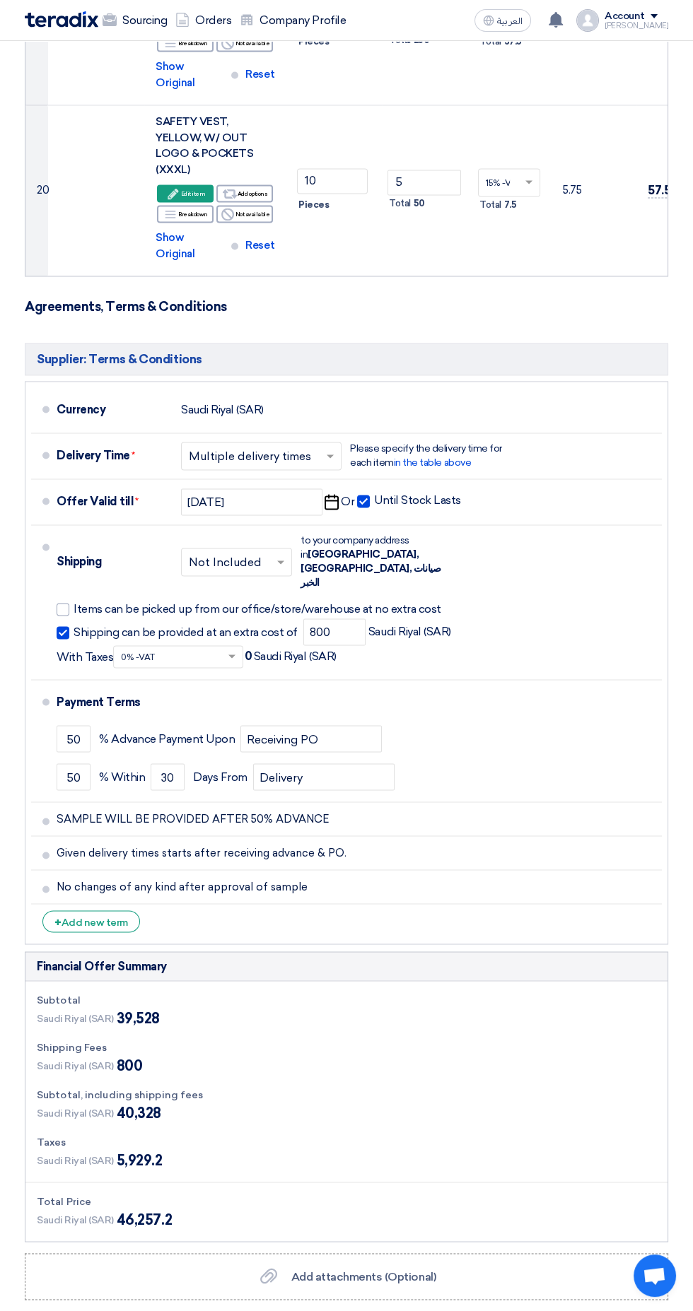
scroll to position [3499, 0]
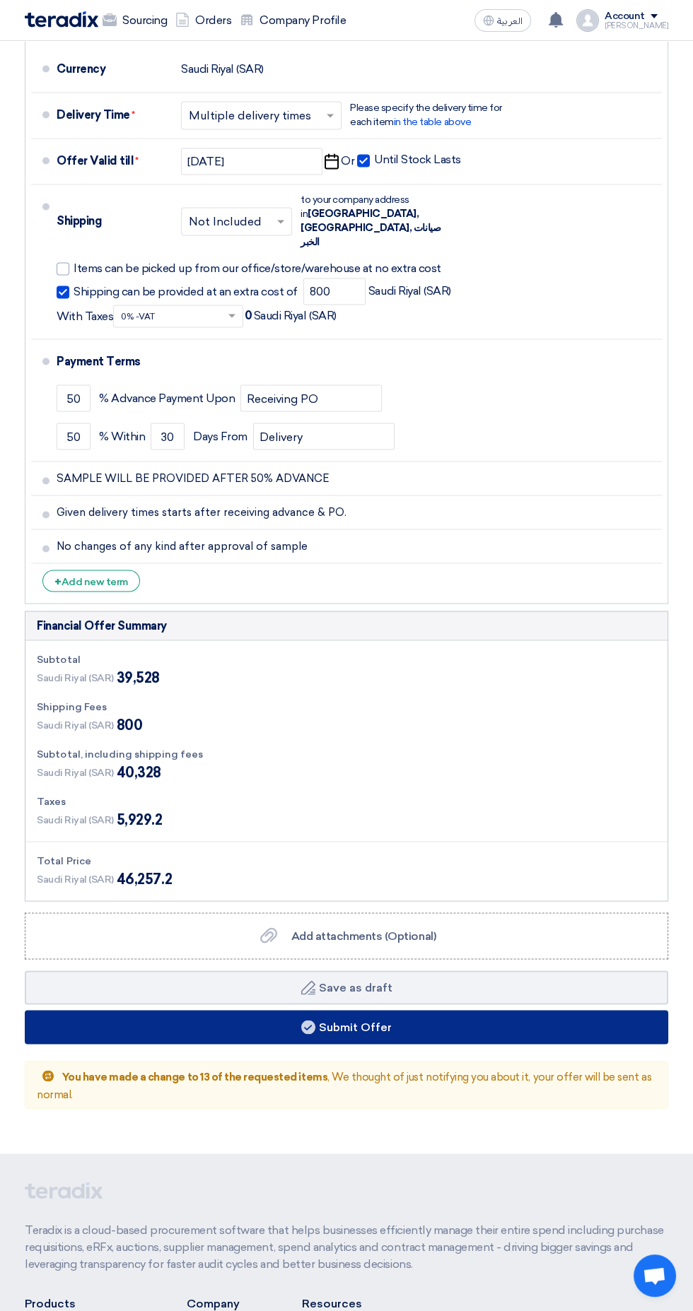
click at [464, 1010] on button "Submit Offer" at bounding box center [346, 1027] width 643 height 34
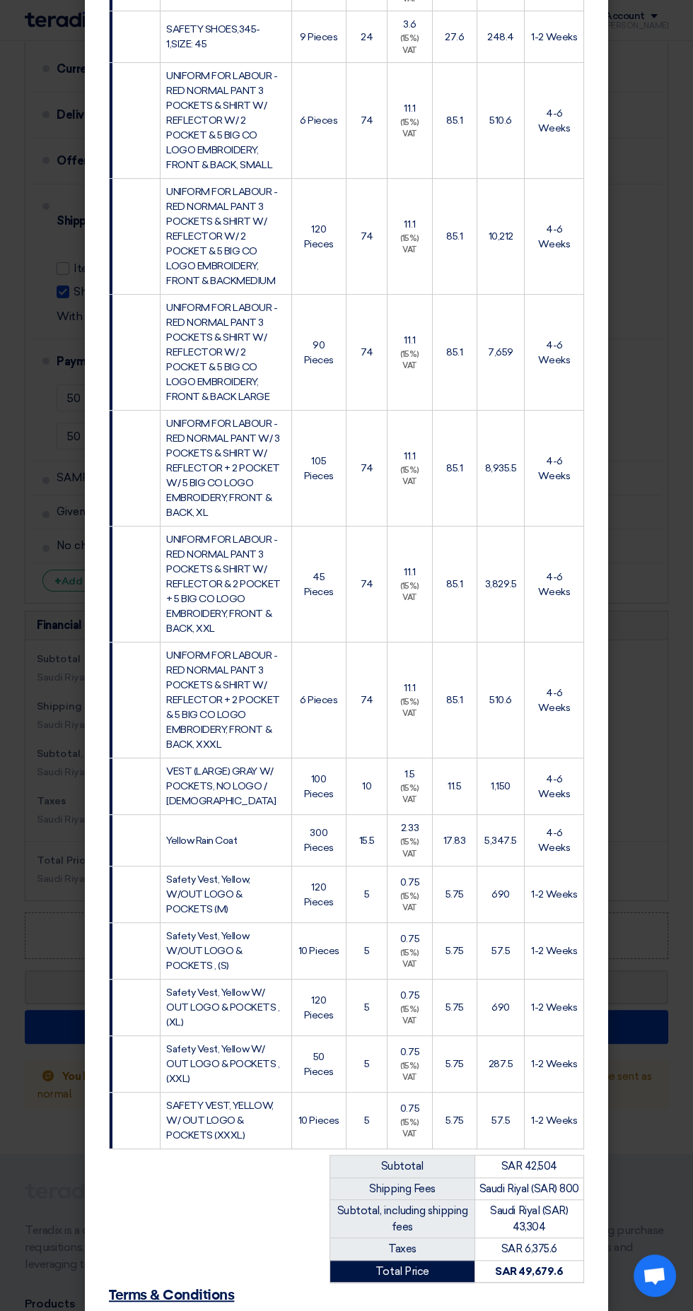
scroll to position [1012, 0]
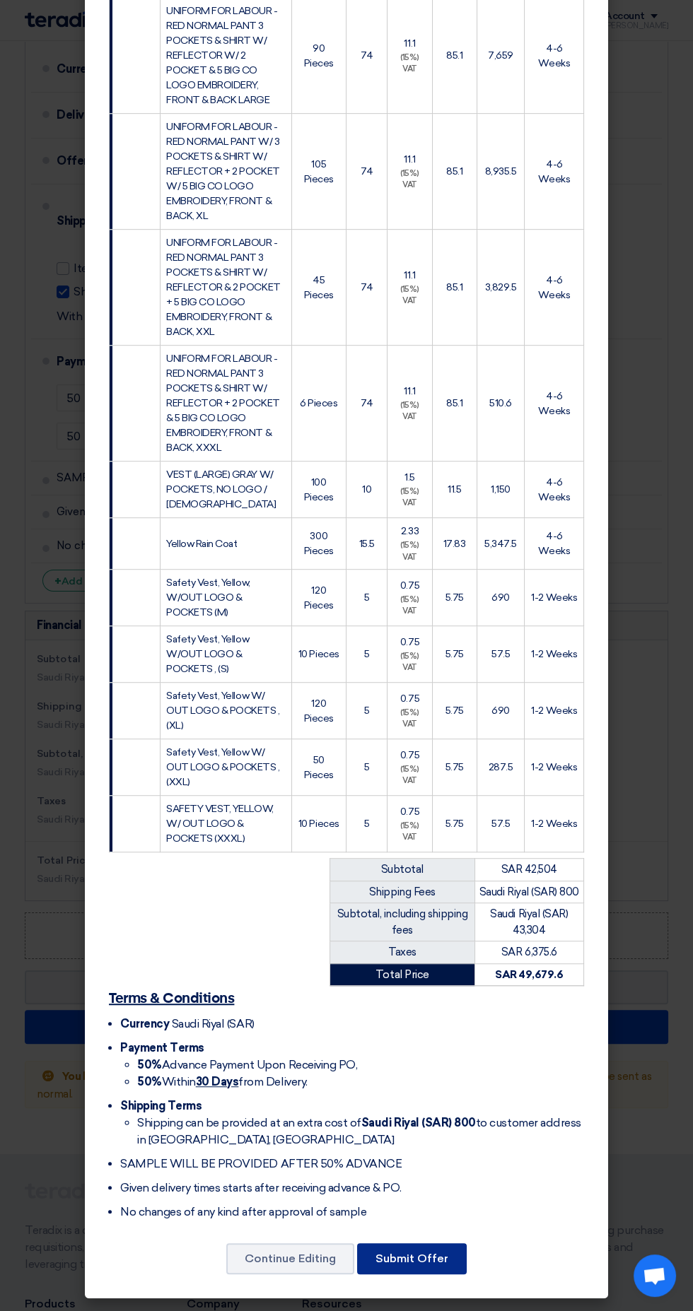
click at [423, 1256] on button "Submit Offer" at bounding box center [412, 1258] width 110 height 31
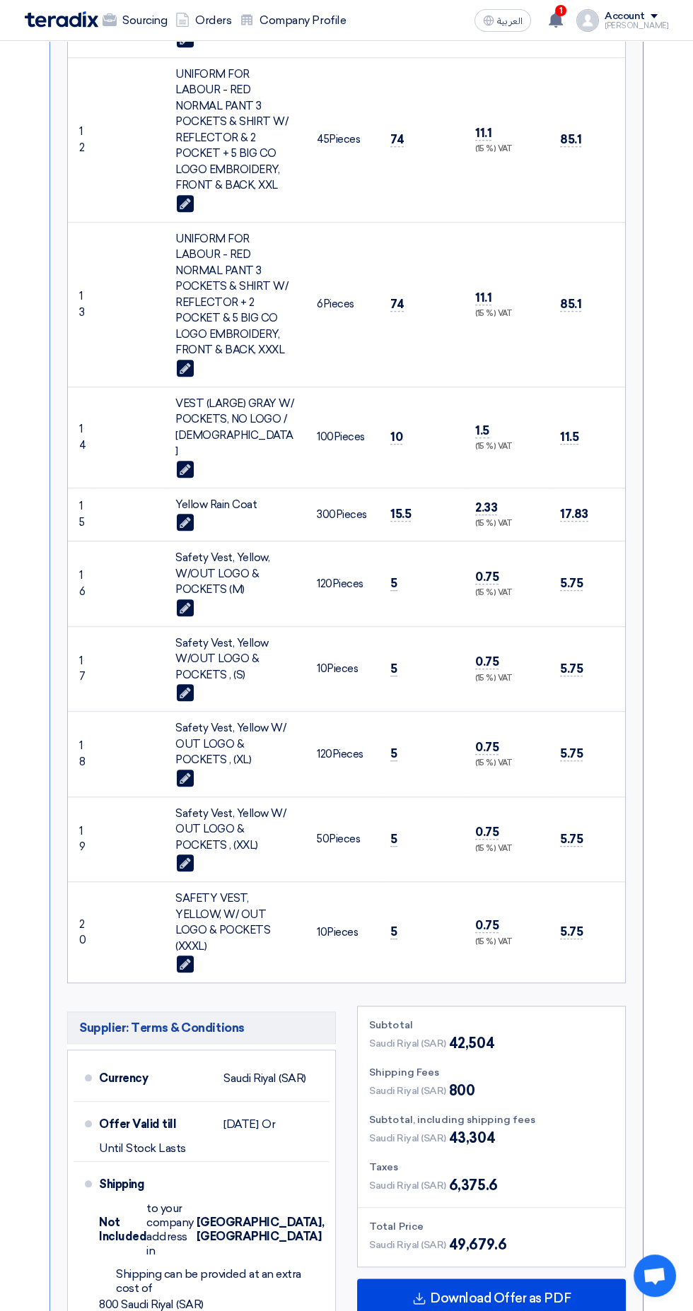
scroll to position [1799, 0]
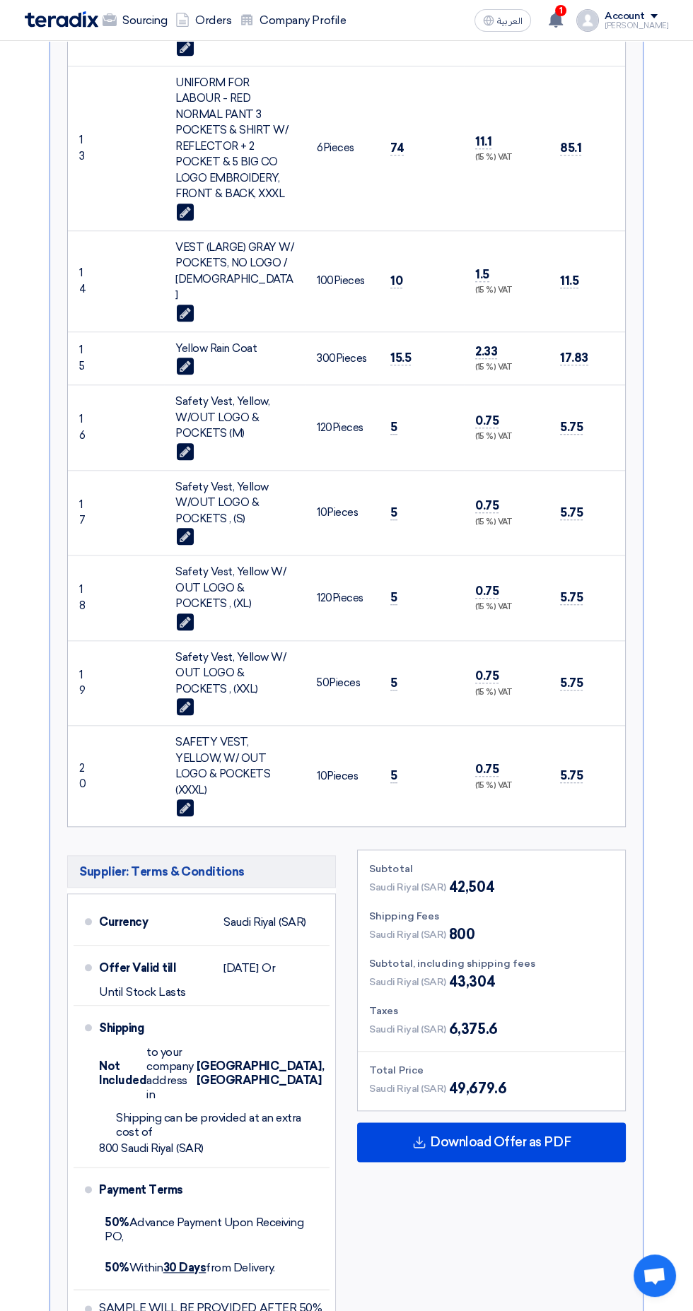
click at [531, 1122] on div "Download Offer as PDF" at bounding box center [491, 1142] width 269 height 40
click at [508, 1203] on div "English" at bounding box center [491, 1223] width 267 height 40
